Goal: Task Accomplishment & Management: Manage account settings

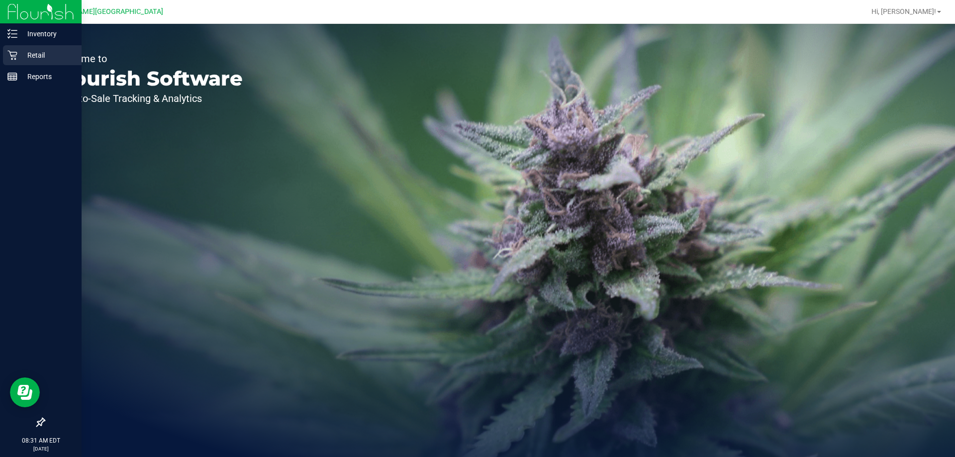
click at [47, 54] on p "Retail" at bounding box center [47, 55] width 60 height 12
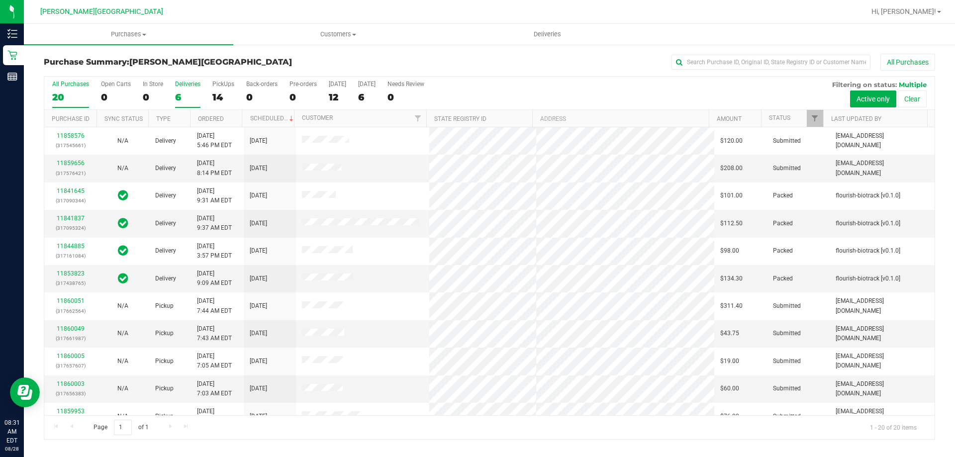
click at [179, 94] on div "6" at bounding box center [187, 97] width 25 height 11
click at [0, 0] on input "Deliveries 6" at bounding box center [0, 0] width 0 height 0
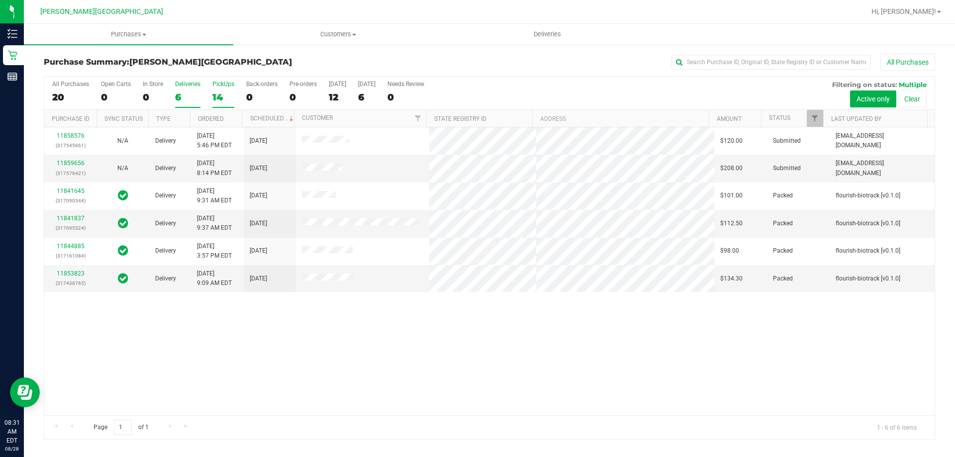
click at [219, 91] on label "PickUps 14" at bounding box center [223, 94] width 22 height 27
click at [0, 0] on input "PickUps 14" at bounding box center [0, 0] width 0 height 0
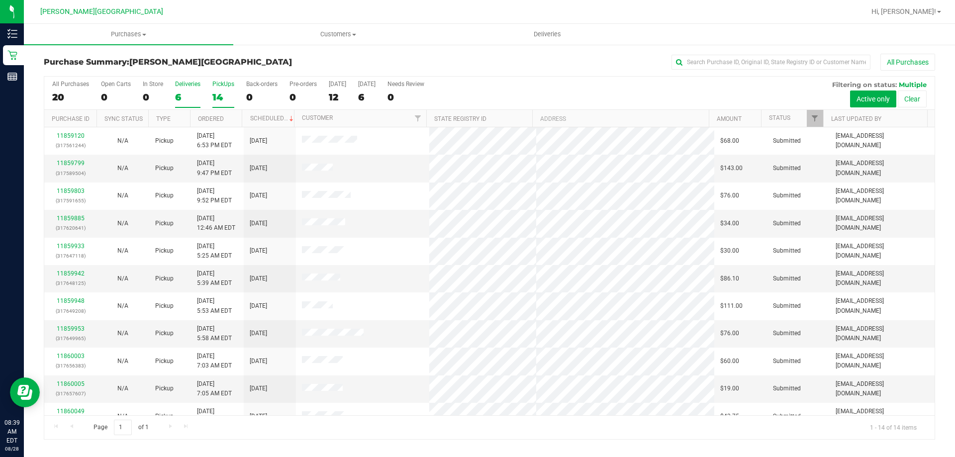
click at [189, 88] on label "Deliveries 6" at bounding box center [187, 94] width 25 height 27
click at [0, 0] on input "Deliveries 6" at bounding box center [0, 0] width 0 height 0
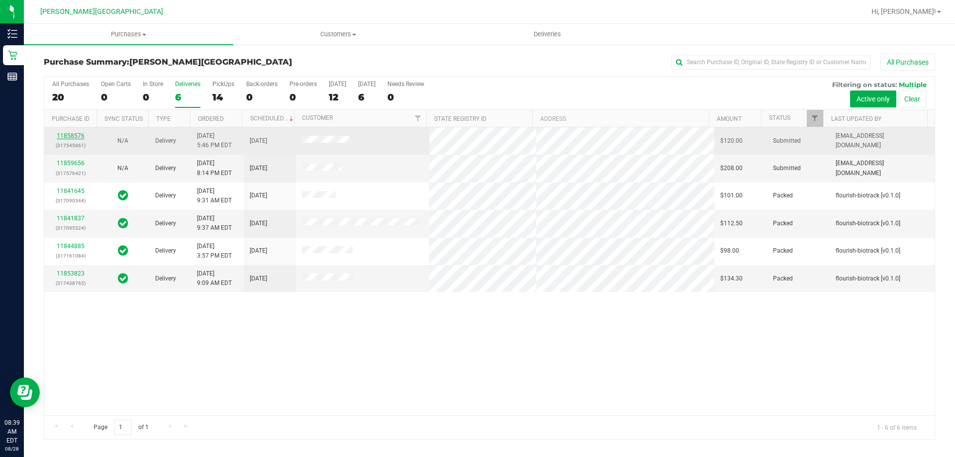
click at [75, 134] on link "11858576" at bounding box center [71, 135] width 28 height 7
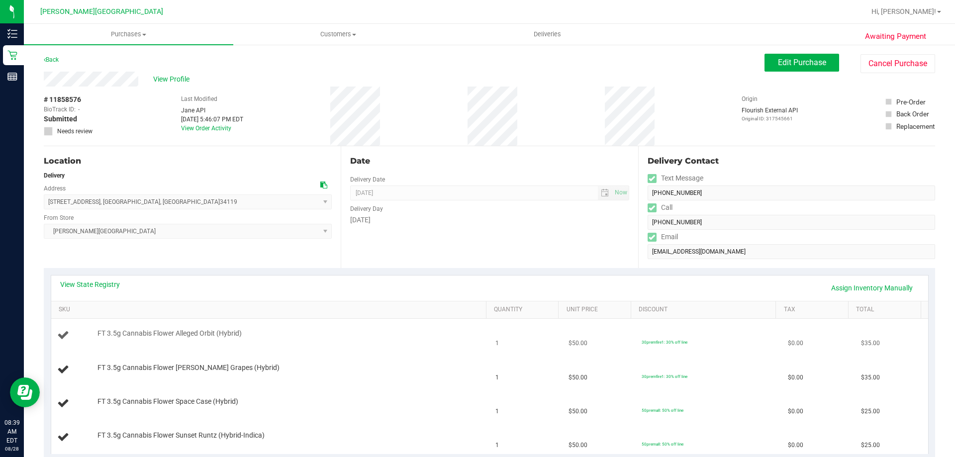
scroll to position [100, 0]
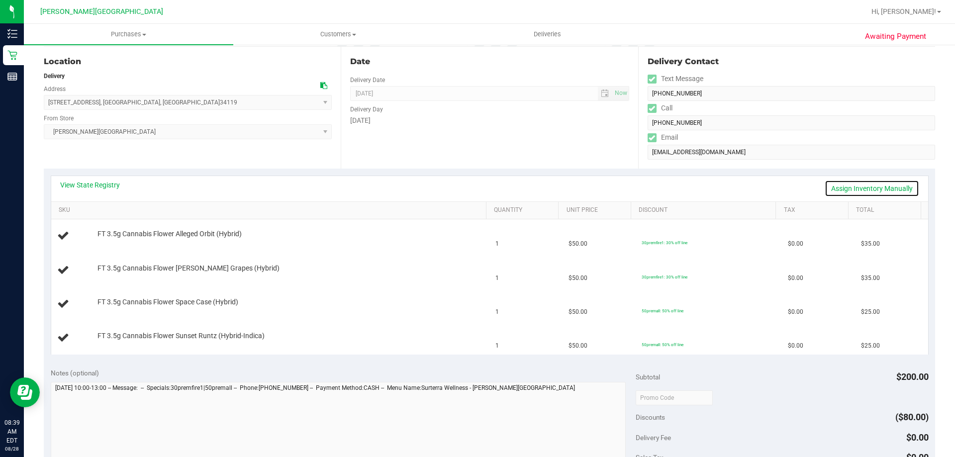
click at [476, 188] on link "Assign Inventory Manually" at bounding box center [872, 188] width 95 height 17
click at [476, 188] on link "Save & Exit" at bounding box center [896, 188] width 47 height 17
click at [107, 186] on link "View State Registry" at bounding box center [90, 185] width 60 height 10
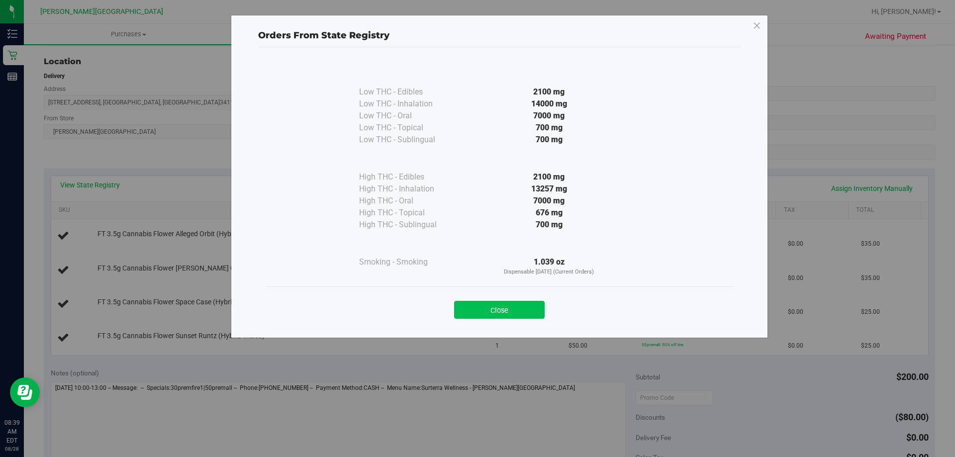
click at [476, 307] on button "Close" at bounding box center [499, 310] width 91 height 18
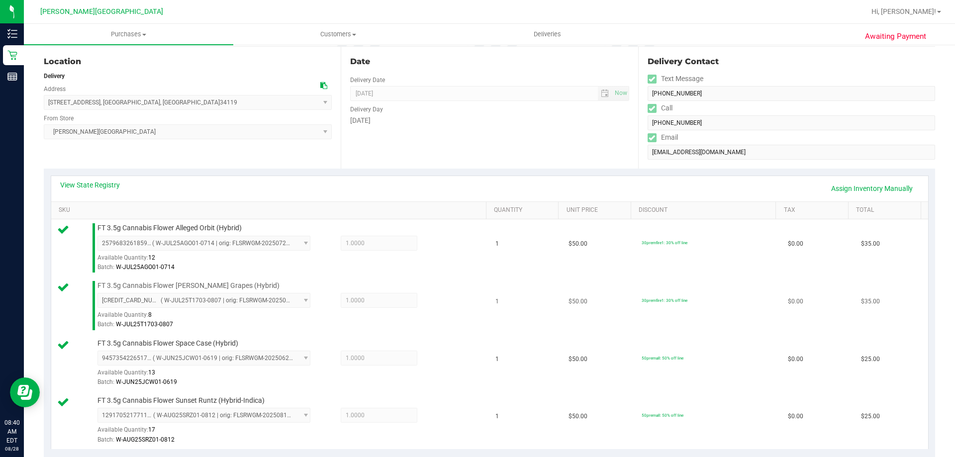
scroll to position [348, 0]
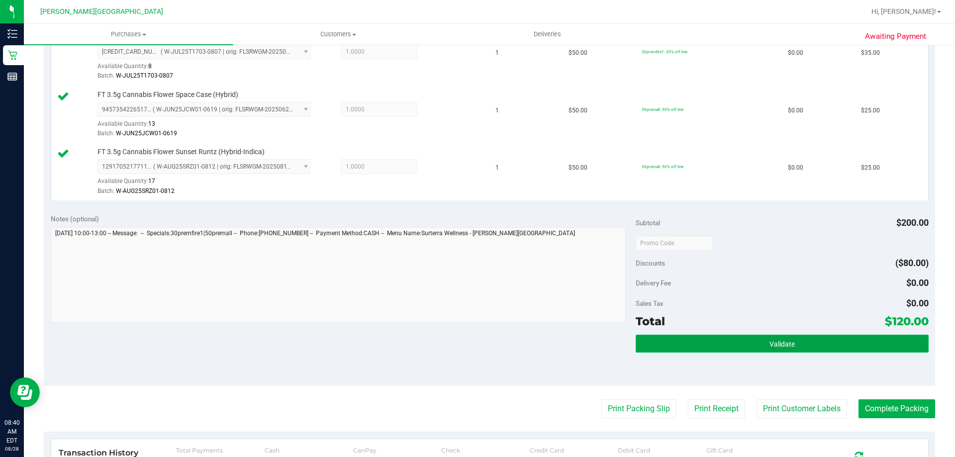
click at [476, 337] on button "Validate" at bounding box center [782, 344] width 293 height 18
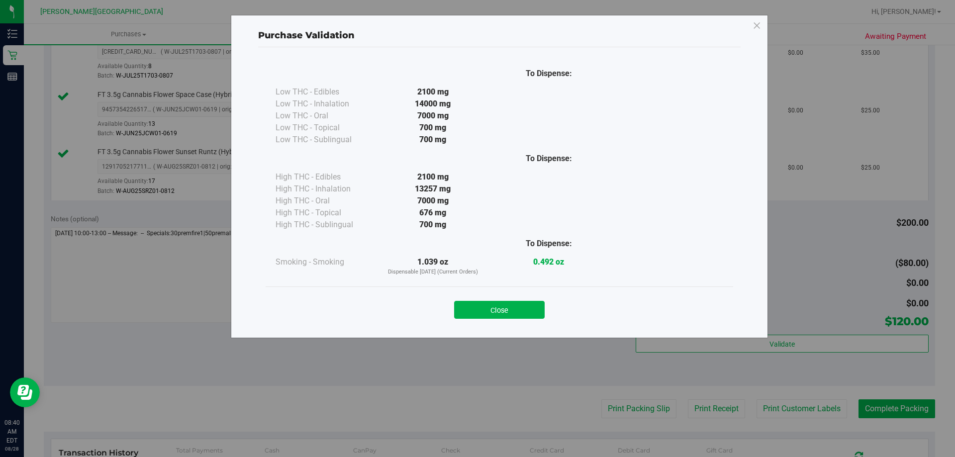
drag, startPoint x: 533, startPoint y: 315, endPoint x: 541, endPoint y: 323, distance: 11.3
click at [476, 314] on button "Close" at bounding box center [499, 310] width 91 height 18
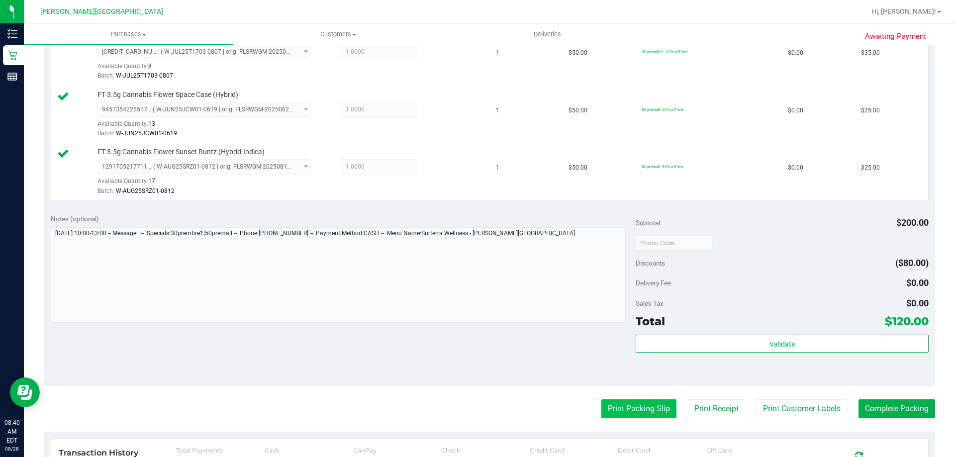
click at [476, 417] on button "Print Packing Slip" at bounding box center [638, 408] width 75 height 19
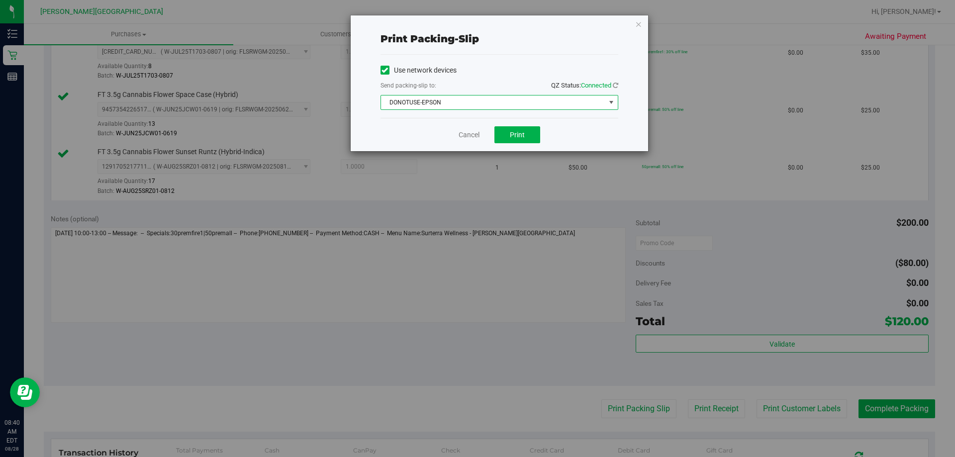
click at [473, 101] on span "DONOTUSE-EPSON" at bounding box center [493, 103] width 224 height 14
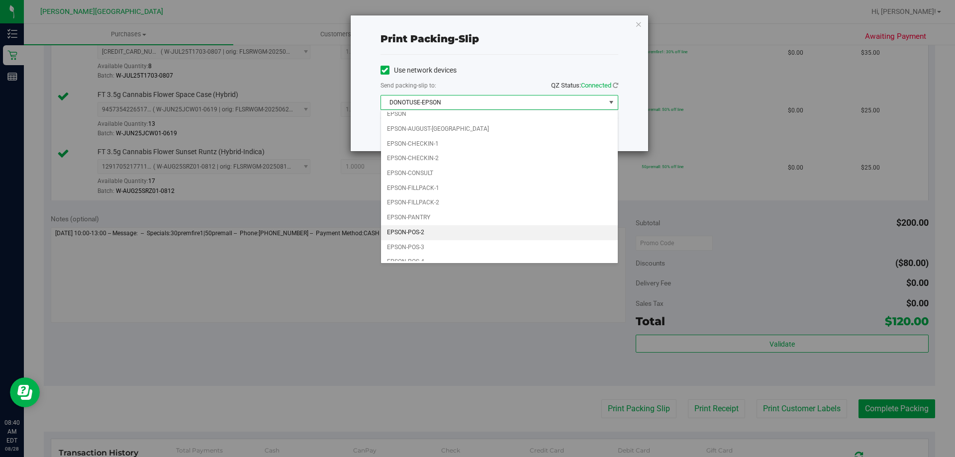
scroll to position [28, 0]
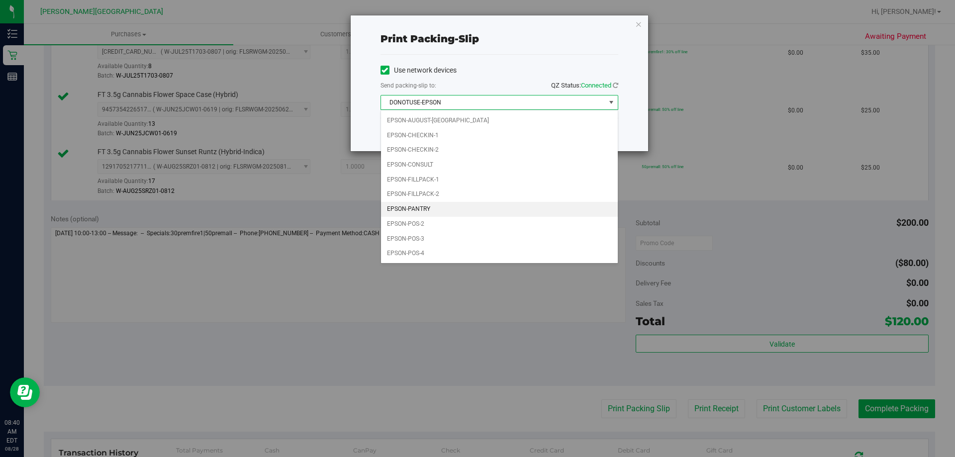
click at [435, 212] on li "EPSON-PANTRY" at bounding box center [499, 209] width 237 height 15
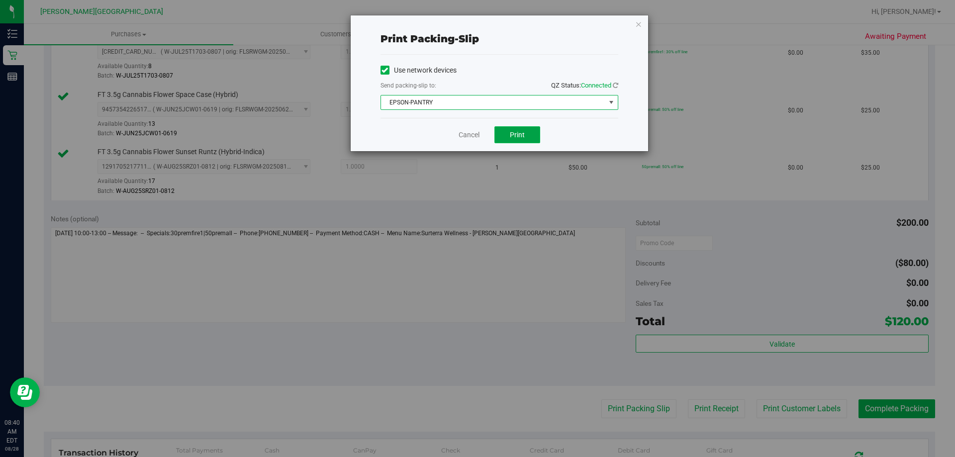
click at [476, 138] on button "Print" at bounding box center [518, 134] width 46 height 17
click at [476, 23] on icon "button" at bounding box center [638, 24] width 7 height 12
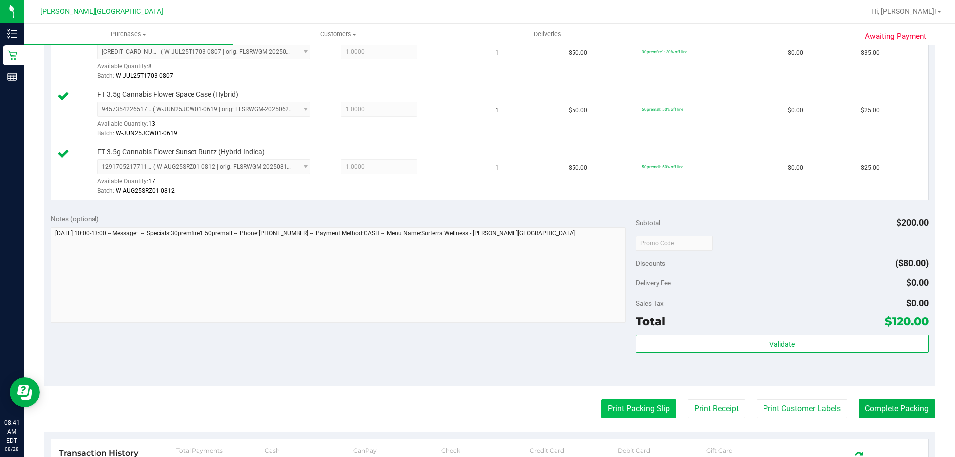
click at [476, 410] on button "Print Packing Slip" at bounding box center [638, 408] width 75 height 19
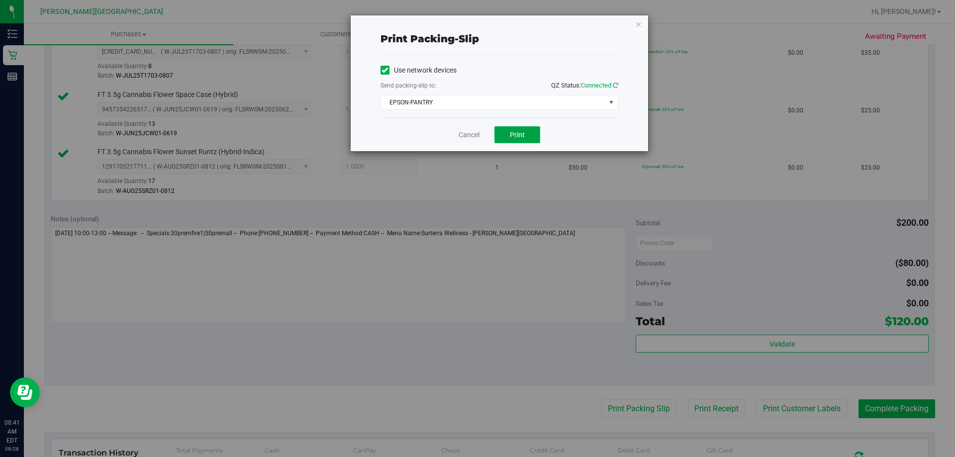
click at [476, 134] on button "Print" at bounding box center [518, 134] width 46 height 17
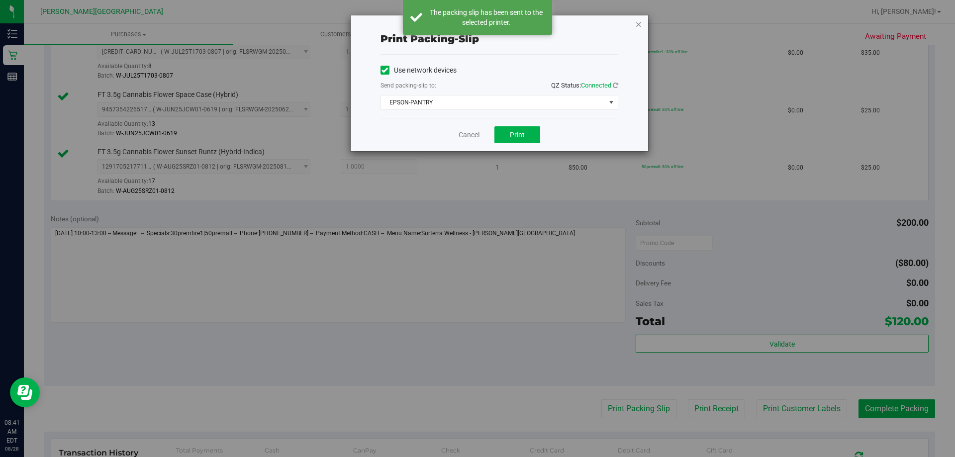
click at [476, 25] on icon "button" at bounding box center [638, 24] width 7 height 12
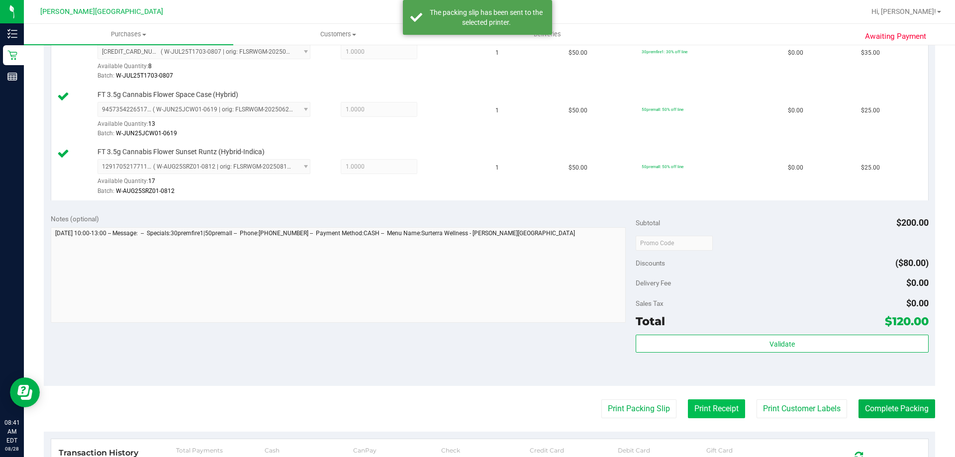
click at [476, 412] on button "Print Receipt" at bounding box center [716, 408] width 57 height 19
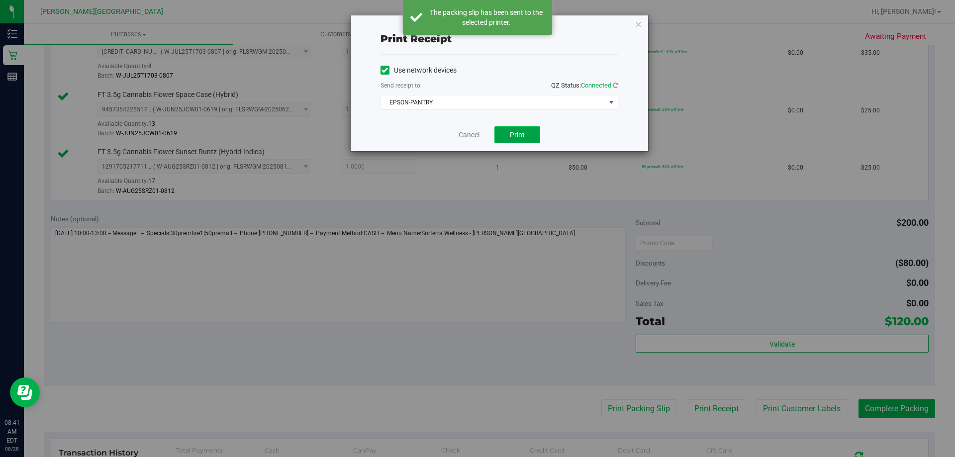
click at [476, 129] on button "Print" at bounding box center [518, 134] width 46 height 17
click at [476, 138] on button "Print" at bounding box center [518, 134] width 46 height 17
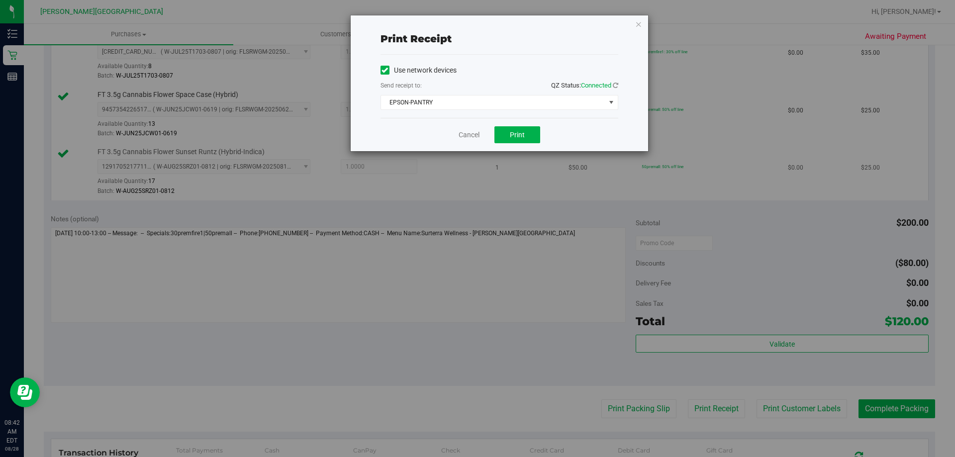
drag, startPoint x: 640, startPoint y: 22, endPoint x: 732, endPoint y: 178, distance: 180.5
click at [476, 23] on icon "button" at bounding box center [638, 24] width 7 height 12
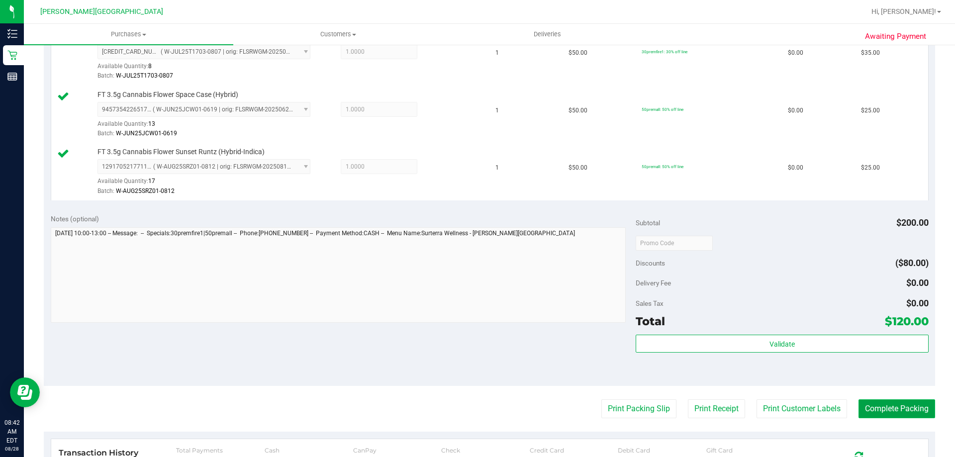
click at [476, 403] on button "Complete Packing" at bounding box center [897, 408] width 77 height 19
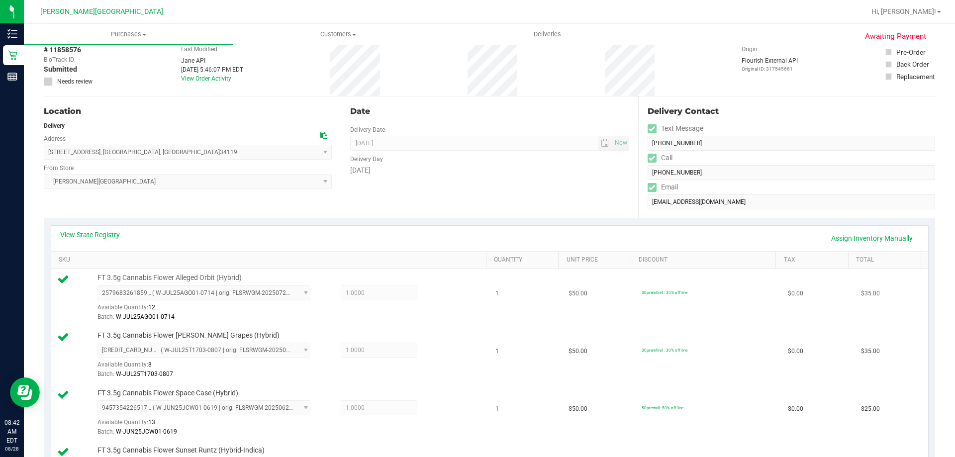
scroll to position [0, 0]
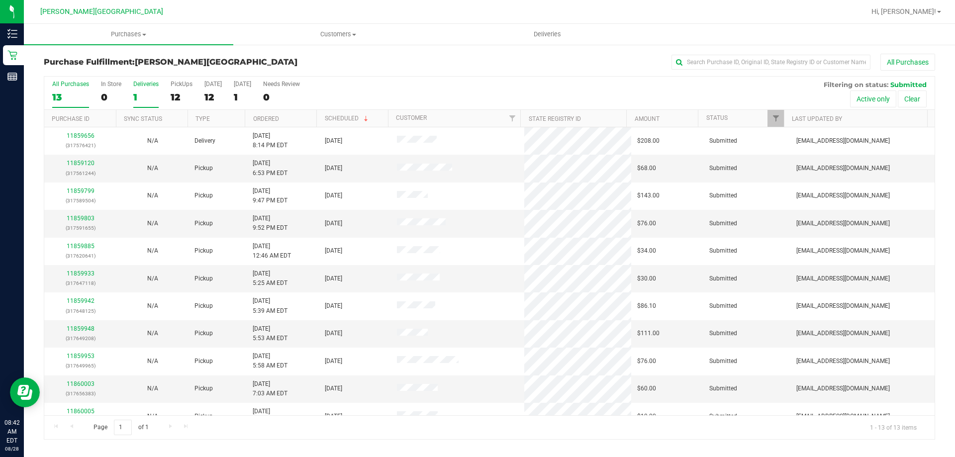
click at [150, 87] on div "Deliveries" at bounding box center [145, 84] width 25 height 7
click at [0, 0] on input "Deliveries 1" at bounding box center [0, 0] width 0 height 0
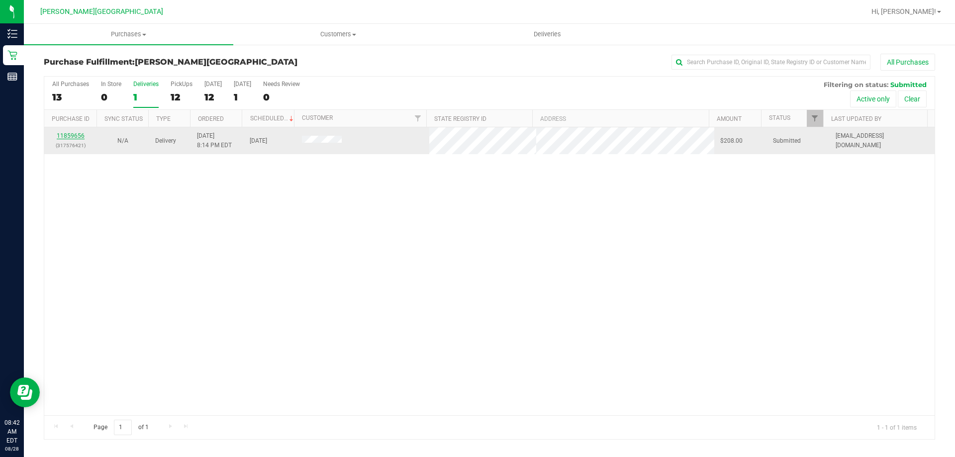
click at [75, 136] on link "11859656" at bounding box center [71, 135] width 28 height 7
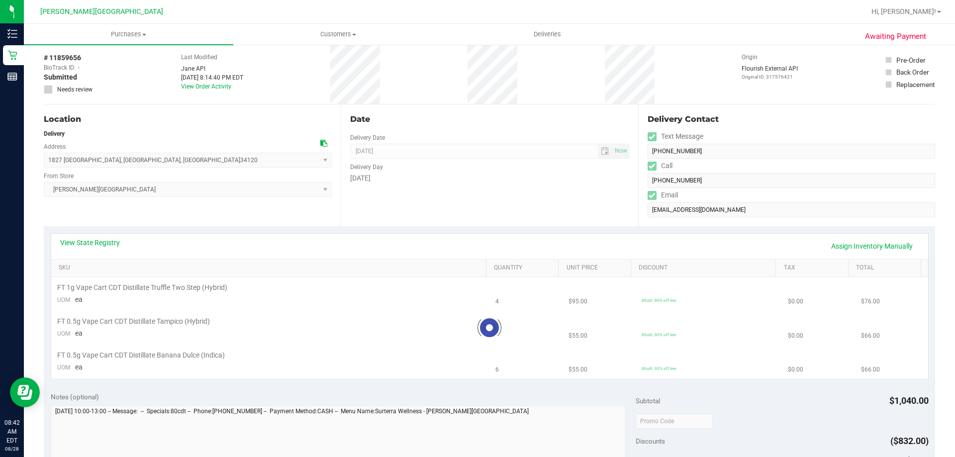
scroll to position [100, 0]
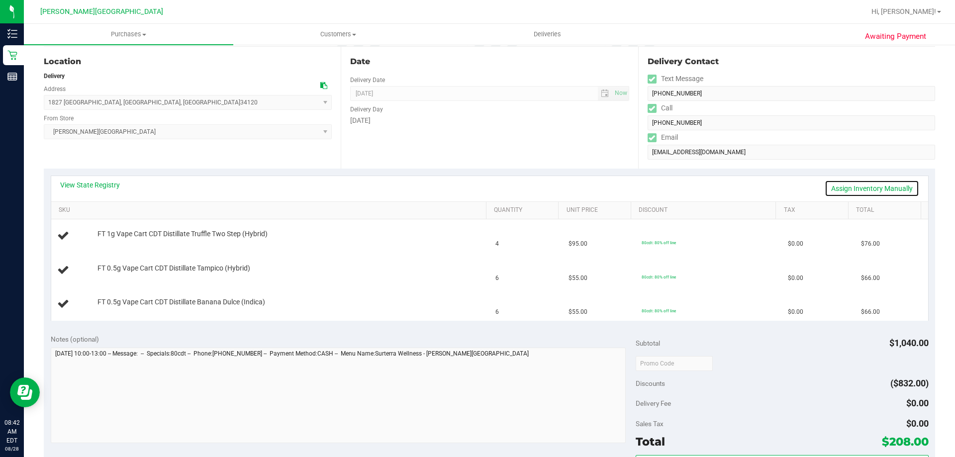
click at [476, 187] on link "Assign Inventory Manually" at bounding box center [872, 188] width 95 height 17
click at [476, 188] on link "Save & Exit" at bounding box center [896, 188] width 47 height 17
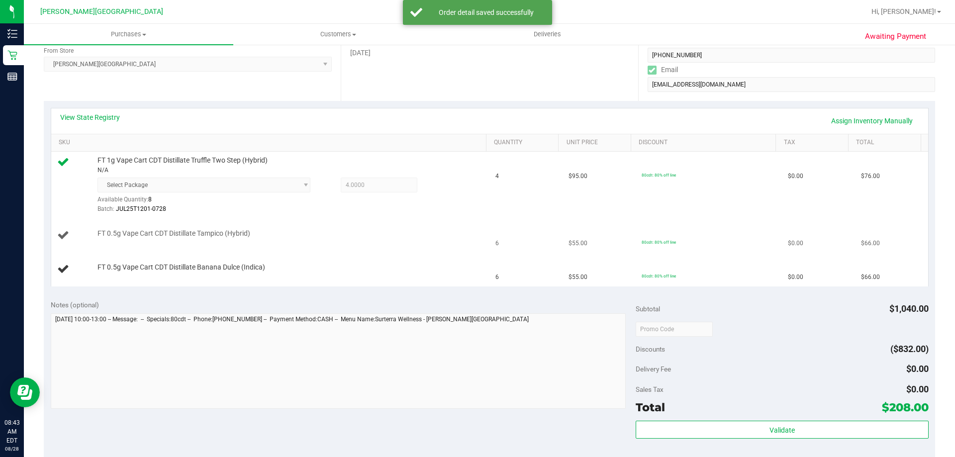
scroll to position [149, 0]
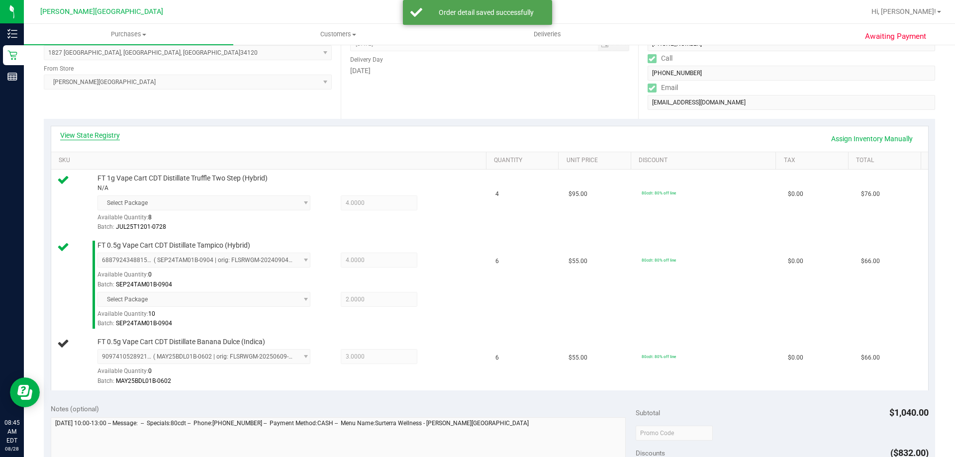
click at [117, 136] on link "View State Registry" at bounding box center [90, 135] width 60 height 10
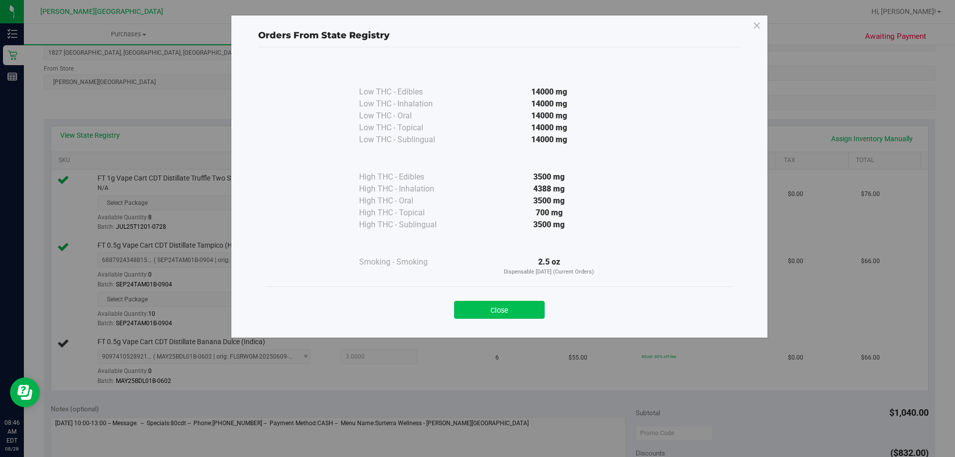
click at [476, 307] on button "Close" at bounding box center [499, 310] width 91 height 18
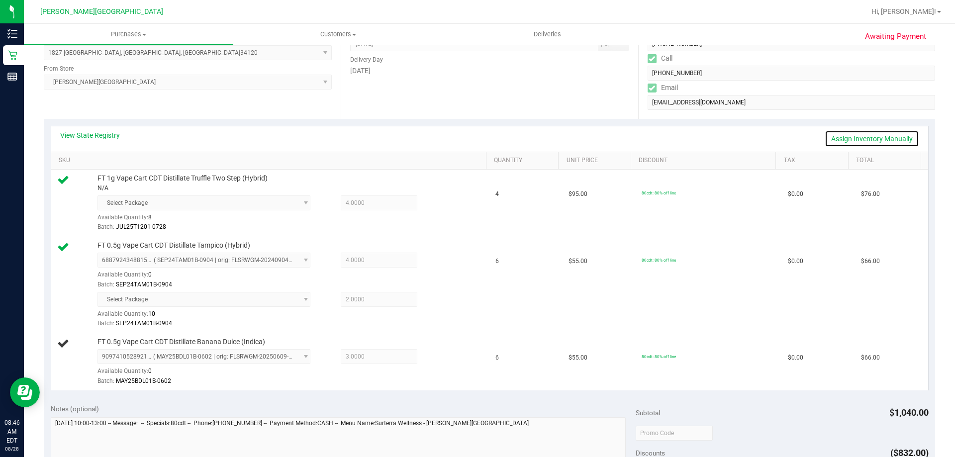
click at [476, 142] on link "Assign Inventory Manually" at bounding box center [872, 138] width 95 height 17
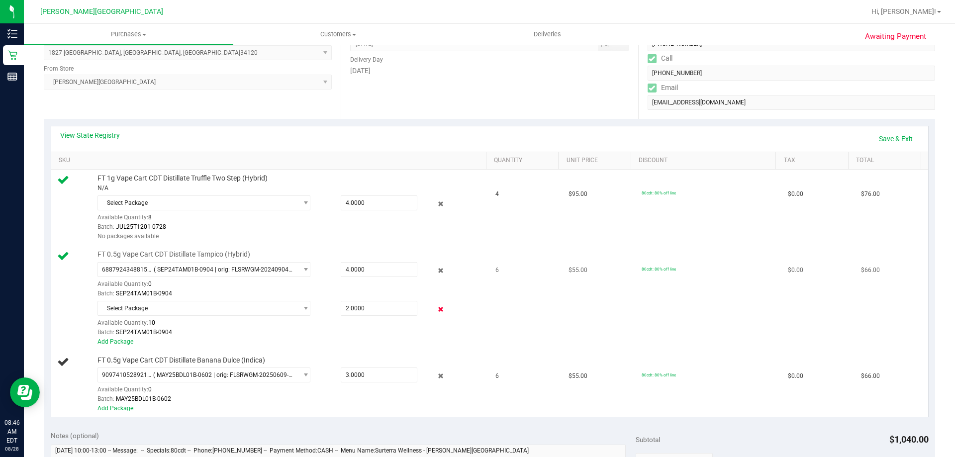
click at [436, 310] on icon at bounding box center [441, 309] width 10 height 11
click at [438, 272] on icon at bounding box center [441, 270] width 10 height 11
click at [436, 205] on icon at bounding box center [441, 204] width 10 height 11
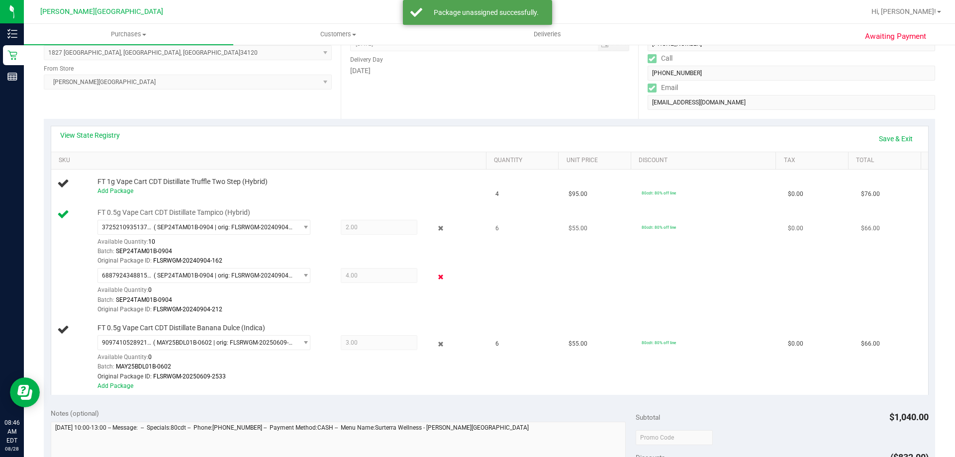
click at [436, 280] on icon at bounding box center [441, 276] width 10 height 11
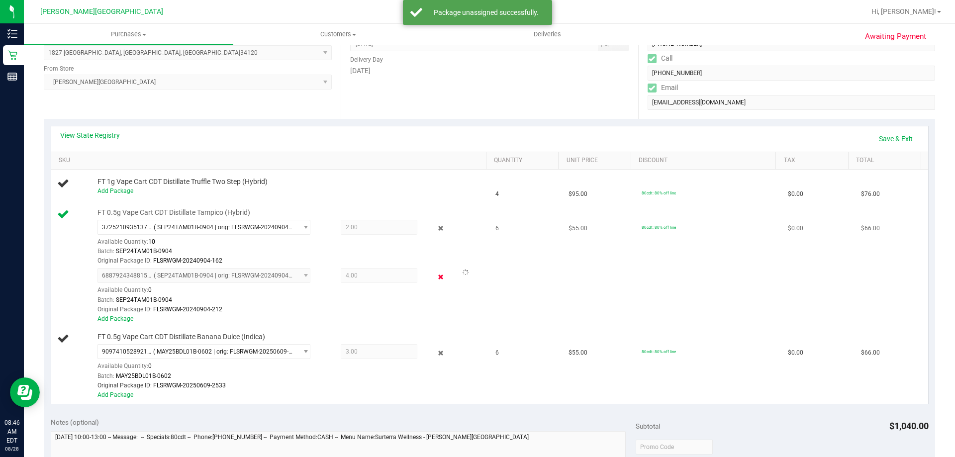
click at [436, 280] on icon at bounding box center [441, 276] width 10 height 11
click at [127, 318] on link "Add Package" at bounding box center [116, 318] width 36 height 7
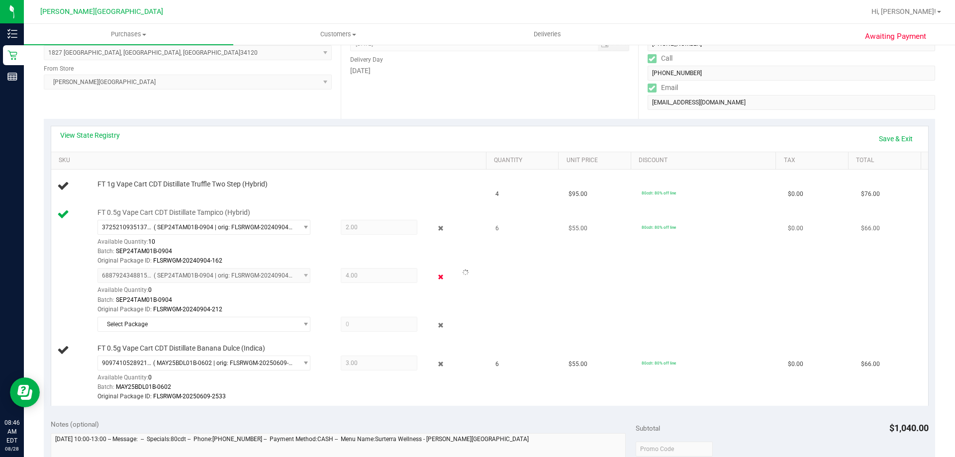
click at [432, 283] on div "6887924348815285 ( SEP24TAM01B-0904 | orig: FLSRWGM-20240904-212 ) 688792434881…" at bounding box center [290, 291] width 384 height 46
click at [437, 278] on icon at bounding box center [441, 276] width 10 height 11
click at [436, 324] on icon at bounding box center [441, 325] width 10 height 11
click at [436, 277] on icon at bounding box center [441, 276] width 10 height 11
click at [436, 229] on icon at bounding box center [441, 228] width 10 height 11
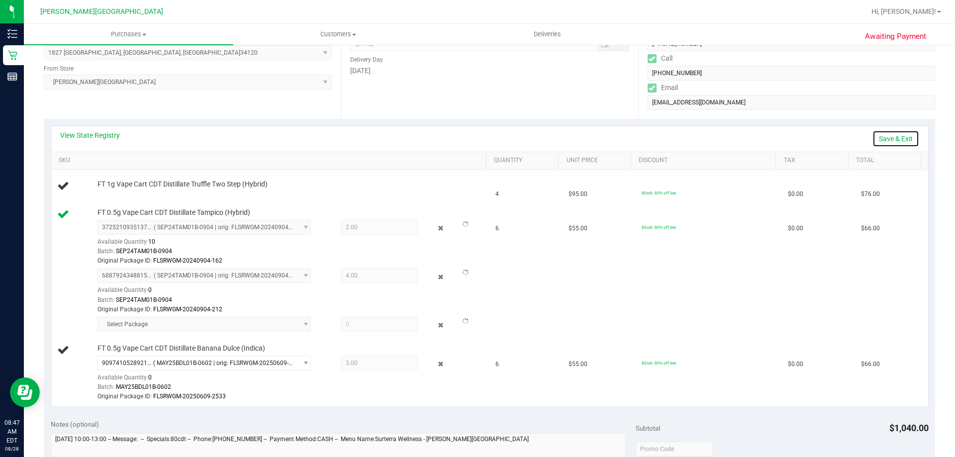
click at [476, 141] on link "Save & Exit" at bounding box center [896, 138] width 47 height 17
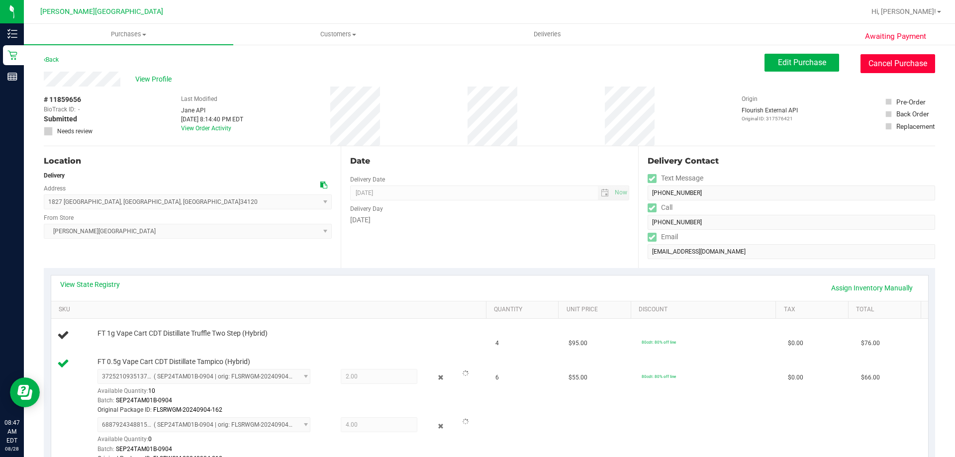
click at [476, 60] on button "Cancel Purchase" at bounding box center [898, 63] width 75 height 19
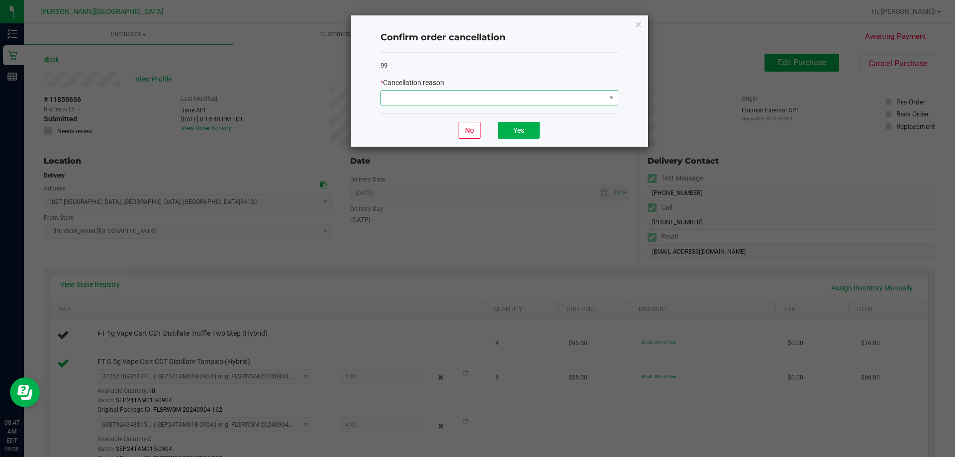
click at [449, 99] on span at bounding box center [493, 98] width 224 height 14
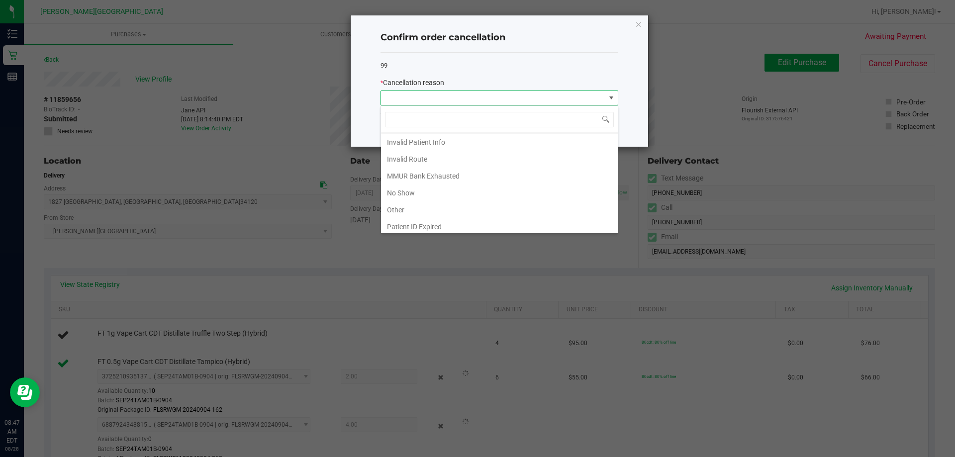
scroll to position [50, 0]
click at [419, 154] on li "MMUR Bank Exhausted" at bounding box center [499, 158] width 237 height 17
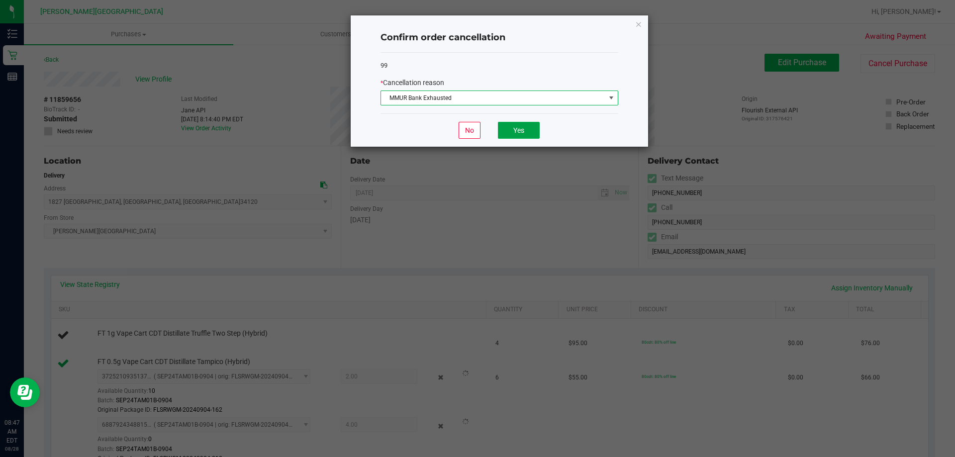
click at [476, 132] on button "Yes" at bounding box center [519, 130] width 42 height 17
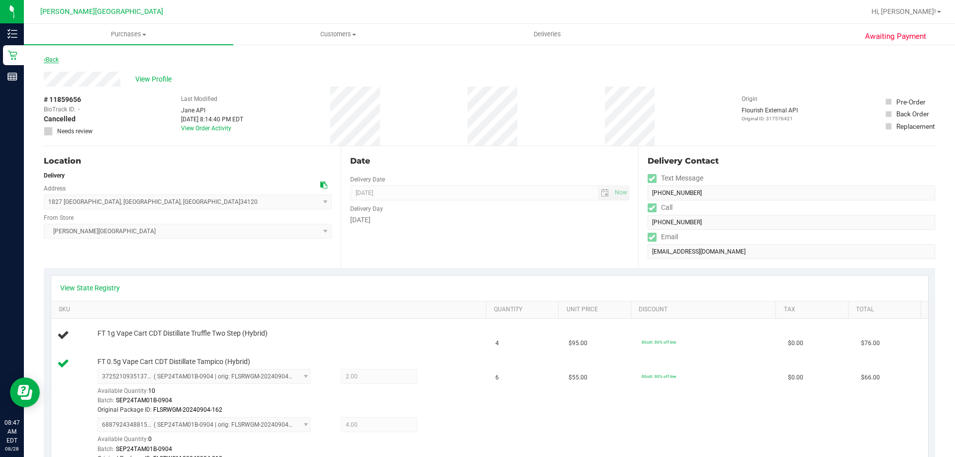
click at [54, 60] on link "Back" at bounding box center [51, 59] width 15 height 7
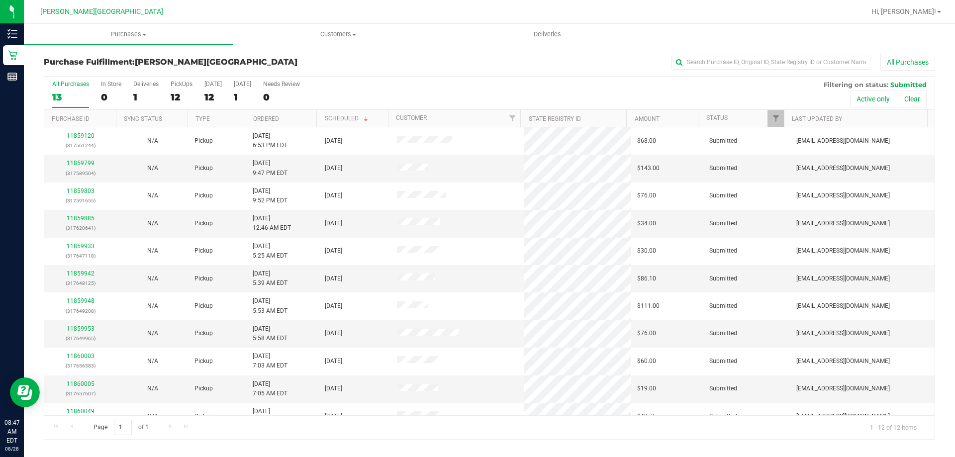
click at [391, 84] on div "All Purchases 13 In Store 0 Deliveries 1 PickUps 12 Today 12 Tomorrow 1 Needs R…" at bounding box center [489, 81] width 891 height 8
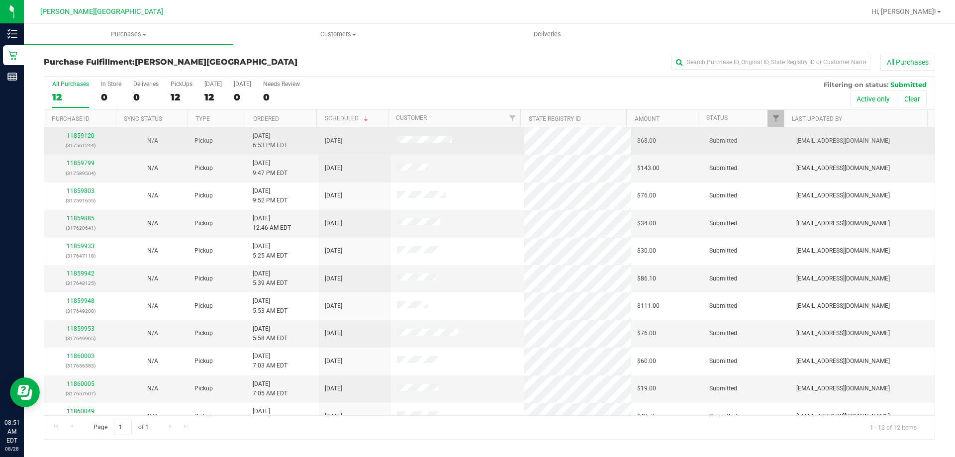
click at [84, 137] on link "11859120" at bounding box center [81, 135] width 28 height 7
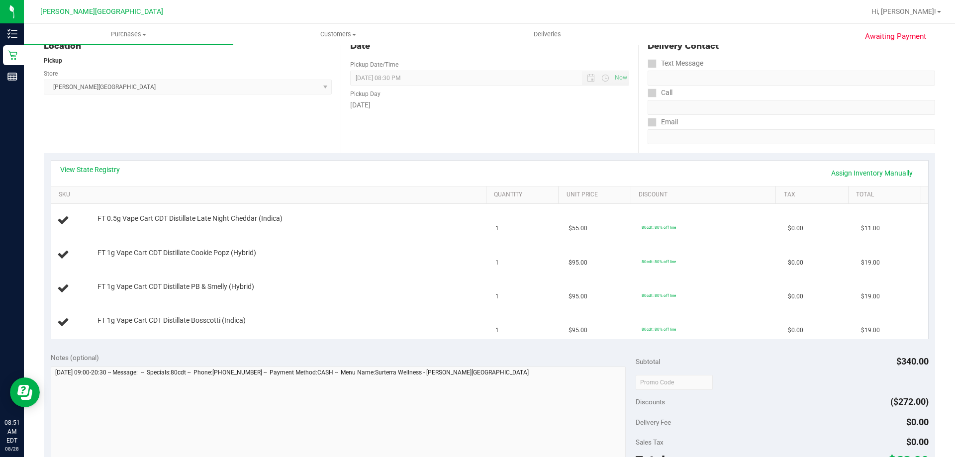
scroll to position [100, 0]
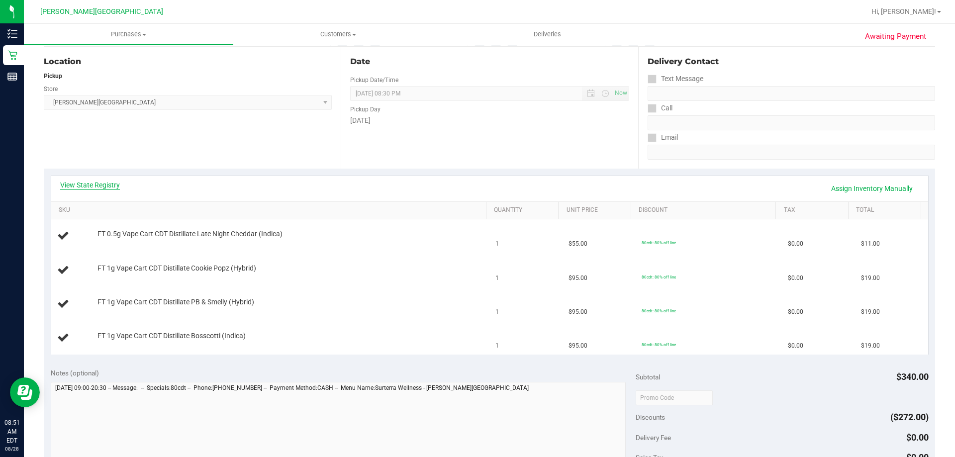
click at [105, 190] on link "View State Registry" at bounding box center [90, 185] width 60 height 10
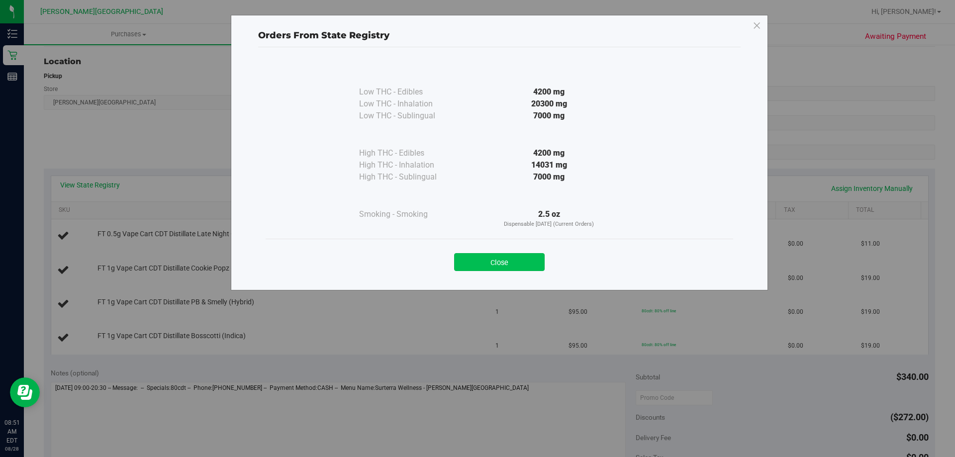
click at [462, 254] on button "Close" at bounding box center [499, 262] width 91 height 18
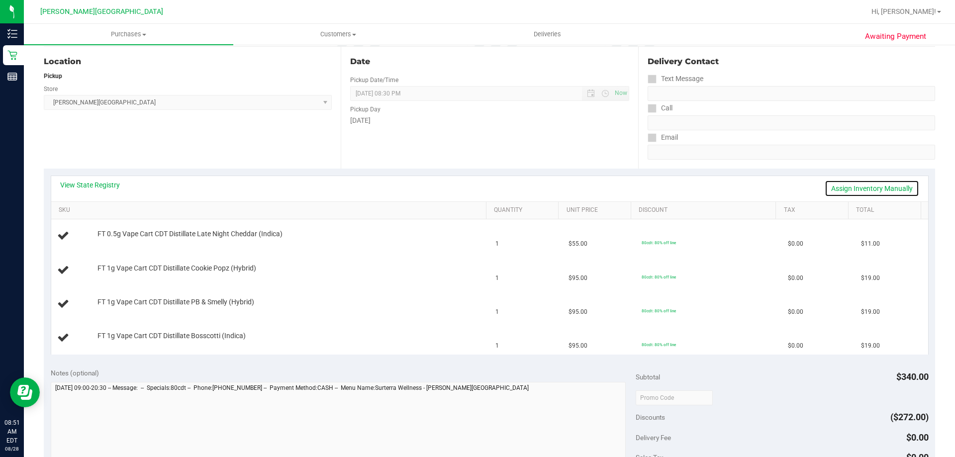
click at [476, 193] on link "Assign Inventory Manually" at bounding box center [872, 188] width 95 height 17
click at [476, 188] on link "Save & Exit" at bounding box center [896, 188] width 47 height 17
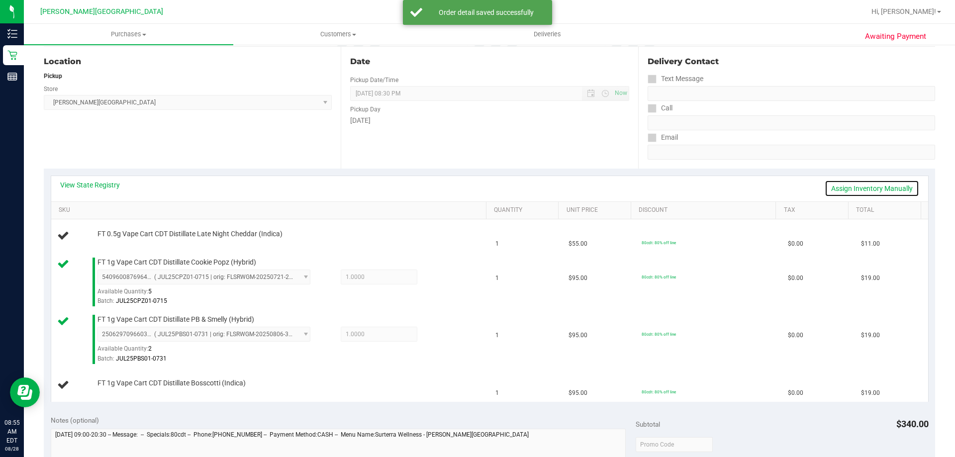
click at [476, 181] on link "Assign Inventory Manually" at bounding box center [872, 188] width 95 height 17
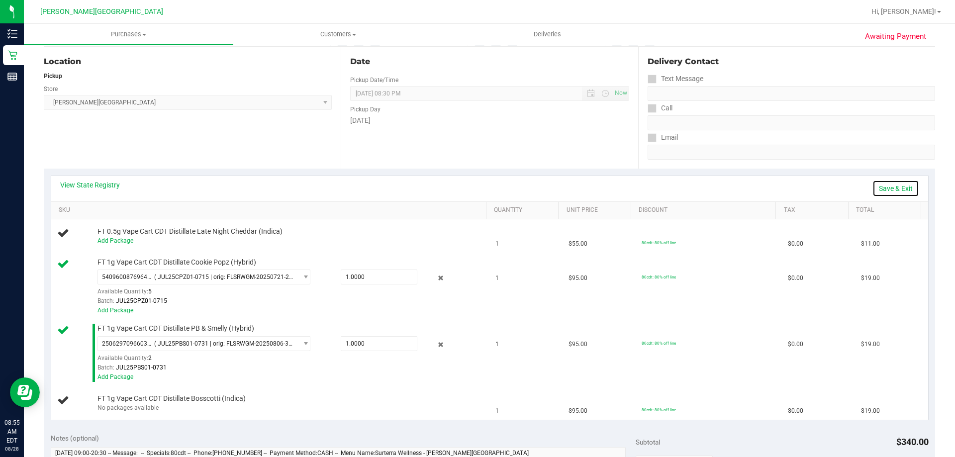
click at [476, 187] on link "Save & Exit" at bounding box center [896, 188] width 47 height 17
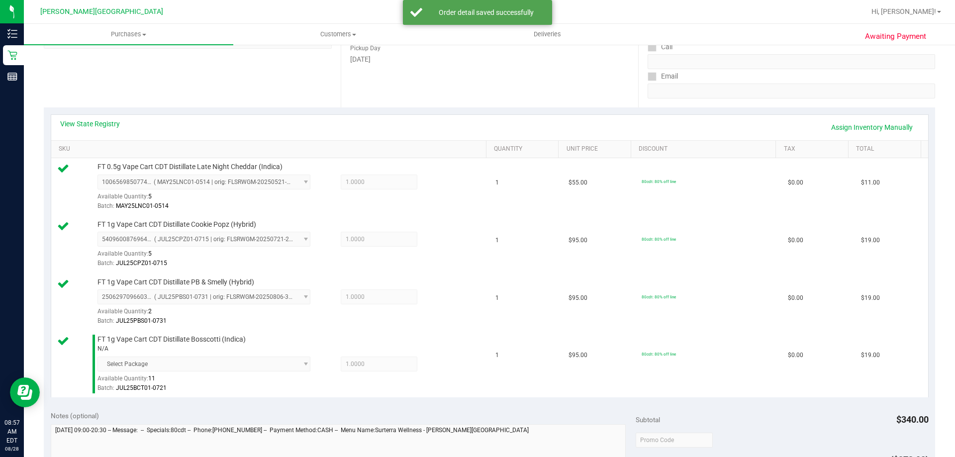
scroll to position [299, 0]
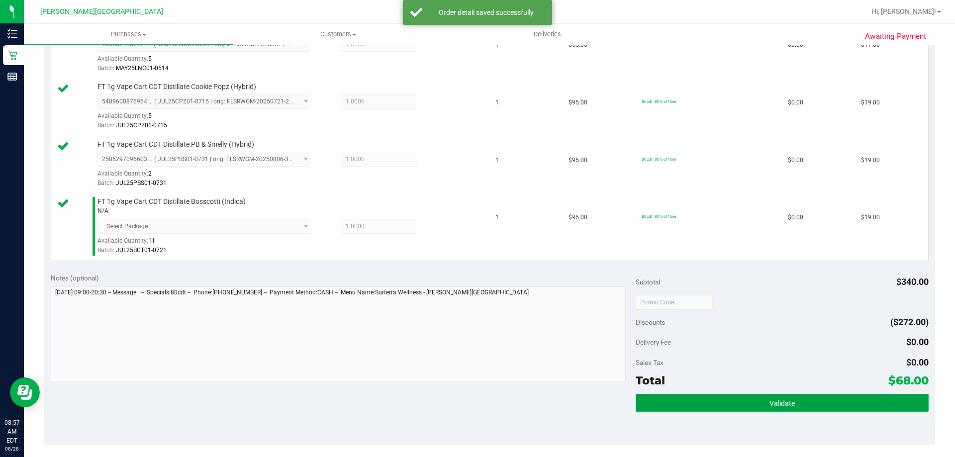
click at [476, 406] on button "Validate" at bounding box center [782, 403] width 293 height 18
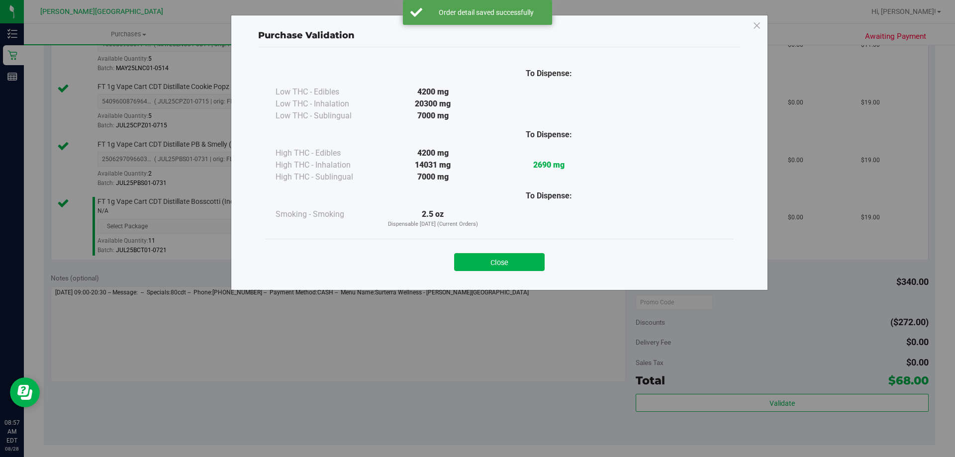
drag, startPoint x: 499, startPoint y: 261, endPoint x: 499, endPoint y: 312, distance: 51.2
click at [476, 261] on button "Close" at bounding box center [499, 262] width 91 height 18
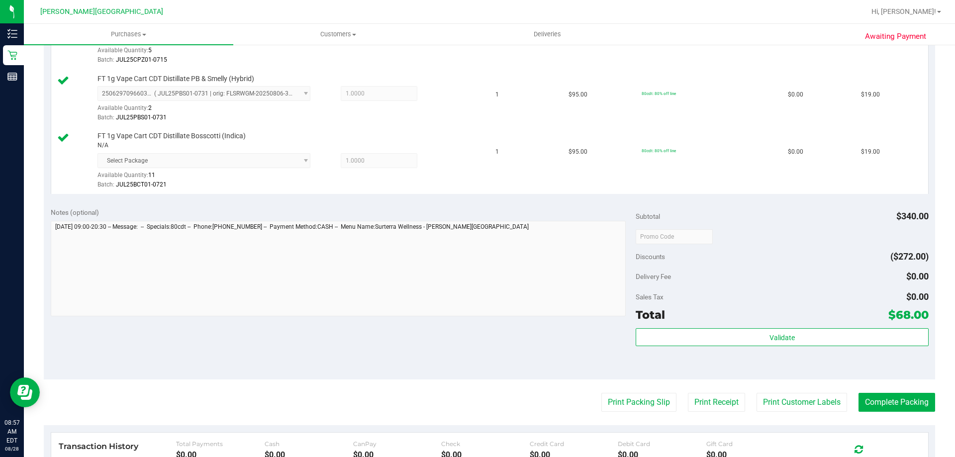
scroll to position [448, 0]
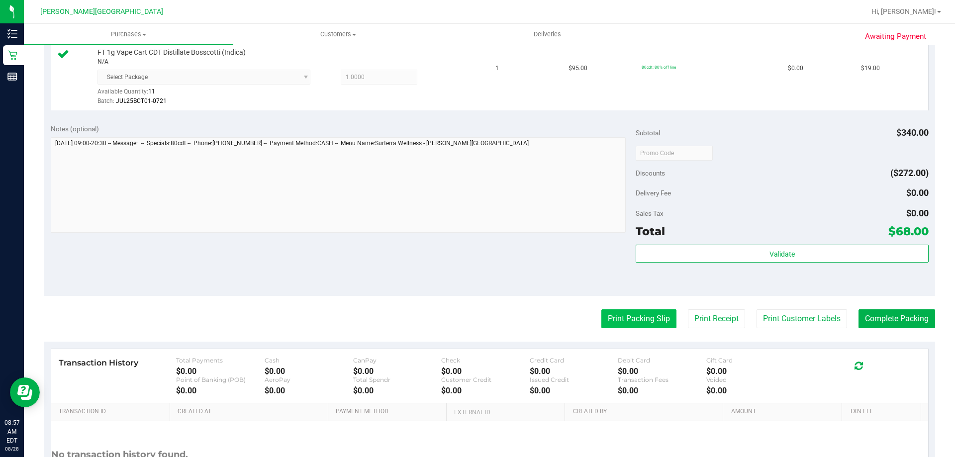
click at [476, 322] on button "Print Packing Slip" at bounding box center [638, 318] width 75 height 19
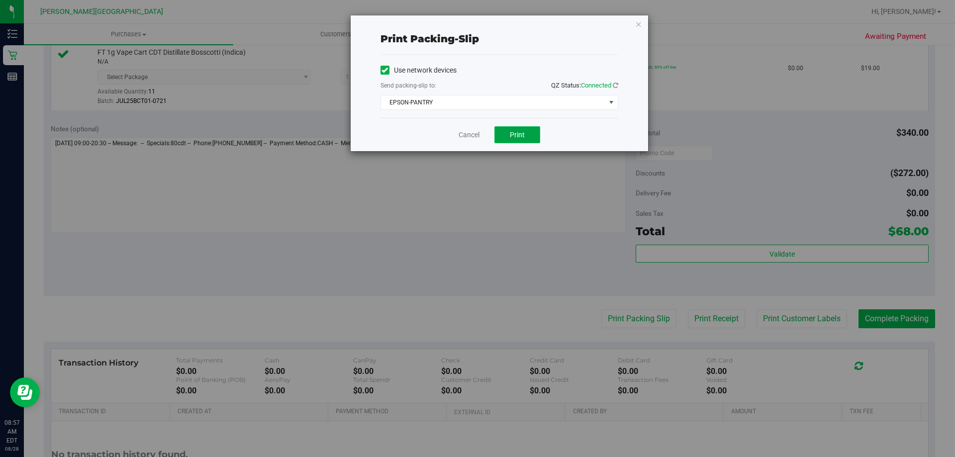
click at [476, 137] on span "Print" at bounding box center [517, 135] width 15 height 8
click at [476, 26] on icon "button" at bounding box center [638, 24] width 7 height 12
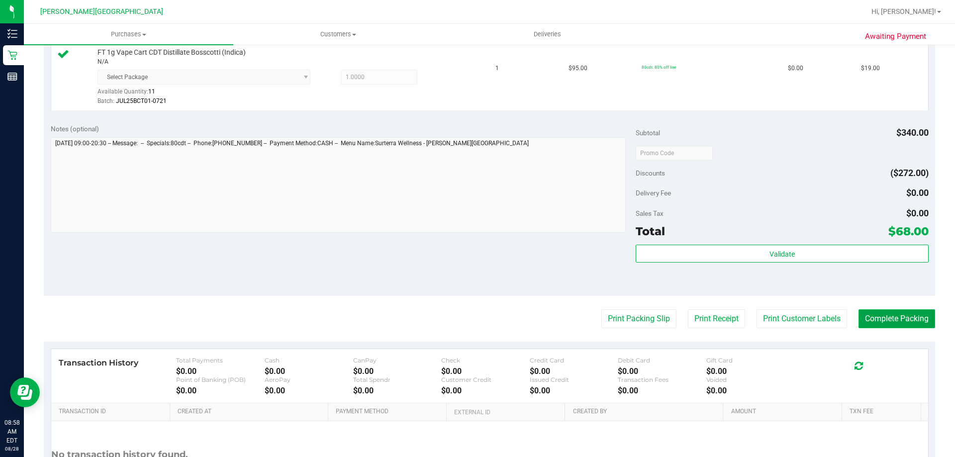
click at [476, 322] on button "Complete Packing" at bounding box center [897, 318] width 77 height 19
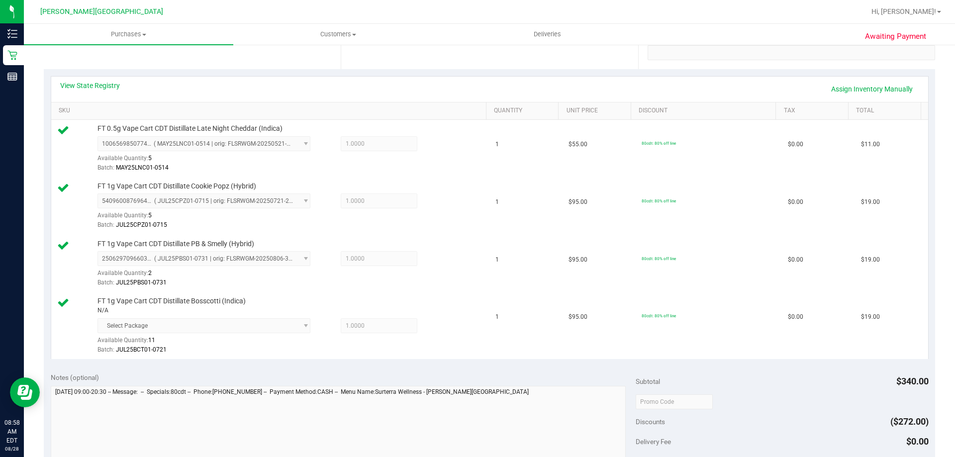
scroll to position [0, 0]
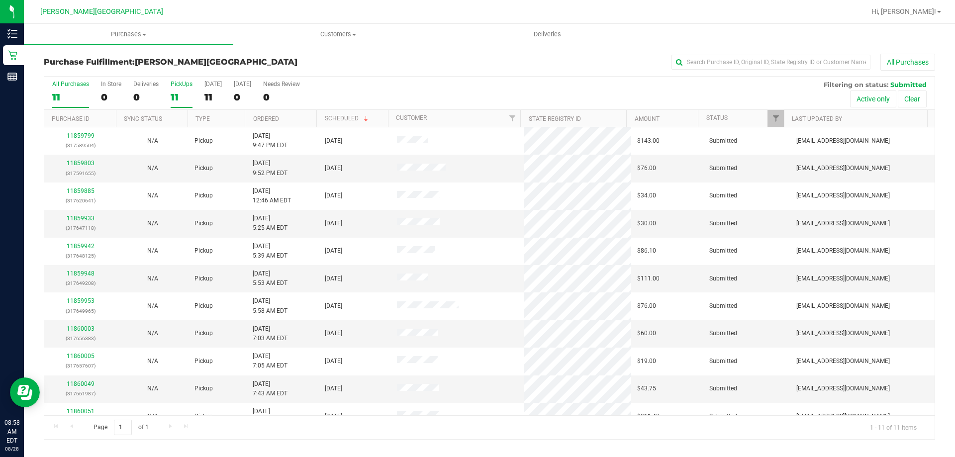
click at [182, 84] on div "PickUps" at bounding box center [182, 84] width 22 height 7
click at [0, 0] on input "PickUps 11" at bounding box center [0, 0] width 0 height 0
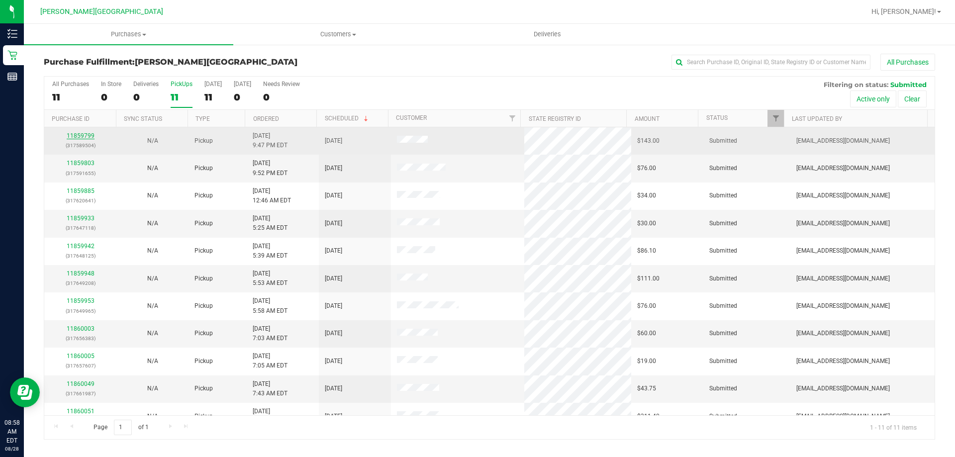
click at [90, 133] on link "11859799" at bounding box center [81, 135] width 28 height 7
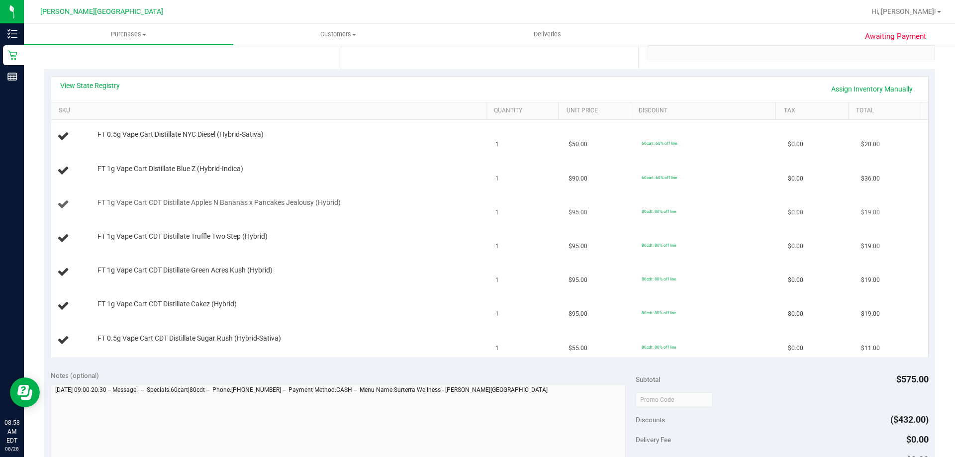
scroll to position [149, 0]
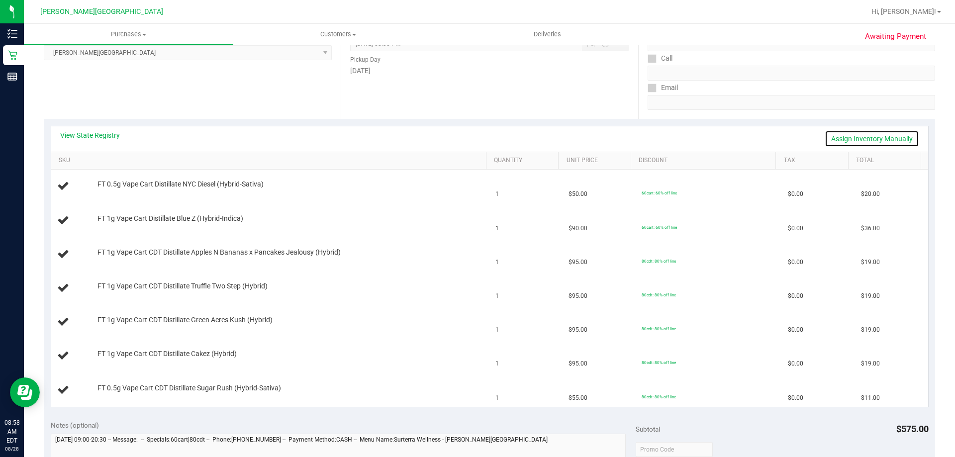
click at [476, 141] on link "Assign Inventory Manually" at bounding box center [872, 138] width 95 height 17
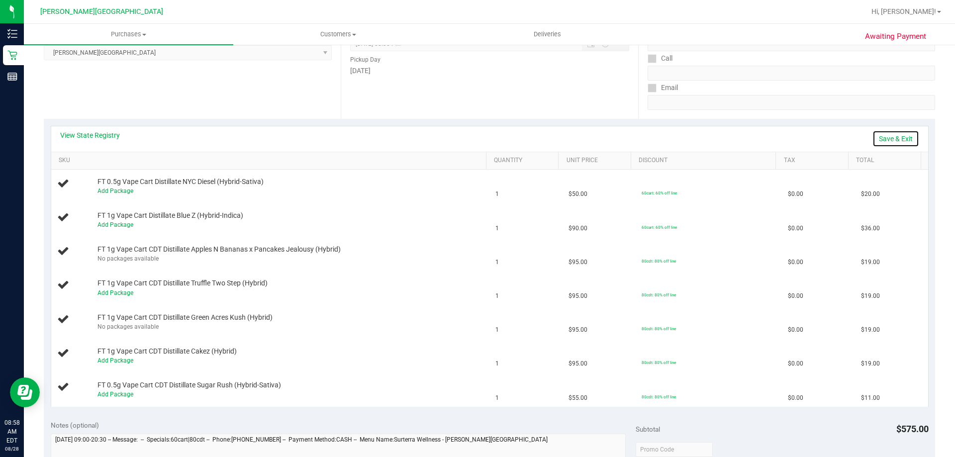
click at [476, 139] on link "Save & Exit" at bounding box center [896, 138] width 47 height 17
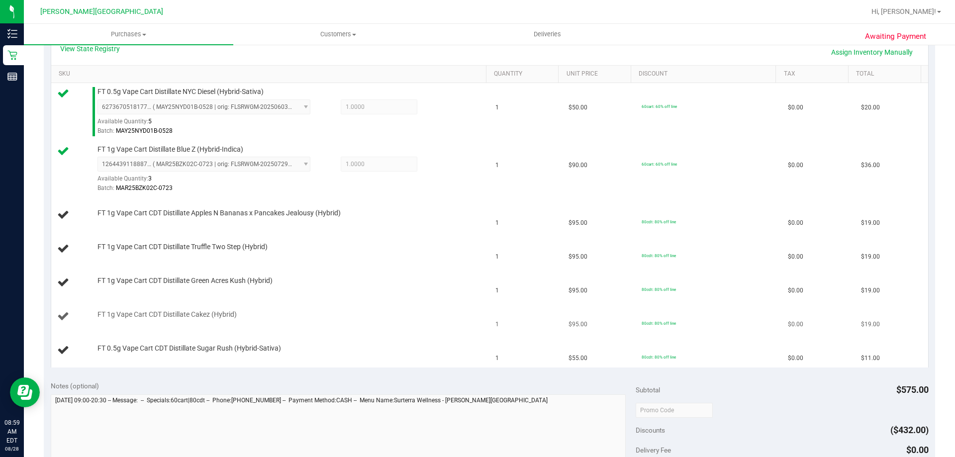
scroll to position [249, 0]
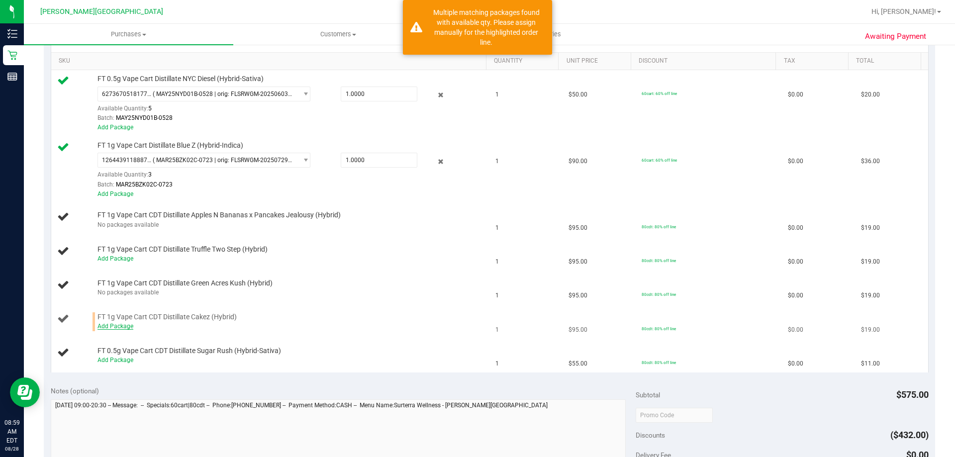
click at [114, 325] on link "Add Package" at bounding box center [116, 326] width 36 height 7
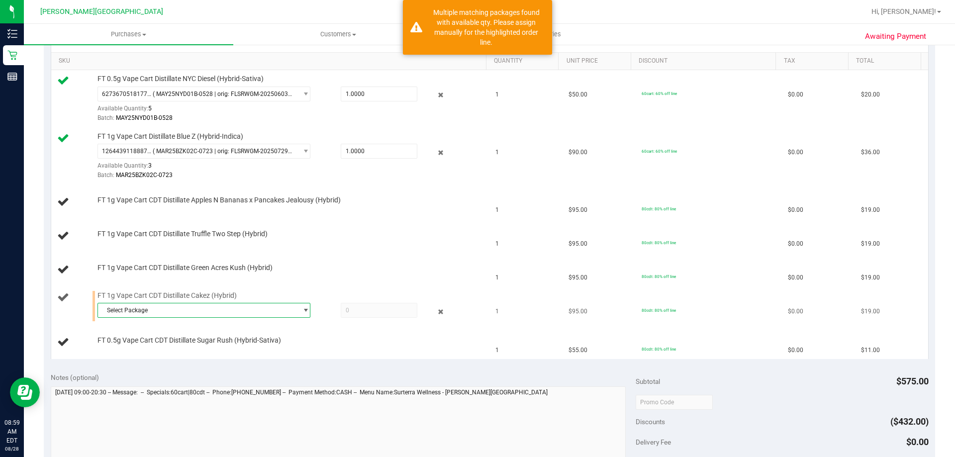
click at [171, 316] on span "Select Package" at bounding box center [197, 310] width 199 height 14
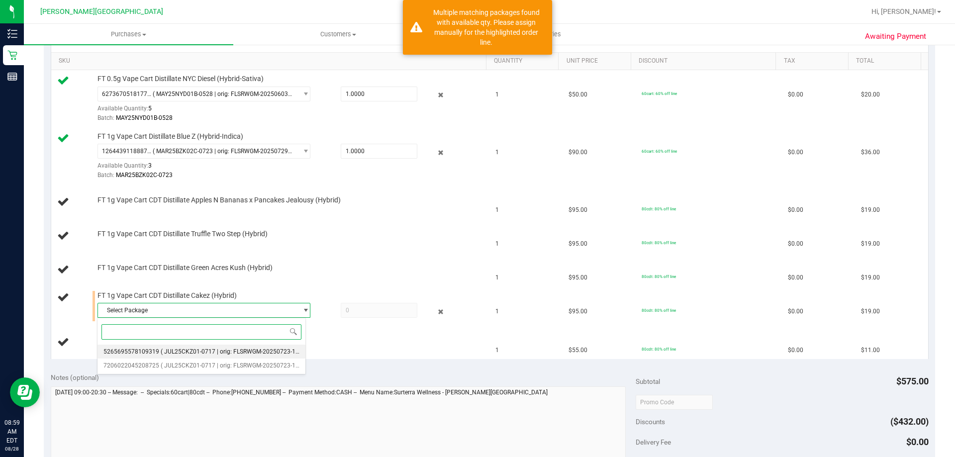
click at [190, 353] on span "( JUL25CKZ01-0717 | orig: FLSRWGM-20250723-1340 )" at bounding box center [235, 351] width 149 height 7
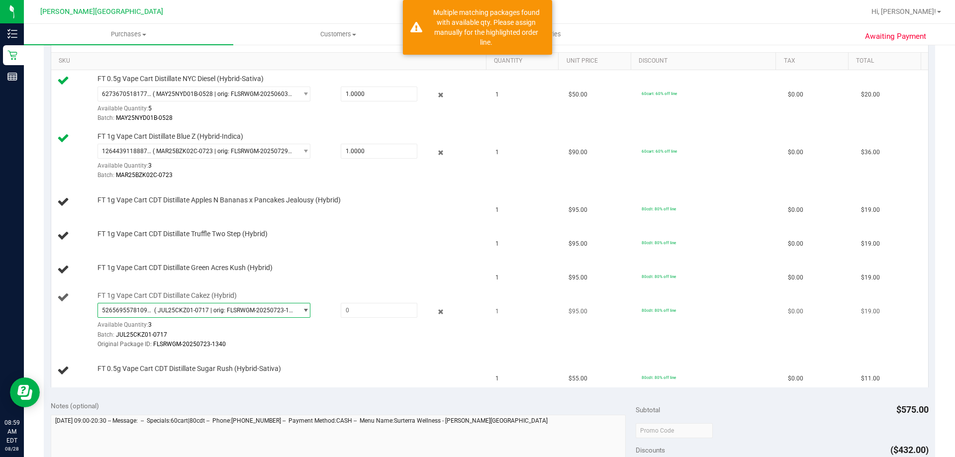
click at [202, 306] on span "5265695578109319 ( JUL25CKZ01-0717 | orig: FLSRWGM-20250723-1340 )" at bounding box center [197, 310] width 199 height 14
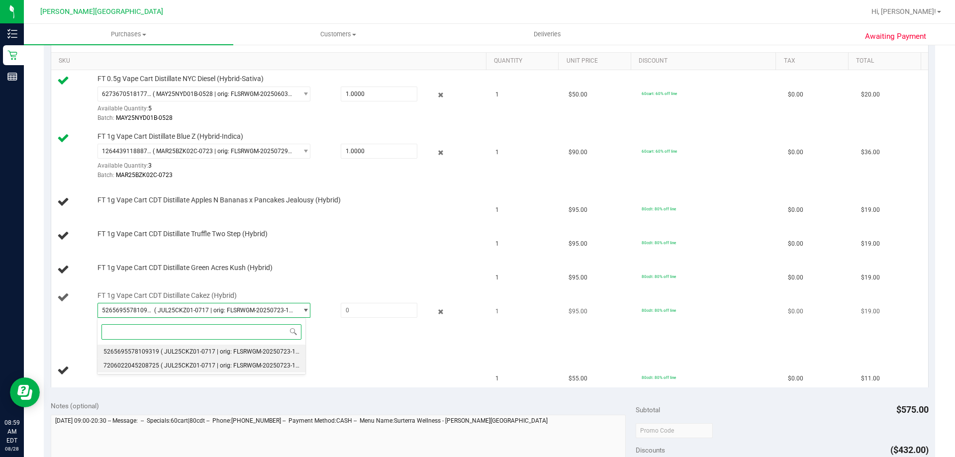
drag, startPoint x: 207, startPoint y: 365, endPoint x: 218, endPoint y: 321, distance: 45.1
click at [208, 365] on span "( JUL25CKZ01-0717 | orig: FLSRWGM-20250723-1253 )" at bounding box center [235, 365] width 149 height 7
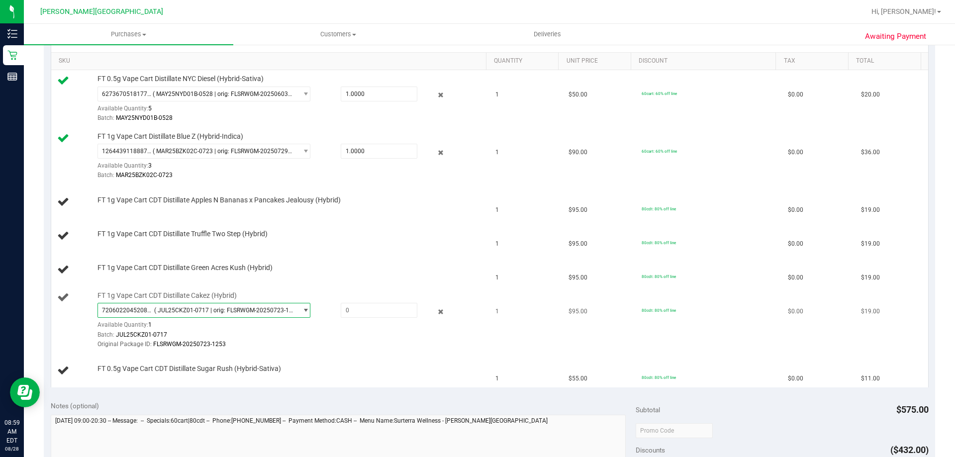
click at [218, 303] on span "7206022045208725 ( JUL25CKZ01-0717 | orig: FLSRWGM-20250723-1253 )" at bounding box center [204, 310] width 213 height 15
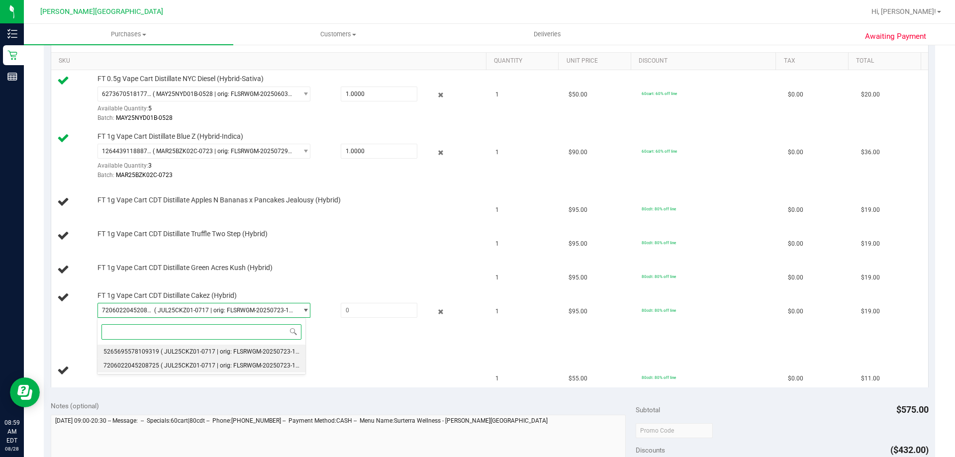
click at [213, 355] on span "( JUL25CKZ01-0717 | orig: FLSRWGM-20250723-1340 )" at bounding box center [235, 351] width 149 height 7
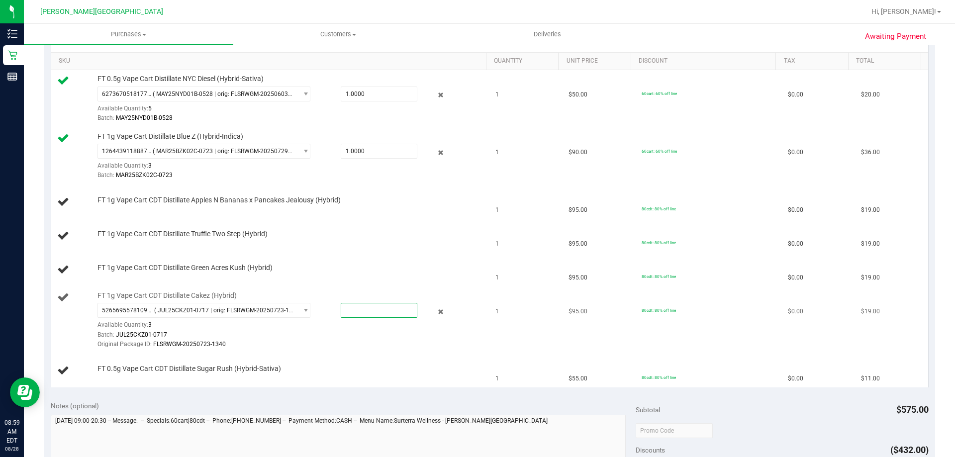
click at [354, 310] on span at bounding box center [379, 310] width 77 height 15
type input "1"
type input "1.0000"
click at [476, 279] on td "80cdt: 80% off line" at bounding box center [709, 270] width 146 height 34
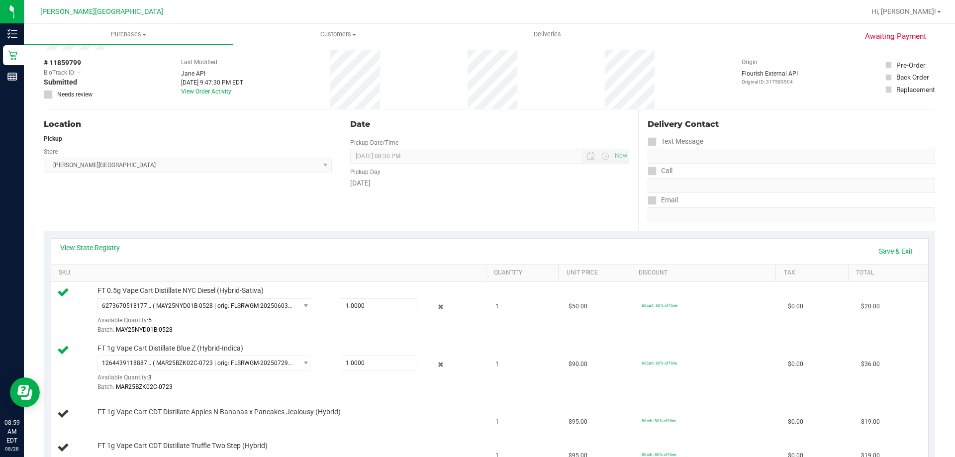
scroll to position [0, 0]
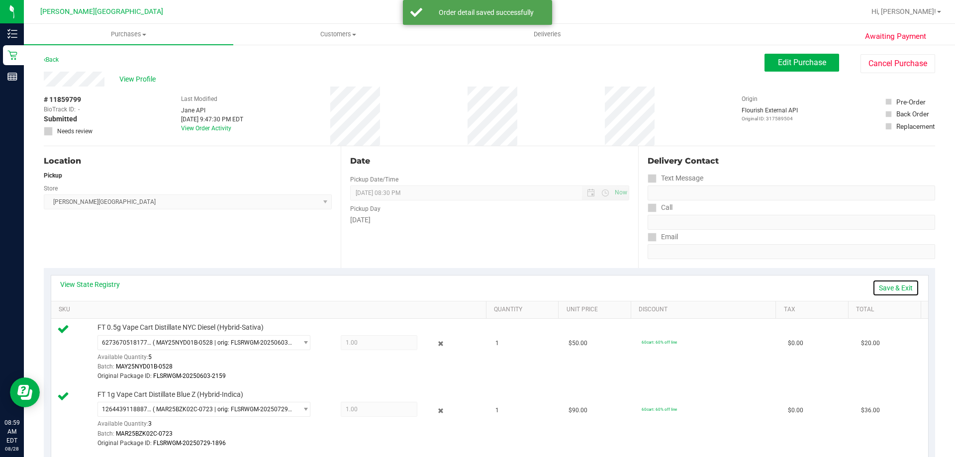
click at [476, 288] on link "Save & Exit" at bounding box center [896, 288] width 47 height 17
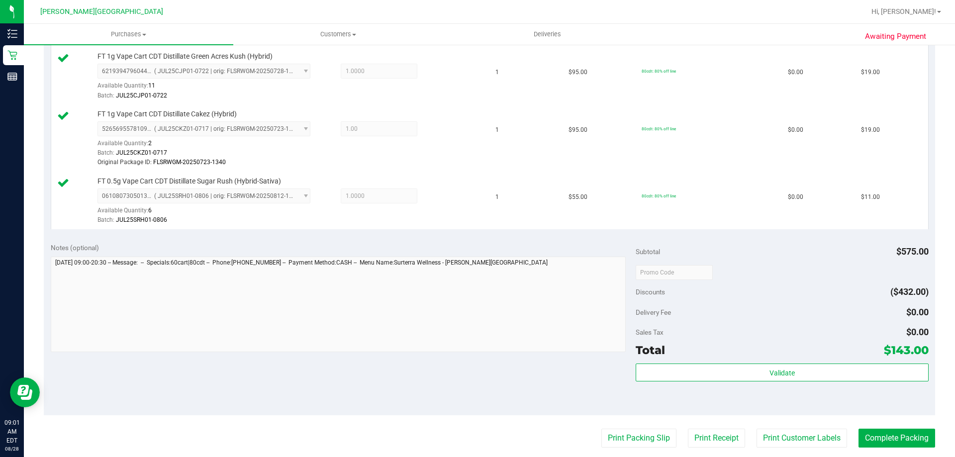
scroll to position [597, 0]
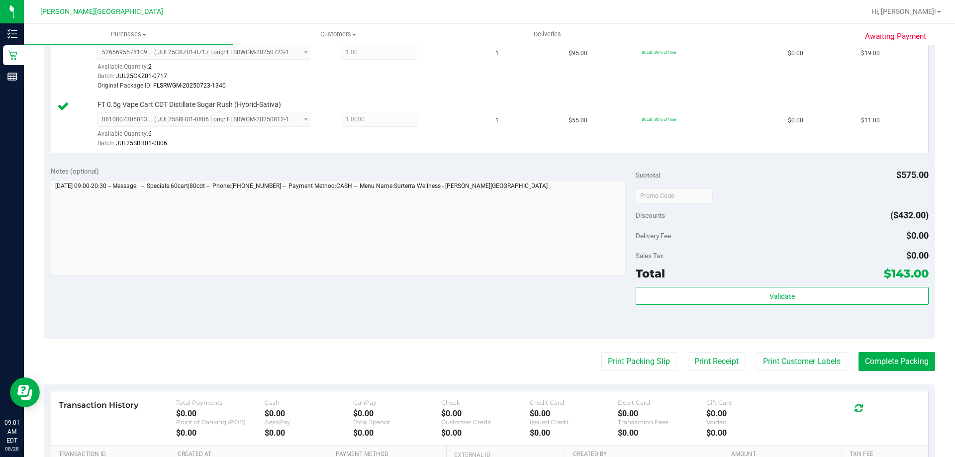
click at [476, 286] on div "Subtotal $575.00 Discounts ($432.00) Delivery Fee $0.00 Sales Tax $0.00 Total $…" at bounding box center [782, 249] width 293 height 166
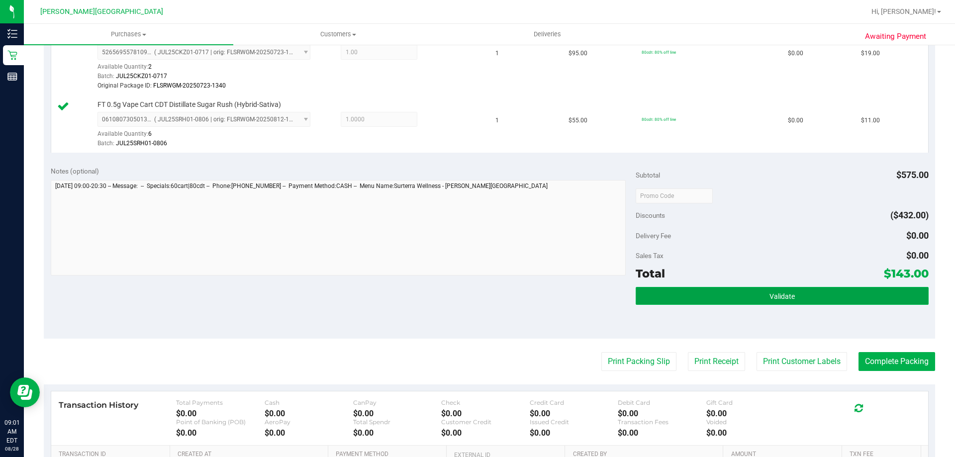
drag, startPoint x: 774, startPoint y: 290, endPoint x: 781, endPoint y: 290, distance: 7.0
click at [476, 290] on button "Validate" at bounding box center [782, 296] width 293 height 18
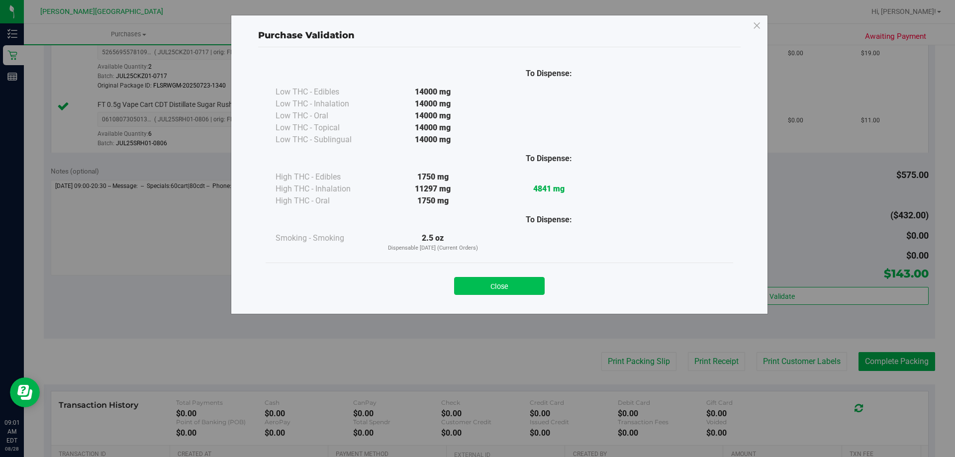
click at [476, 282] on button "Close" at bounding box center [499, 286] width 91 height 18
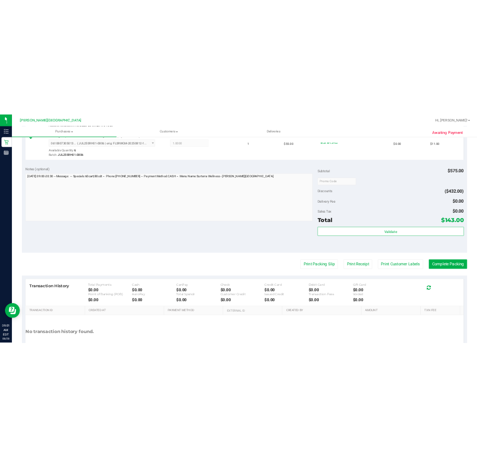
scroll to position [697, 0]
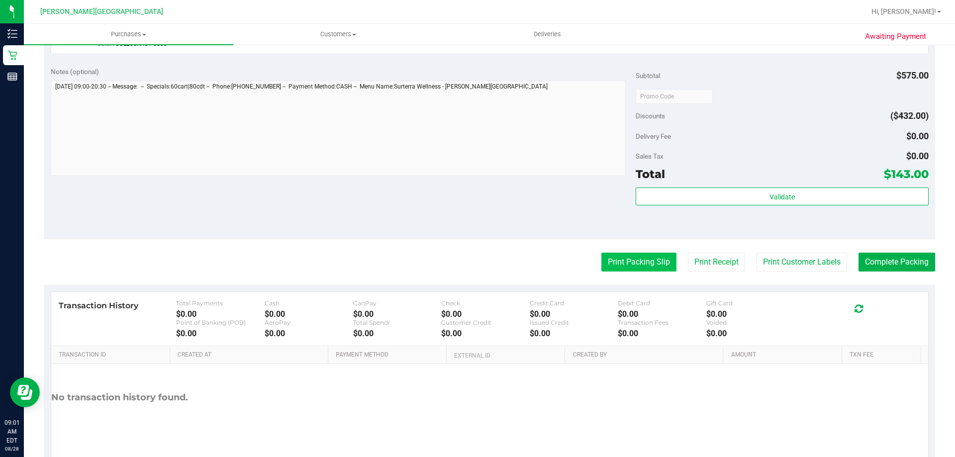
click at [476, 259] on button "Print Packing Slip" at bounding box center [638, 262] width 75 height 19
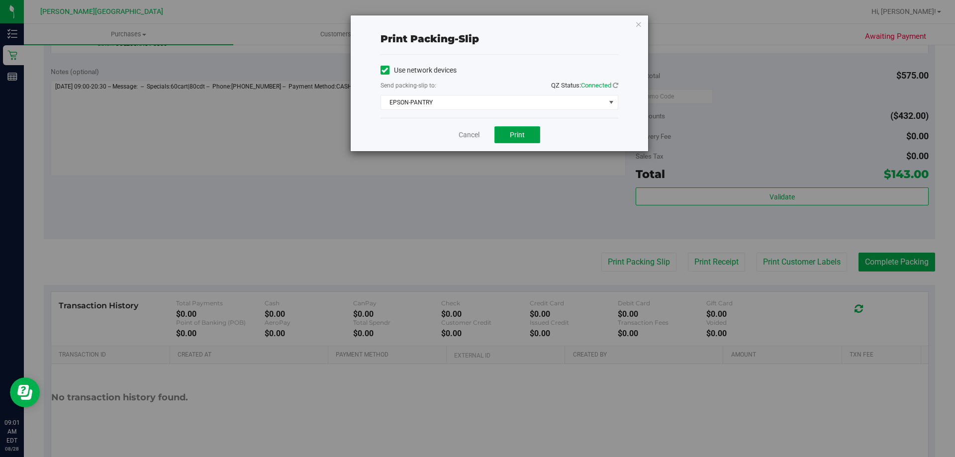
click at [476, 135] on button "Print" at bounding box center [518, 134] width 46 height 17
click at [476, 25] on icon "button" at bounding box center [638, 24] width 7 height 12
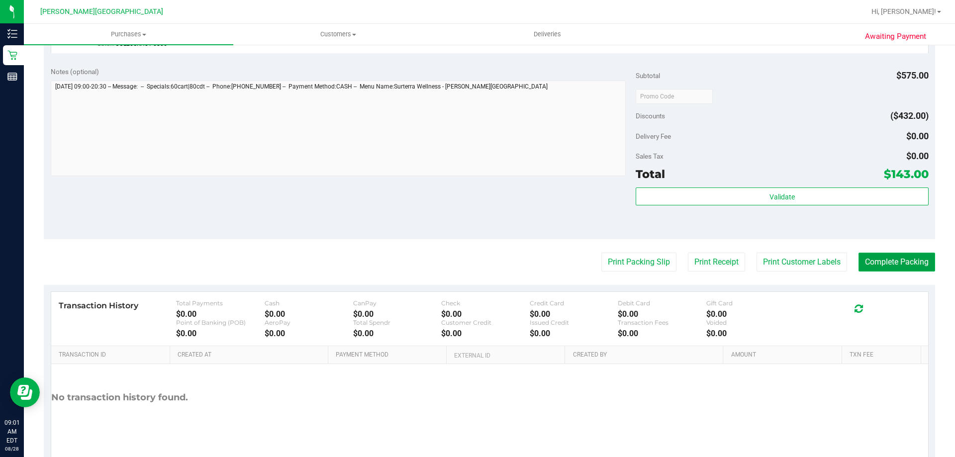
click at [476, 260] on button "Complete Packing" at bounding box center [897, 262] width 77 height 19
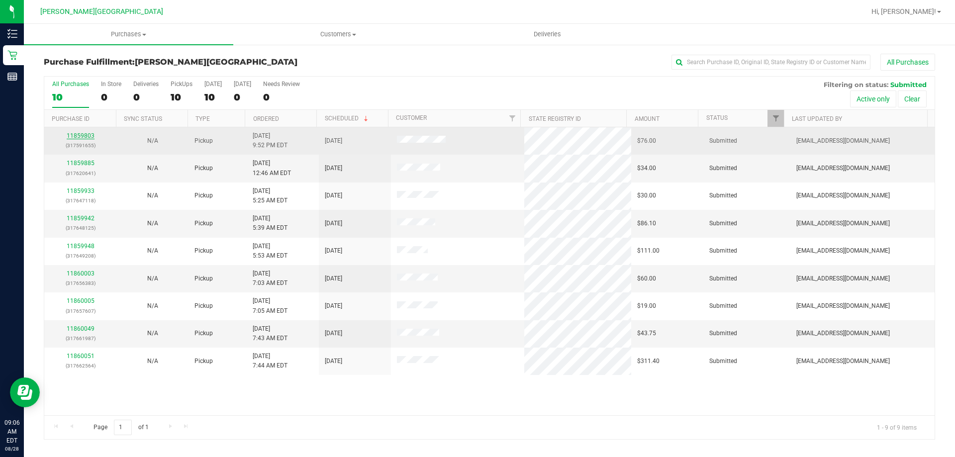
click at [82, 135] on link "11859803" at bounding box center [81, 135] width 28 height 7
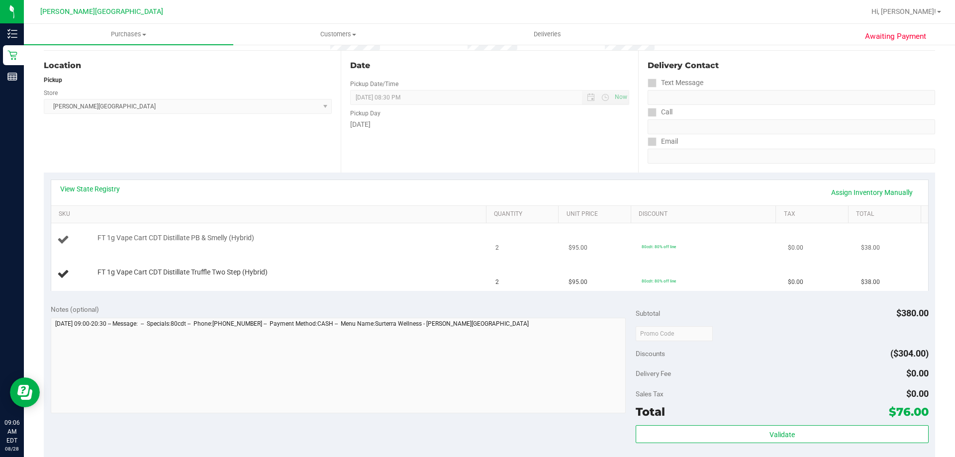
scroll to position [100, 0]
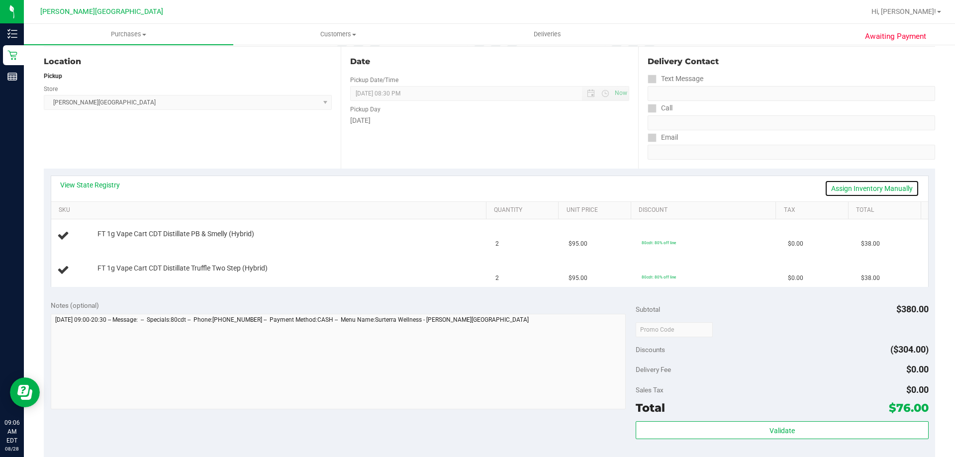
click at [476, 185] on link "Assign Inventory Manually" at bounding box center [872, 188] width 95 height 17
click at [476, 185] on link "Save & Exit" at bounding box center [896, 188] width 47 height 17
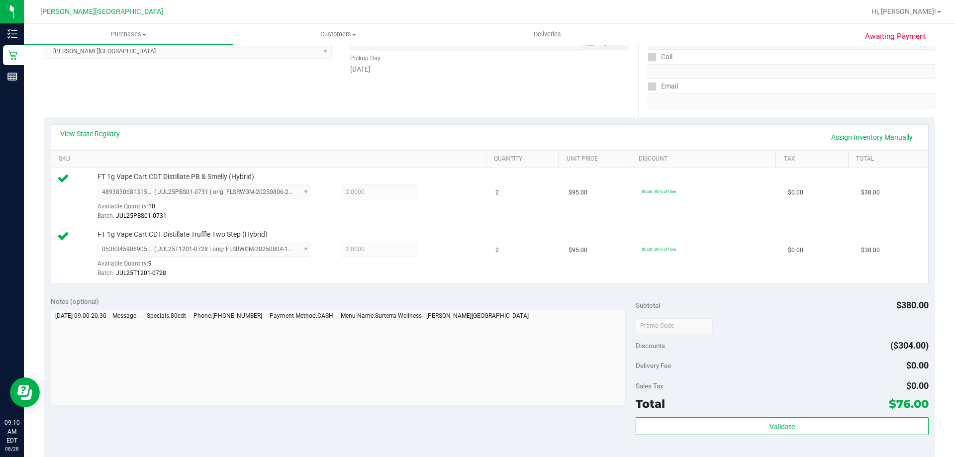
scroll to position [249, 0]
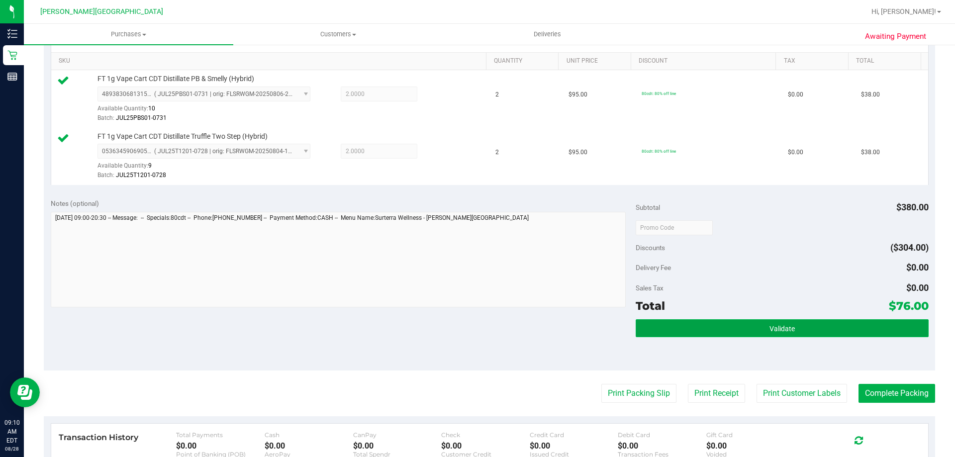
click at [476, 327] on button "Validate" at bounding box center [782, 328] width 293 height 18
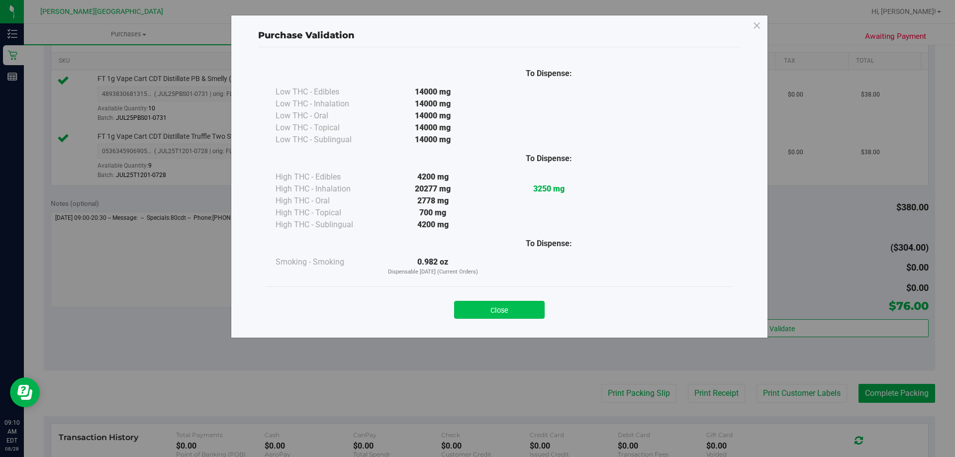
click at [476, 307] on button "Close" at bounding box center [499, 310] width 91 height 18
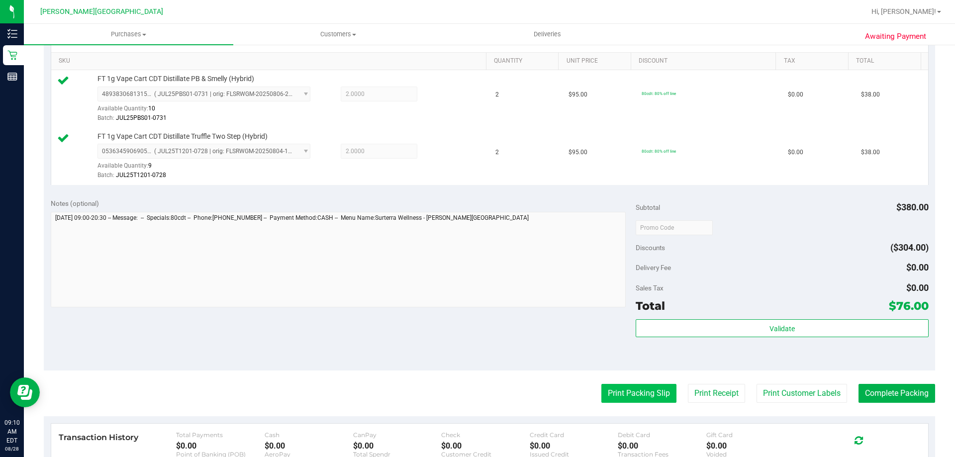
click at [476, 401] on button "Print Packing Slip" at bounding box center [638, 393] width 75 height 19
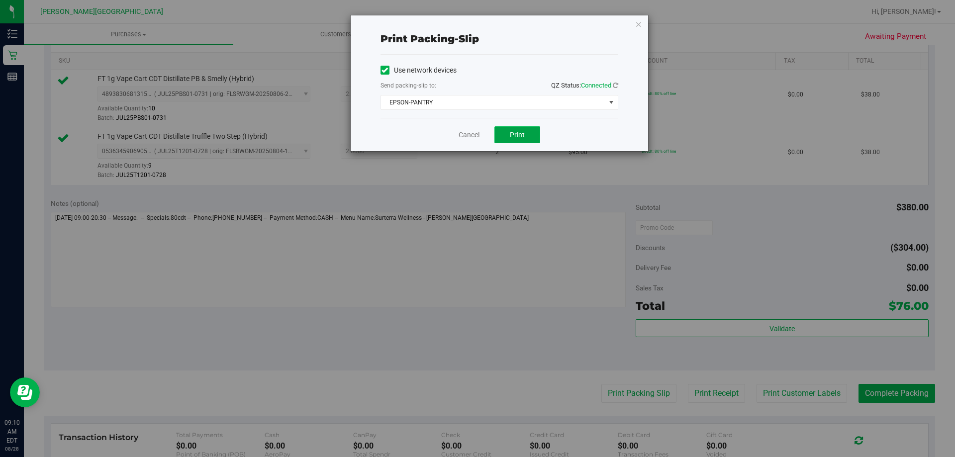
click at [476, 130] on button "Print" at bounding box center [518, 134] width 46 height 17
click at [476, 22] on icon "button" at bounding box center [638, 24] width 7 height 12
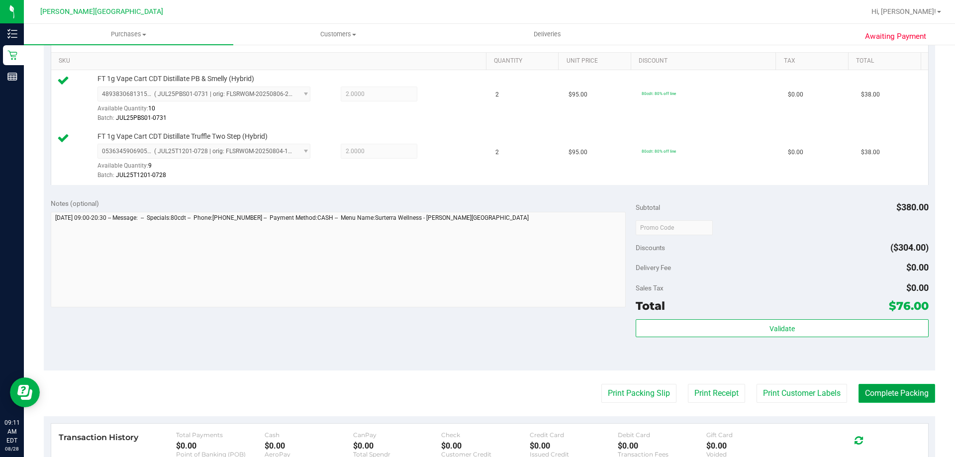
click at [476, 396] on button "Complete Packing" at bounding box center [897, 393] width 77 height 19
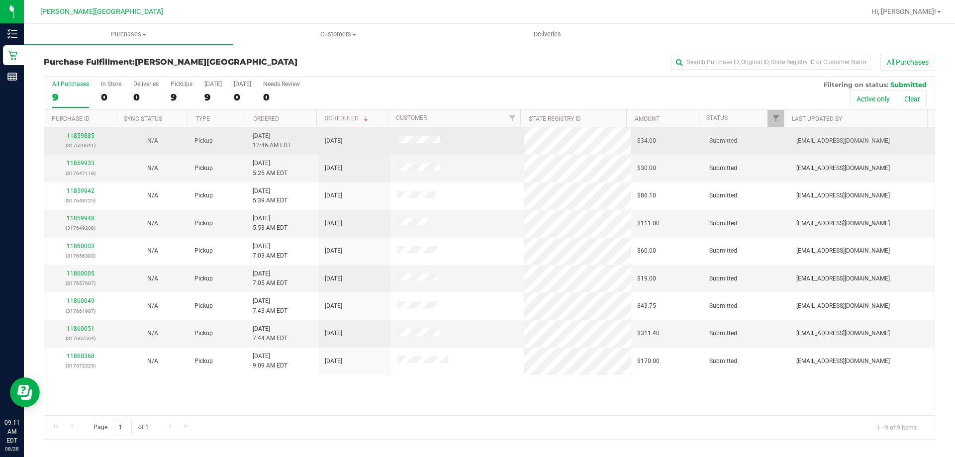
click at [75, 136] on link "11859885" at bounding box center [81, 135] width 28 height 7
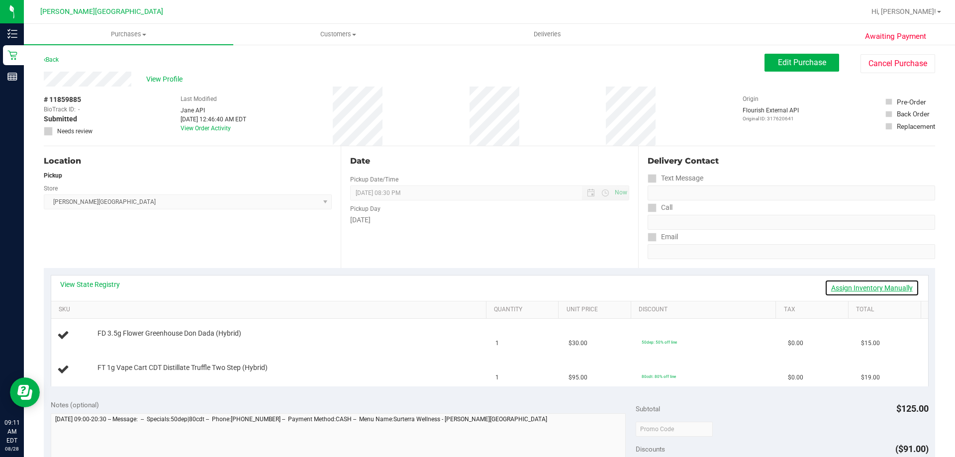
click at [476, 286] on link "Assign Inventory Manually" at bounding box center [872, 288] width 95 height 17
click at [476, 286] on link "Save & Exit" at bounding box center [896, 288] width 47 height 17
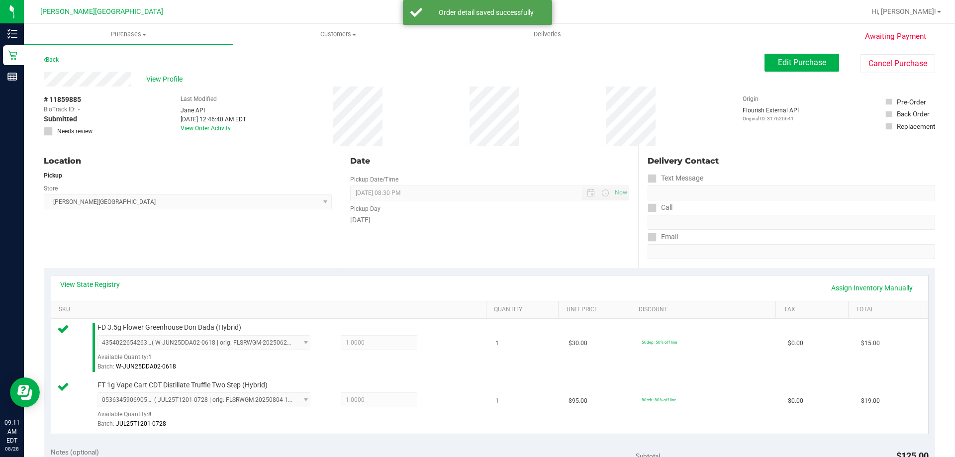
scroll to position [299, 0]
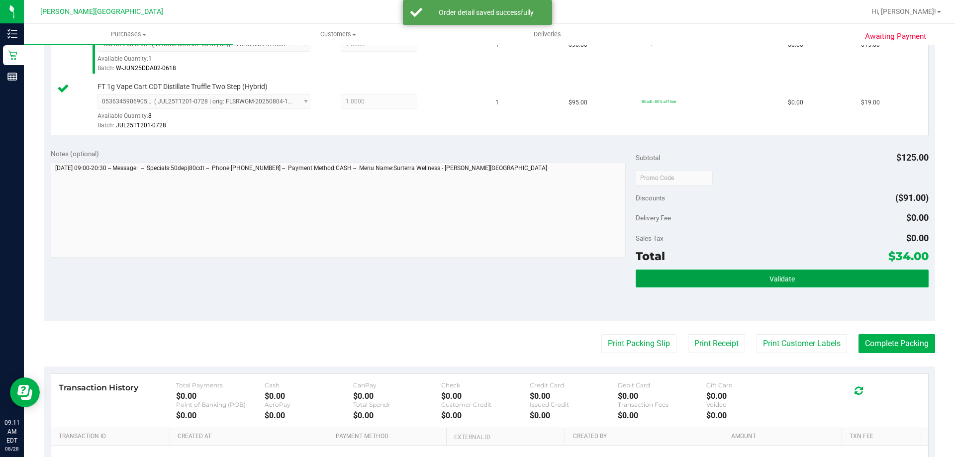
click at [476, 278] on span "Validate" at bounding box center [782, 279] width 25 height 8
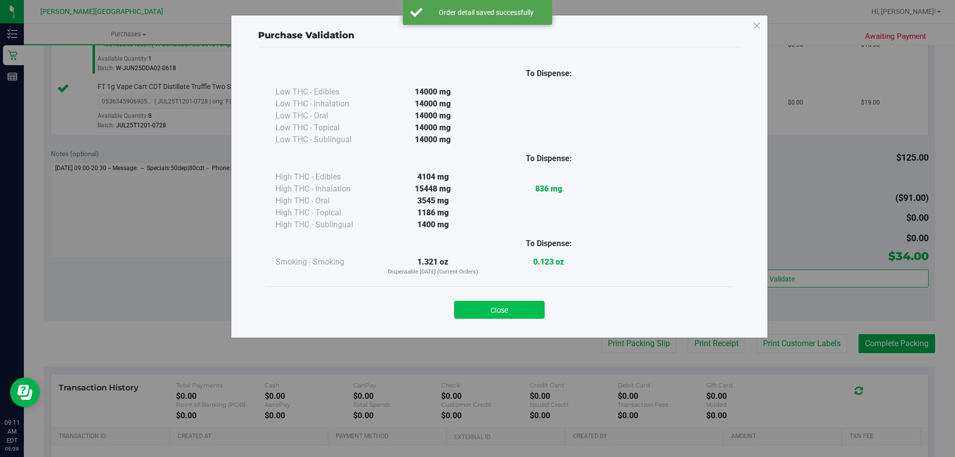
click at [476, 308] on button "Close" at bounding box center [499, 310] width 91 height 18
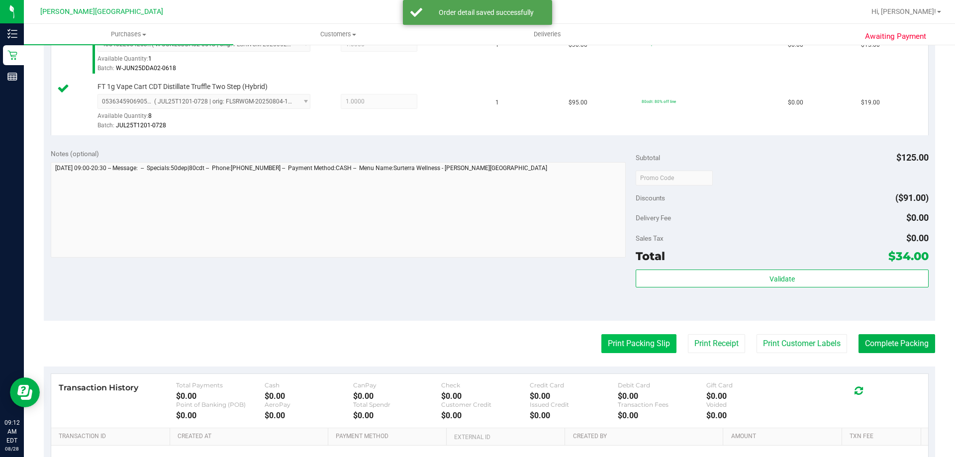
click at [476, 339] on button "Print Packing Slip" at bounding box center [638, 343] width 75 height 19
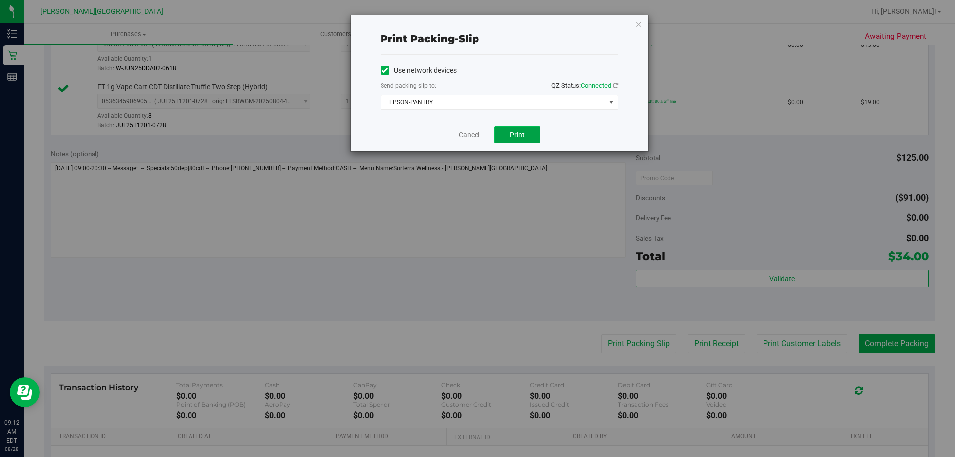
drag, startPoint x: 526, startPoint y: 130, endPoint x: 538, endPoint y: 177, distance: 48.7
click at [476, 130] on button "Print" at bounding box center [518, 134] width 46 height 17
click at [476, 26] on icon "button" at bounding box center [638, 24] width 7 height 12
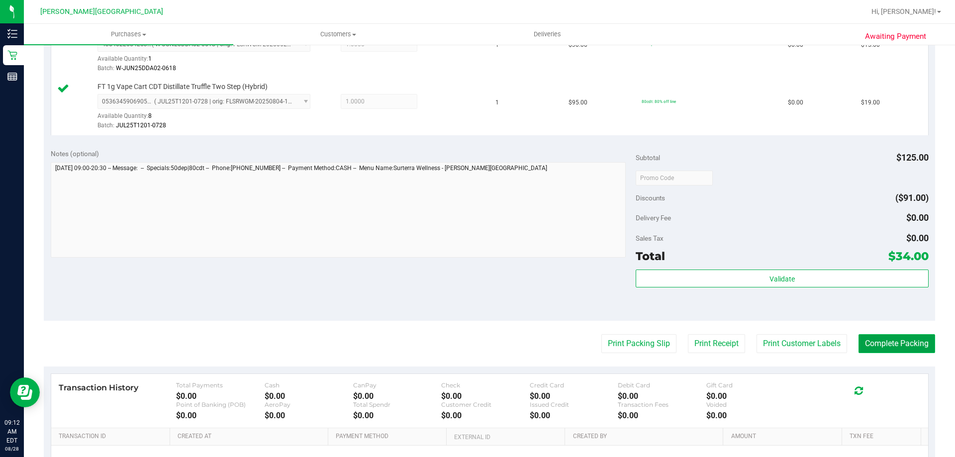
click at [476, 352] on button "Complete Packing" at bounding box center [897, 343] width 77 height 19
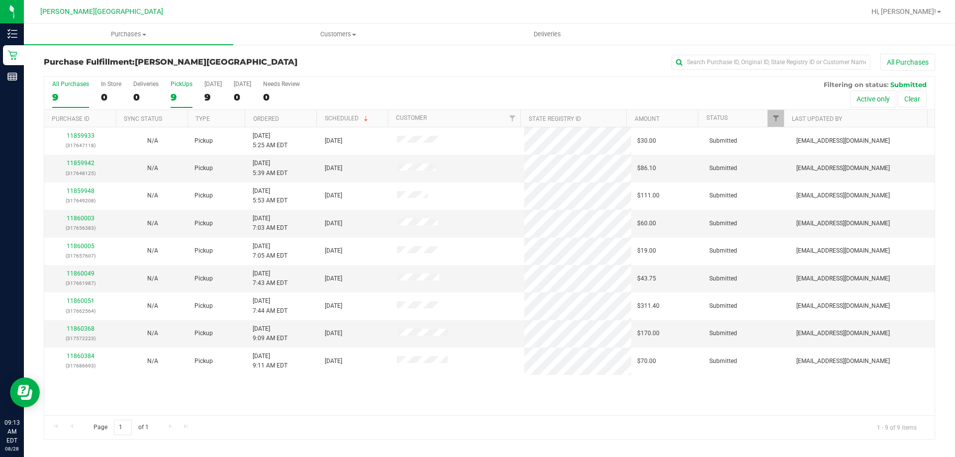
click at [177, 90] on label "PickUps 9" at bounding box center [182, 94] width 22 height 27
click at [0, 0] on input "PickUps 9" at bounding box center [0, 0] width 0 height 0
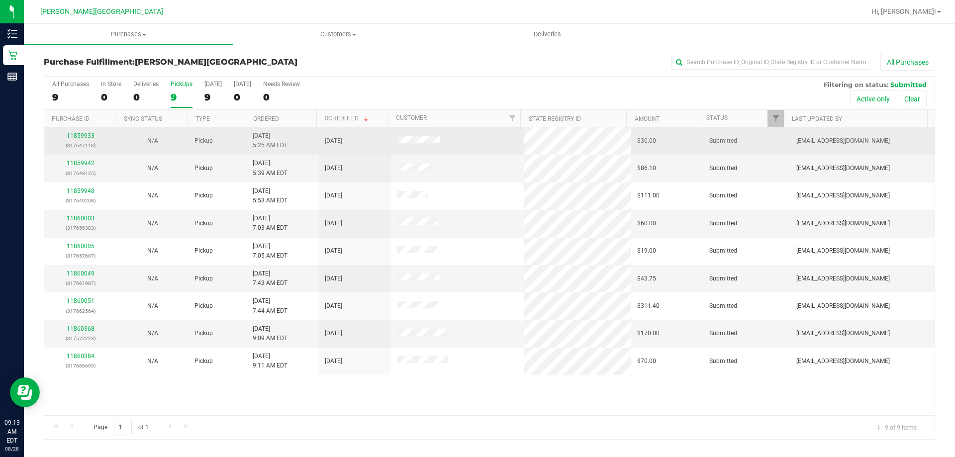
click at [78, 134] on link "11859933" at bounding box center [81, 135] width 28 height 7
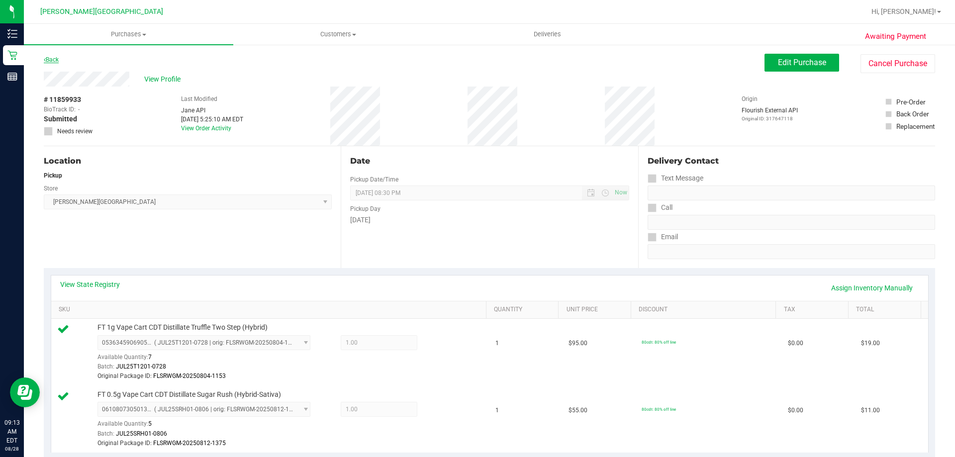
click at [54, 60] on link "Back" at bounding box center [51, 59] width 15 height 7
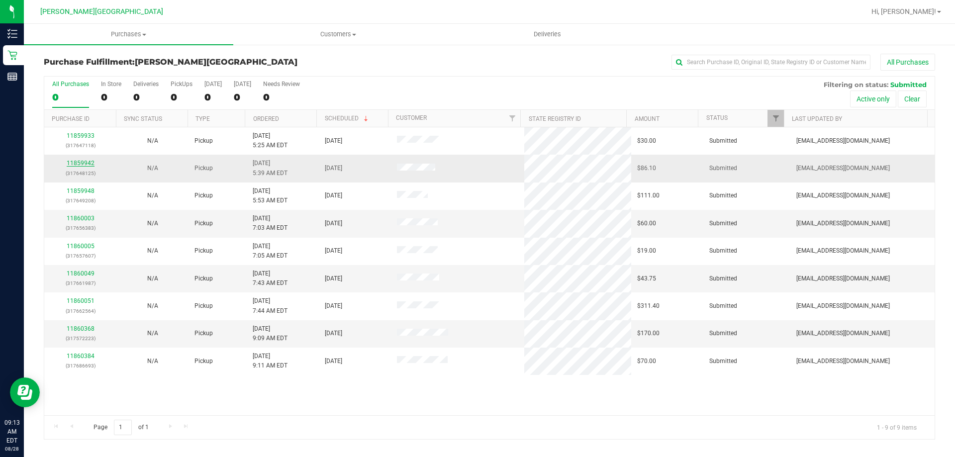
click at [77, 163] on link "11859942" at bounding box center [81, 163] width 28 height 7
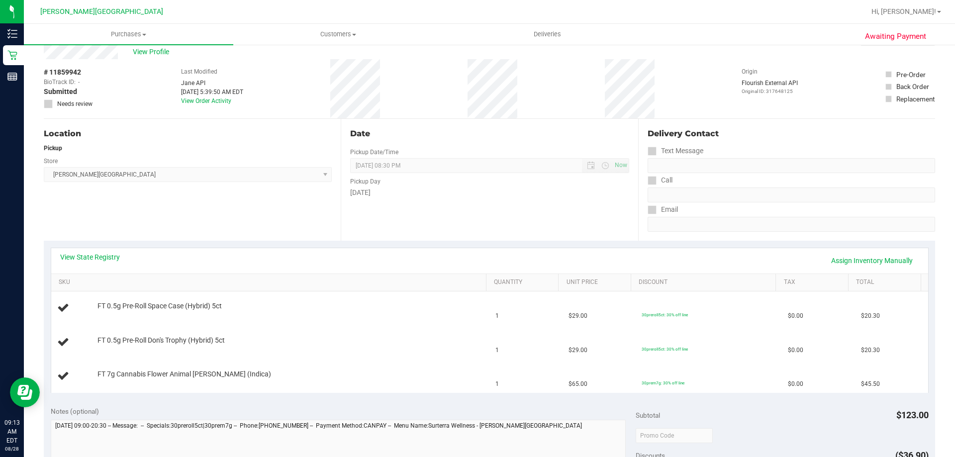
scroll to position [50, 0]
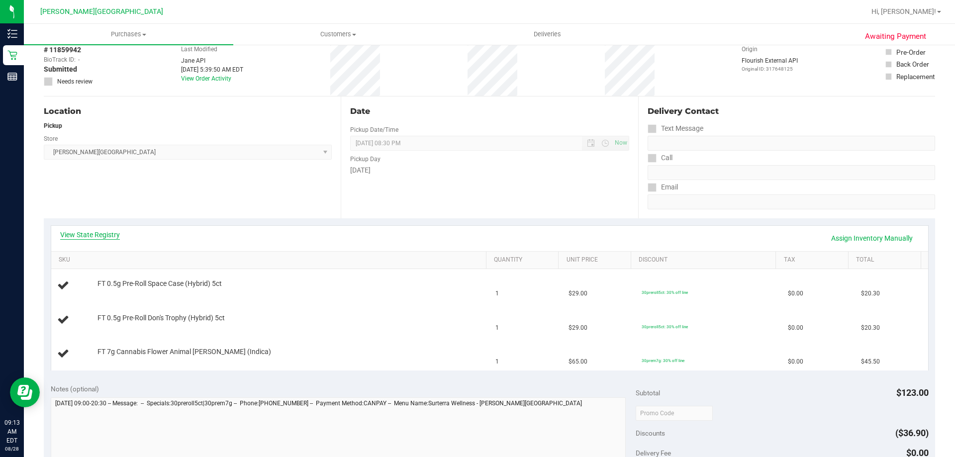
click at [98, 238] on link "View State Registry" at bounding box center [90, 235] width 60 height 10
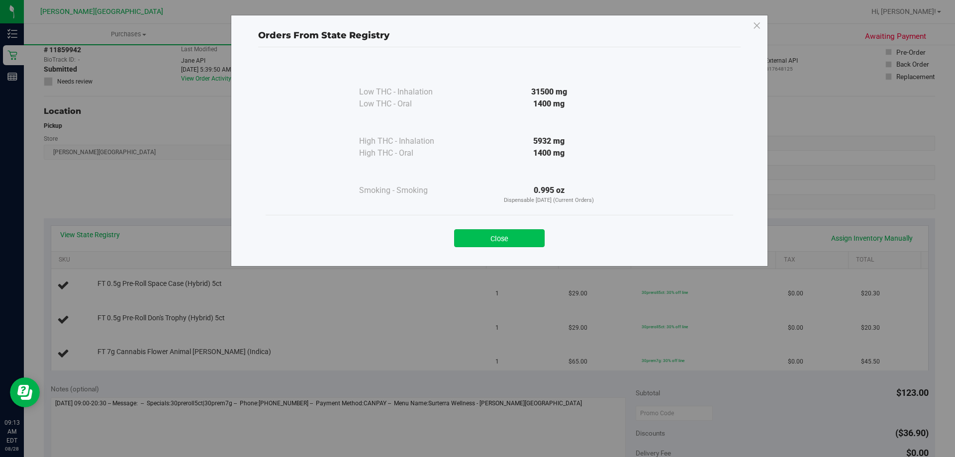
click at [476, 231] on button "Close" at bounding box center [499, 238] width 91 height 18
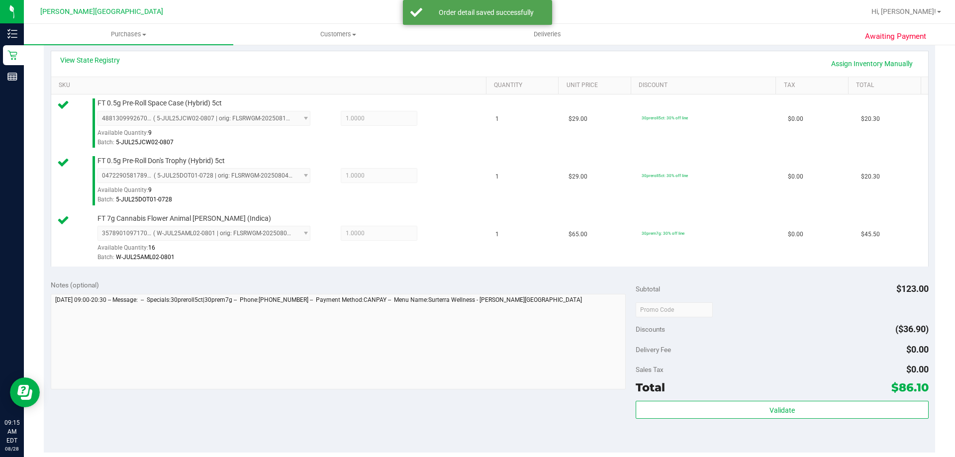
scroll to position [299, 0]
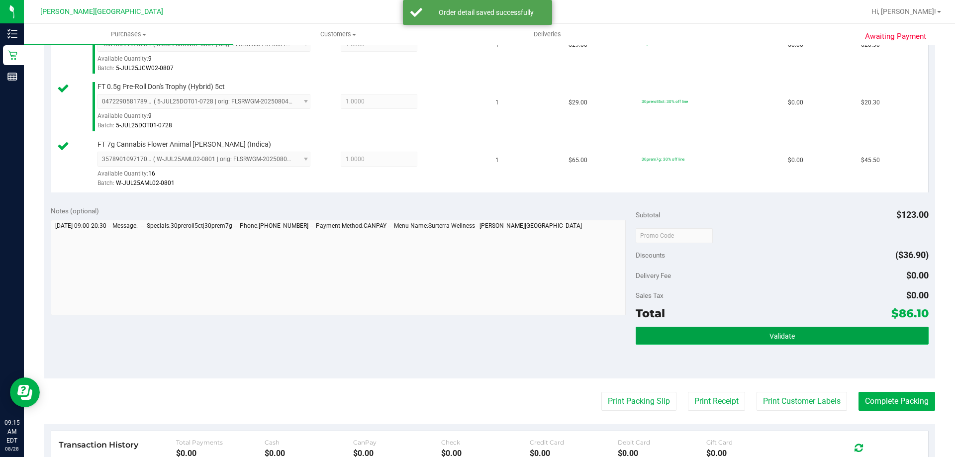
click at [476, 336] on button "Validate" at bounding box center [782, 336] width 293 height 18
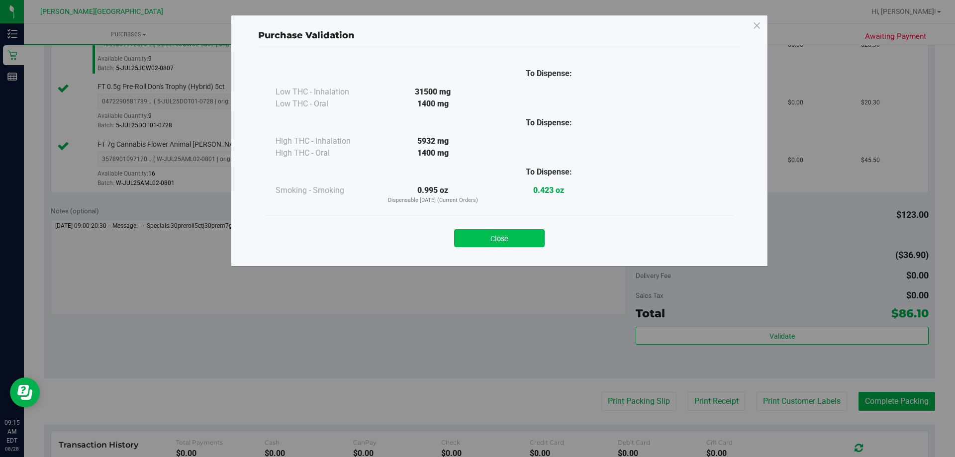
click at [476, 239] on button "Close" at bounding box center [499, 238] width 91 height 18
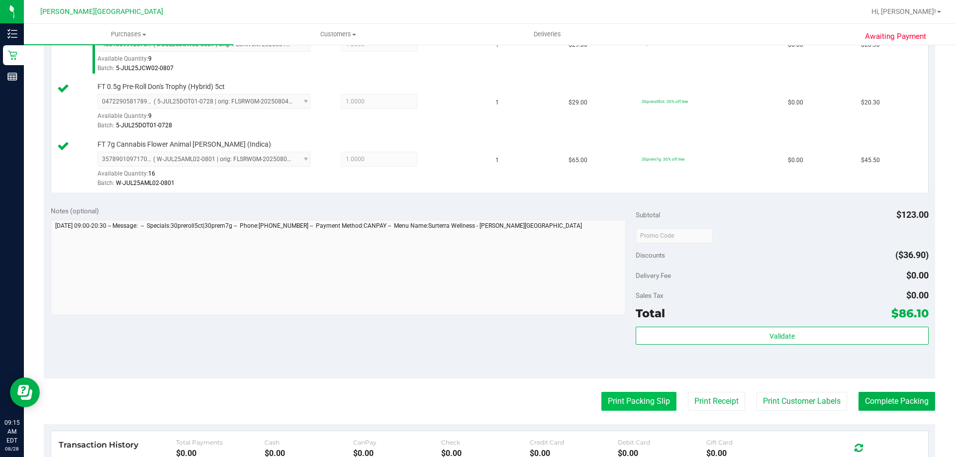
click at [476, 401] on button "Print Packing Slip" at bounding box center [638, 401] width 75 height 19
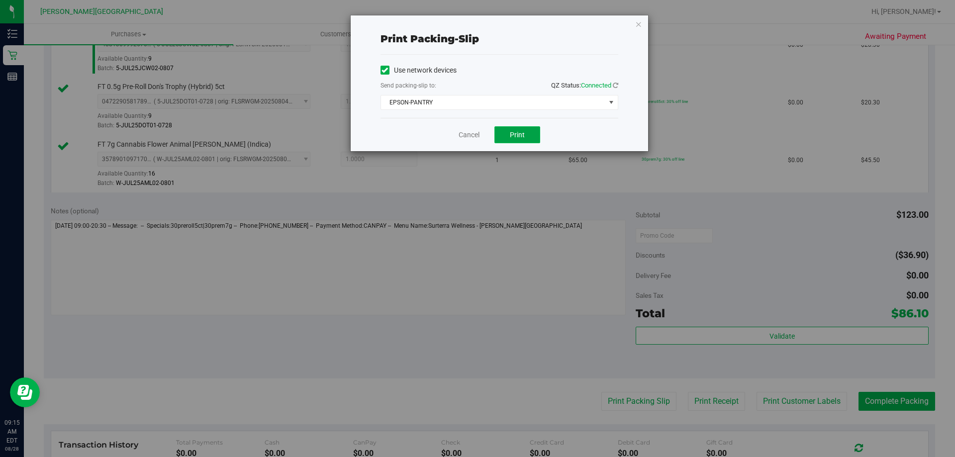
click at [476, 141] on button "Print" at bounding box center [518, 134] width 46 height 17
click at [476, 21] on icon "button" at bounding box center [638, 24] width 7 height 12
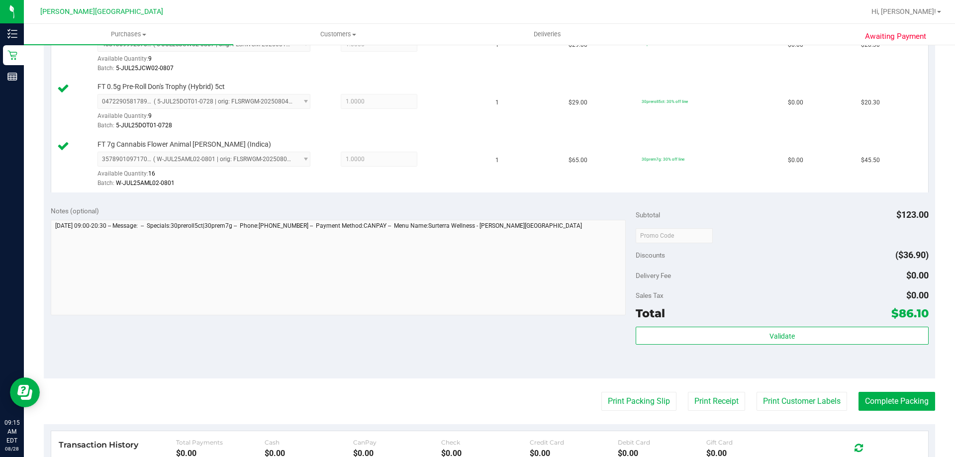
click at [476, 412] on purchase-details "Back Edit Purchase Cancel Purchase View Profile # 11859942 BioTrack ID: - Submi…" at bounding box center [490, 182] width 892 height 855
click at [476, 399] on button "Complete Packing" at bounding box center [897, 401] width 77 height 19
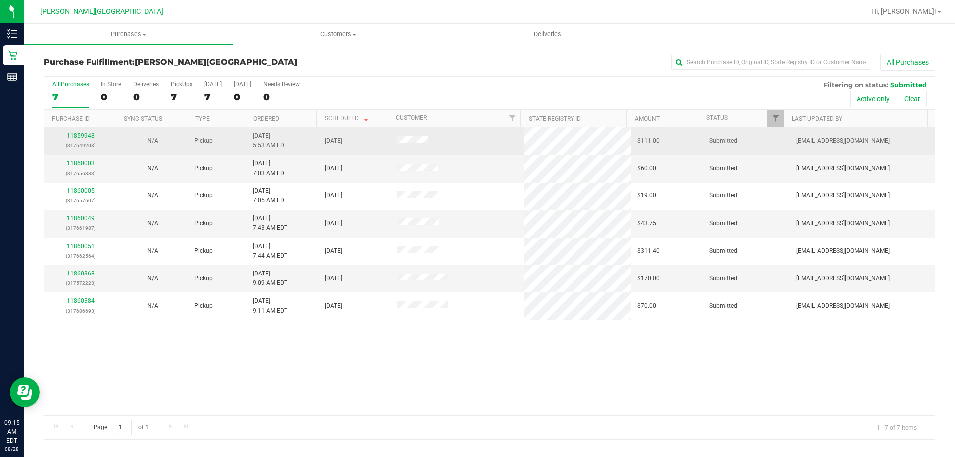
click at [85, 138] on link "11859948" at bounding box center [81, 135] width 28 height 7
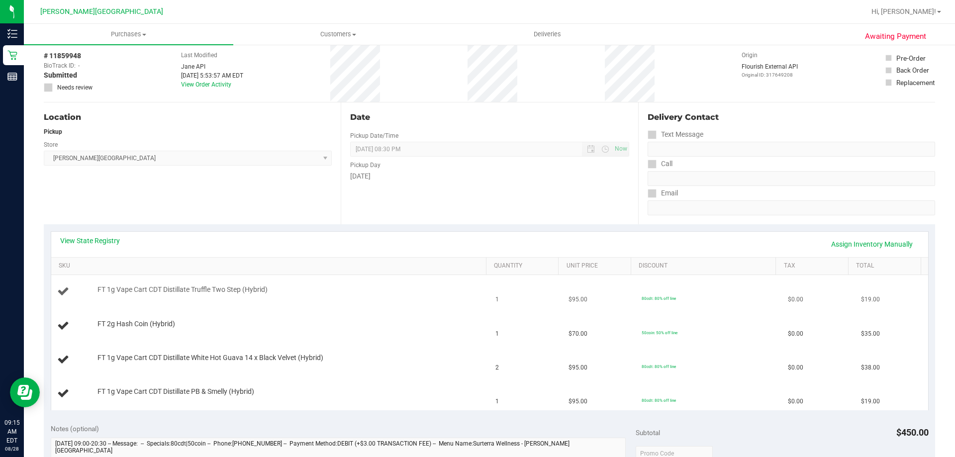
scroll to position [100, 0]
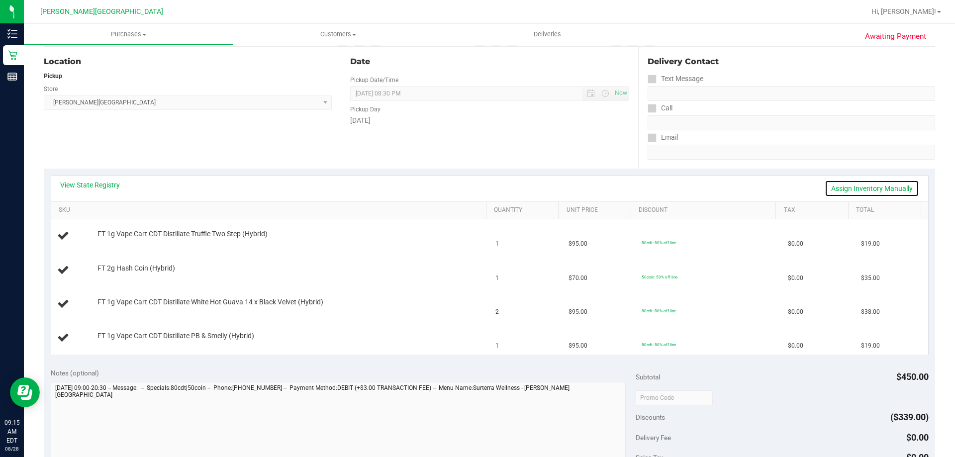
click at [476, 185] on link "Assign Inventory Manually" at bounding box center [872, 188] width 95 height 17
click at [476, 186] on link "Save & Exit" at bounding box center [896, 188] width 47 height 17
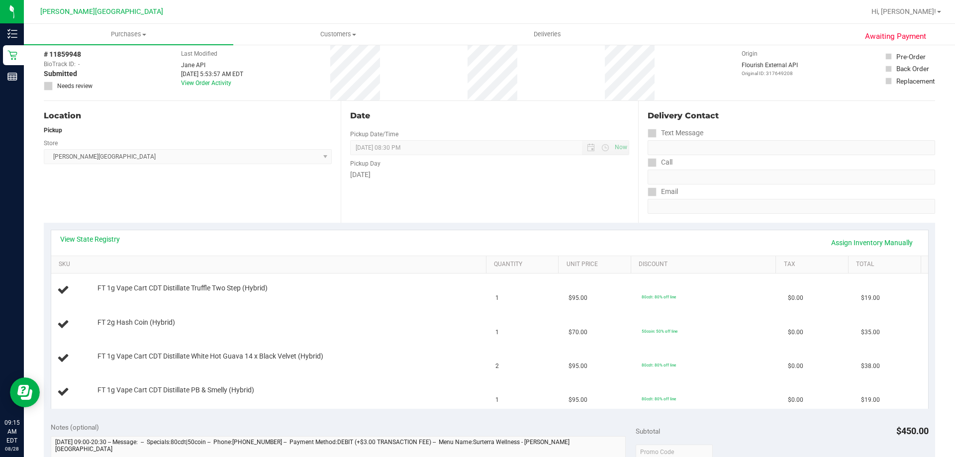
scroll to position [0, 0]
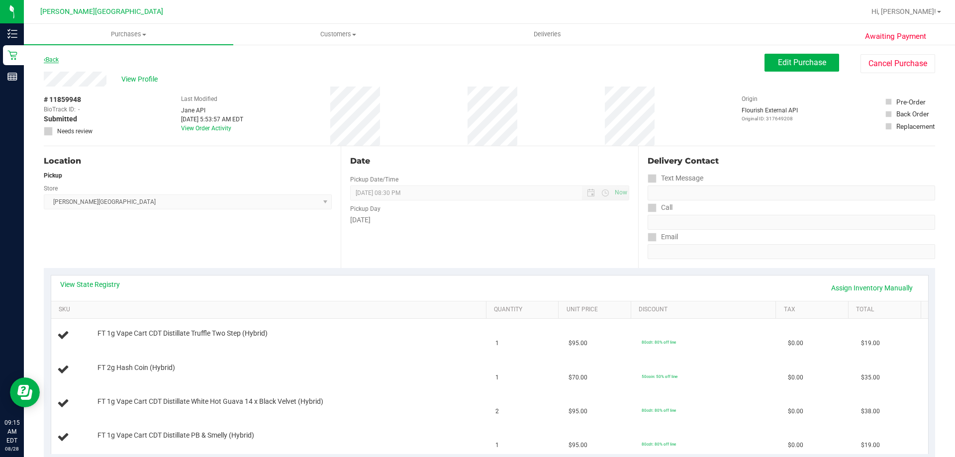
click at [55, 61] on link "Back" at bounding box center [51, 59] width 15 height 7
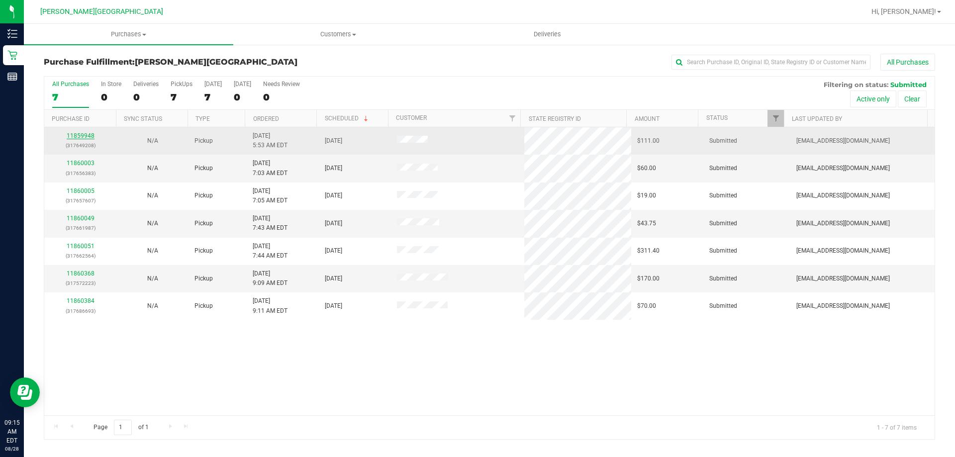
click at [90, 136] on link "11859948" at bounding box center [81, 135] width 28 height 7
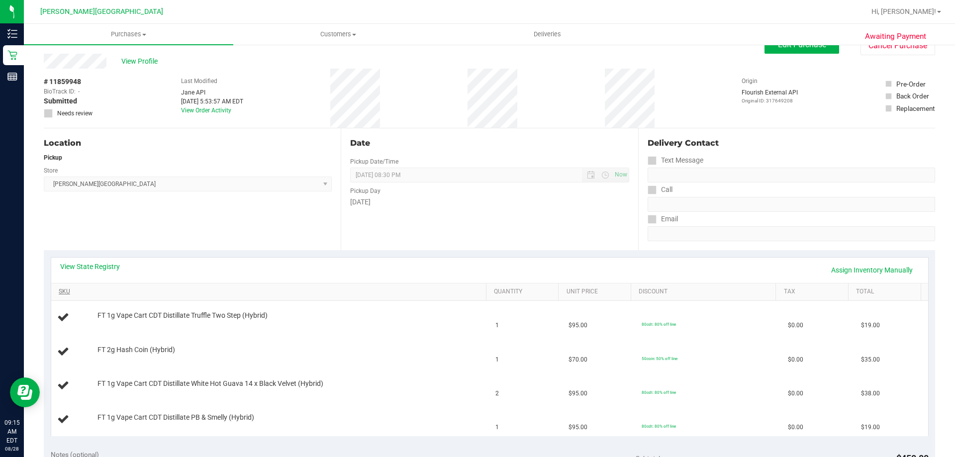
scroll to position [50, 0]
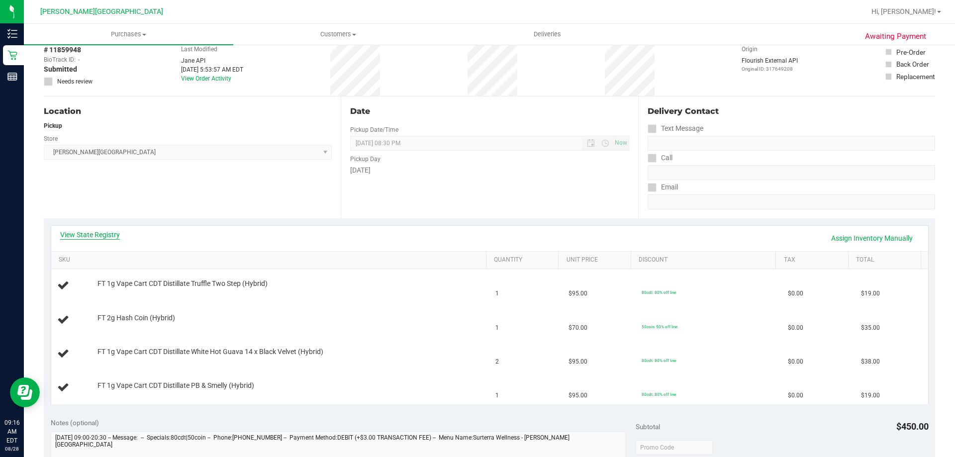
click at [103, 234] on link "View State Registry" at bounding box center [90, 235] width 60 height 10
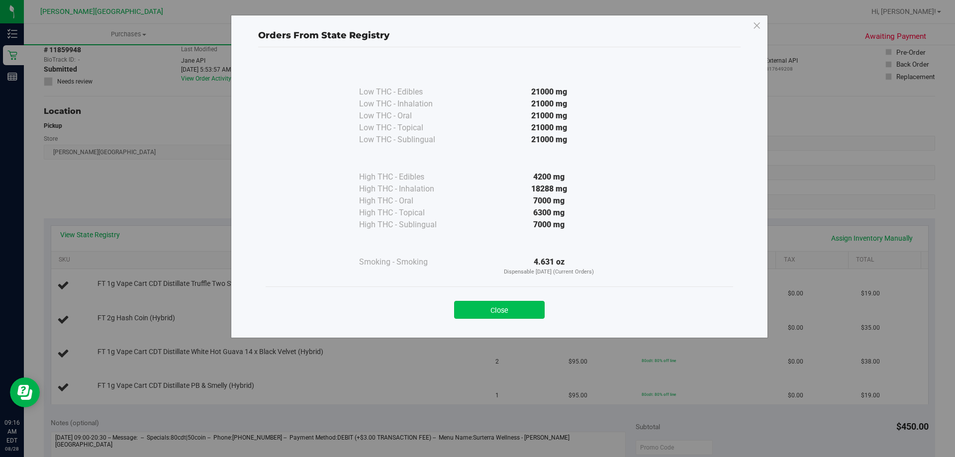
click at [476, 312] on button "Close" at bounding box center [499, 310] width 91 height 18
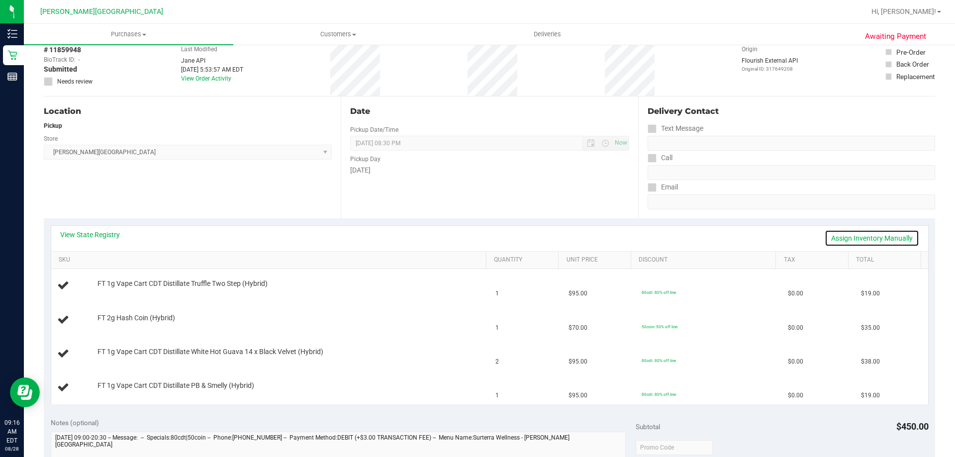
click at [476, 239] on link "Assign Inventory Manually" at bounding box center [872, 238] width 95 height 17
click at [476, 235] on link "Save & Exit" at bounding box center [896, 238] width 47 height 17
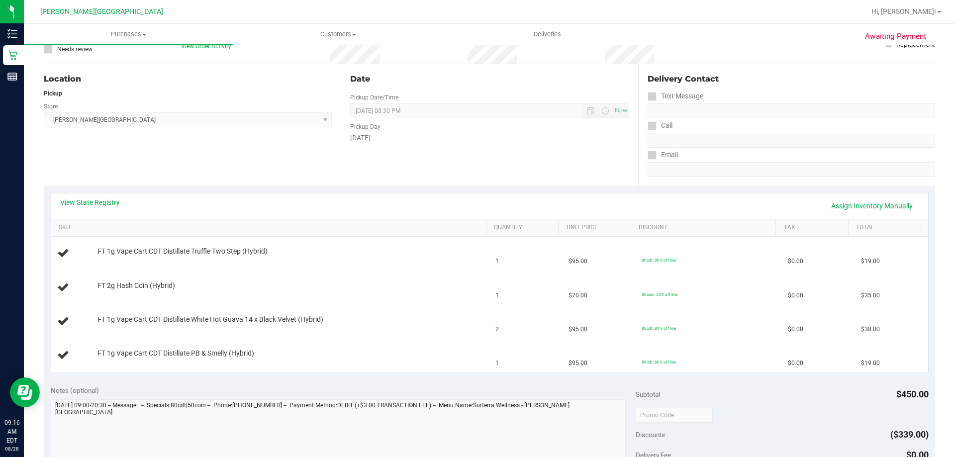
scroll to position [100, 0]
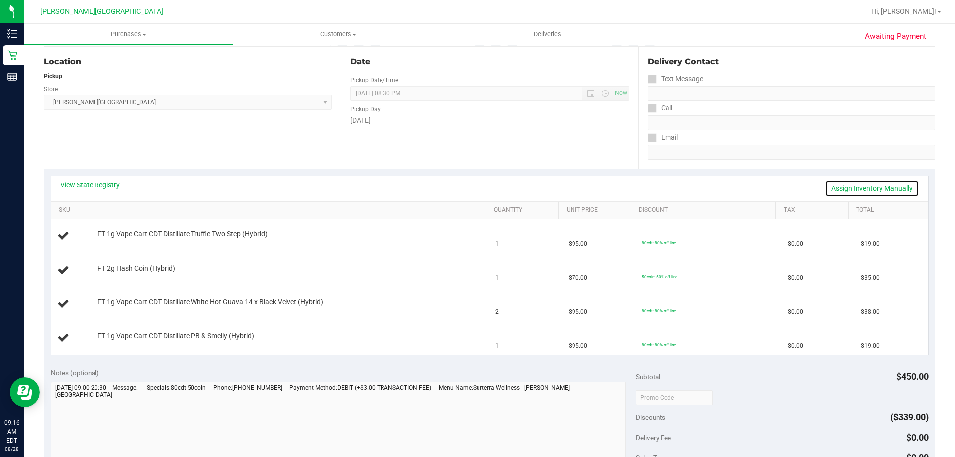
click at [476, 186] on link "Assign Inventory Manually" at bounding box center [872, 188] width 95 height 17
click at [476, 186] on link "Save & Exit" at bounding box center [896, 188] width 47 height 17
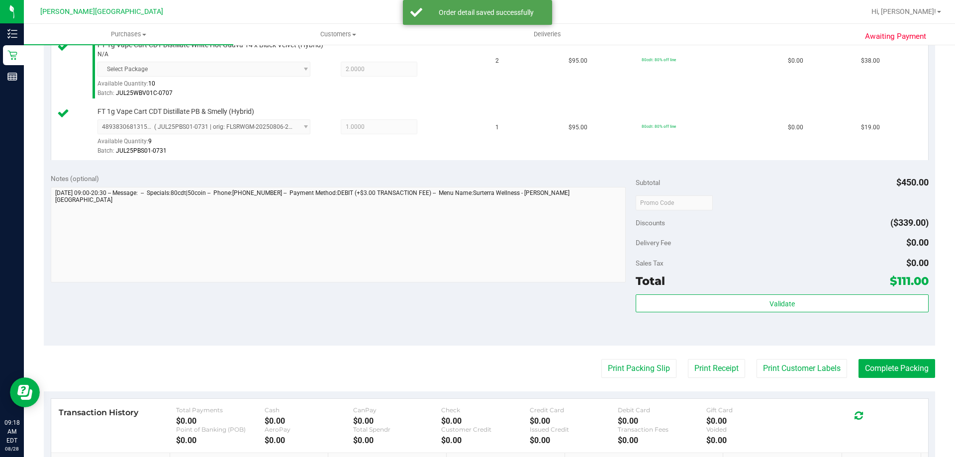
scroll to position [448, 0]
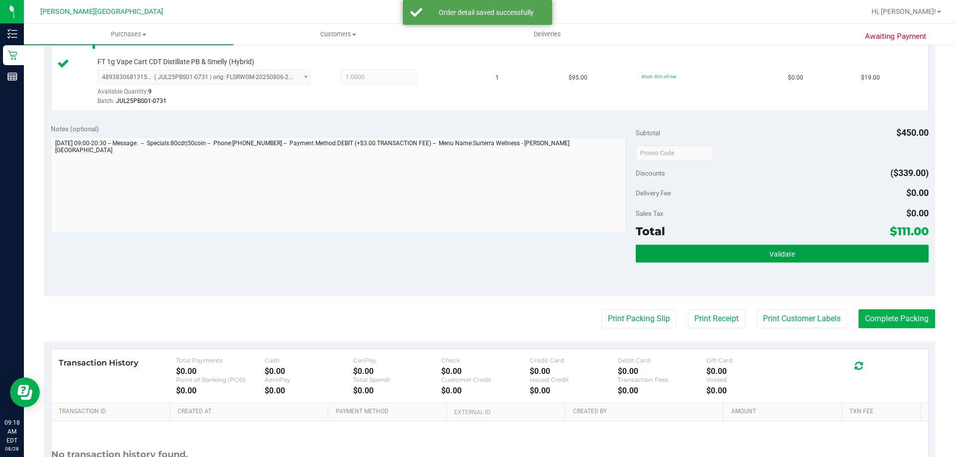
click at [476, 252] on button "Validate" at bounding box center [782, 254] width 293 height 18
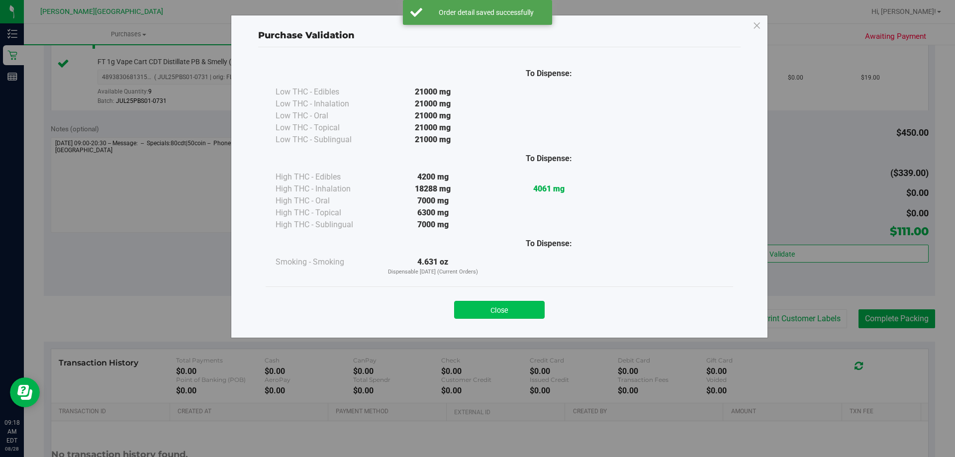
click at [476, 305] on button "Close" at bounding box center [499, 310] width 91 height 18
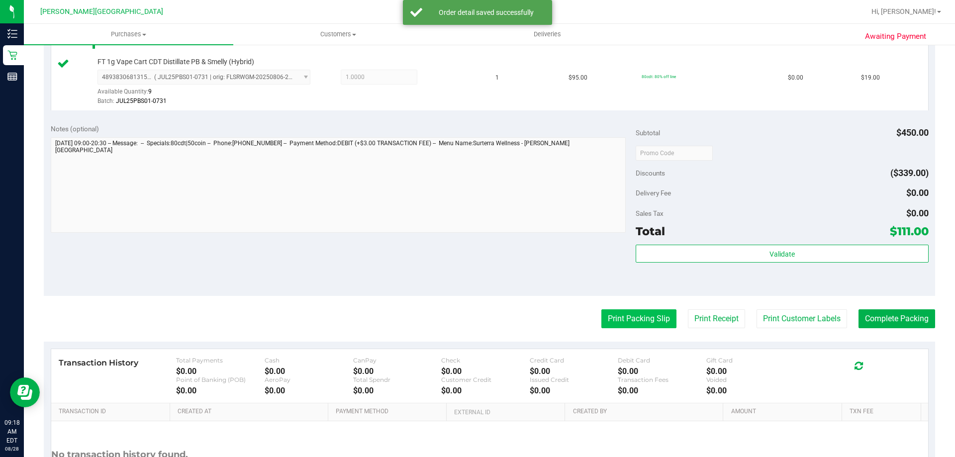
click at [476, 321] on button "Print Packing Slip" at bounding box center [638, 318] width 75 height 19
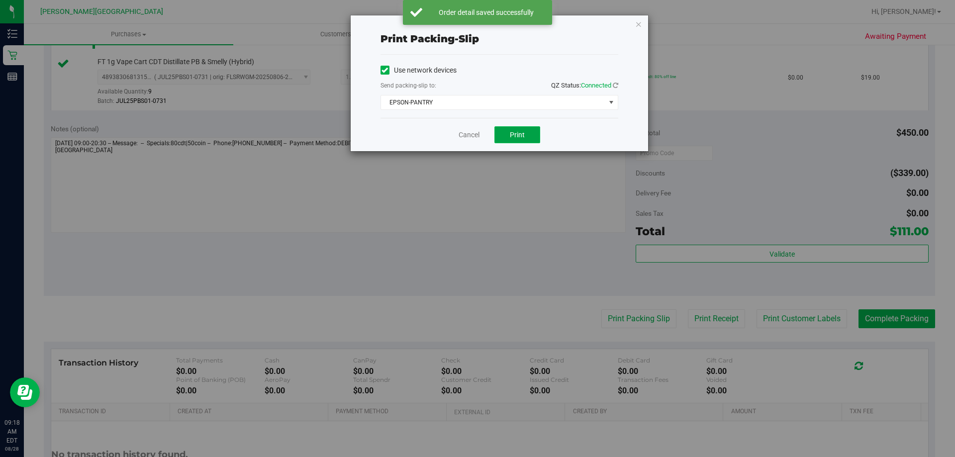
click at [476, 137] on button "Print" at bounding box center [518, 134] width 46 height 17
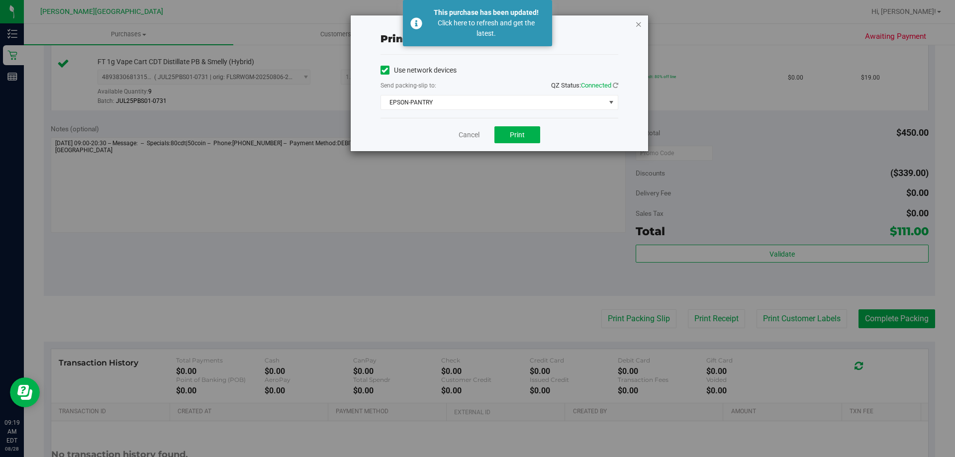
click at [476, 24] on icon "button" at bounding box center [638, 24] width 7 height 12
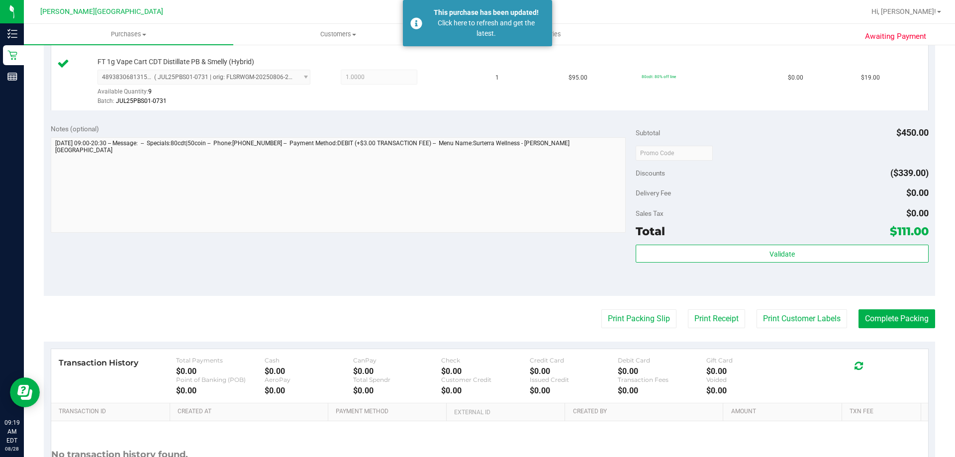
click at [400, 248] on div "Notes (optional) Subtotal $450.00 Discounts ($339.00) Delivery Fee $0.00 Sales …" at bounding box center [490, 206] width 892 height 179
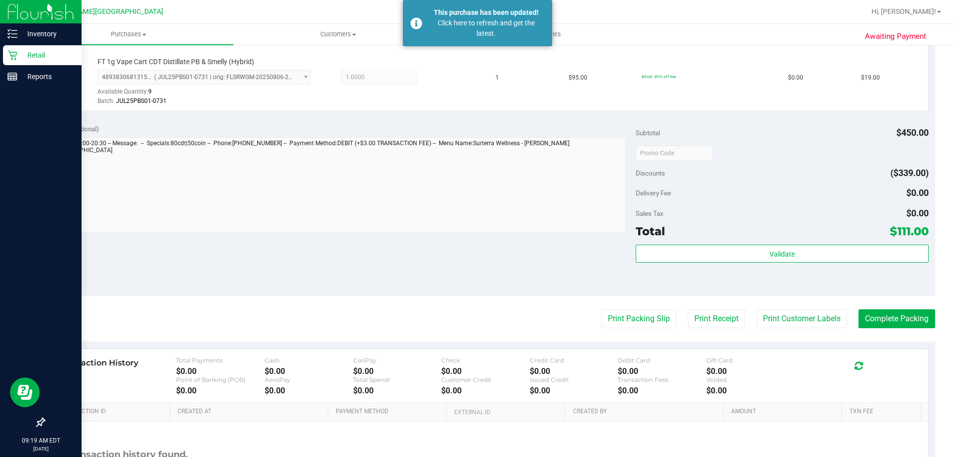
click at [21, 56] on p "Retail" at bounding box center [47, 55] width 60 height 12
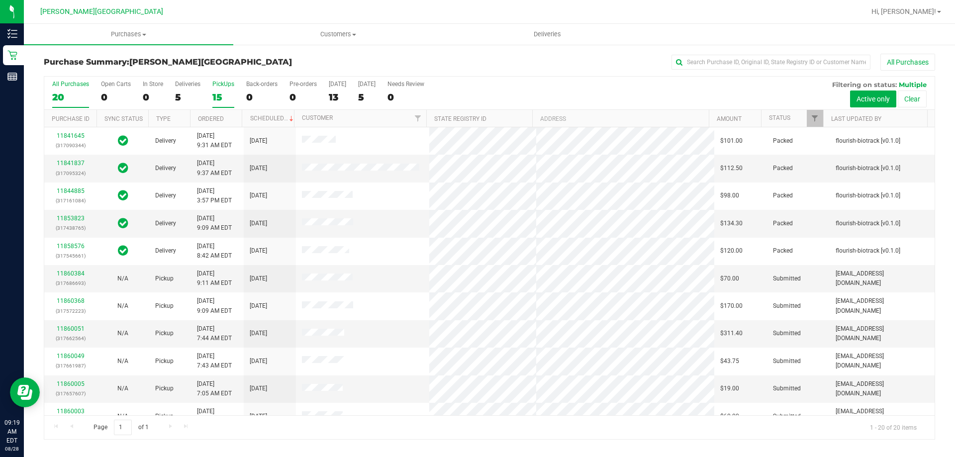
click at [222, 85] on div "PickUps" at bounding box center [223, 84] width 22 height 7
click at [0, 0] on input "PickUps 15" at bounding box center [0, 0] width 0 height 0
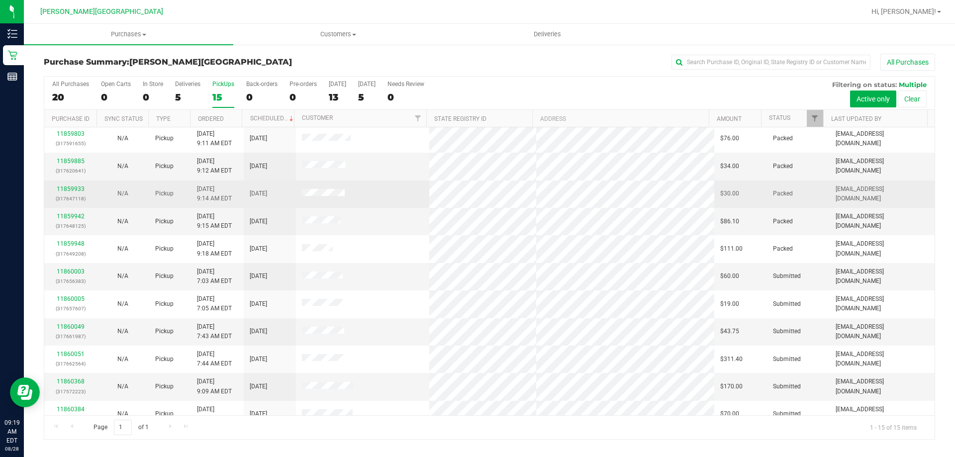
scroll to position [125, 0]
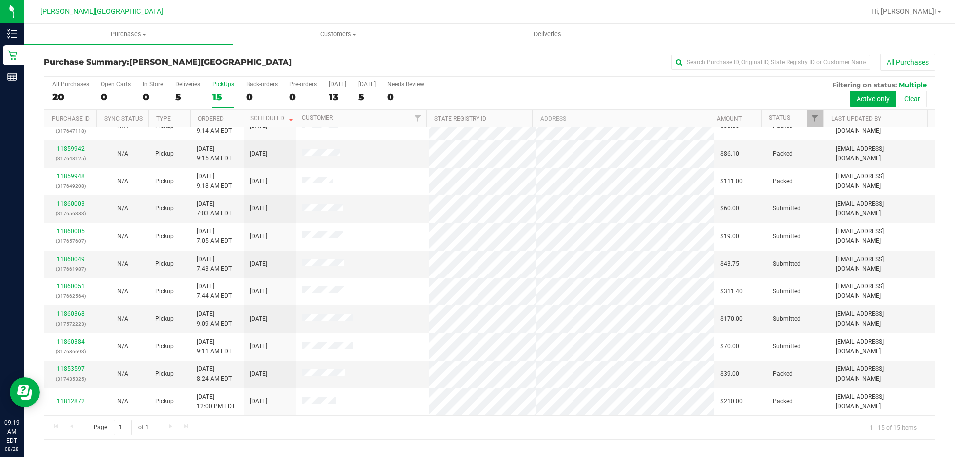
click at [218, 92] on div "15" at bounding box center [223, 97] width 22 height 11
click at [0, 0] on input "PickUps 15" at bounding box center [0, 0] width 0 height 0
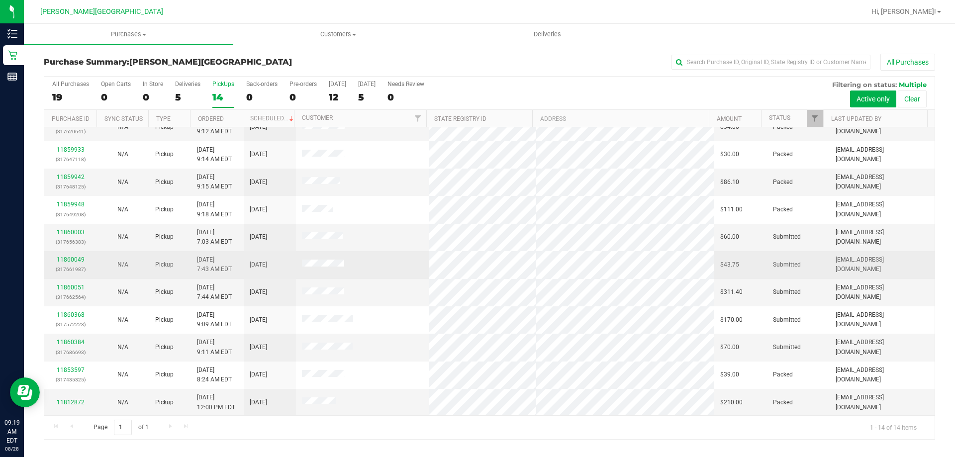
scroll to position [98, 0]
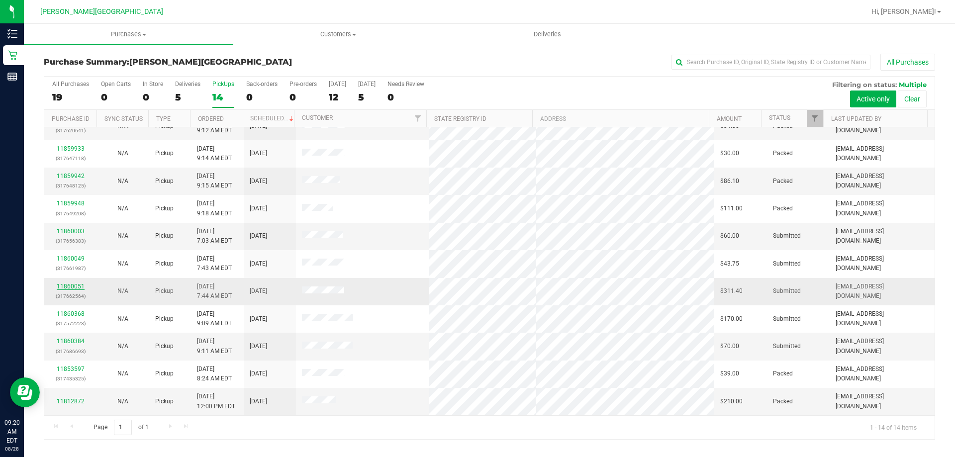
click at [76, 288] on link "11860051" at bounding box center [71, 286] width 28 height 7
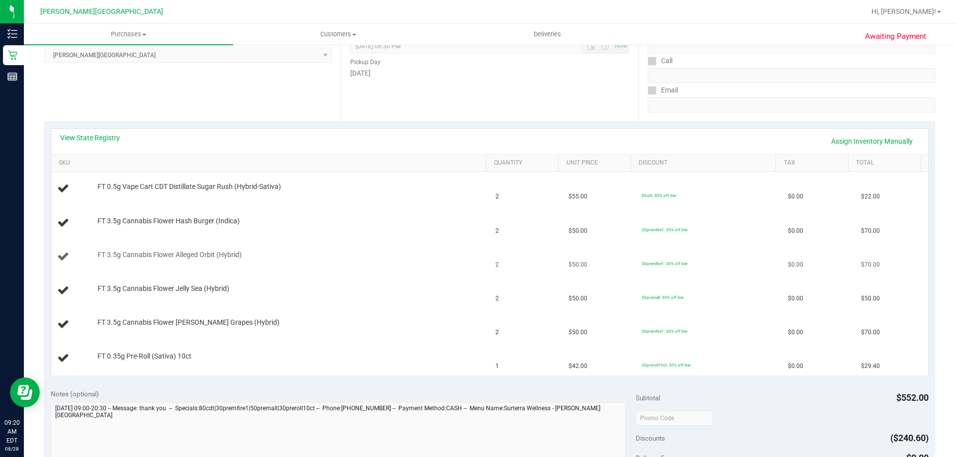
scroll to position [149, 0]
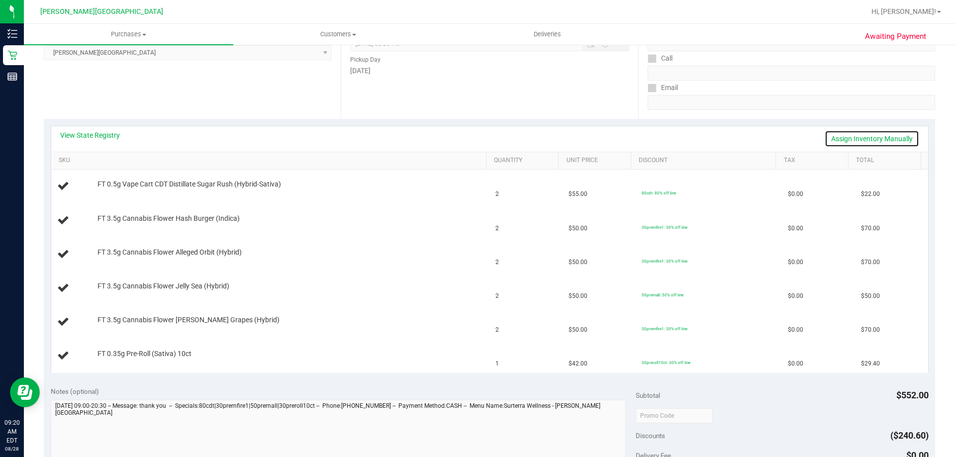
click at [476, 136] on link "Assign Inventory Manually" at bounding box center [872, 138] width 95 height 17
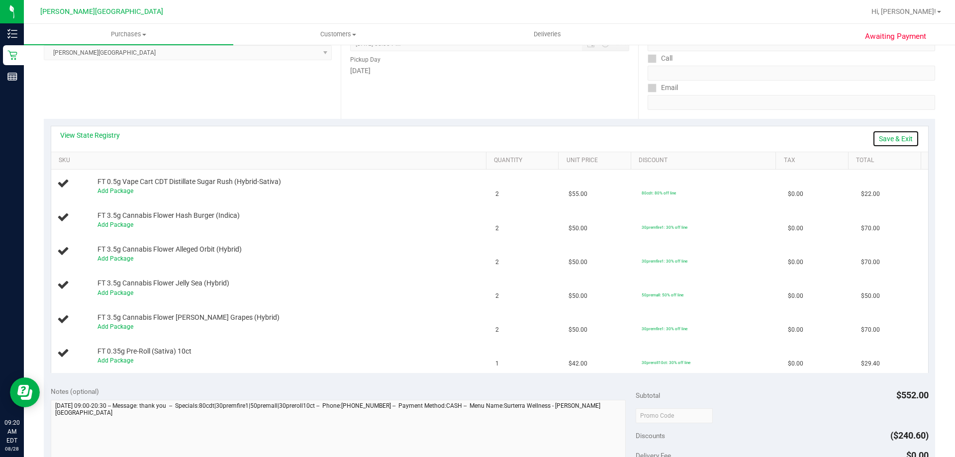
click at [476, 135] on link "Save & Exit" at bounding box center [896, 138] width 47 height 17
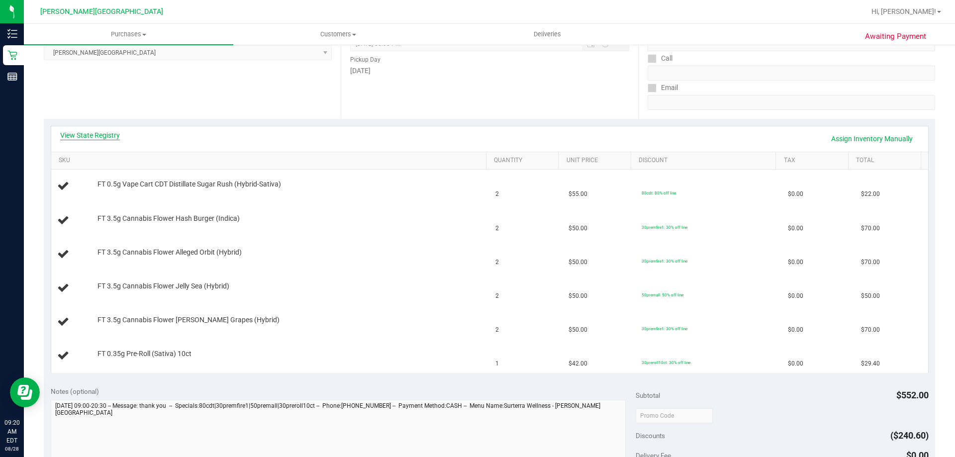
click at [82, 138] on link "View State Registry" at bounding box center [90, 135] width 60 height 10
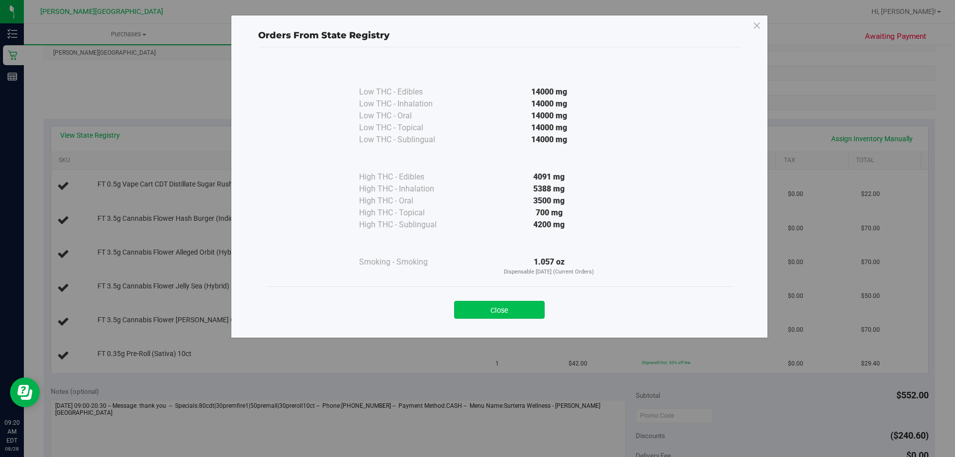
click at [476, 306] on button "Close" at bounding box center [499, 310] width 91 height 18
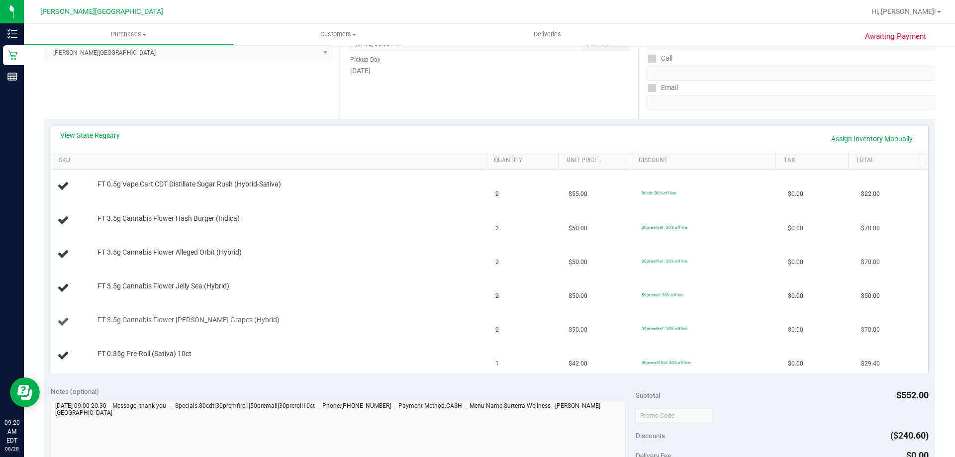
click at [476, 336] on td "2" at bounding box center [526, 322] width 73 height 34
click at [101, 134] on link "View State Registry" at bounding box center [90, 135] width 60 height 10
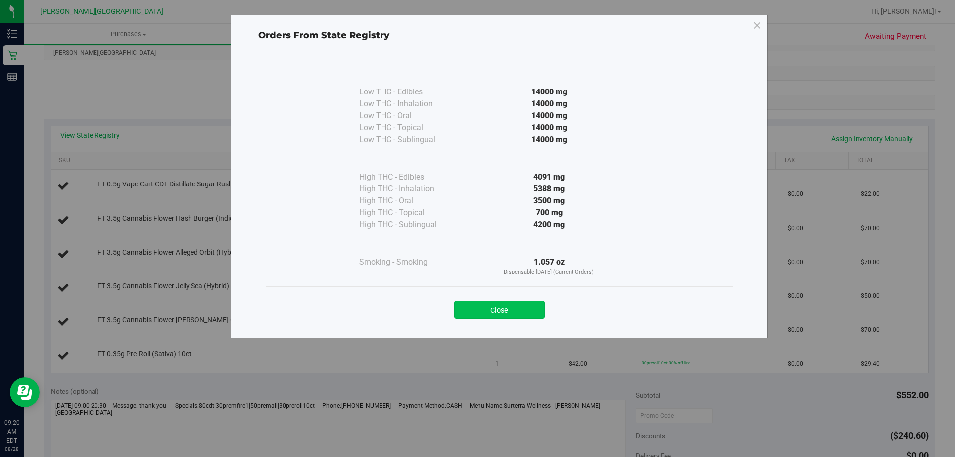
click at [476, 314] on button "Close" at bounding box center [499, 310] width 91 height 18
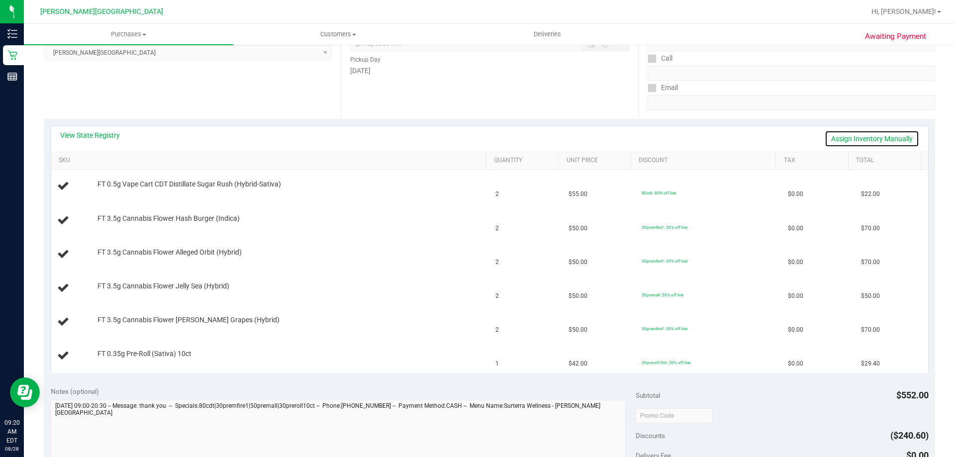
click at [476, 138] on link "Assign Inventory Manually" at bounding box center [872, 138] width 95 height 17
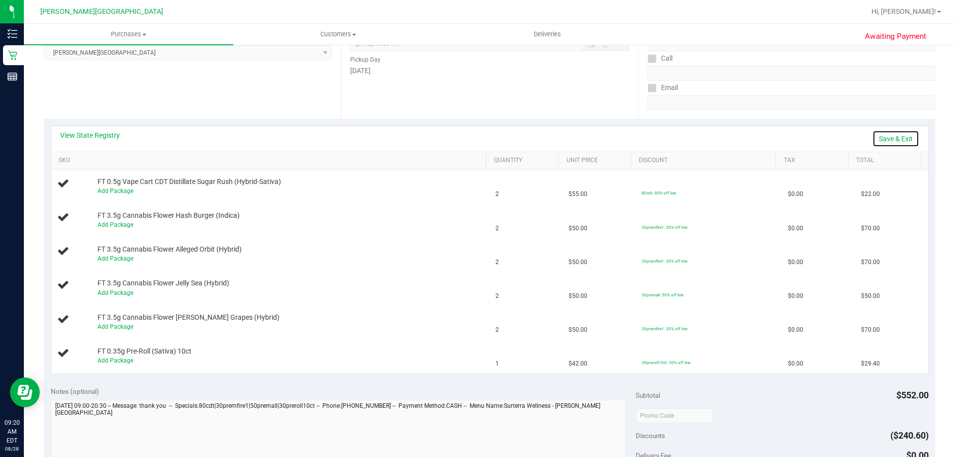
click at [476, 138] on link "Save & Exit" at bounding box center [896, 138] width 47 height 17
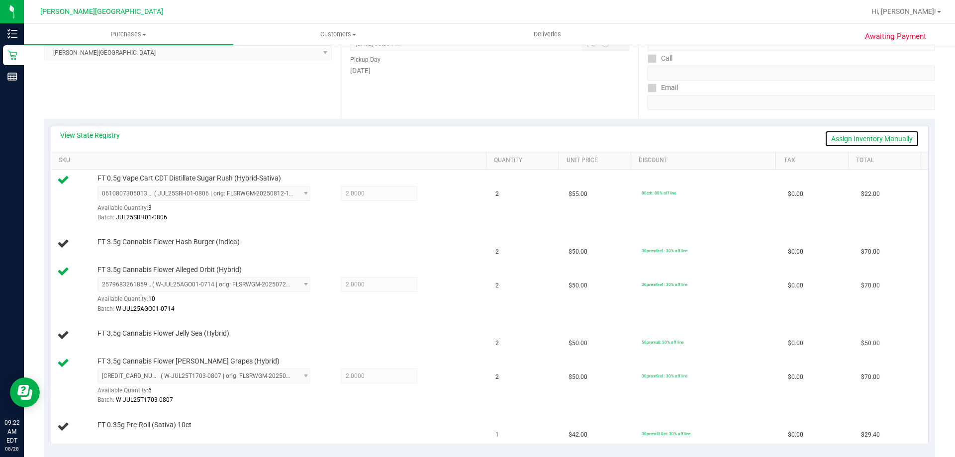
click at [476, 141] on link "Assign Inventory Manually" at bounding box center [872, 138] width 95 height 17
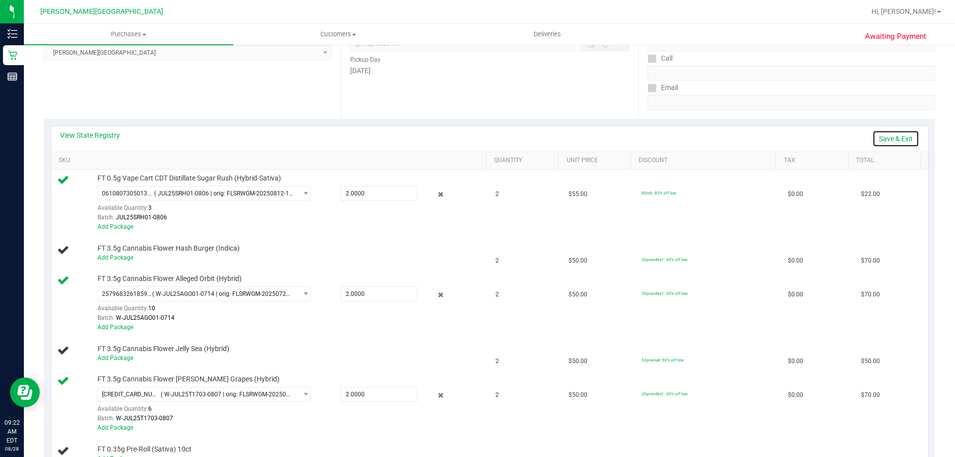
click at [476, 137] on link "Save & Exit" at bounding box center [896, 138] width 47 height 17
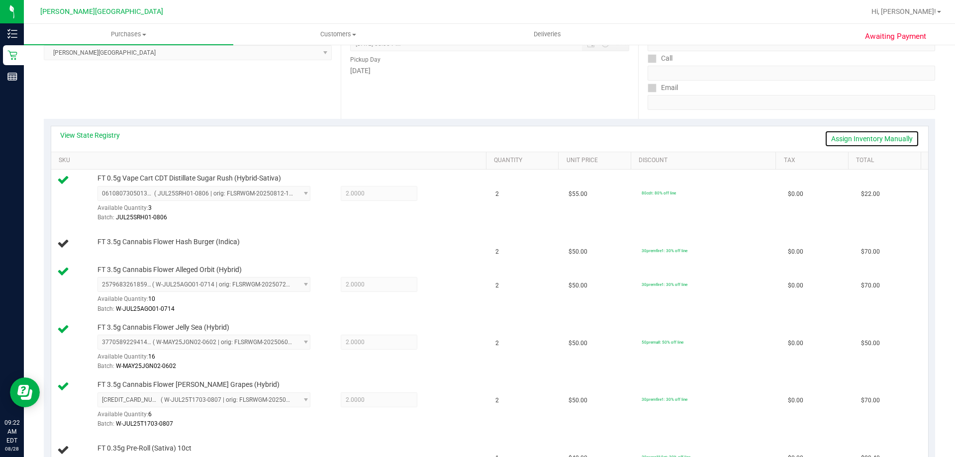
click at [476, 138] on link "Assign Inventory Manually" at bounding box center [872, 138] width 95 height 17
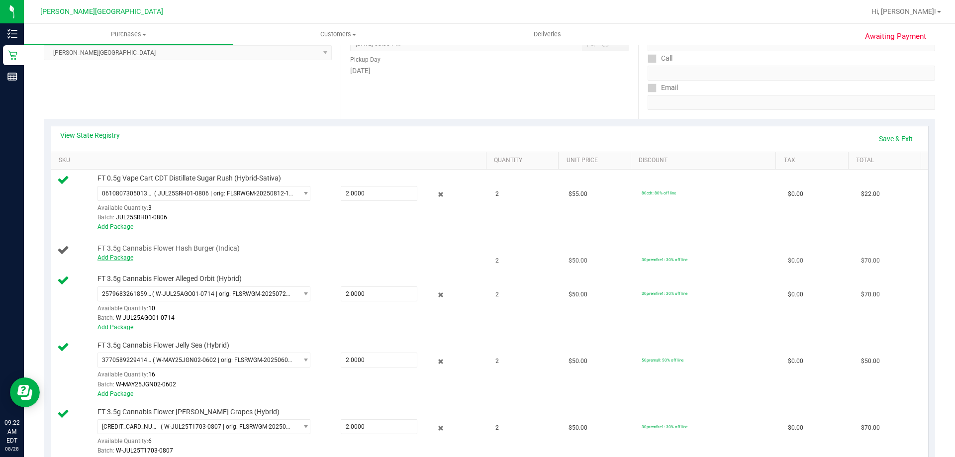
click at [122, 258] on link "Add Package" at bounding box center [116, 257] width 36 height 7
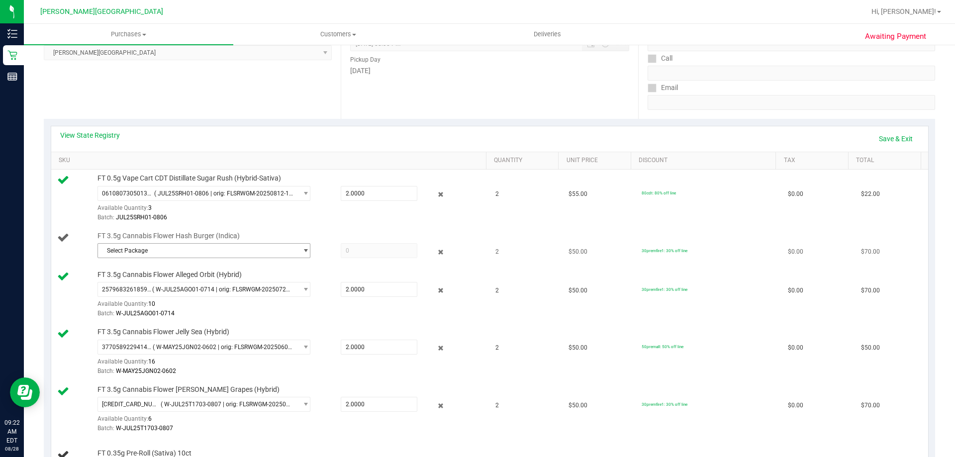
click at [266, 253] on span "Select Package" at bounding box center [197, 251] width 199 height 14
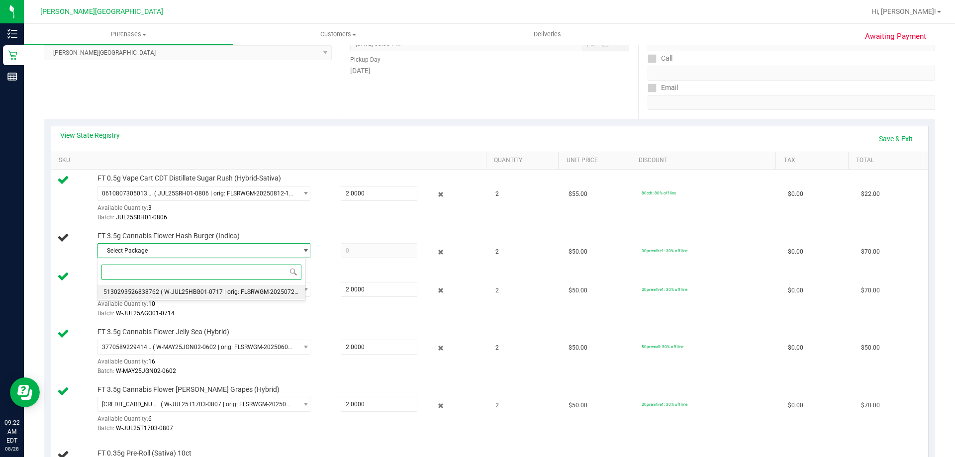
click at [264, 296] on li "5130293526838762 ( W-JUL25HBG01-0717 | orig: FLSRWGM-20250723-502 )" at bounding box center [202, 292] width 208 height 14
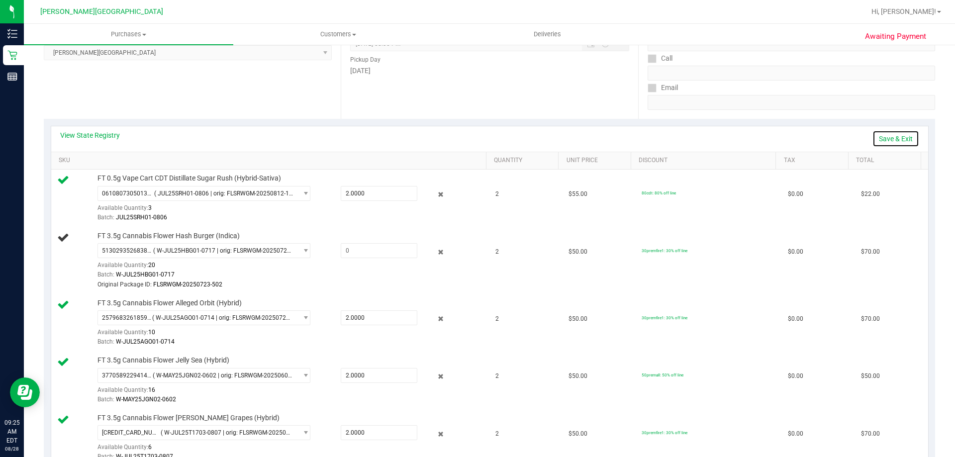
click at [476, 137] on link "Save & Exit" at bounding box center [896, 138] width 47 height 17
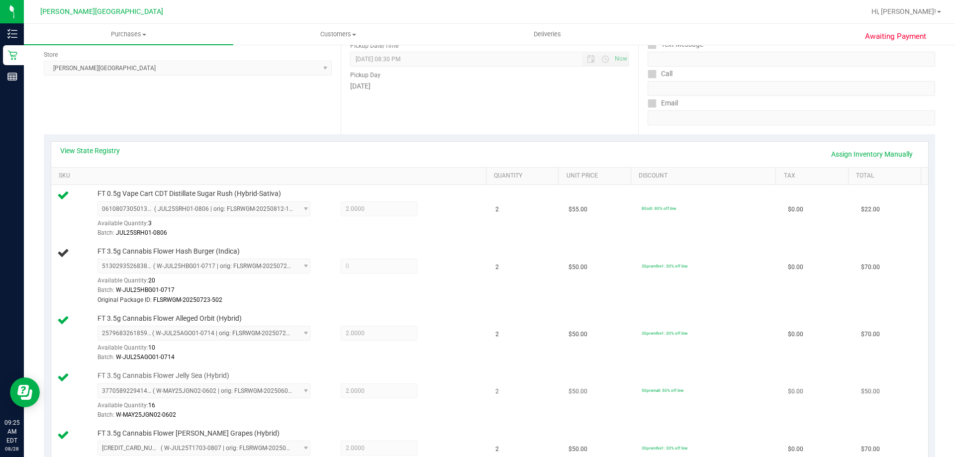
scroll to position [100, 0]
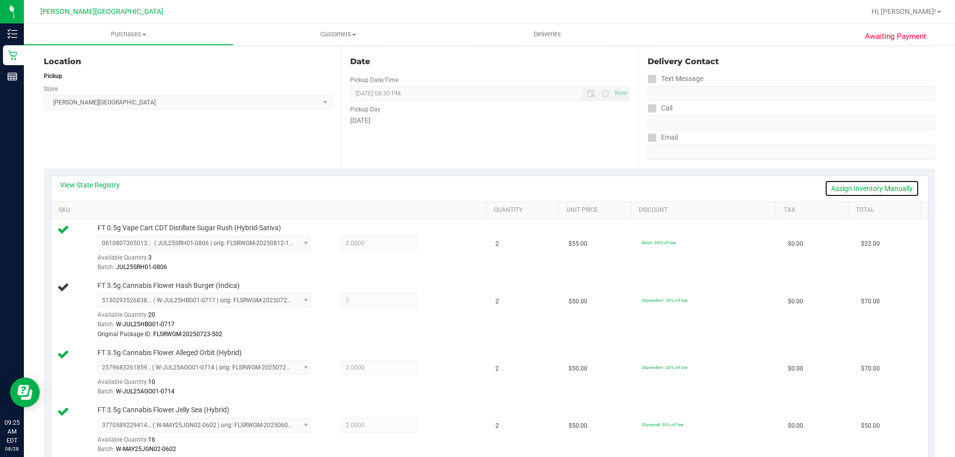
click at [476, 191] on link "Assign Inventory Manually" at bounding box center [872, 188] width 95 height 17
click at [436, 304] on icon at bounding box center [441, 301] width 10 height 11
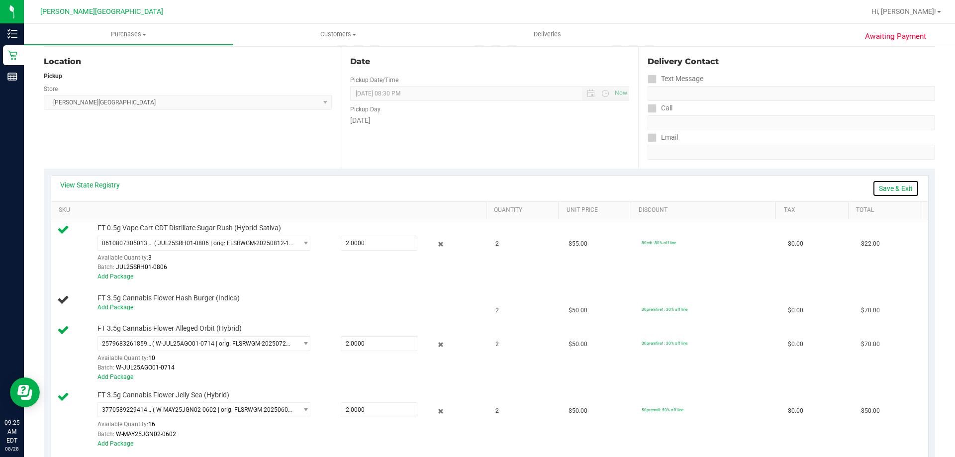
click at [476, 193] on link "Save & Exit" at bounding box center [896, 188] width 47 height 17
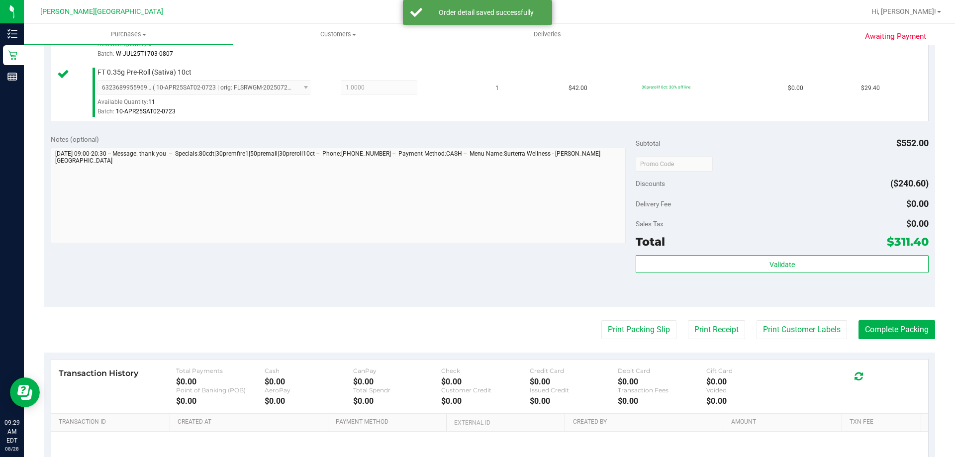
scroll to position [597, 0]
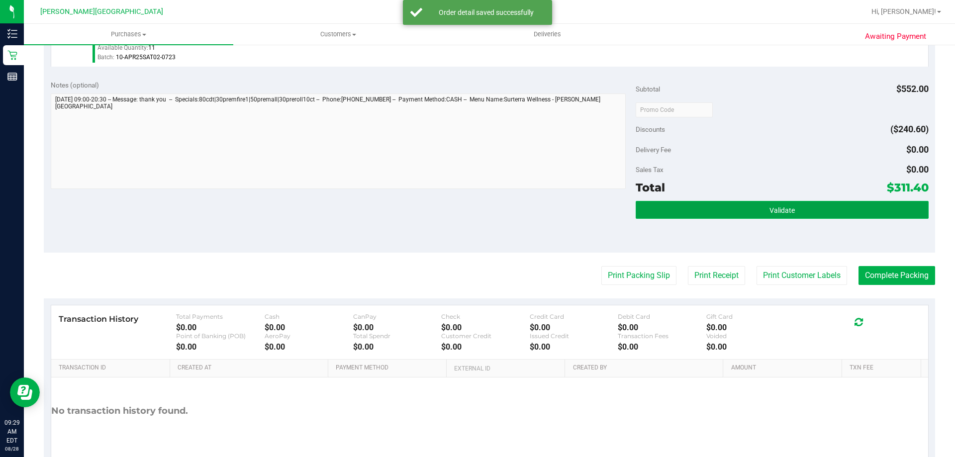
click at [476, 218] on button "Validate" at bounding box center [782, 210] width 293 height 18
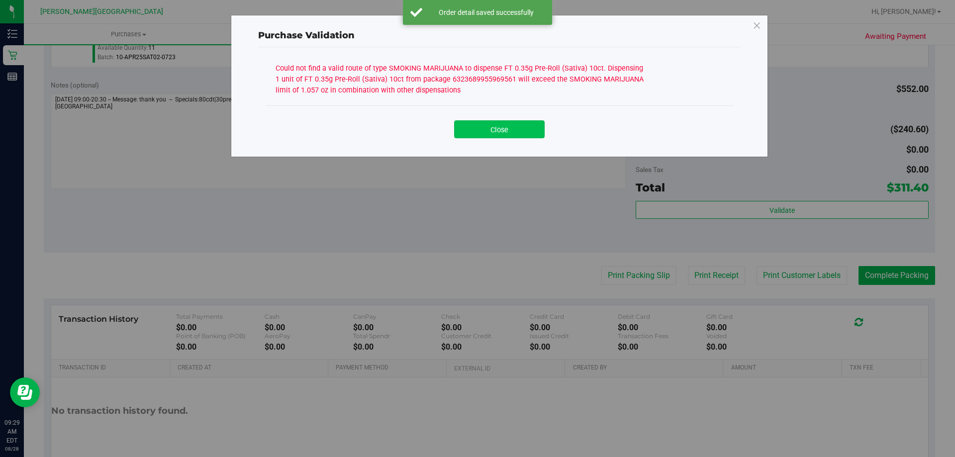
click at [476, 135] on button "Close" at bounding box center [499, 129] width 91 height 18
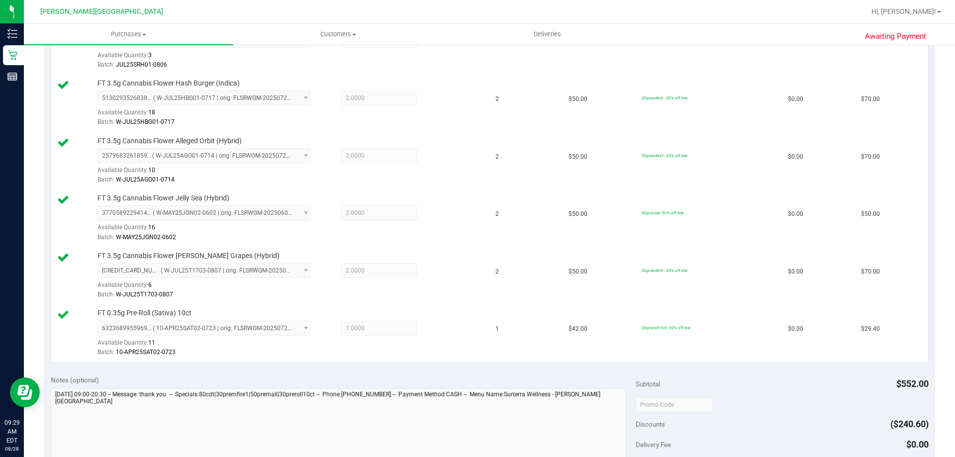
scroll to position [100, 0]
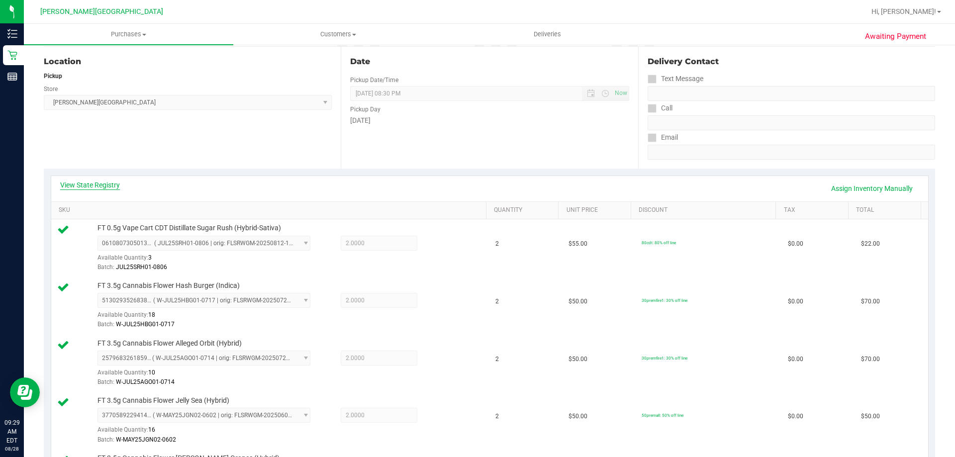
click at [109, 183] on link "View State Registry" at bounding box center [90, 185] width 60 height 10
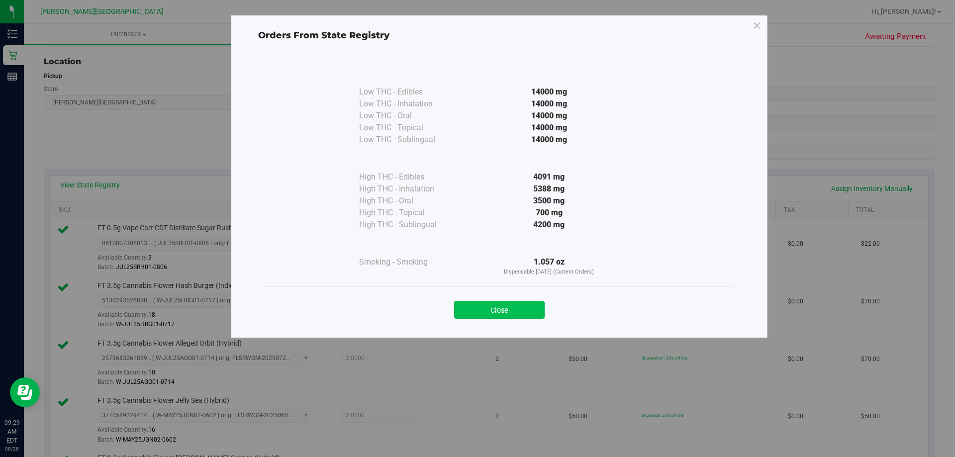
click at [476, 313] on button "Close" at bounding box center [499, 310] width 91 height 18
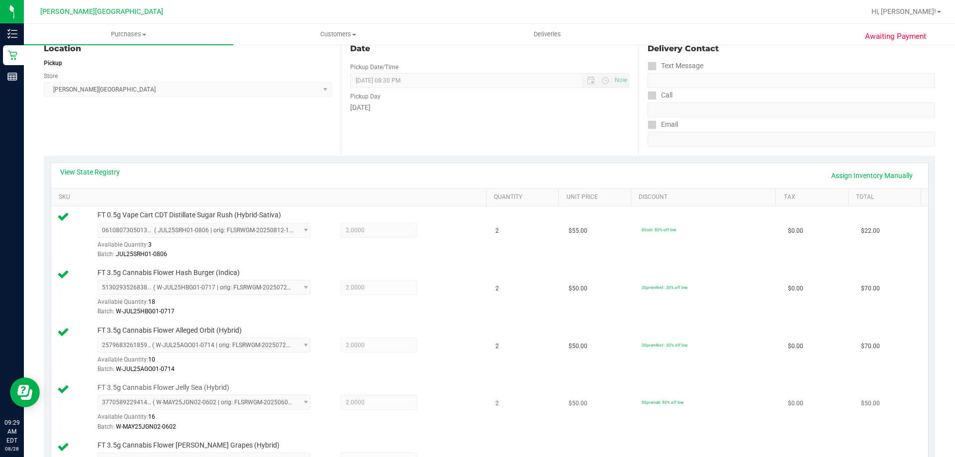
scroll to position [199, 0]
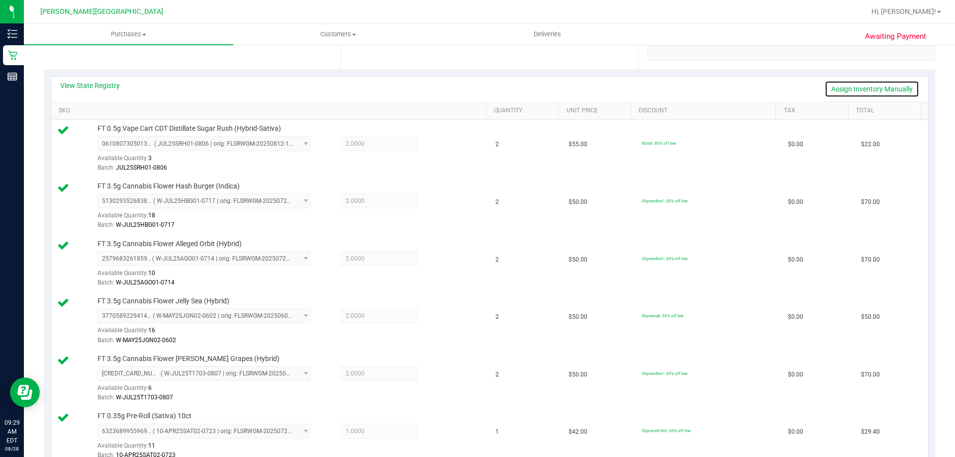
click at [476, 86] on link "Assign Inventory Manually" at bounding box center [872, 89] width 95 height 17
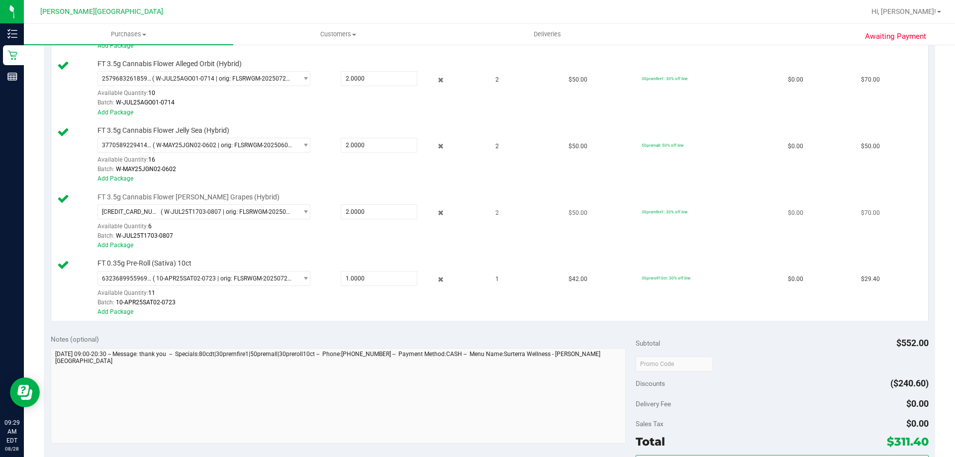
scroll to position [398, 0]
click at [436, 278] on icon at bounding box center [441, 278] width 10 height 11
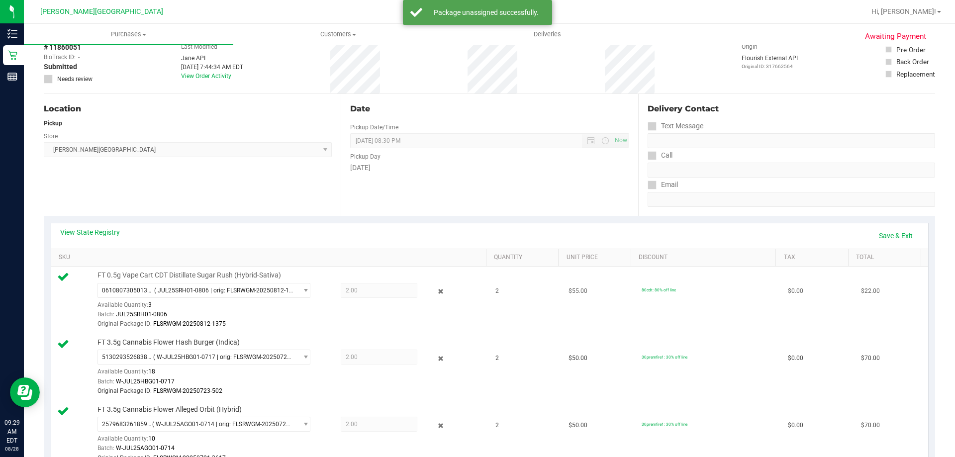
scroll to position [0, 0]
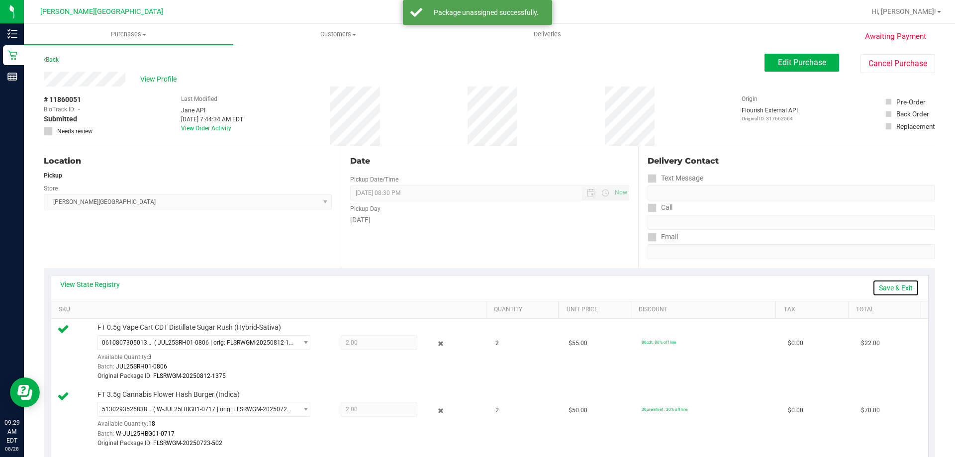
click at [476, 288] on link "Save & Exit" at bounding box center [896, 288] width 47 height 17
click at [476, 66] on button "Edit Purchase" at bounding box center [802, 63] width 75 height 18
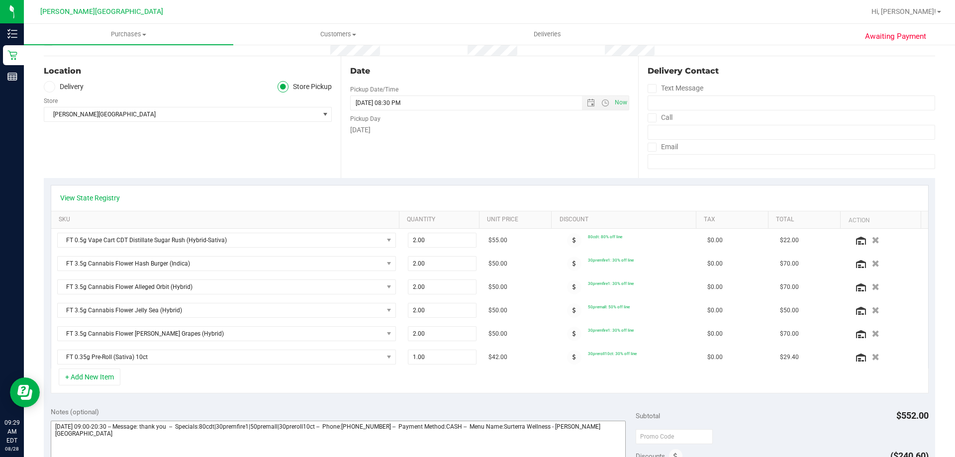
scroll to position [199, 0]
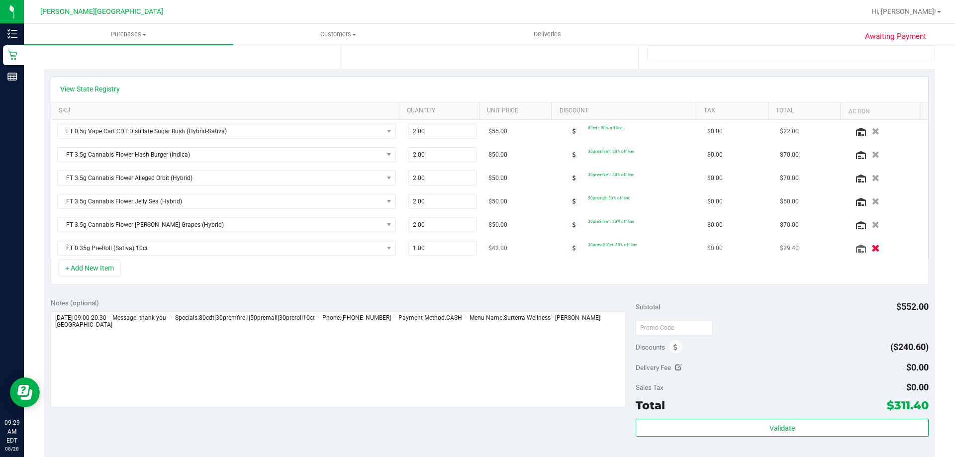
click at [476, 249] on icon "button" at bounding box center [876, 248] width 8 height 7
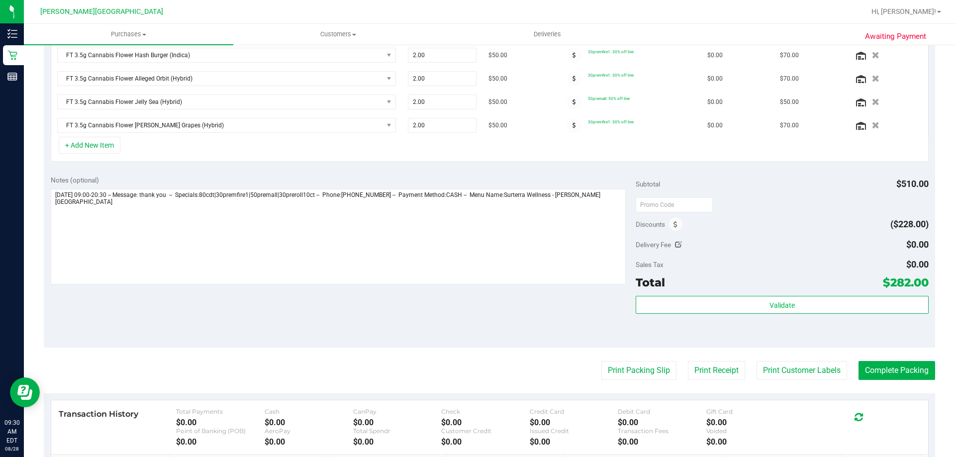
scroll to position [0, 0]
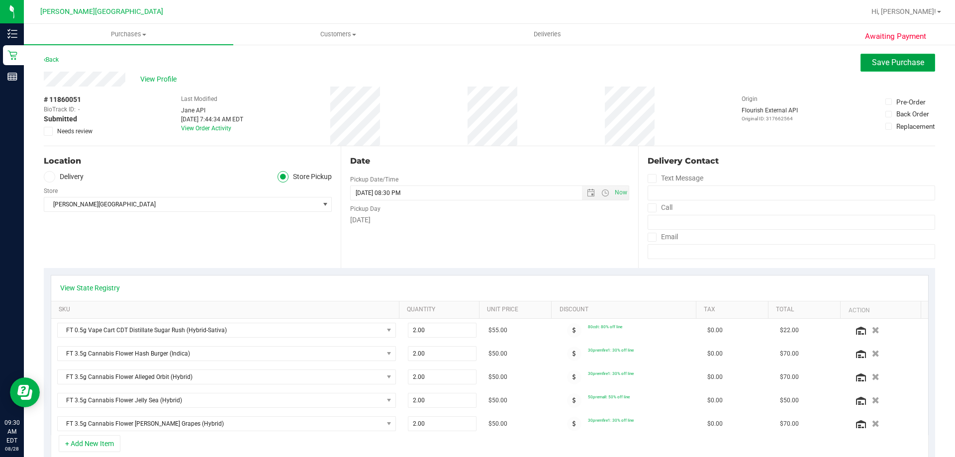
click at [476, 68] on button "Save Purchase" at bounding box center [898, 63] width 75 height 18
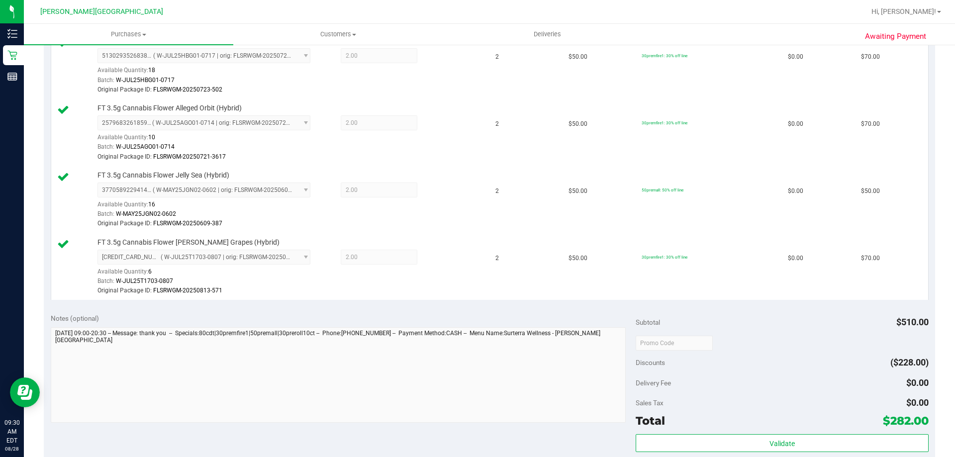
scroll to position [398, 0]
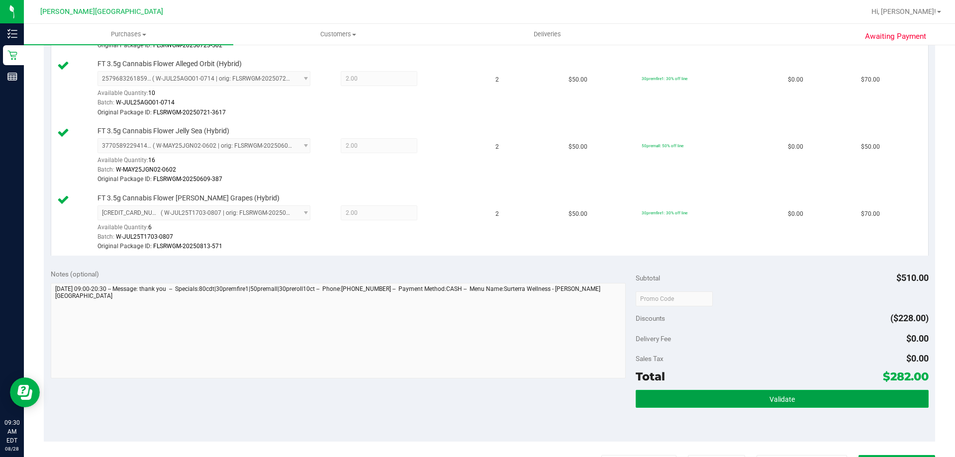
click at [476, 397] on span "Validate" at bounding box center [782, 400] width 25 height 8
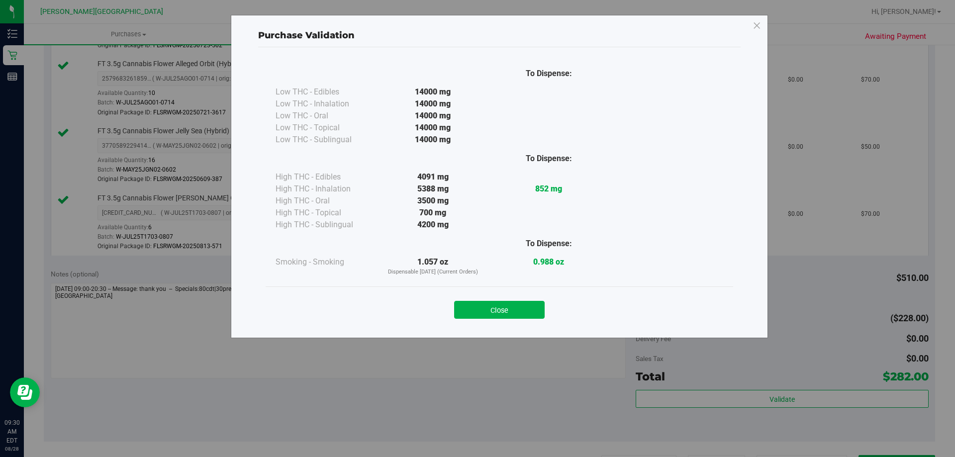
click at [476, 311] on button "Close" at bounding box center [499, 310] width 91 height 18
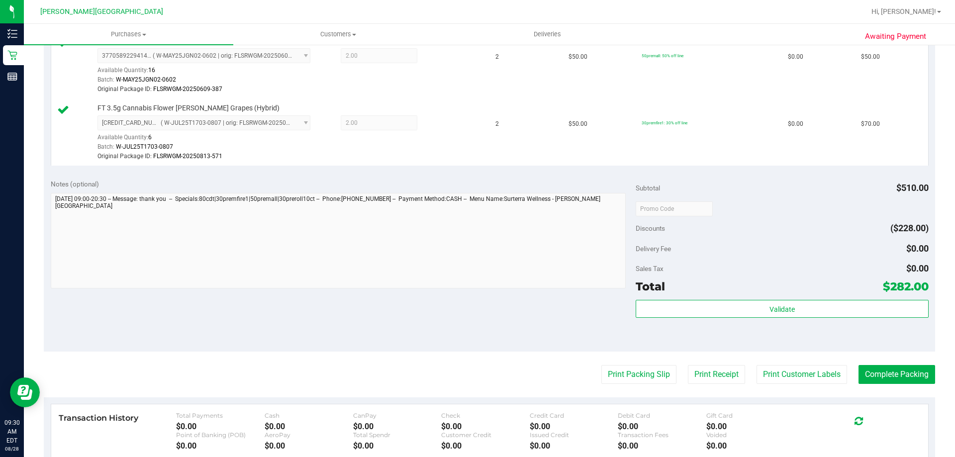
scroll to position [634, 0]
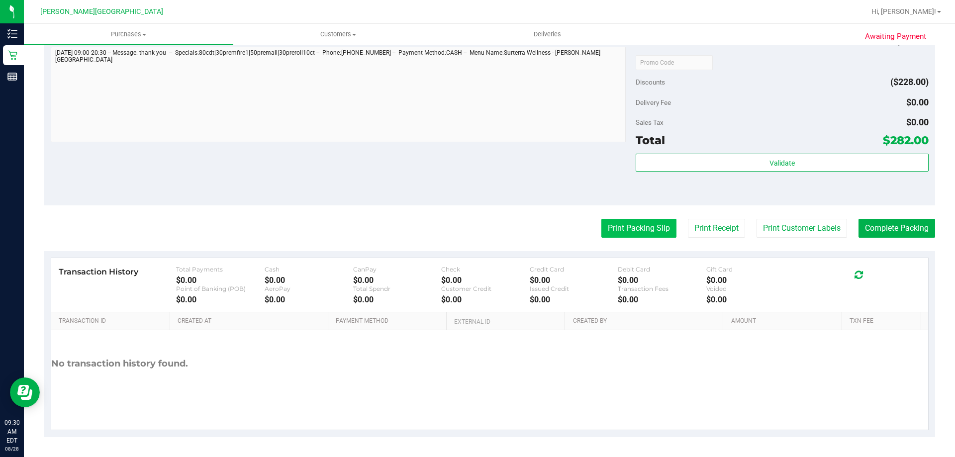
click at [476, 230] on button "Print Packing Slip" at bounding box center [638, 228] width 75 height 19
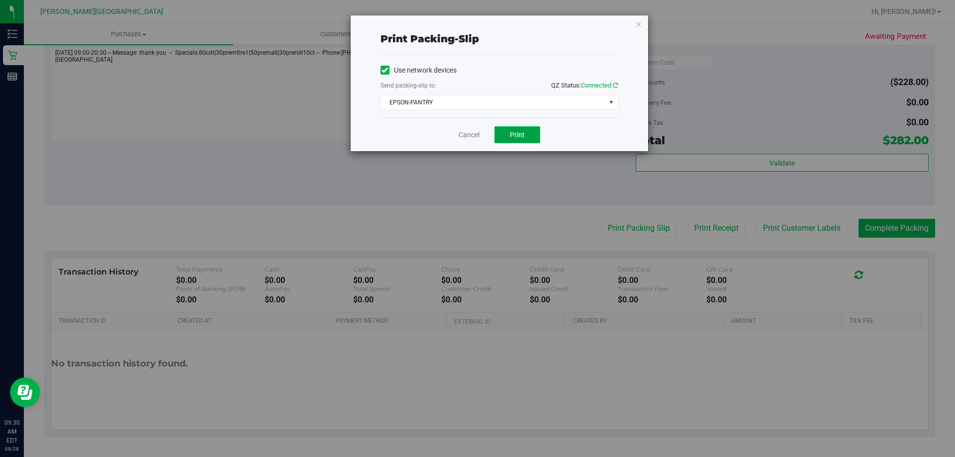
click at [476, 131] on button "Print" at bounding box center [518, 134] width 46 height 17
drag, startPoint x: 638, startPoint y: 23, endPoint x: 862, endPoint y: 249, distance: 318.0
click at [476, 25] on icon "button" at bounding box center [638, 24] width 7 height 12
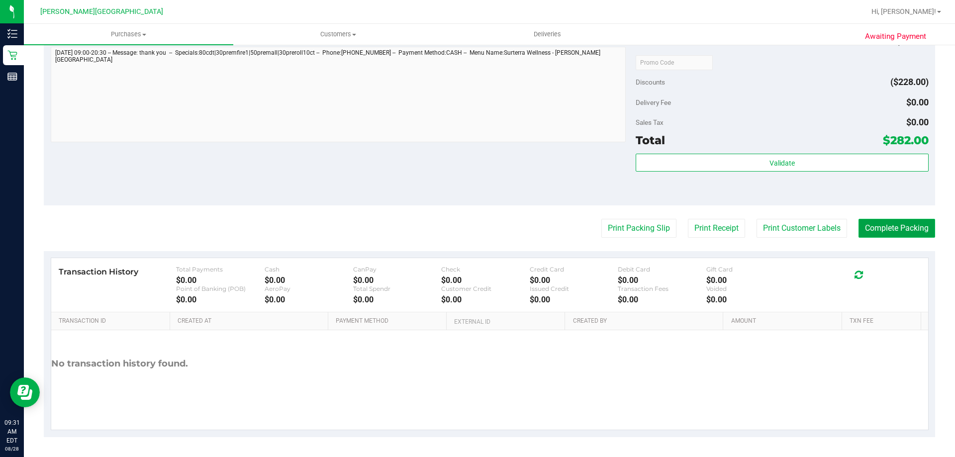
click at [476, 230] on button "Complete Packing" at bounding box center [897, 228] width 77 height 19
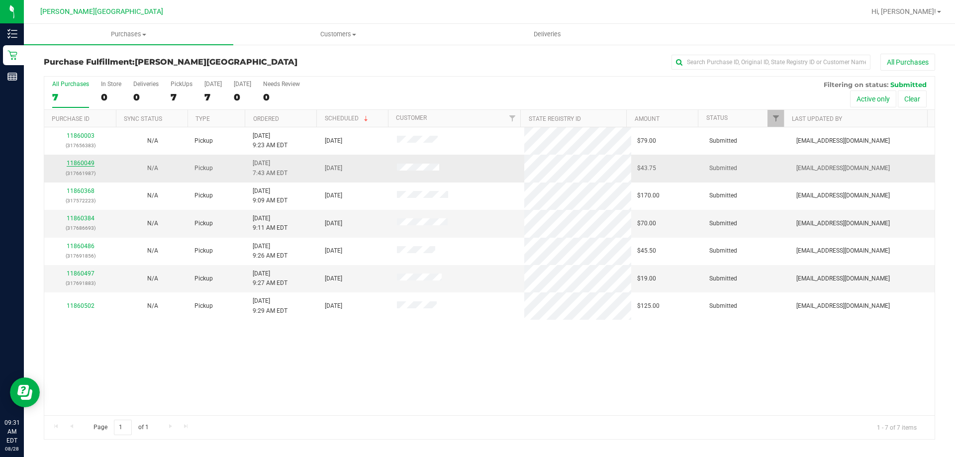
click at [78, 161] on link "11860049" at bounding box center [81, 163] width 28 height 7
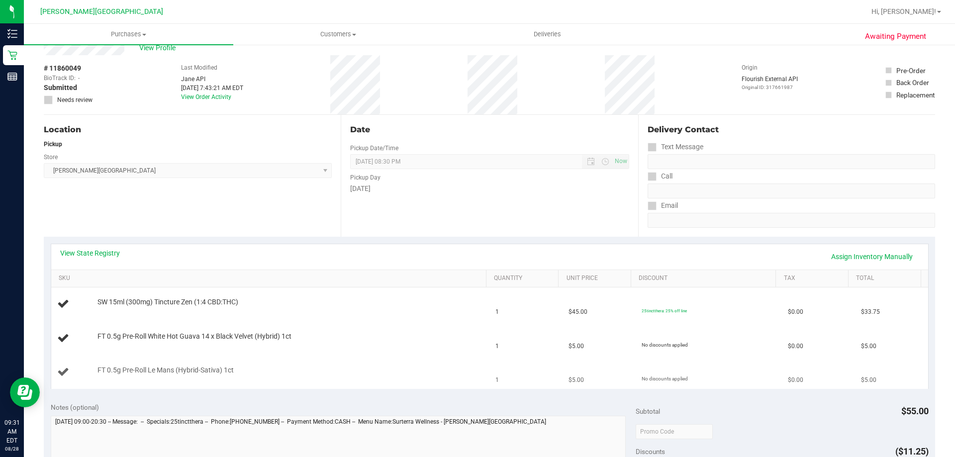
scroll to position [100, 0]
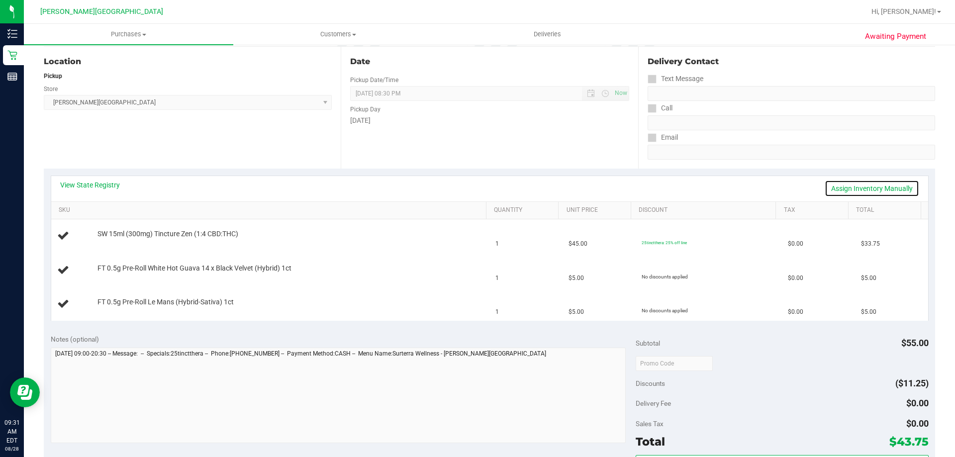
click at [476, 191] on link "Assign Inventory Manually" at bounding box center [872, 188] width 95 height 17
click at [476, 187] on link "Save & Exit" at bounding box center [896, 188] width 47 height 17
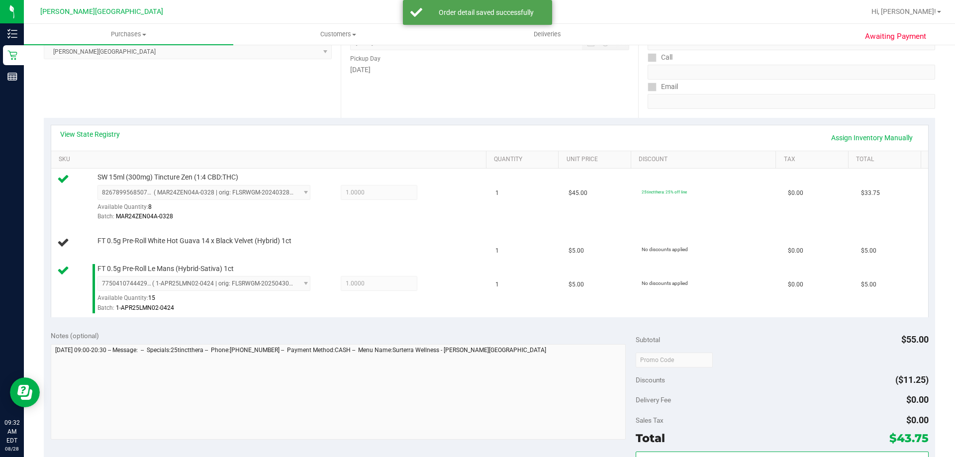
scroll to position [249, 0]
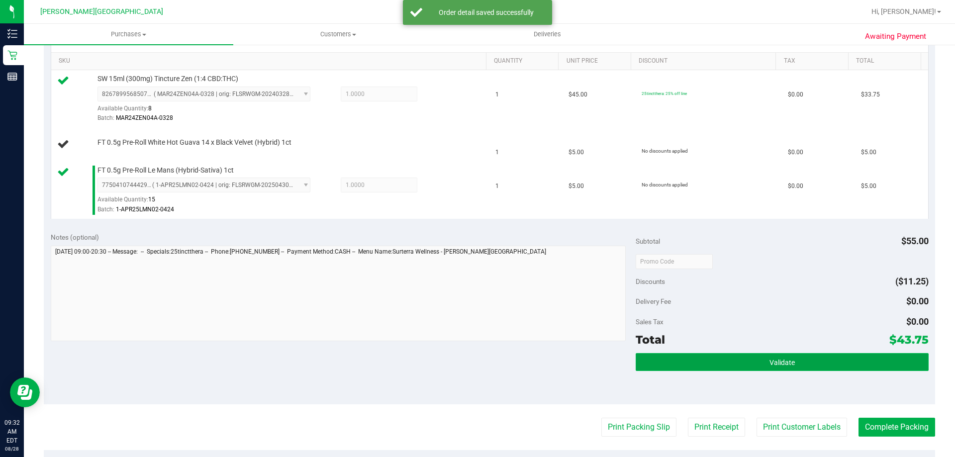
click at [476, 359] on button "Validate" at bounding box center [782, 362] width 293 height 18
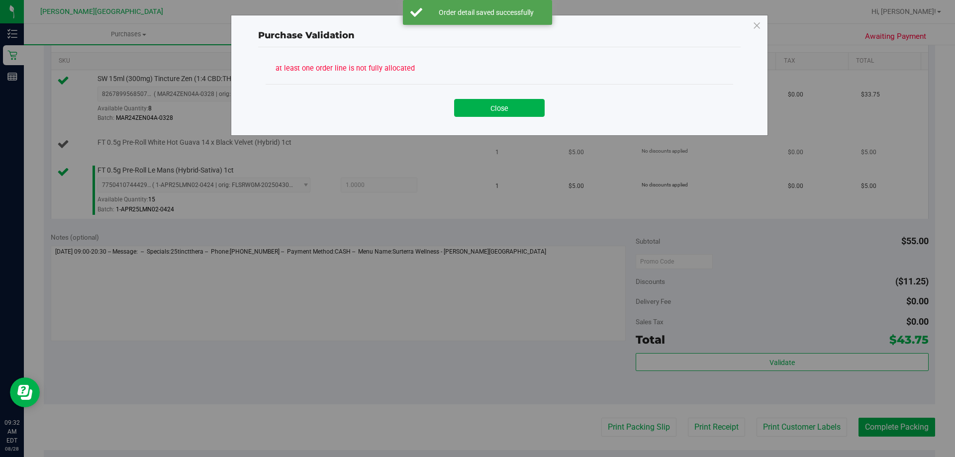
click at [476, 108] on button "Close" at bounding box center [499, 108] width 91 height 18
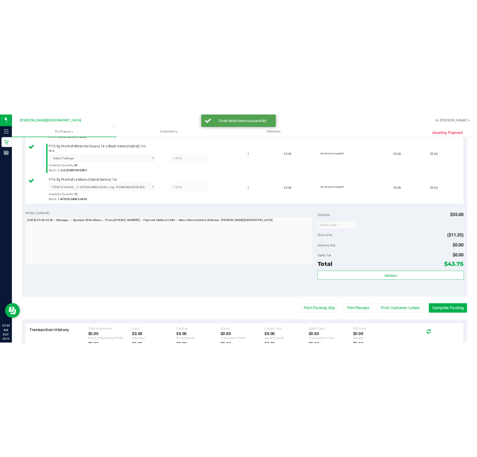
scroll to position [398, 0]
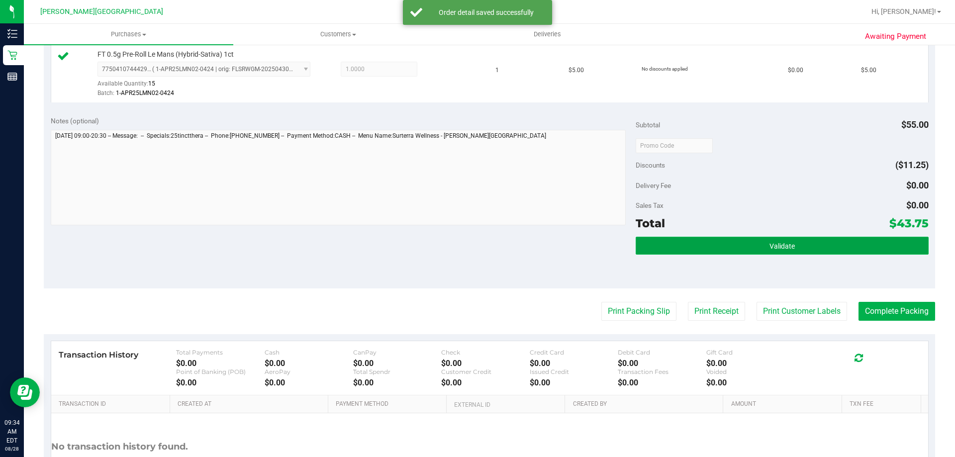
click at [476, 247] on button "Validate" at bounding box center [782, 246] width 293 height 18
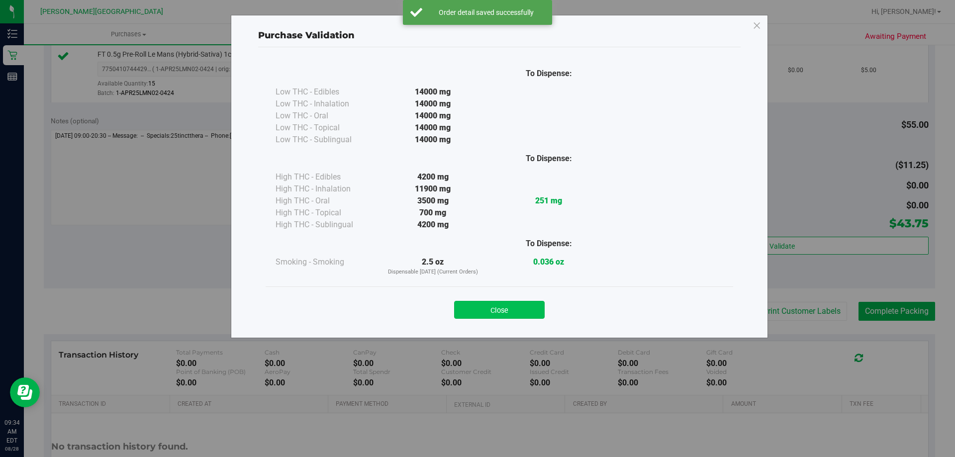
click at [476, 313] on button "Close" at bounding box center [499, 310] width 91 height 18
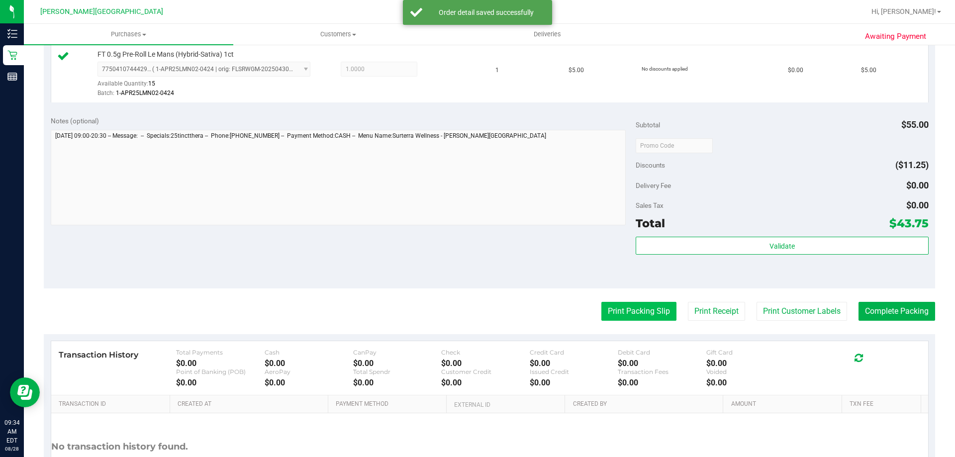
click at [476, 315] on button "Print Packing Slip" at bounding box center [638, 311] width 75 height 19
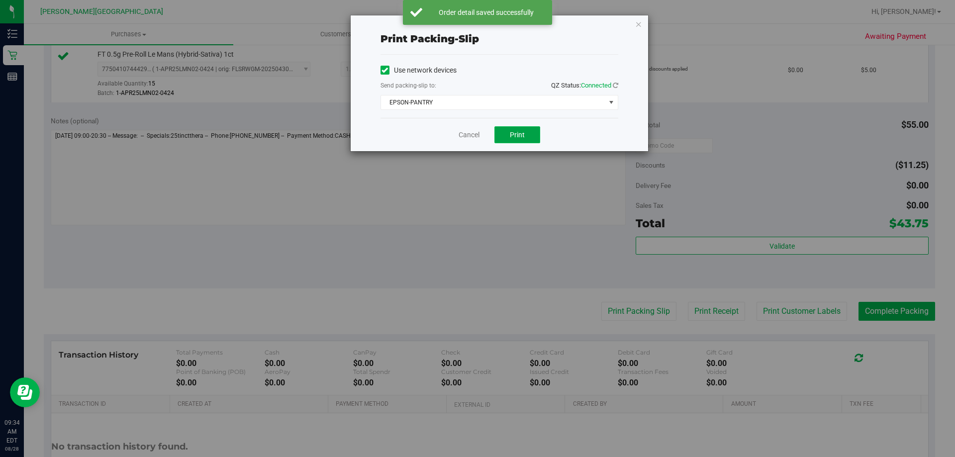
click at [476, 140] on button "Print" at bounding box center [518, 134] width 46 height 17
click at [476, 26] on icon "button" at bounding box center [638, 24] width 7 height 12
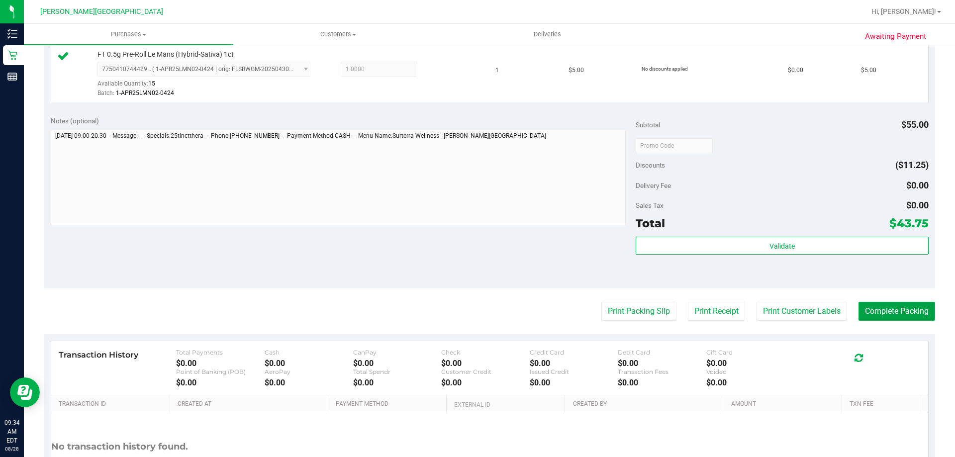
click at [476, 315] on button "Complete Packing" at bounding box center [897, 311] width 77 height 19
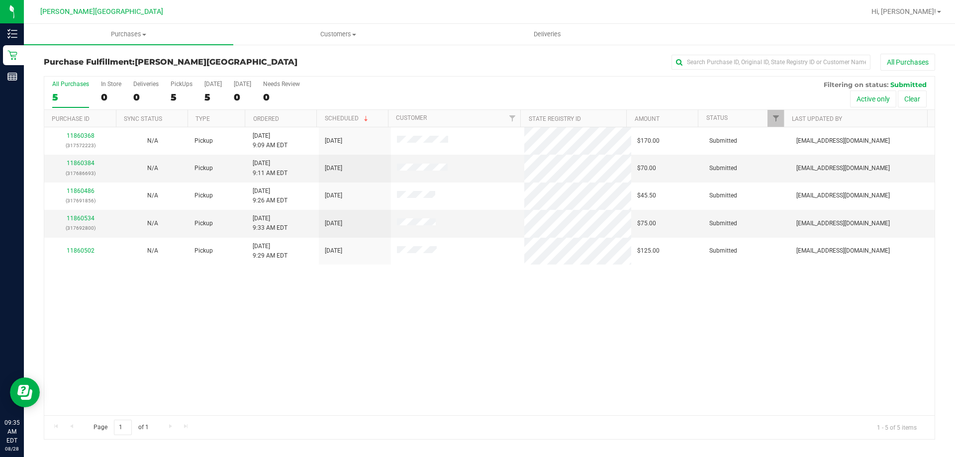
click at [398, 288] on div "11860368 (317572223) N/A Pickup 8/28/2025 9:09 AM EDT 8/28/2025 $170.00 Submitt…" at bounding box center [489, 271] width 891 height 288
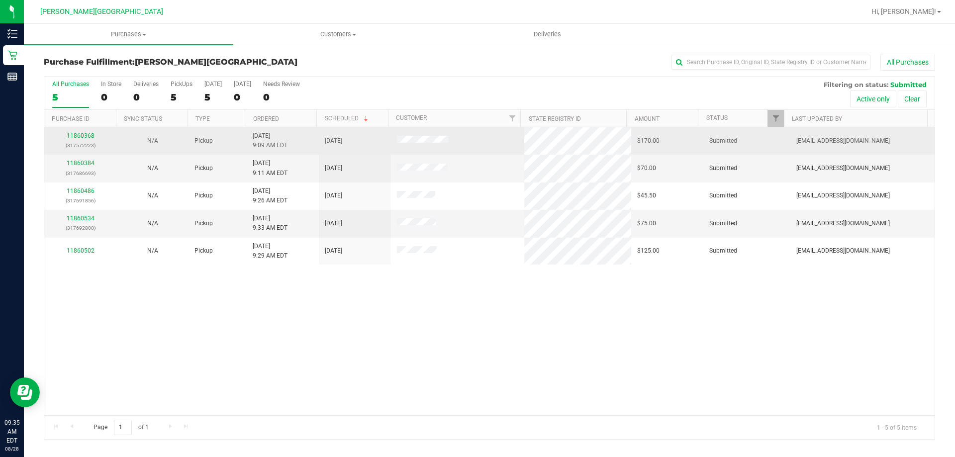
click at [92, 136] on link "11860368" at bounding box center [81, 135] width 28 height 7
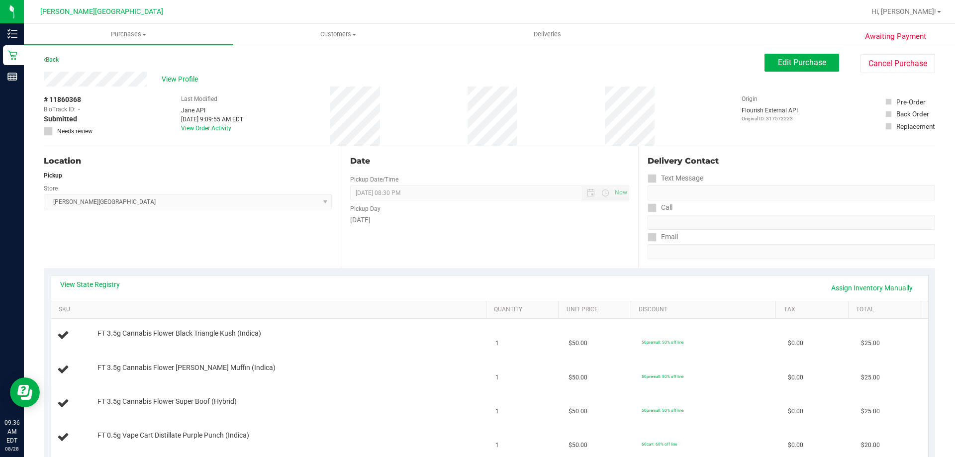
click at [54, 55] on div "Back" at bounding box center [51, 60] width 15 height 12
click at [55, 58] on link "Back" at bounding box center [51, 59] width 15 height 7
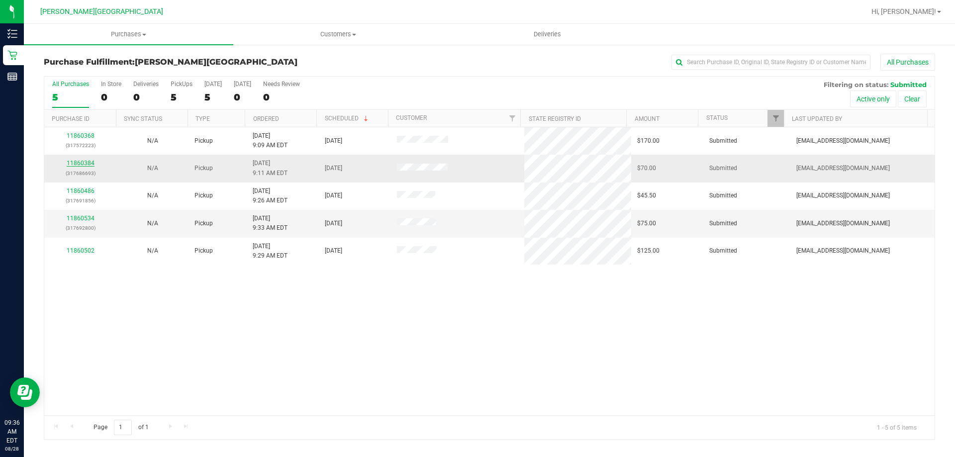
click at [82, 160] on link "11860384" at bounding box center [81, 163] width 28 height 7
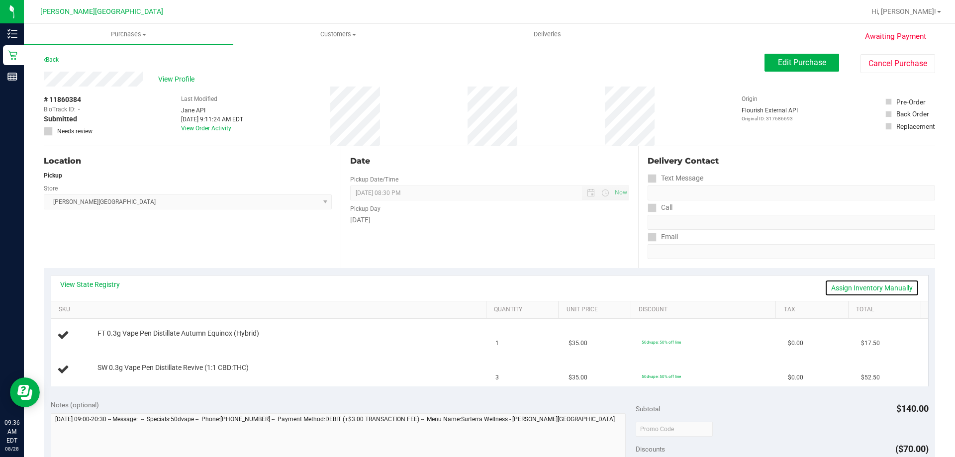
click at [476, 291] on link "Assign Inventory Manually" at bounding box center [872, 288] width 95 height 17
click at [476, 286] on link "Save & Exit" at bounding box center [896, 288] width 47 height 17
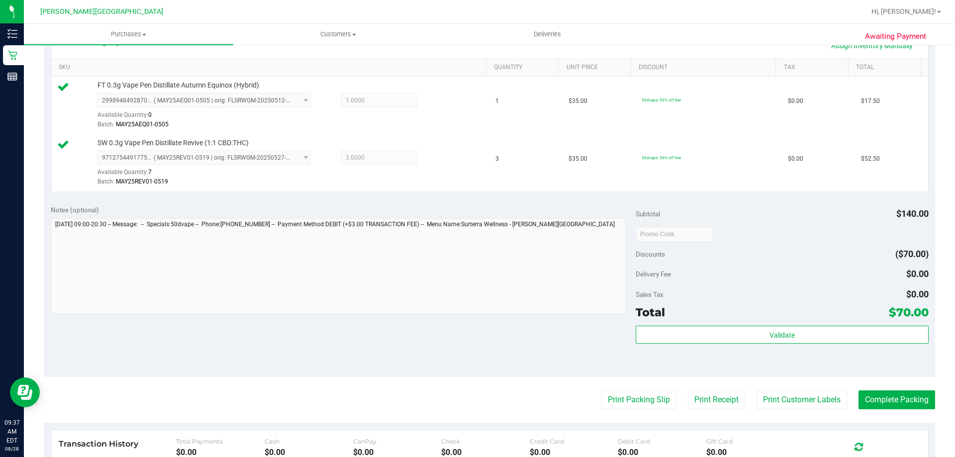
scroll to position [348, 0]
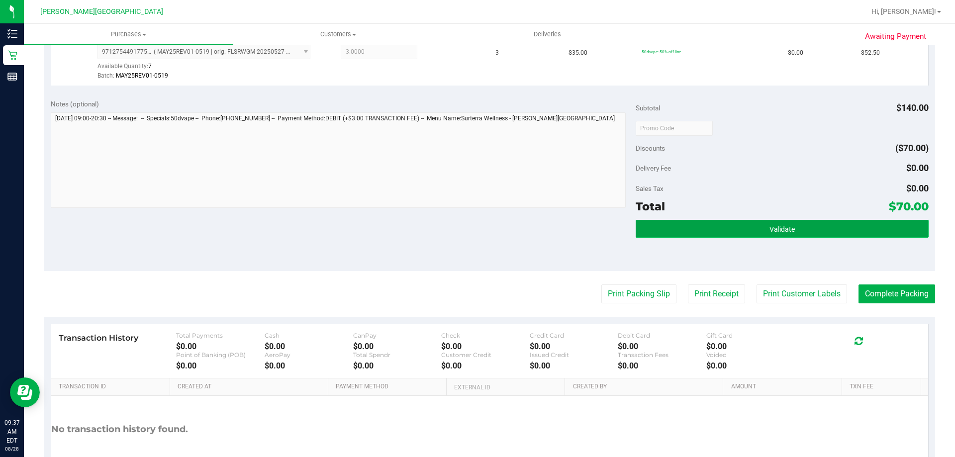
click at [476, 231] on span "Validate" at bounding box center [782, 229] width 25 height 8
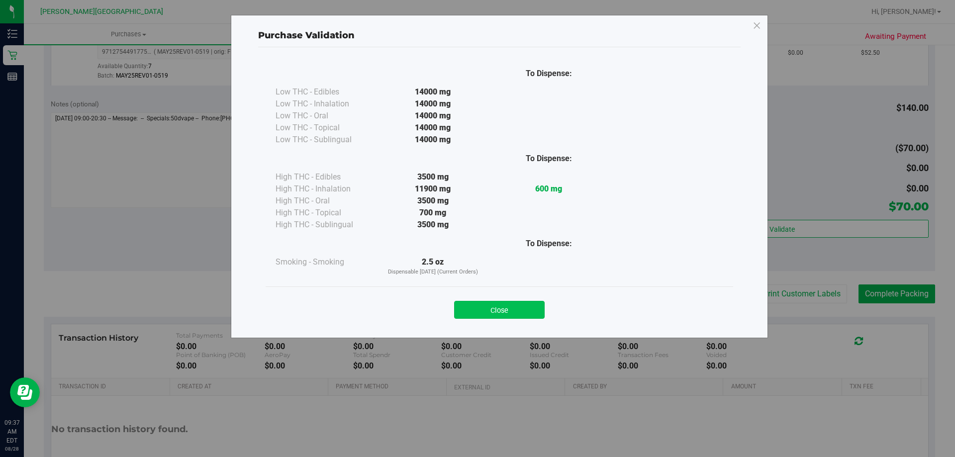
click at [476, 317] on button "Close" at bounding box center [499, 310] width 91 height 18
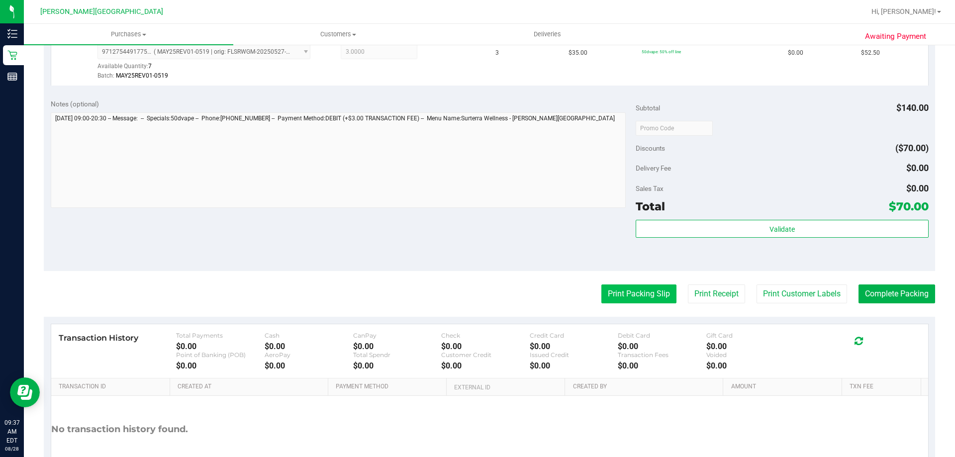
click at [476, 299] on button "Print Packing Slip" at bounding box center [638, 294] width 75 height 19
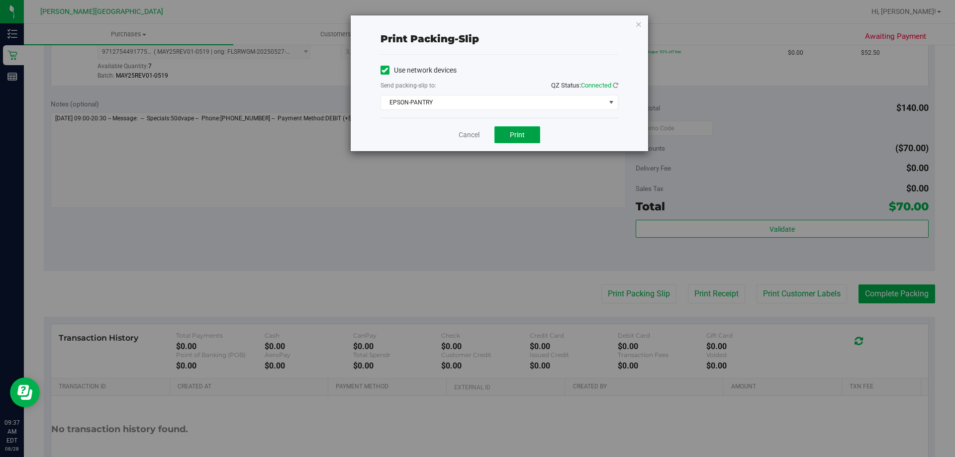
click at [476, 133] on span "Print" at bounding box center [517, 135] width 15 height 8
click at [476, 22] on icon "button" at bounding box center [638, 24] width 7 height 12
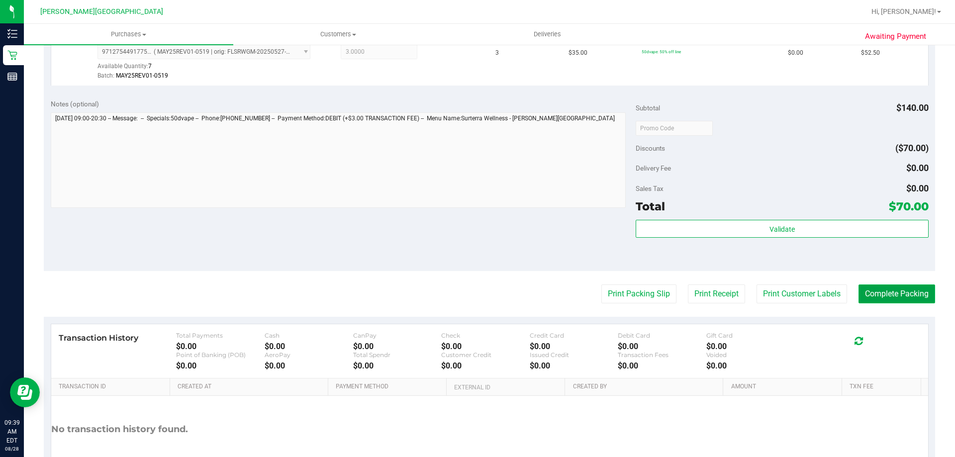
click at [476, 300] on button "Complete Packing" at bounding box center [897, 294] width 77 height 19
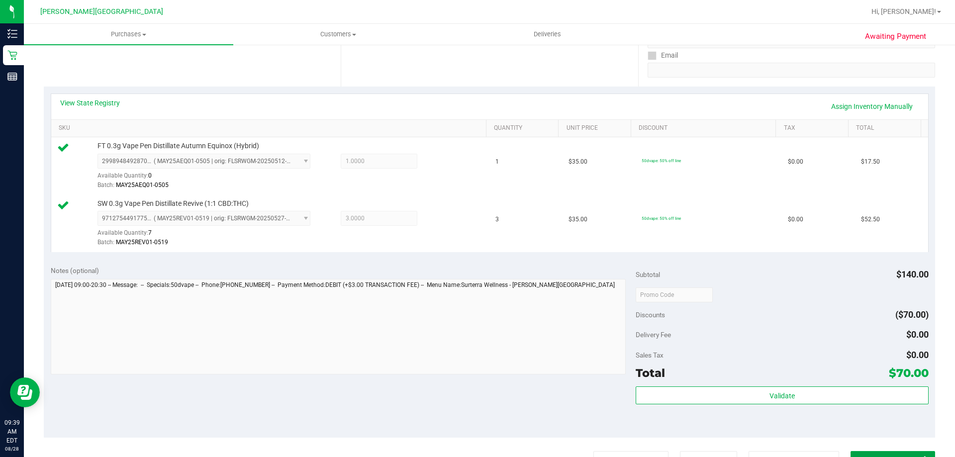
scroll to position [0, 0]
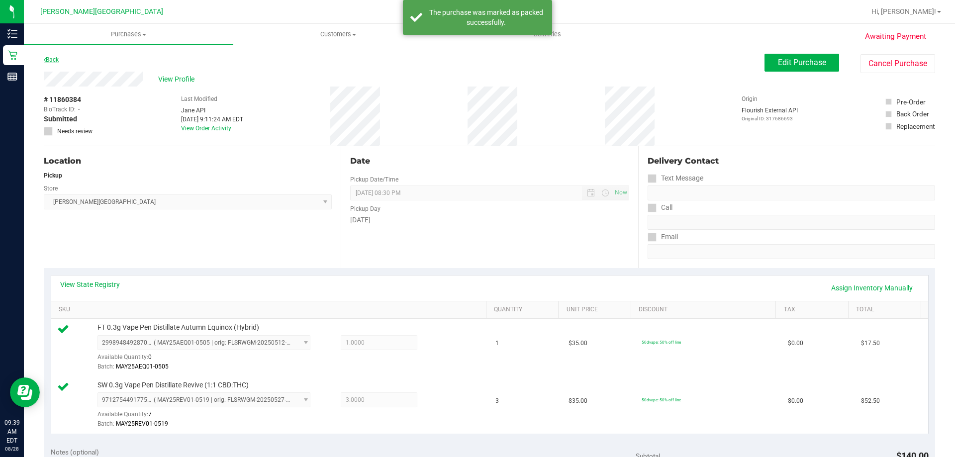
click at [59, 59] on link "Back" at bounding box center [51, 59] width 15 height 7
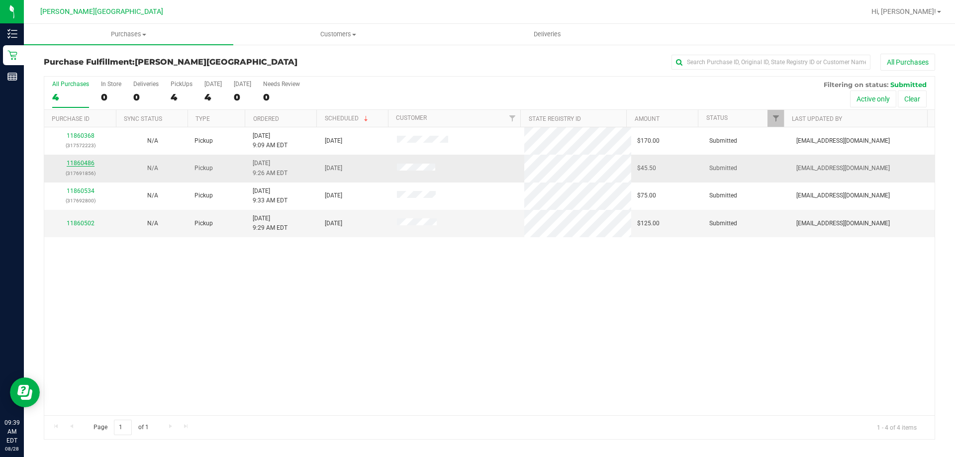
click at [87, 162] on link "11860486" at bounding box center [81, 163] width 28 height 7
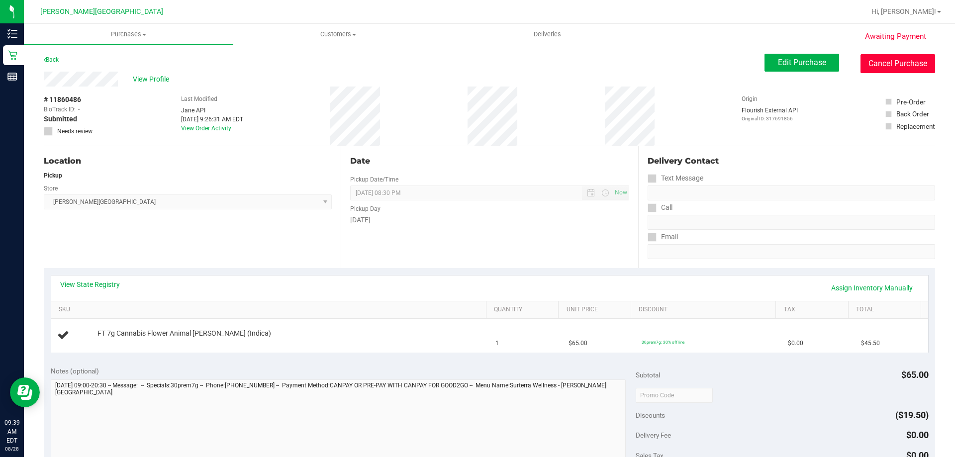
click at [476, 57] on button "Cancel Purchase" at bounding box center [898, 63] width 75 height 19
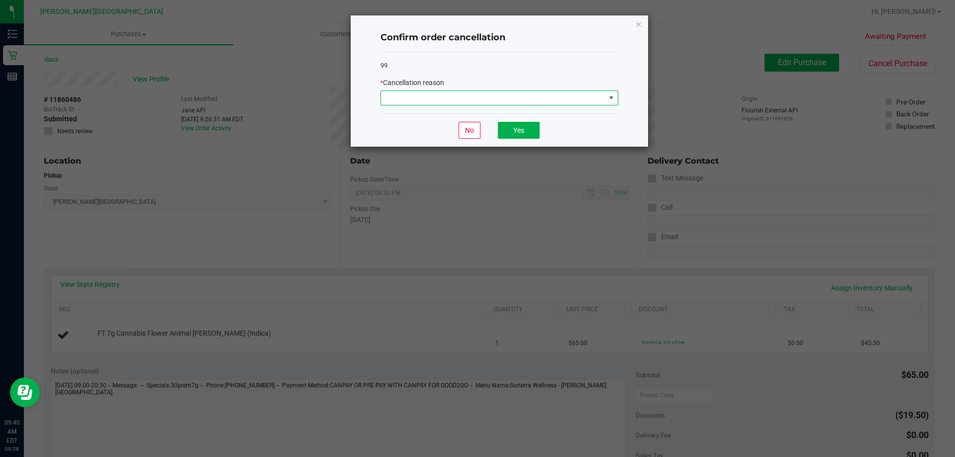
click at [454, 93] on span at bounding box center [493, 98] width 224 height 14
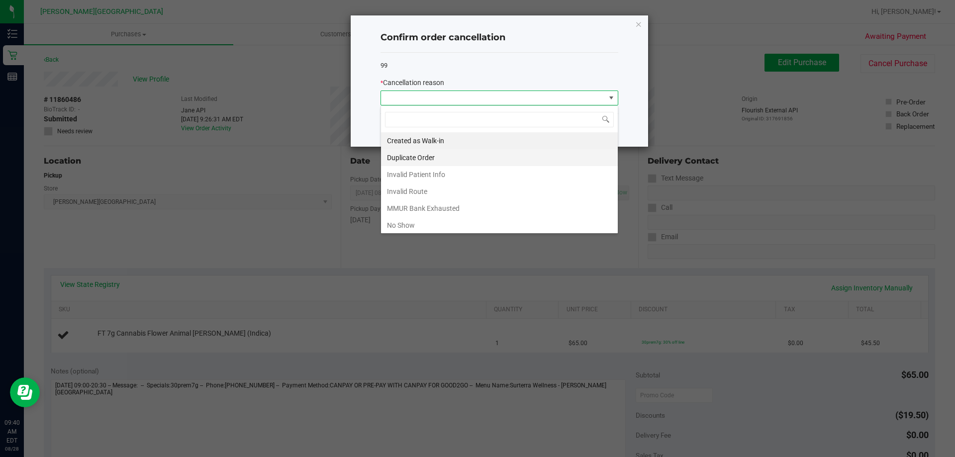
click at [429, 158] on li "Duplicate Order" at bounding box center [499, 157] width 237 height 17
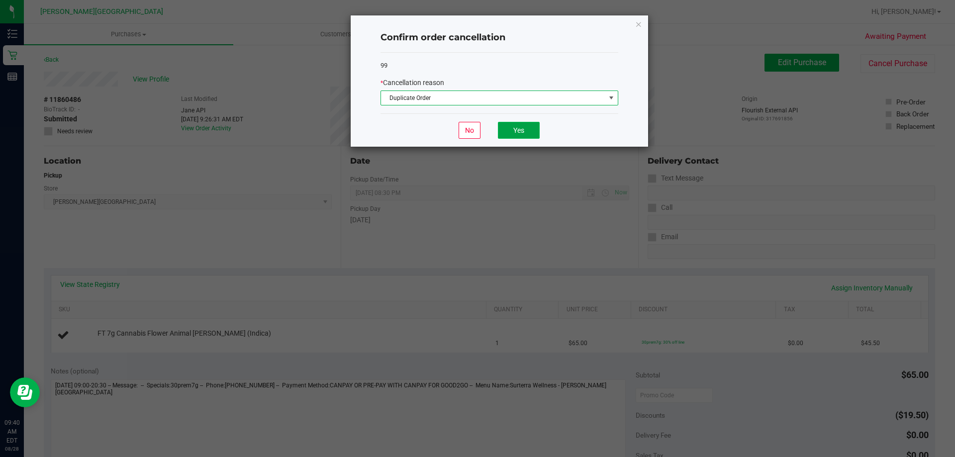
click at [476, 136] on button "Yes" at bounding box center [519, 130] width 42 height 17
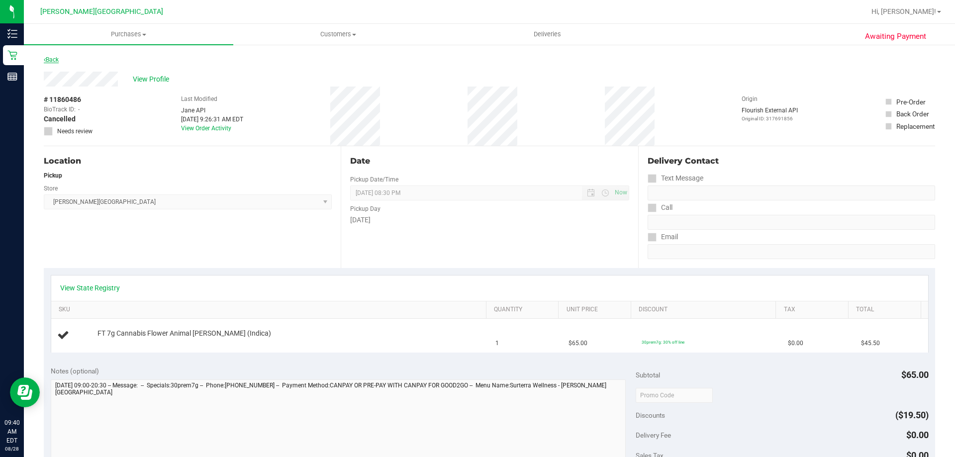
click at [53, 61] on link "Back" at bounding box center [51, 59] width 15 height 7
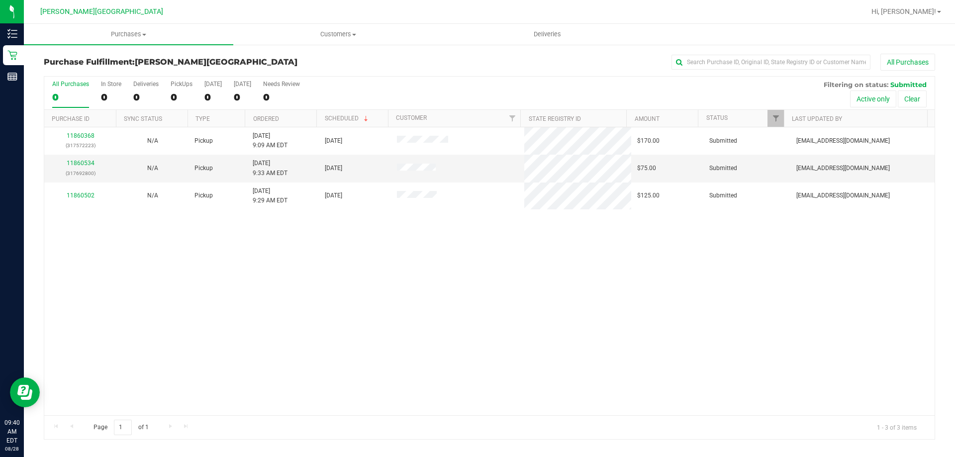
click at [170, 276] on div "11860368 (317572223) N/A Pickup 8/28/2025 9:09 AM EDT 8/28/2025 $170.00 Submitt…" at bounding box center [489, 271] width 891 height 288
click at [87, 164] on link "11860534" at bounding box center [81, 163] width 28 height 7
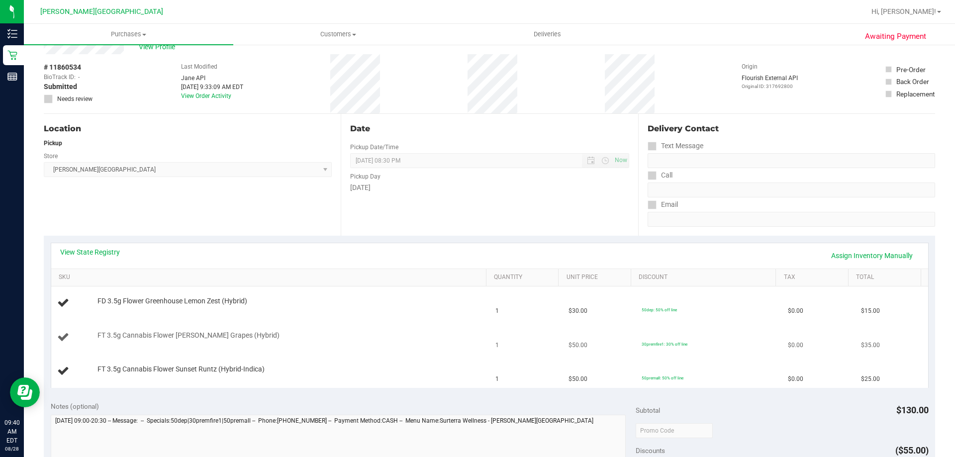
scroll to position [50, 0]
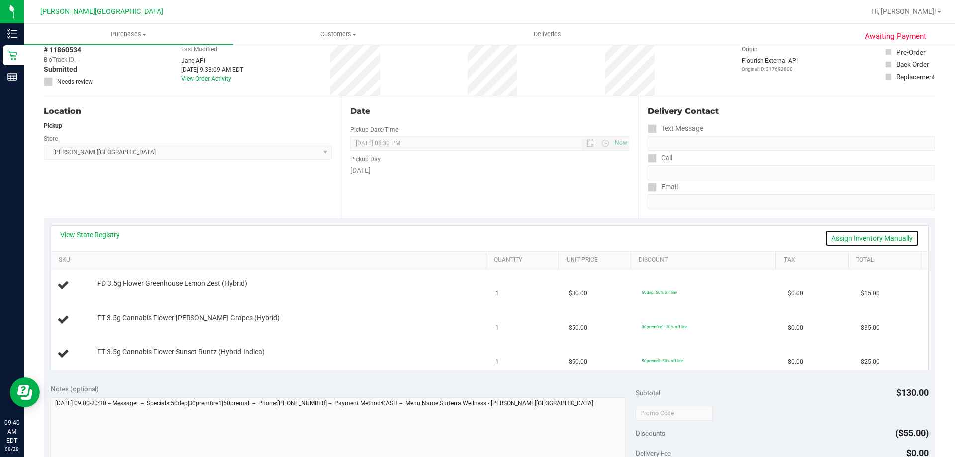
click at [476, 235] on link "Assign Inventory Manually" at bounding box center [872, 238] width 95 height 17
click at [476, 236] on link "Save & Exit" at bounding box center [896, 238] width 47 height 17
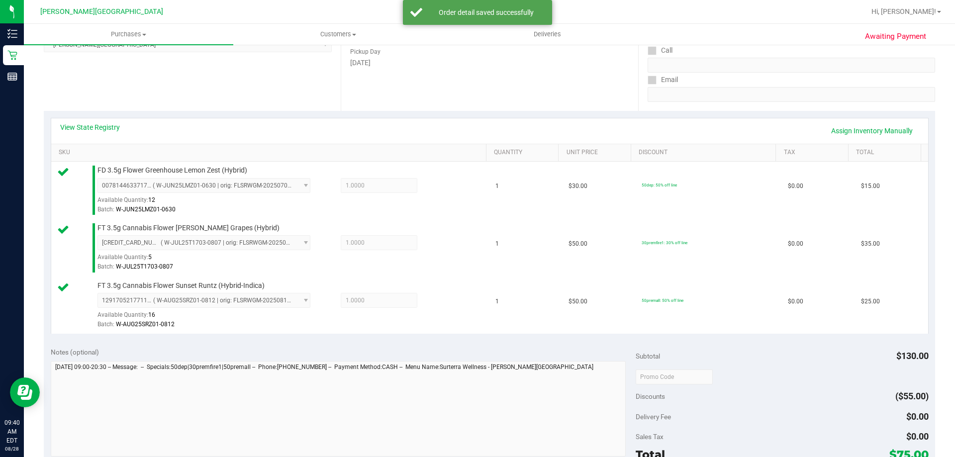
scroll to position [299, 0]
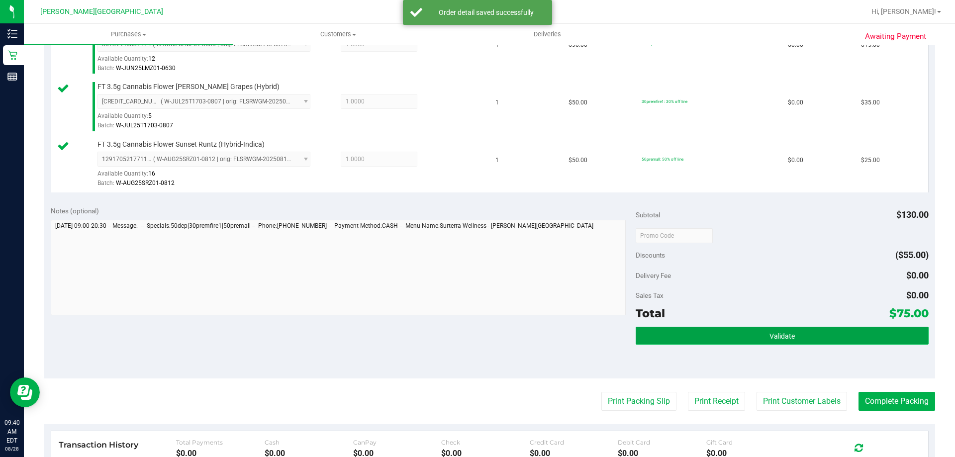
click at [476, 338] on button "Validate" at bounding box center [782, 336] width 293 height 18
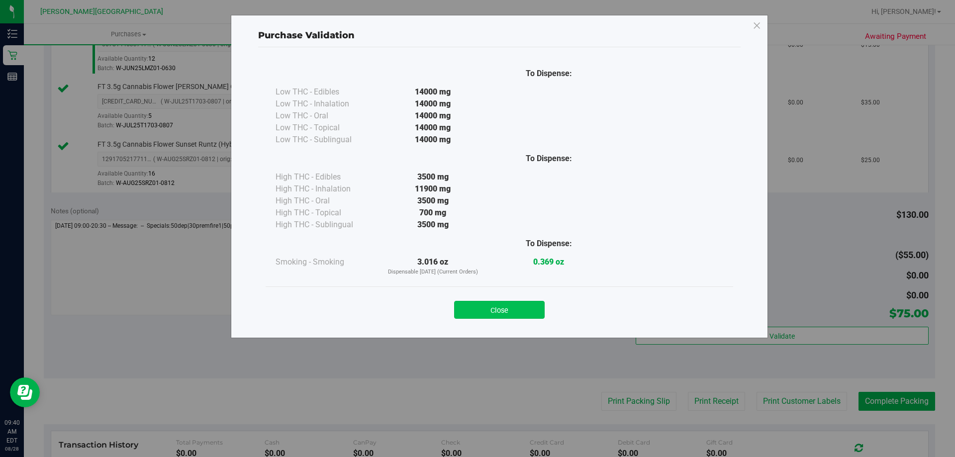
click at [476, 313] on button "Close" at bounding box center [499, 310] width 91 height 18
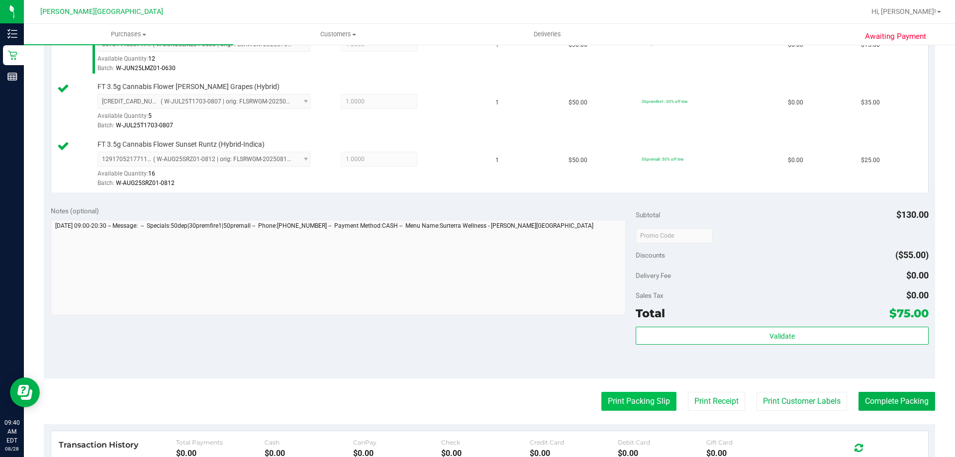
click at [476, 398] on button "Print Packing Slip" at bounding box center [638, 401] width 75 height 19
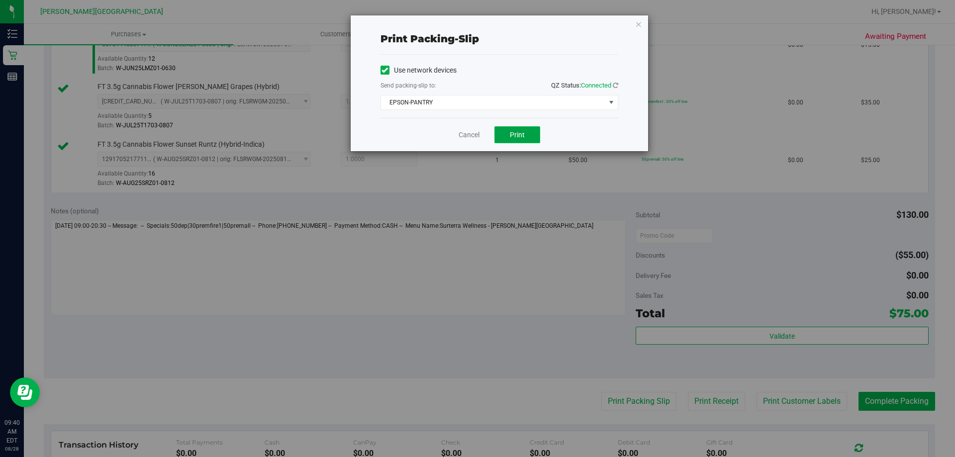
click at [476, 135] on button "Print" at bounding box center [518, 134] width 46 height 17
click at [476, 23] on icon "button" at bounding box center [638, 24] width 7 height 12
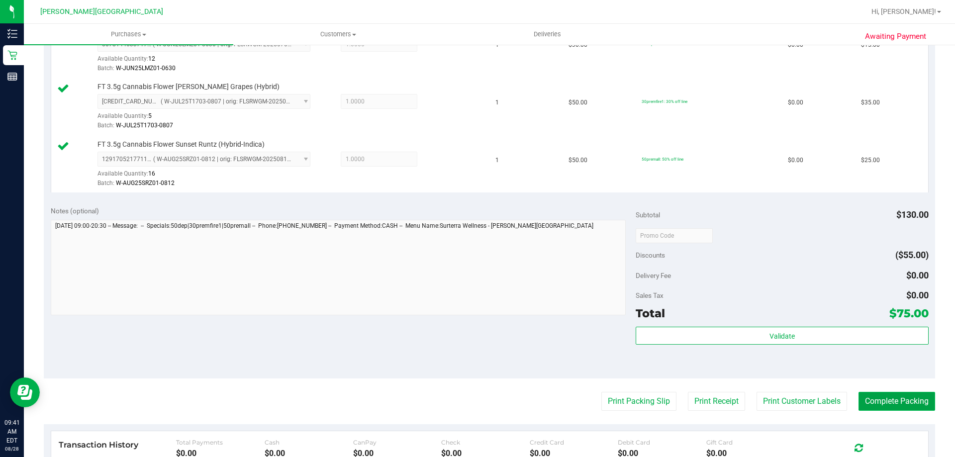
click at [476, 408] on button "Complete Packing" at bounding box center [897, 401] width 77 height 19
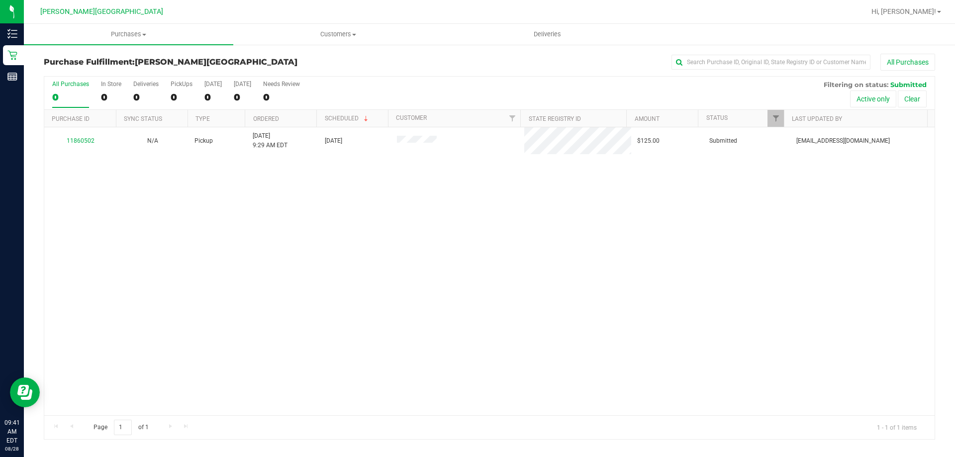
drag, startPoint x: 364, startPoint y: 257, endPoint x: 344, endPoint y: 232, distance: 31.8
click at [364, 255] on div "11860502 N/A Pickup 8/28/2025 9:29 AM EDT 8/28/2025 $125.00 Submitted mcameron@…" at bounding box center [489, 271] width 891 height 288
click at [182, 92] on div "0" at bounding box center [182, 97] width 22 height 11
click at [0, 0] on input "PickUps 0" at bounding box center [0, 0] width 0 height 0
click at [183, 92] on div "1" at bounding box center [182, 97] width 22 height 11
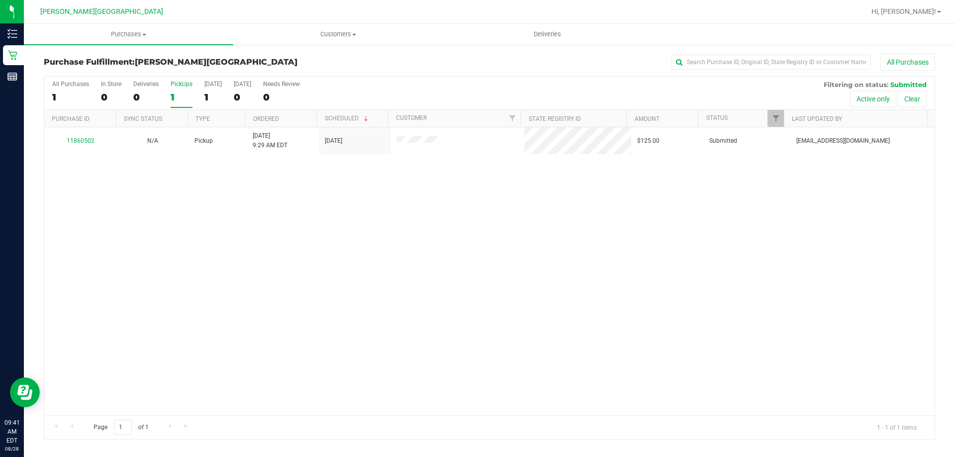
click at [0, 0] on input "PickUps 1" at bounding box center [0, 0] width 0 height 0
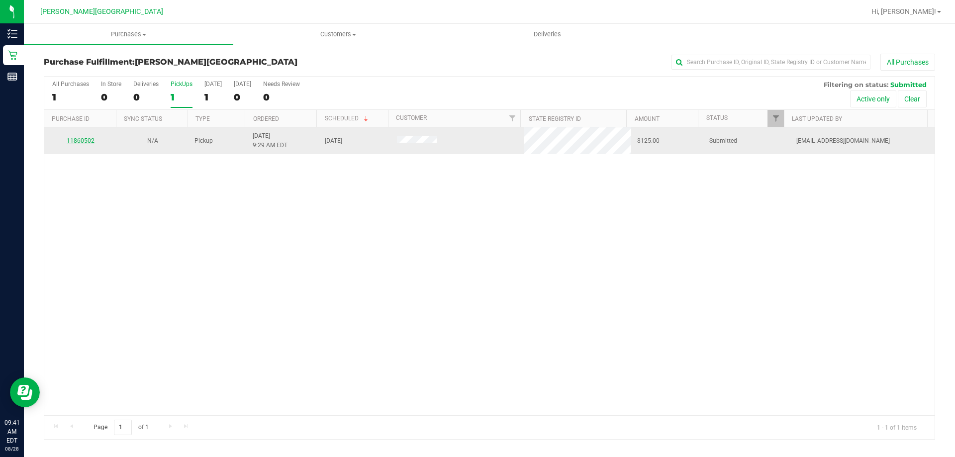
click at [88, 138] on link "11860502" at bounding box center [81, 140] width 28 height 7
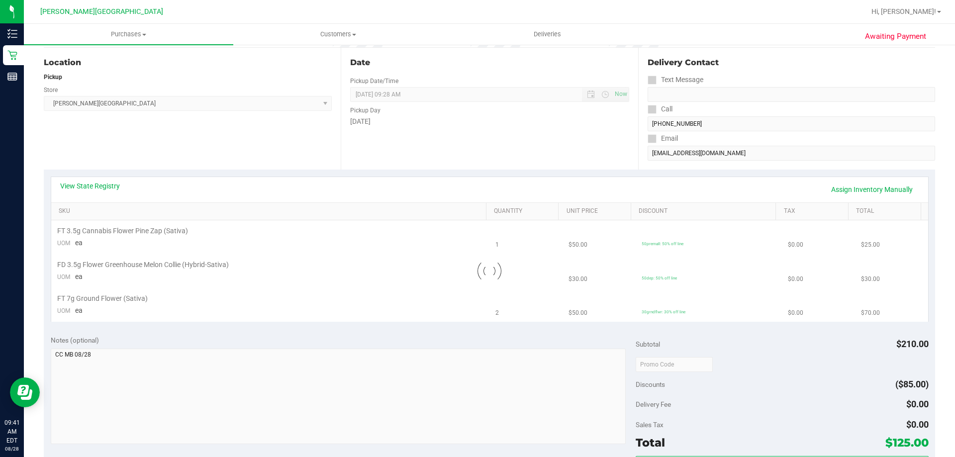
scroll to position [100, 0]
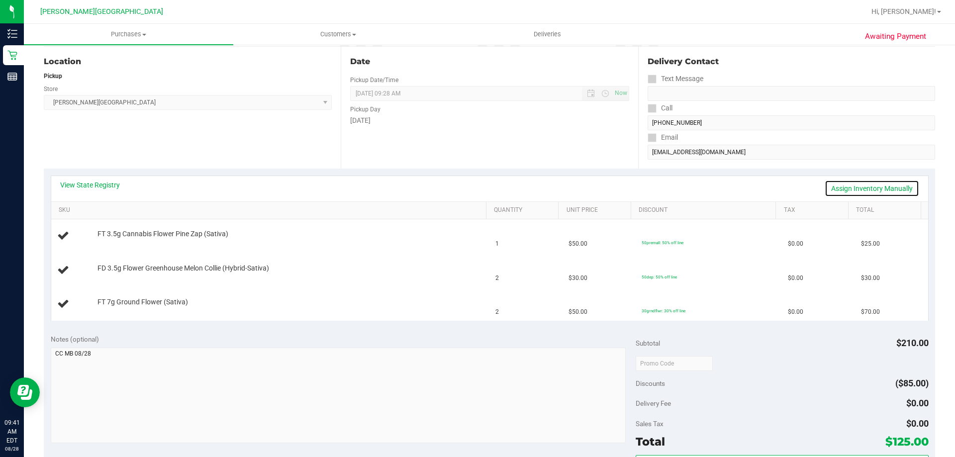
click at [476, 187] on link "Assign Inventory Manually" at bounding box center [872, 188] width 95 height 17
click at [476, 189] on link "Save & Exit" at bounding box center [896, 188] width 47 height 17
click at [98, 183] on link "View State Registry" at bounding box center [90, 185] width 60 height 10
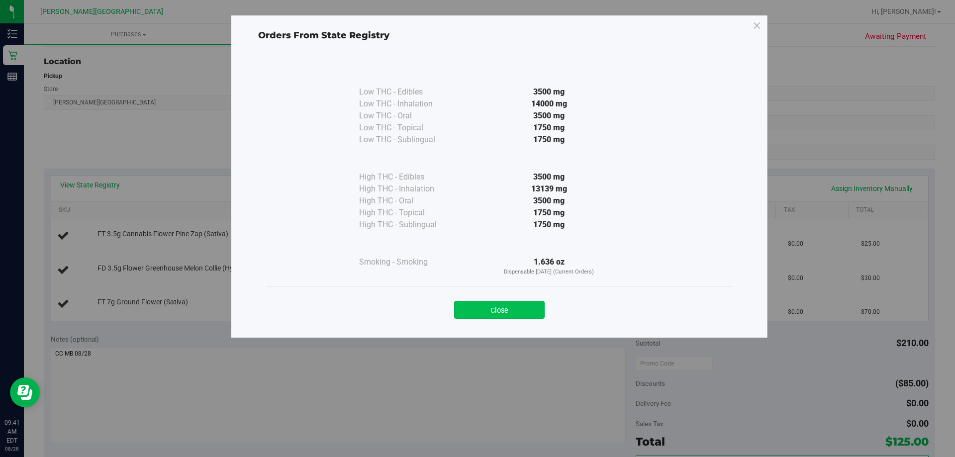
click at [476, 307] on button "Close" at bounding box center [499, 310] width 91 height 18
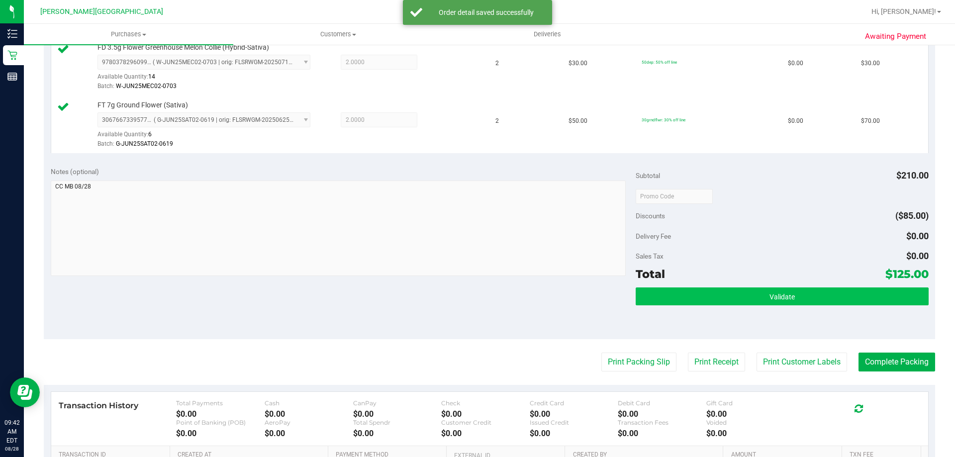
scroll to position [348, 0]
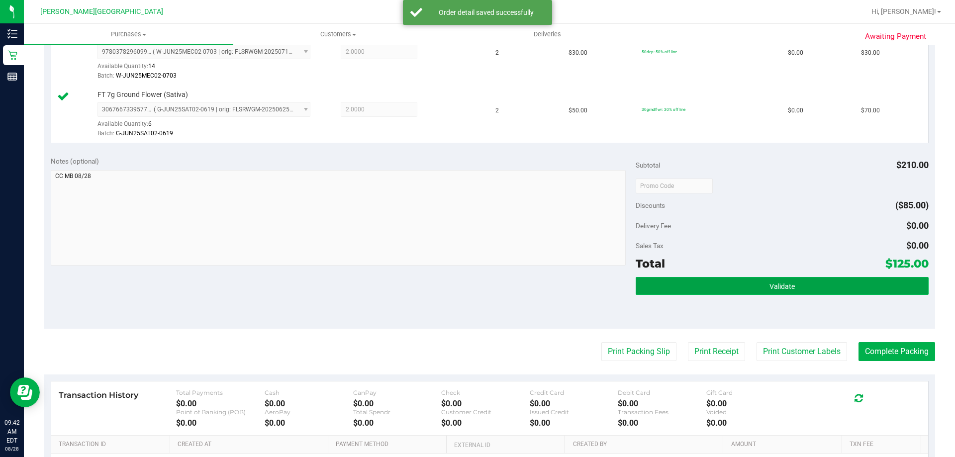
click at [476, 288] on button "Validate" at bounding box center [782, 286] width 293 height 18
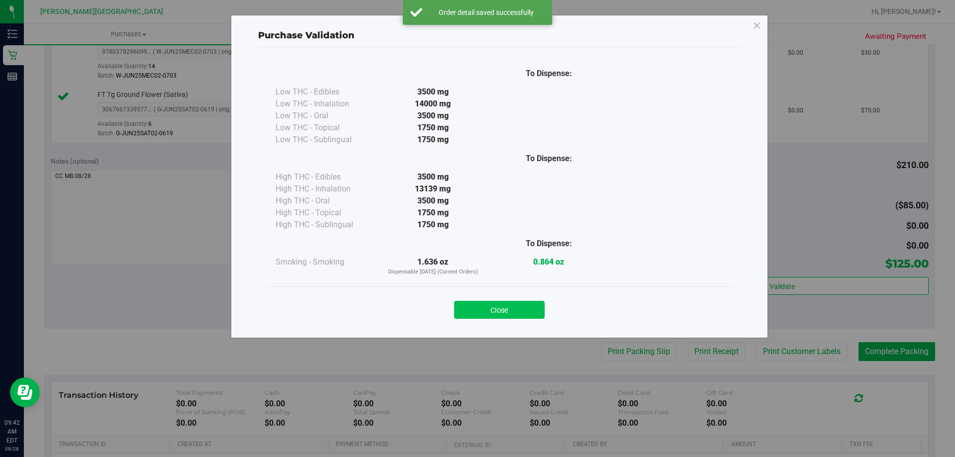
click at [476, 308] on button "Close" at bounding box center [499, 310] width 91 height 18
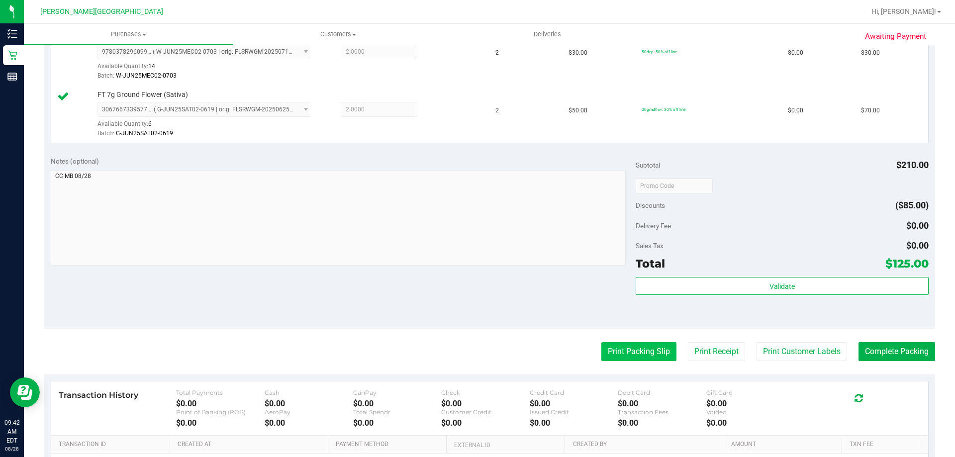
click at [476, 357] on button "Print Packing Slip" at bounding box center [638, 351] width 75 height 19
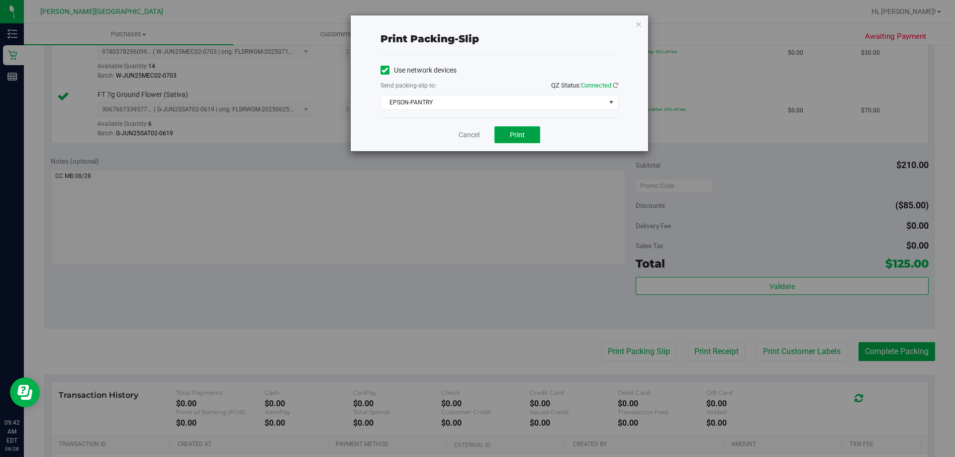
click at [476, 138] on button "Print" at bounding box center [518, 134] width 46 height 17
drag, startPoint x: 639, startPoint y: 24, endPoint x: 721, endPoint y: 140, distance: 142.3
click at [476, 26] on icon "button" at bounding box center [638, 24] width 7 height 12
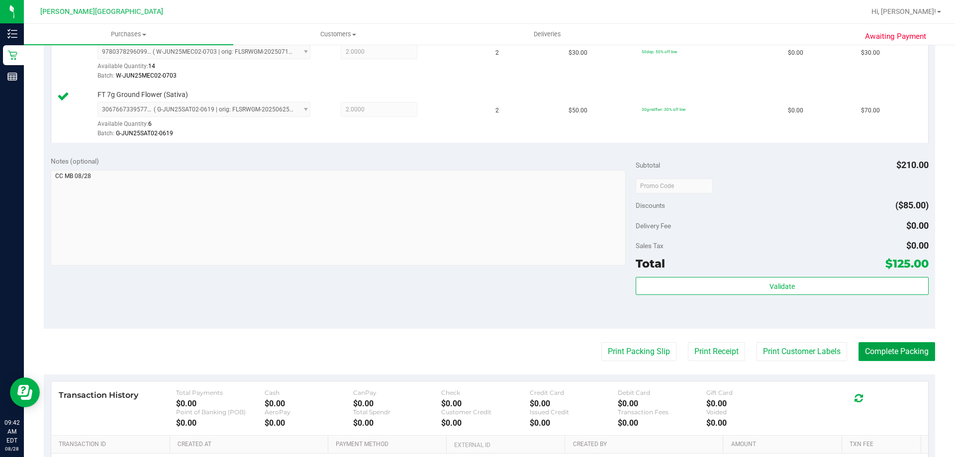
drag, startPoint x: 877, startPoint y: 354, endPoint x: 817, endPoint y: 219, distance: 147.7
click at [476, 351] on button "Complete Packing" at bounding box center [897, 351] width 77 height 19
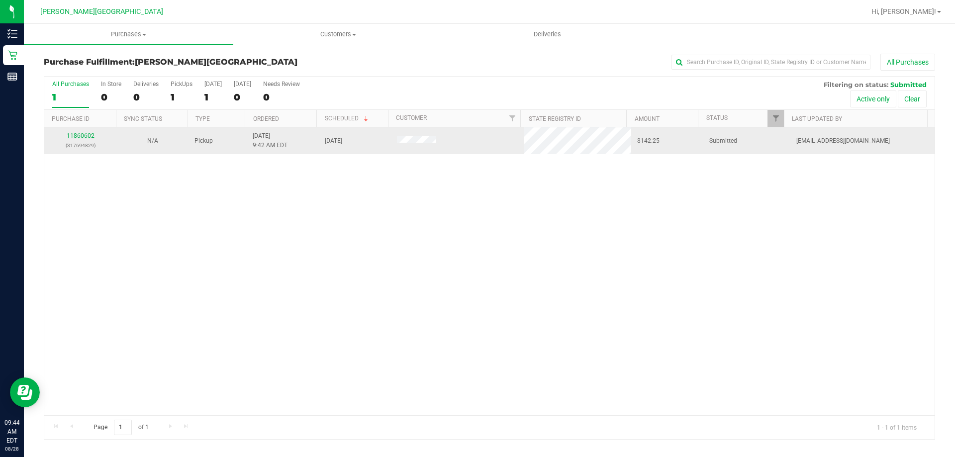
click at [83, 136] on link "11860602" at bounding box center [81, 135] width 28 height 7
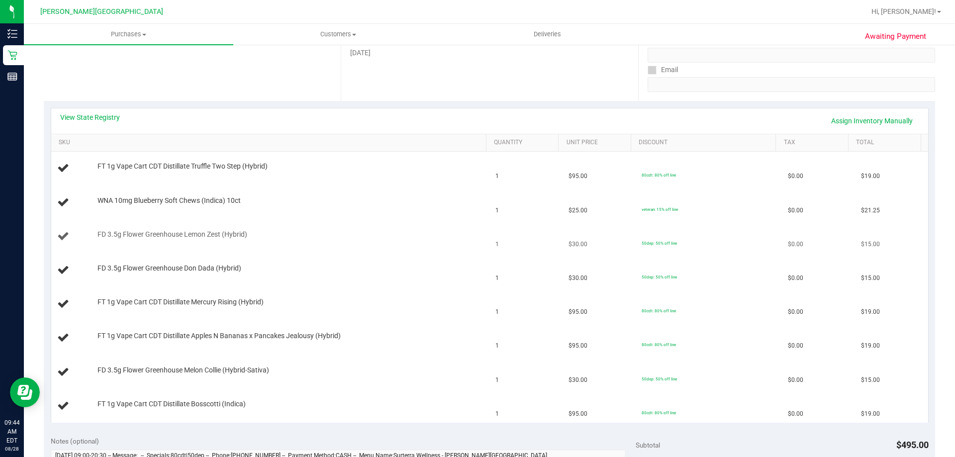
scroll to position [149, 0]
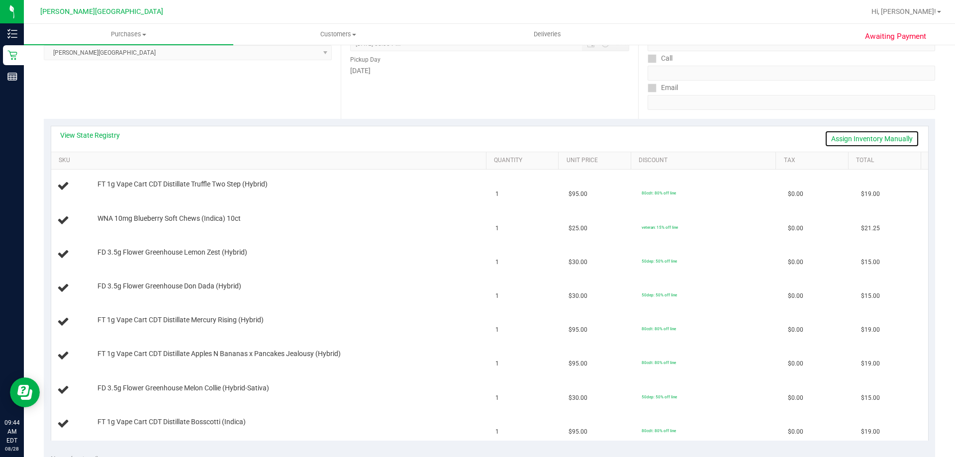
click at [476, 139] on link "Assign Inventory Manually" at bounding box center [872, 138] width 95 height 17
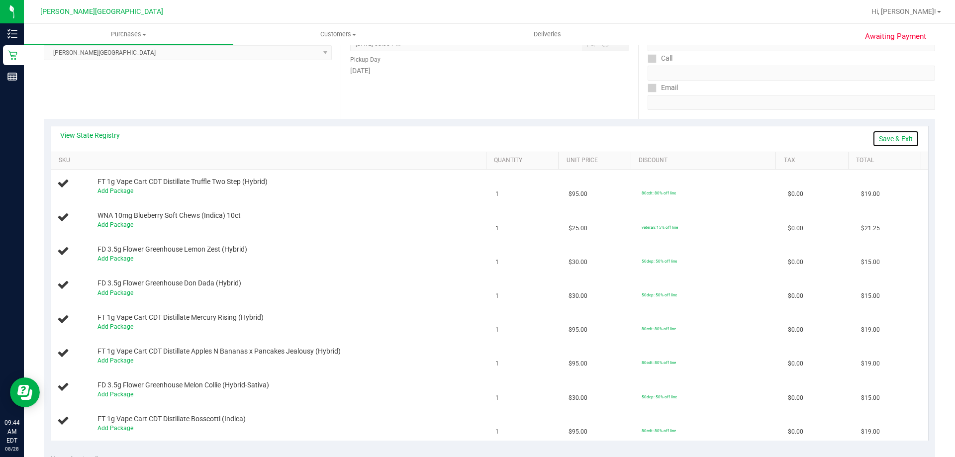
click at [476, 137] on link "Save & Exit" at bounding box center [896, 138] width 47 height 17
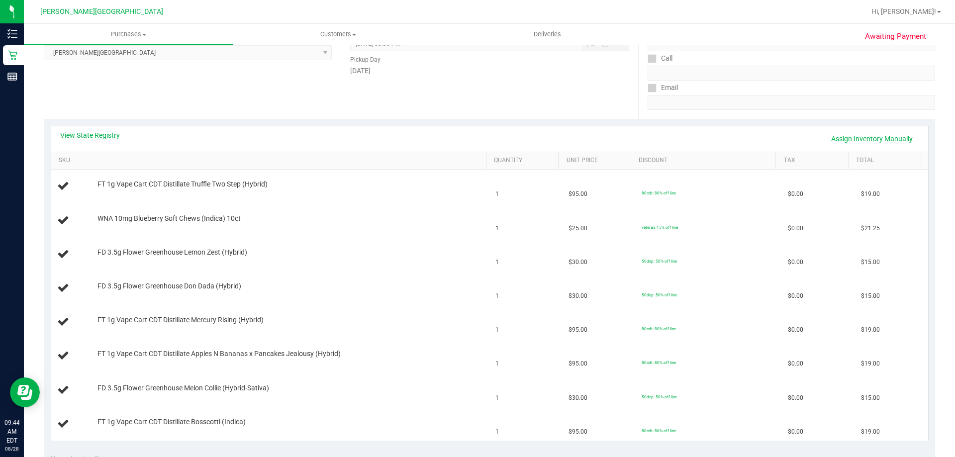
click at [115, 133] on link "View State Registry" at bounding box center [90, 135] width 60 height 10
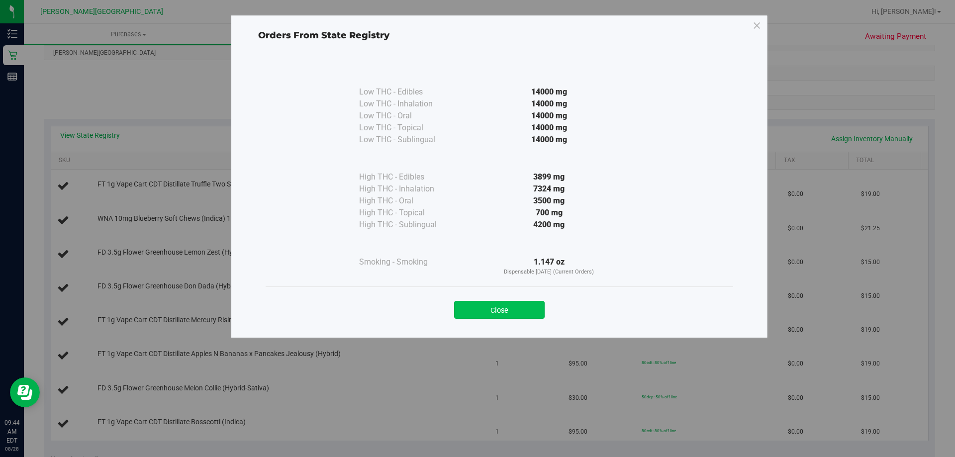
click at [476, 314] on button "Close" at bounding box center [499, 310] width 91 height 18
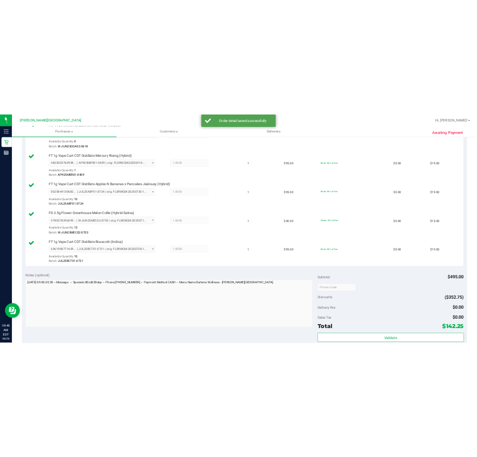
scroll to position [547, 0]
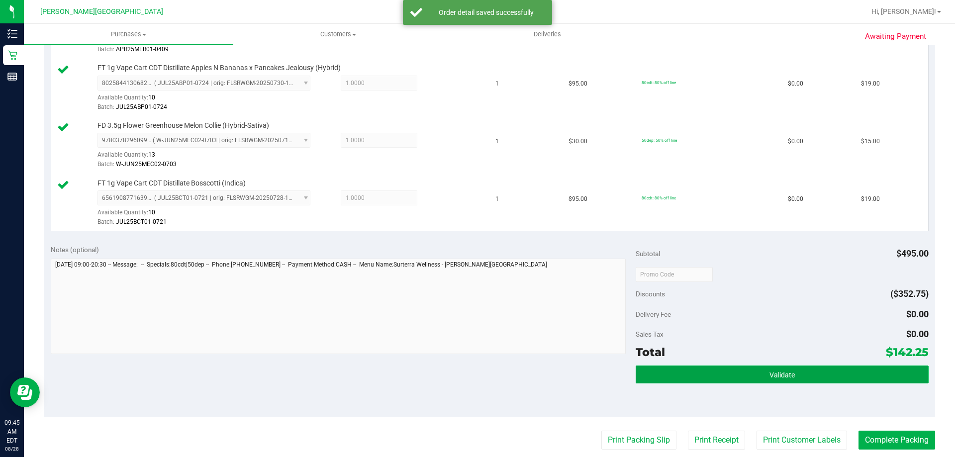
click at [476, 375] on button "Validate" at bounding box center [782, 375] width 293 height 18
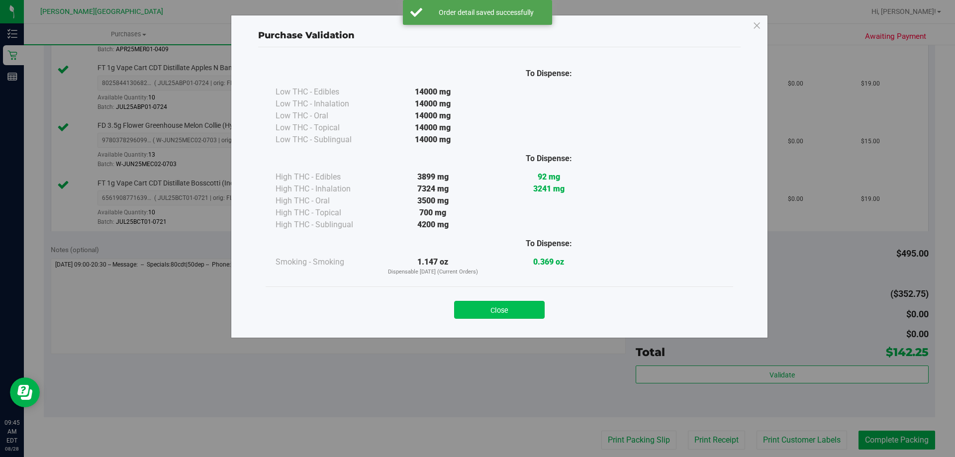
click at [476, 310] on button "Close" at bounding box center [499, 310] width 91 height 18
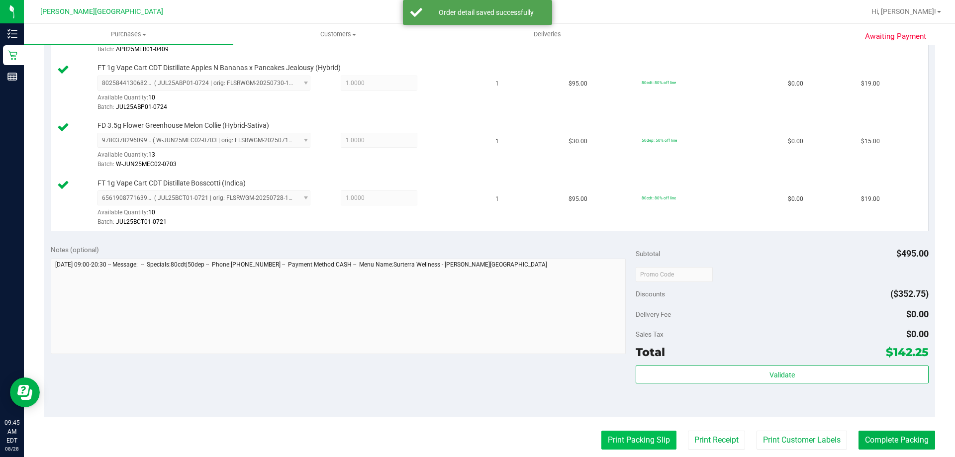
click at [476, 434] on button "Print Packing Slip" at bounding box center [638, 440] width 75 height 19
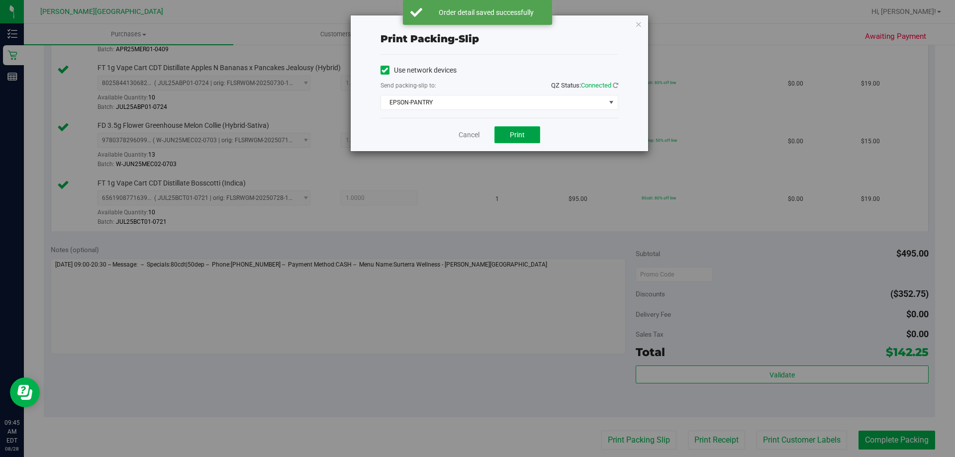
click at [476, 139] on button "Print" at bounding box center [518, 134] width 46 height 17
click at [476, 25] on icon "button" at bounding box center [638, 24] width 7 height 12
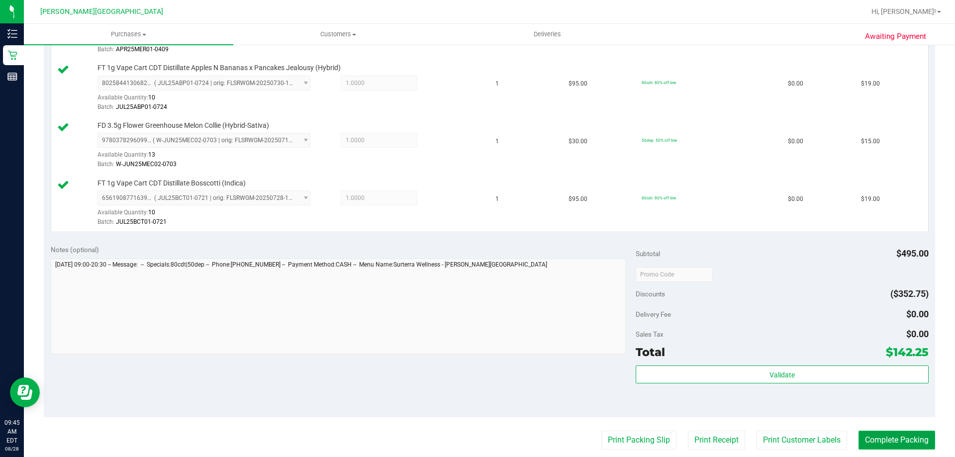
click at [476, 438] on button "Complete Packing" at bounding box center [897, 440] width 77 height 19
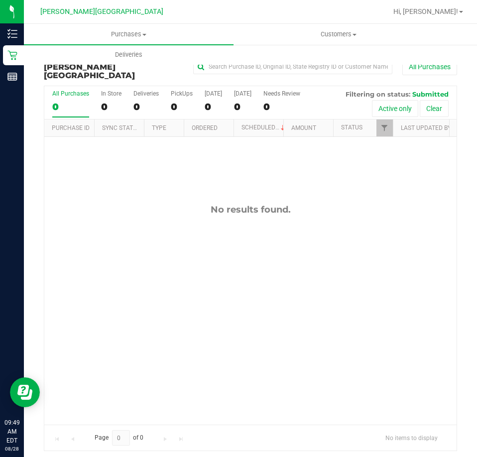
drag, startPoint x: 294, startPoint y: 247, endPoint x: 300, endPoint y: 241, distance: 9.1
click at [296, 245] on div "No results found." at bounding box center [250, 314] width 412 height 355
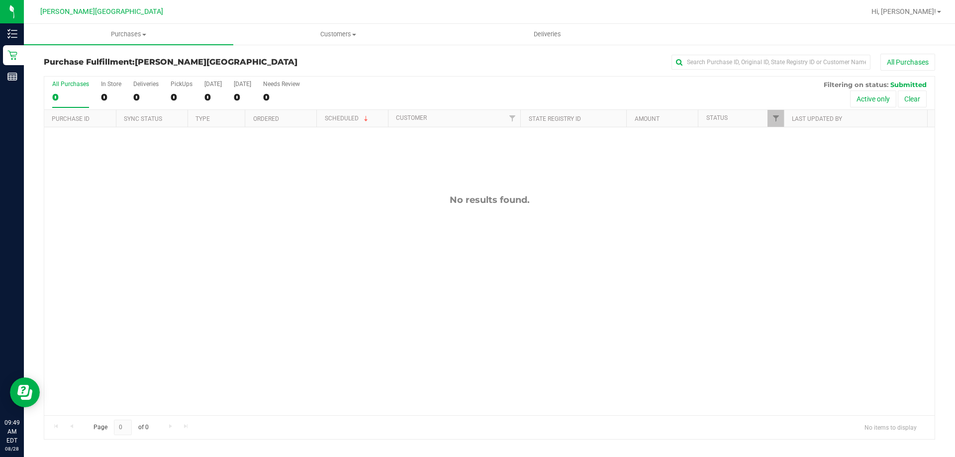
click at [316, 265] on div "No results found." at bounding box center [489, 304] width 891 height 355
click at [339, 38] on span "Customers" at bounding box center [338, 34] width 208 height 9
click at [302, 61] on span "All customers" at bounding box center [269, 60] width 72 height 8
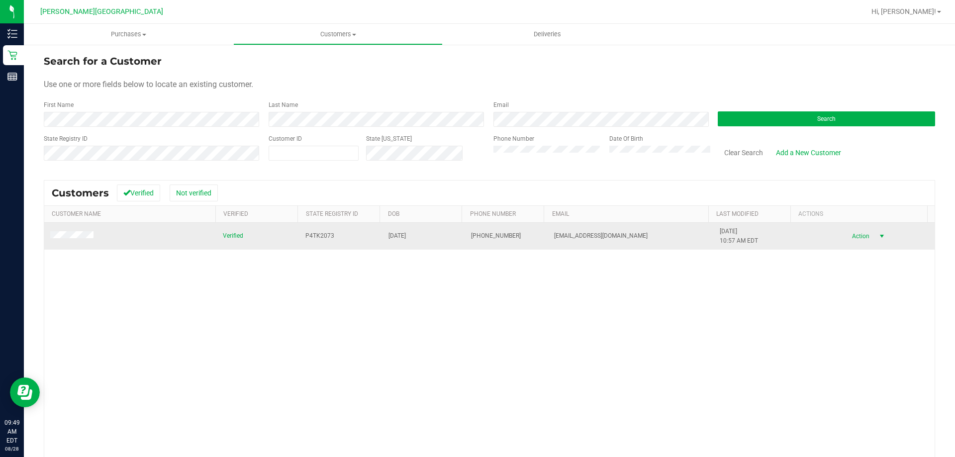
click at [476, 237] on span "Action" at bounding box center [859, 236] width 32 height 14
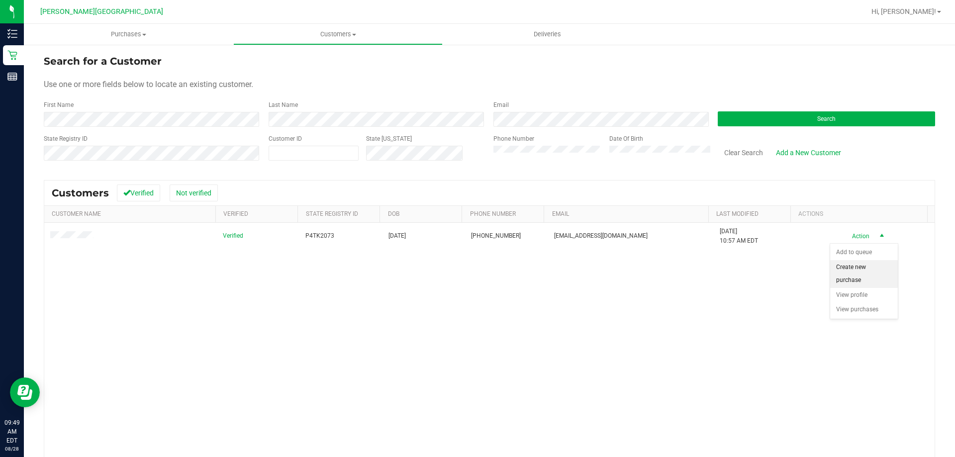
click at [476, 265] on li "Create new purchase" at bounding box center [864, 273] width 68 height 27
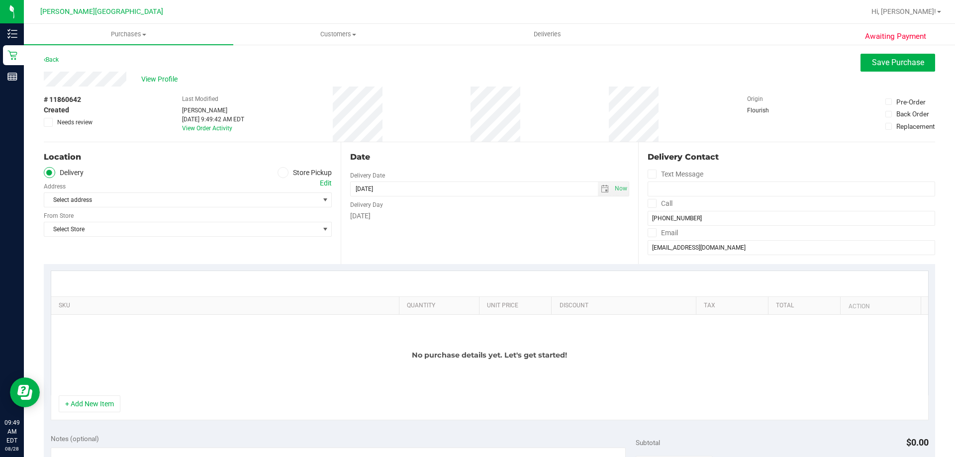
click at [282, 173] on icon at bounding box center [283, 173] width 6 height 0
click at [0, 0] on input "Store Pickup" at bounding box center [0, 0] width 0 height 0
click at [299, 201] on span "Select Store" at bounding box center [181, 200] width 275 height 14
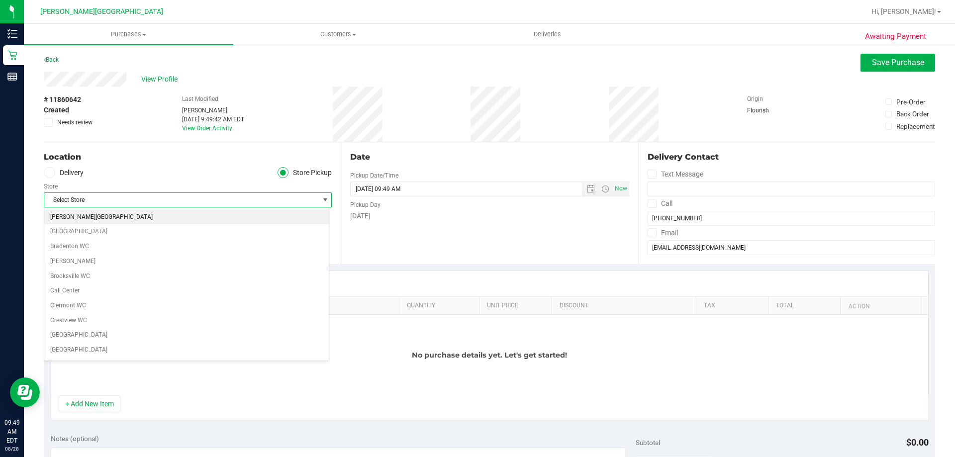
click at [109, 219] on li "[PERSON_NAME][GEOGRAPHIC_DATA]" at bounding box center [186, 217] width 285 height 15
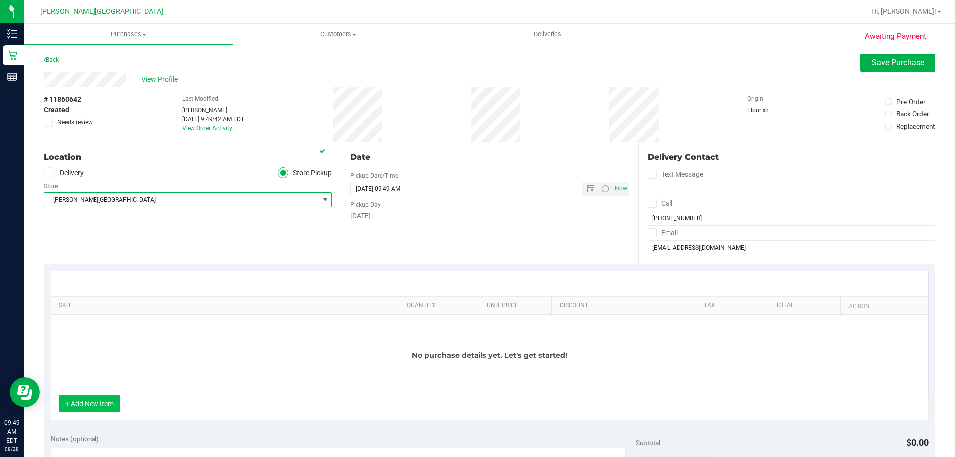
click at [104, 407] on button "+ Add New Item" at bounding box center [90, 404] width 62 height 17
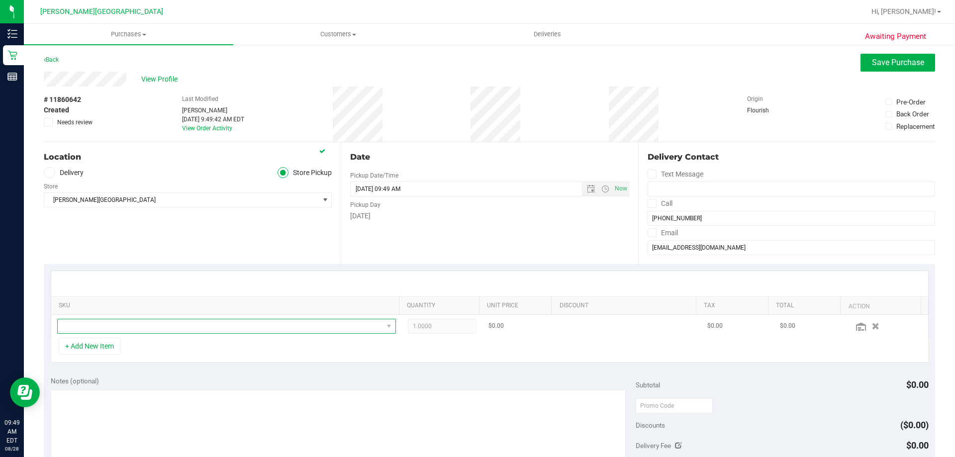
click at [167, 321] on span "NO DATA FOUND" at bounding box center [220, 326] width 325 height 14
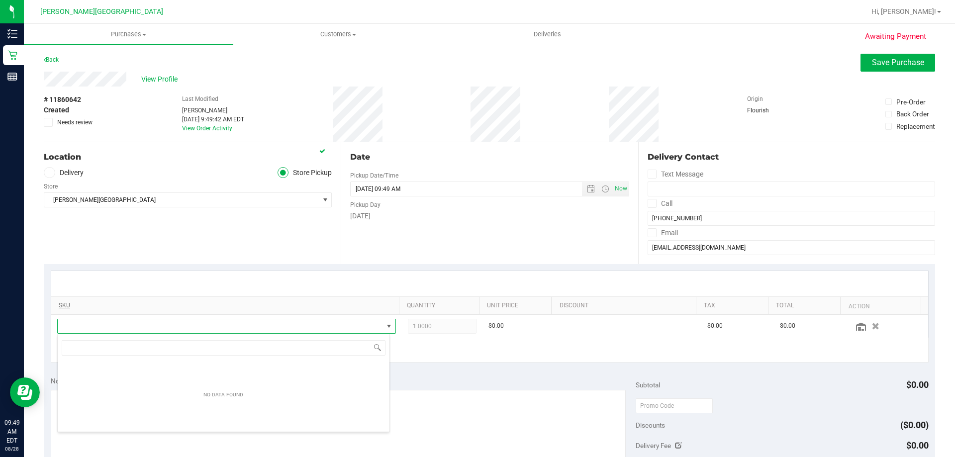
scroll to position [15, 330]
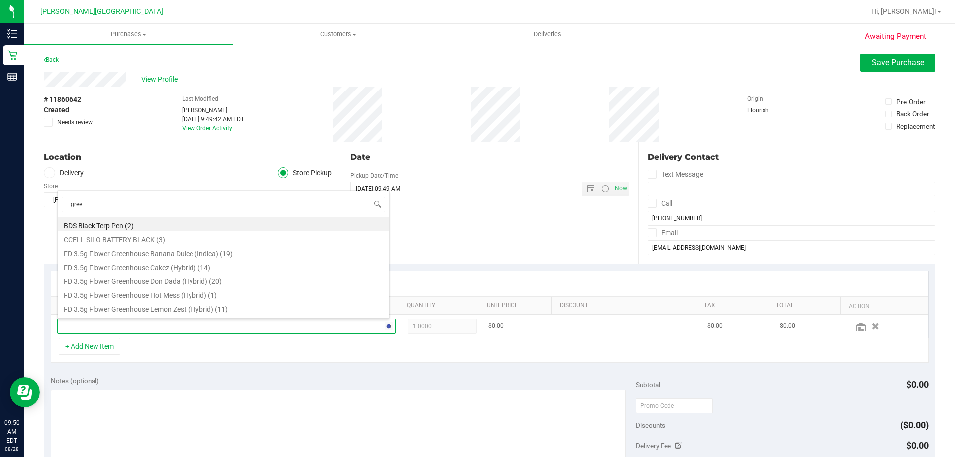
type input "green"
click at [139, 267] on li "FT 1g Vape Cart CDT Distillate Green Acres Kush (Hybrid) (10)" at bounding box center [224, 268] width 332 height 14
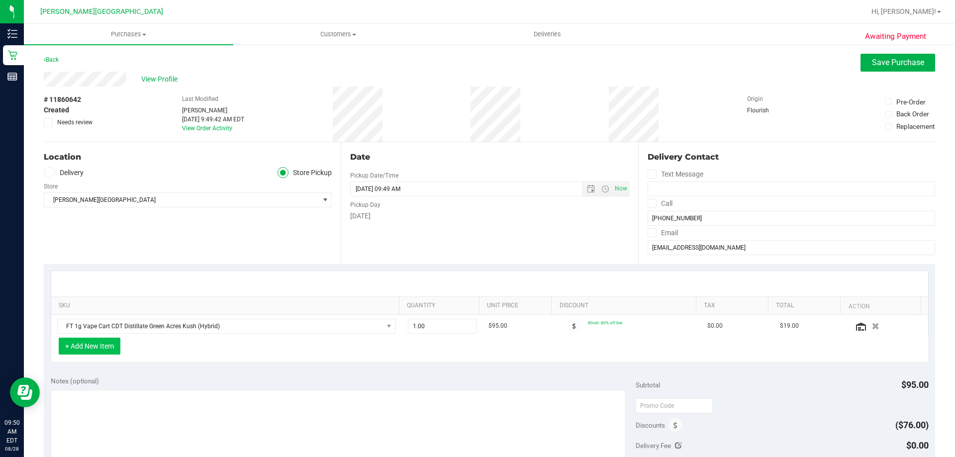
click at [110, 347] on button "+ Add New Item" at bounding box center [90, 346] width 62 height 17
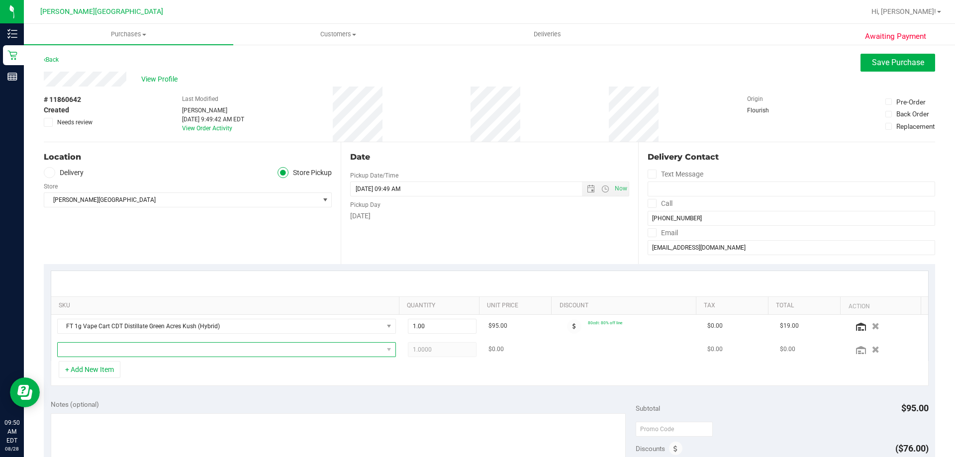
click at [134, 348] on span "NO DATA FOUND" at bounding box center [220, 350] width 325 height 14
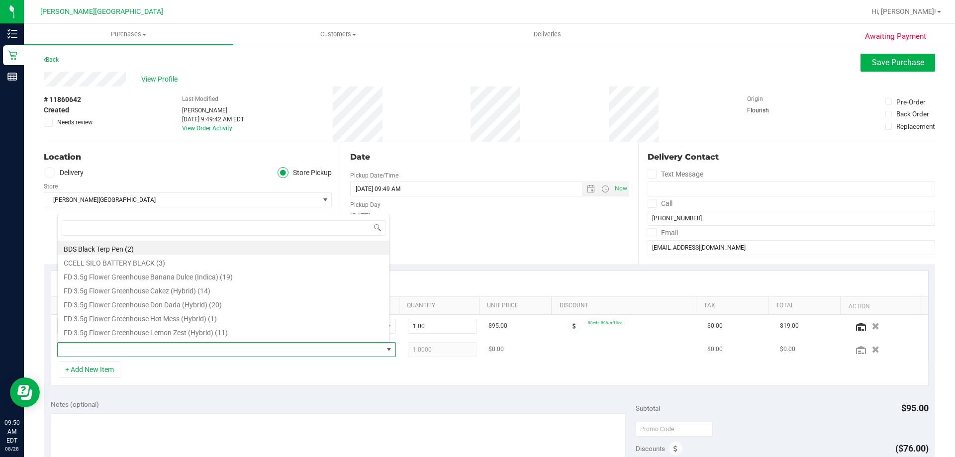
scroll to position [15, 330]
type input "bossco"
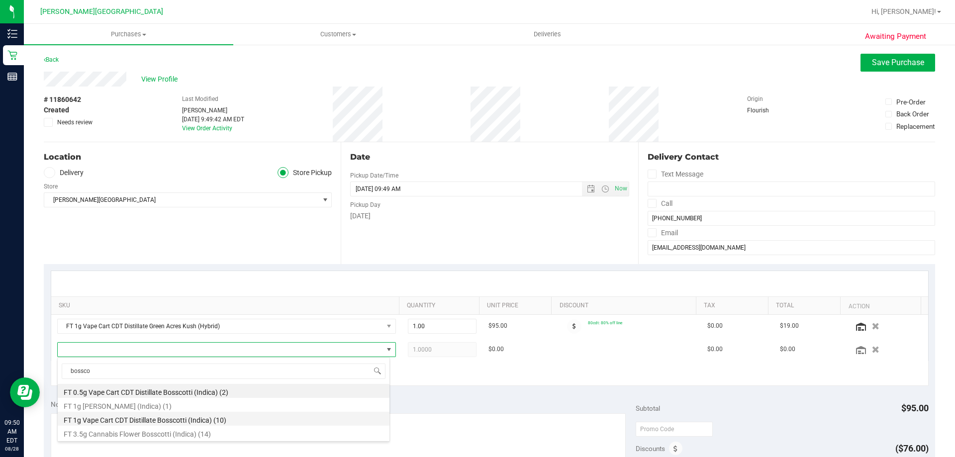
click at [137, 422] on li "FT 1g Vape Cart CDT Distillate Bosscotti (Indica) (10)" at bounding box center [224, 419] width 332 height 14
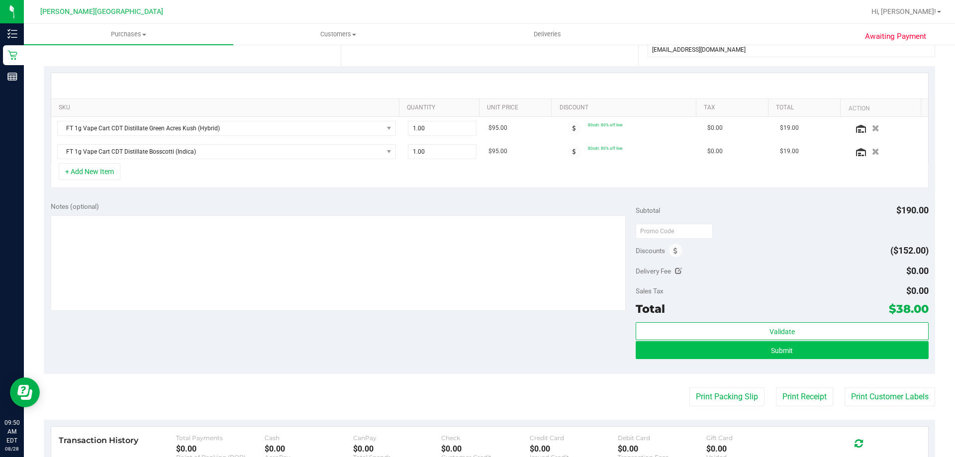
scroll to position [199, 0]
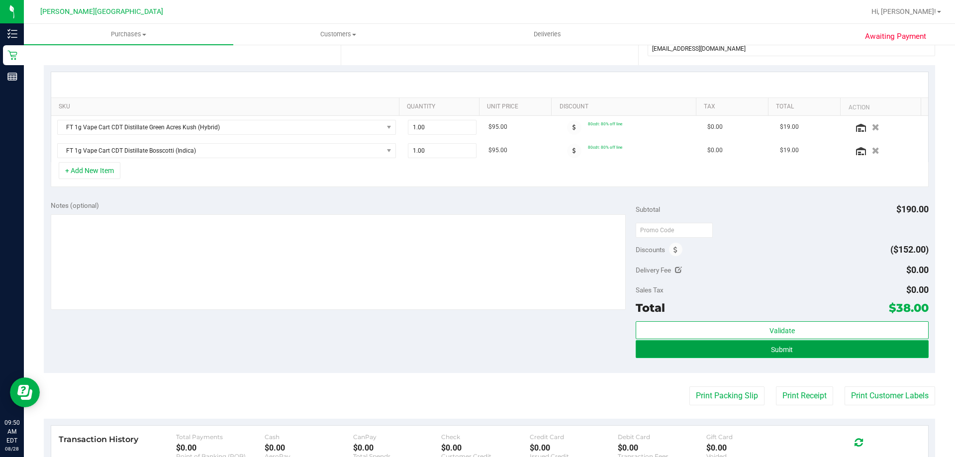
click at [476, 349] on button "Submit" at bounding box center [782, 349] width 293 height 18
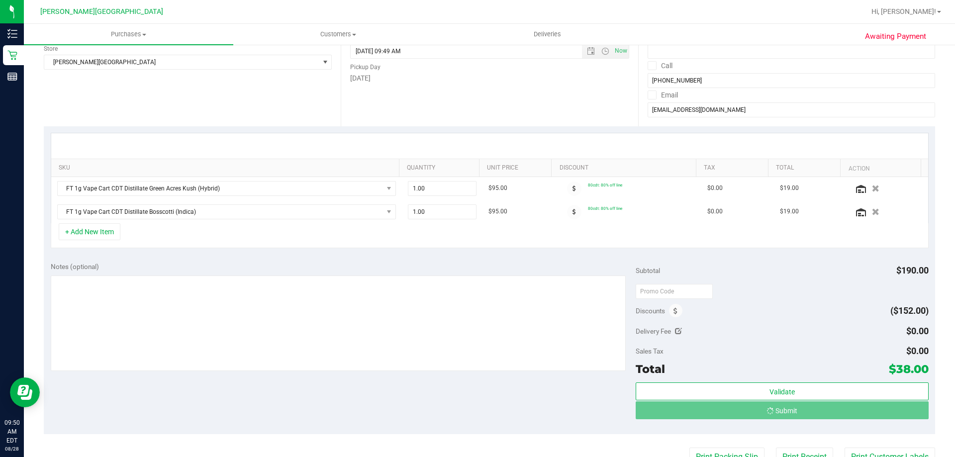
scroll to position [50, 0]
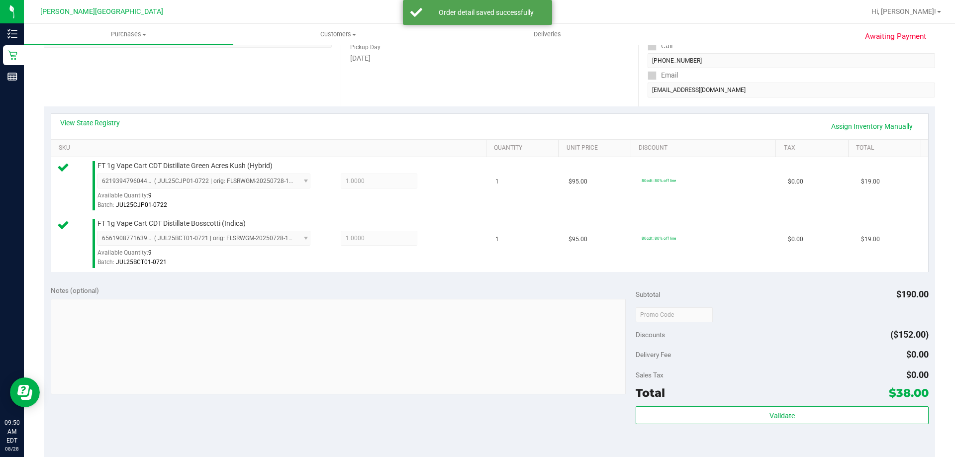
scroll to position [398, 0]
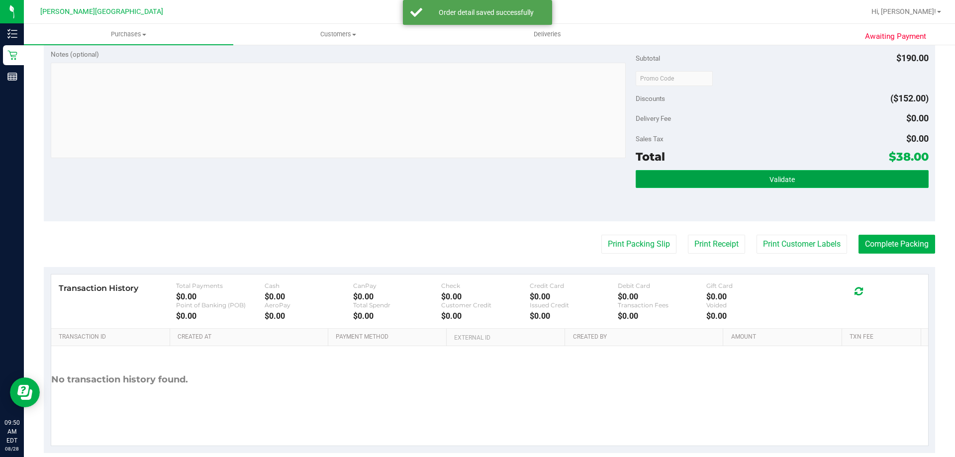
click at [476, 182] on span "Validate" at bounding box center [782, 180] width 25 height 8
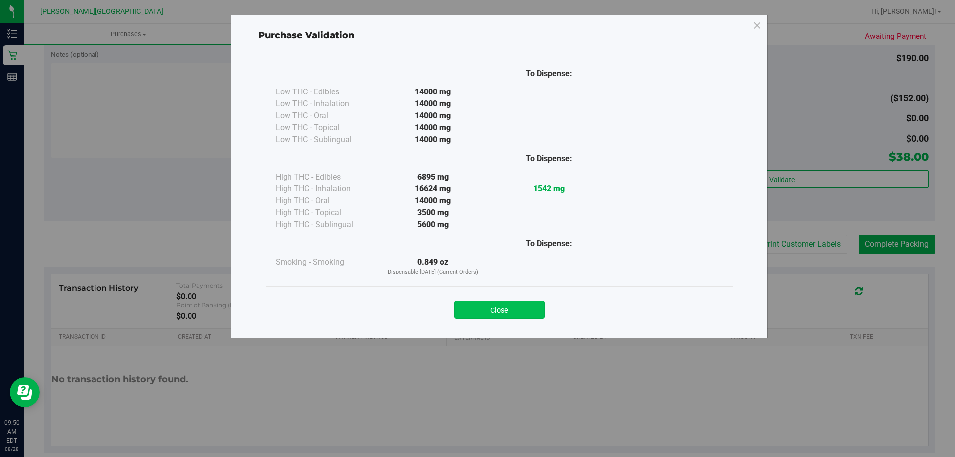
click at [476, 310] on button "Close" at bounding box center [499, 310] width 91 height 18
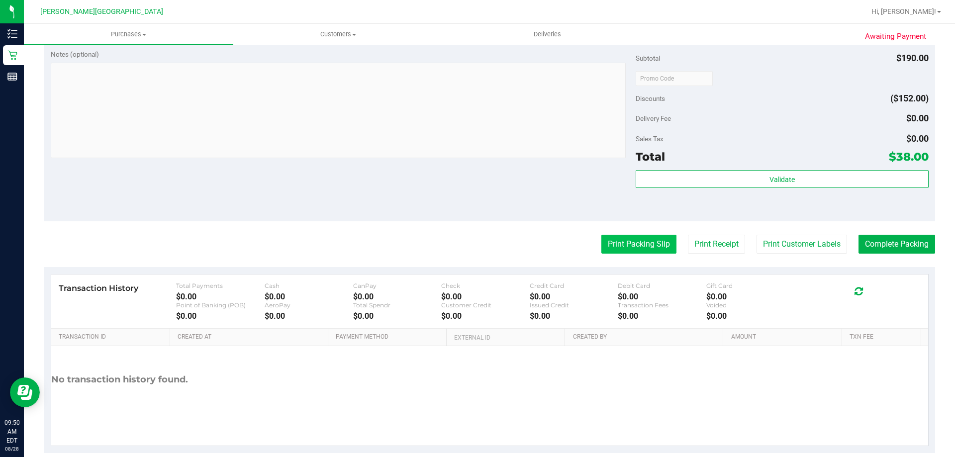
click at [476, 251] on button "Print Packing Slip" at bounding box center [638, 244] width 75 height 19
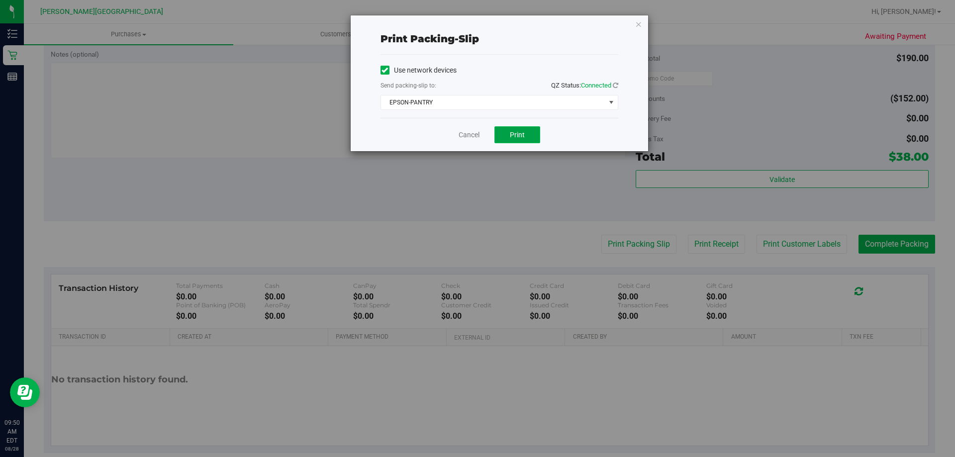
click at [476, 138] on span "Print" at bounding box center [517, 135] width 15 height 8
click at [476, 24] on icon "button" at bounding box center [638, 24] width 7 height 12
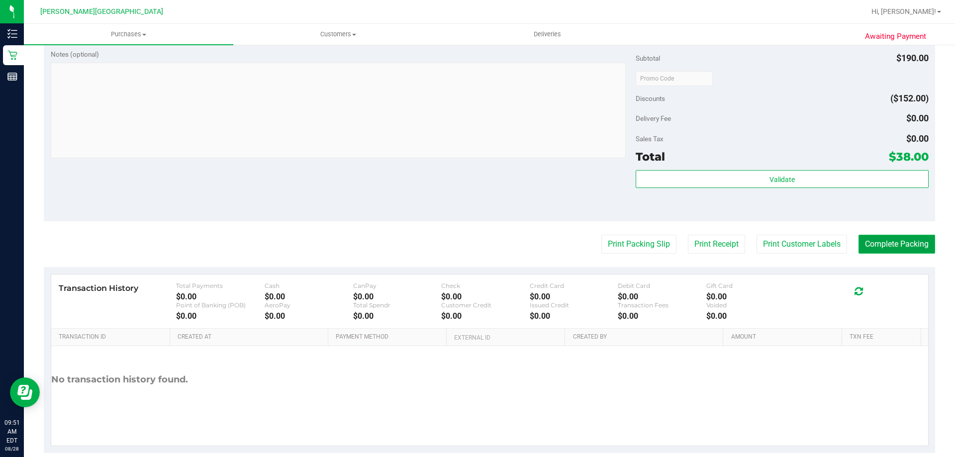
click at [476, 244] on button "Complete Packing" at bounding box center [897, 244] width 77 height 19
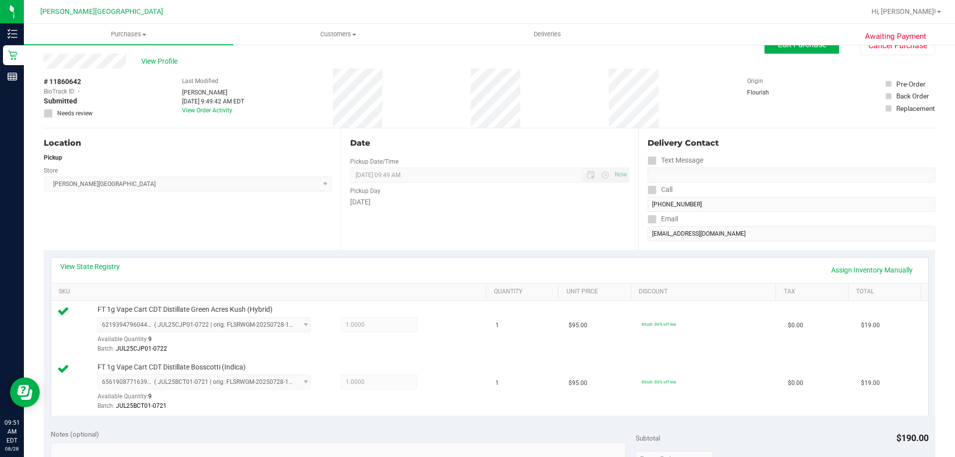
scroll to position [0, 0]
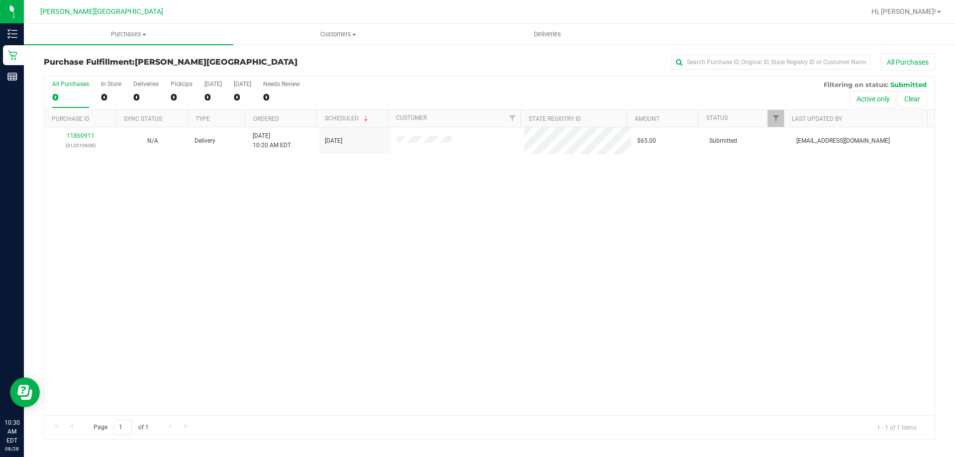
drag, startPoint x: 300, startPoint y: 342, endPoint x: 292, endPoint y: 342, distance: 8.0
click at [292, 342] on div "11860911 (312010608) N/A Delivery 8/28/2025 10:20 AM EDT 8/29/2025 $65.00 Submi…" at bounding box center [489, 271] width 891 height 288
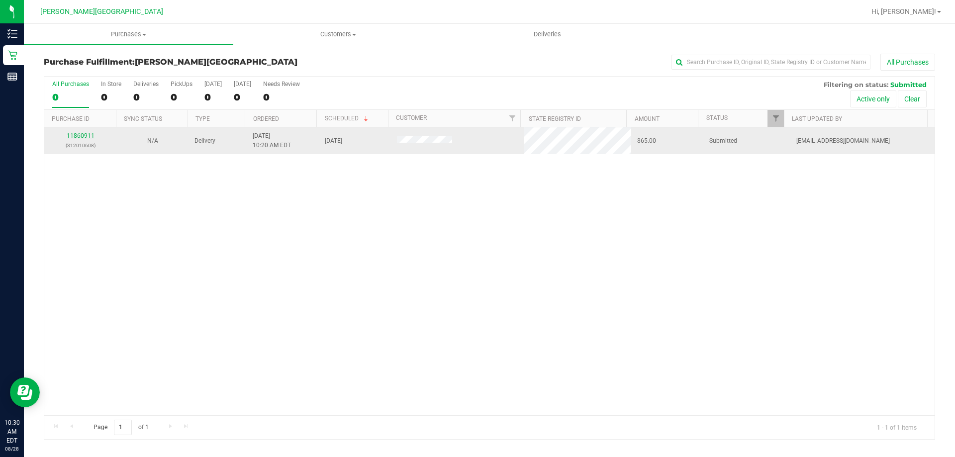
click at [87, 133] on link "11860911" at bounding box center [81, 135] width 28 height 7
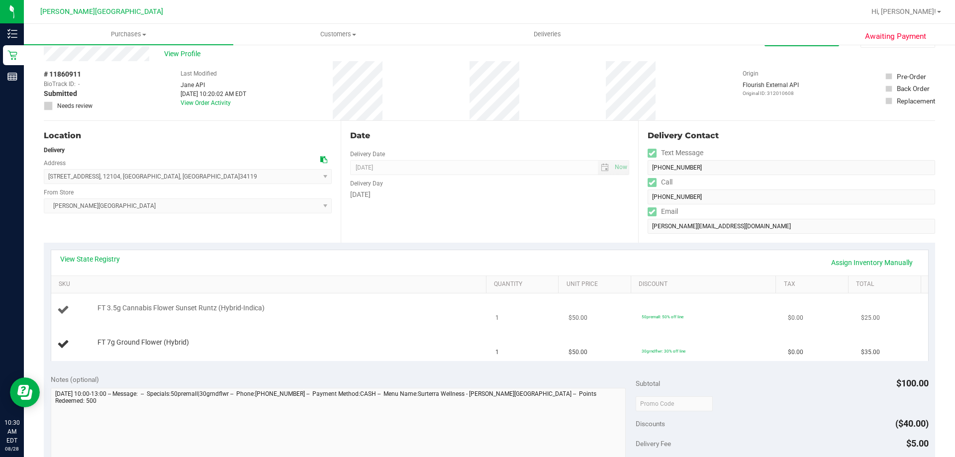
scroll to position [50, 0]
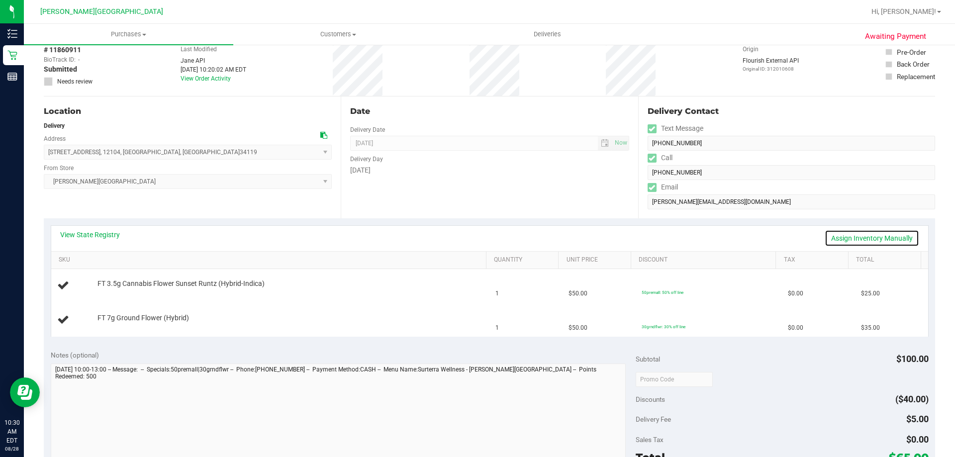
click at [476, 238] on link "Assign Inventory Manually" at bounding box center [872, 238] width 95 height 17
click at [476, 238] on link "Save & Exit" at bounding box center [896, 238] width 47 height 17
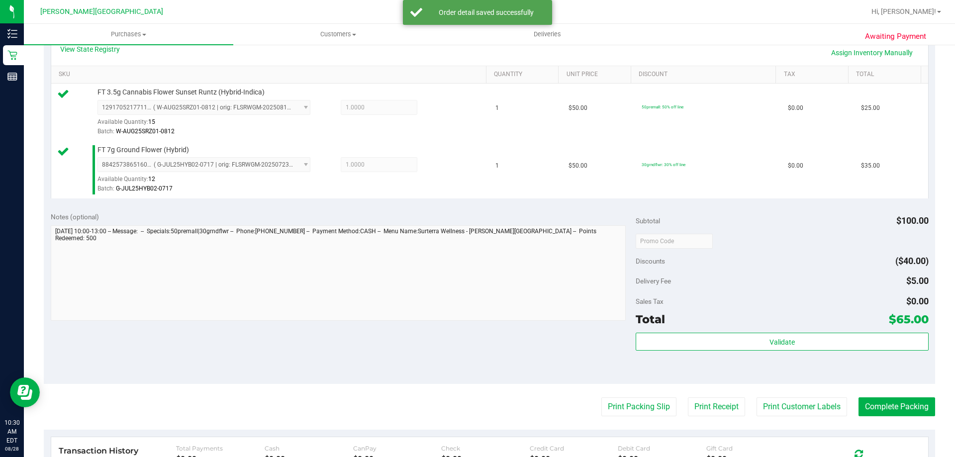
scroll to position [398, 0]
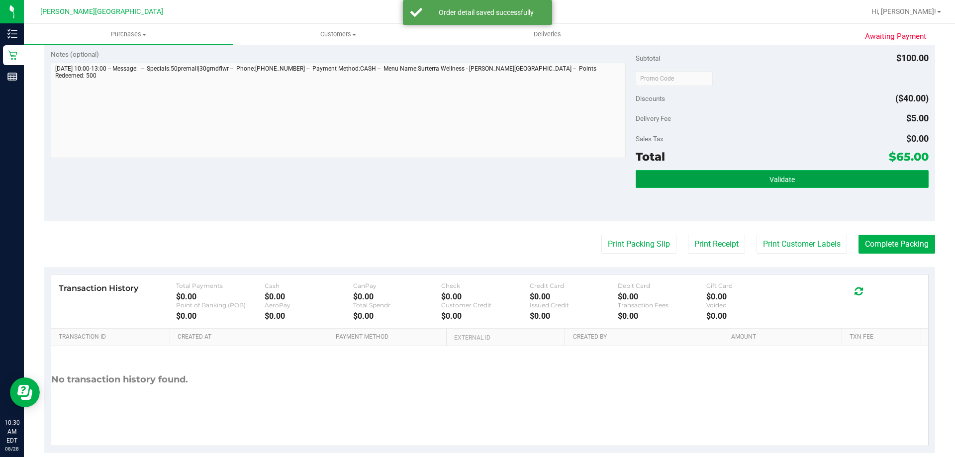
click at [476, 177] on button "Validate" at bounding box center [782, 179] width 293 height 18
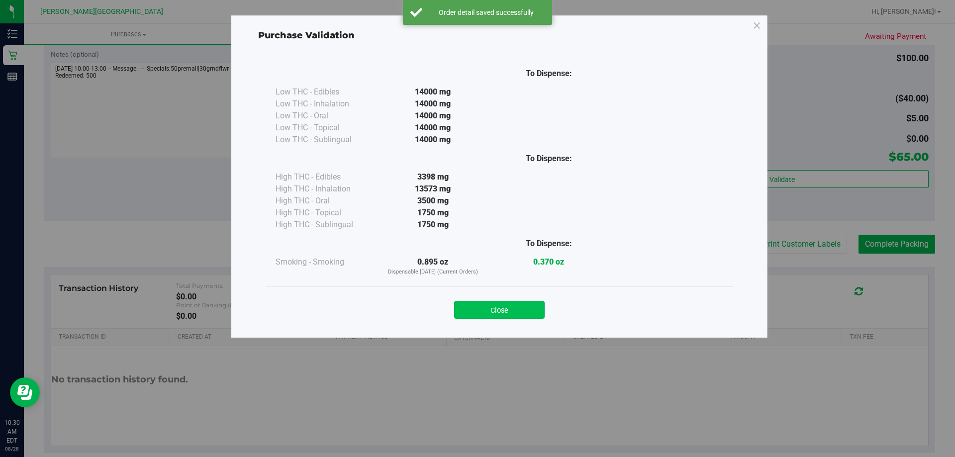
click at [476, 310] on button "Close" at bounding box center [499, 310] width 91 height 18
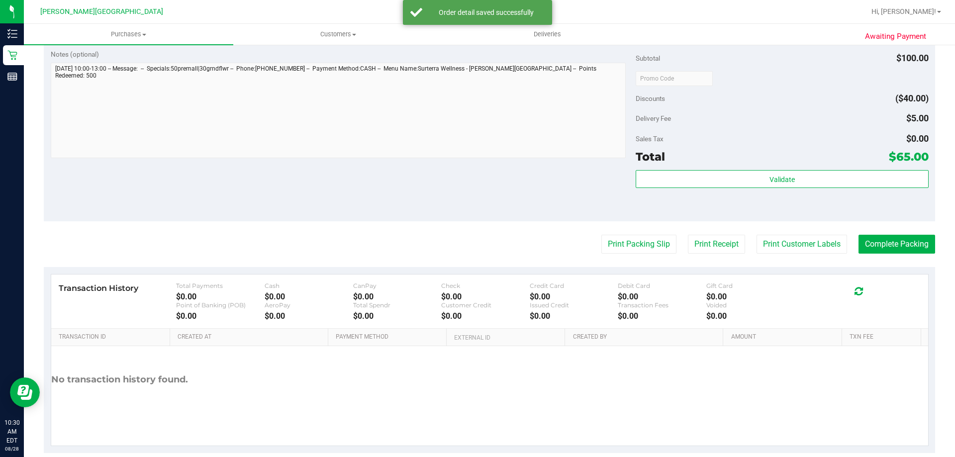
click at [476, 247] on div "Print Packing Slip Print Receipt Print Customer Labels Complete Packing" at bounding box center [490, 244] width 892 height 19
click at [476, 253] on button "Print Packing Slip" at bounding box center [638, 244] width 75 height 19
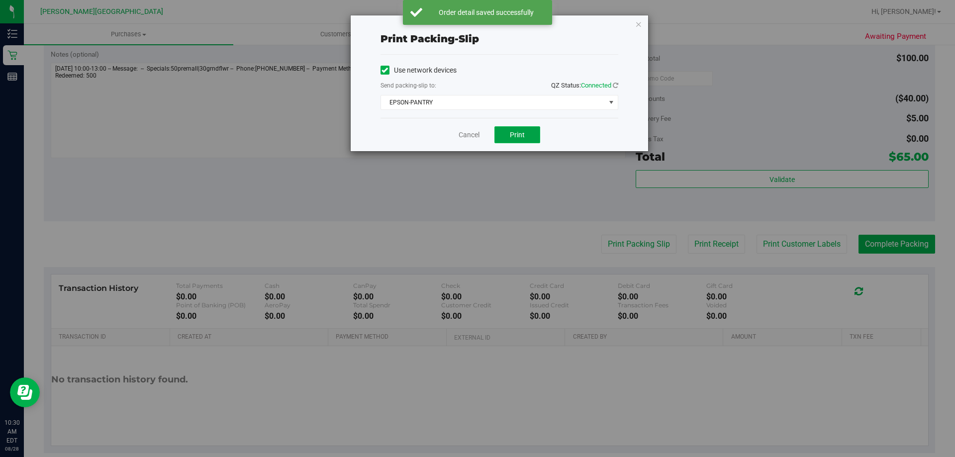
click at [476, 134] on button "Print" at bounding box center [518, 134] width 46 height 17
click at [476, 25] on icon "button" at bounding box center [638, 24] width 7 height 12
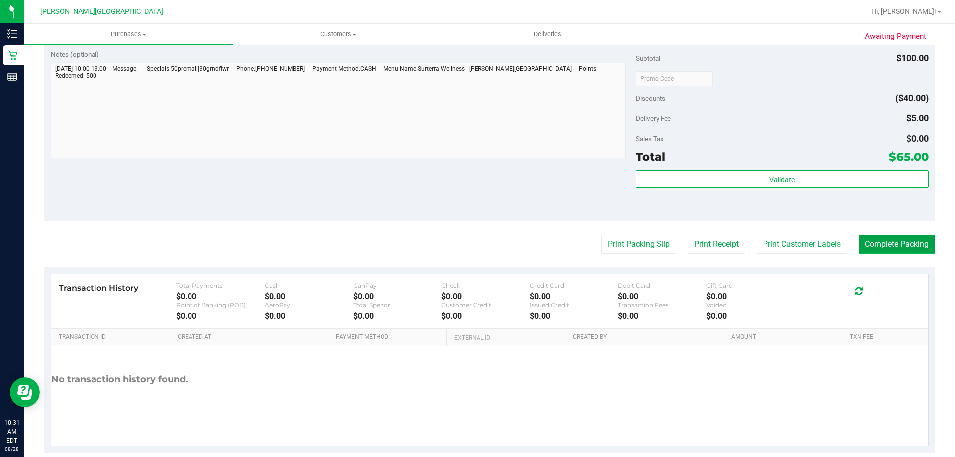
click at [476, 240] on button "Complete Packing" at bounding box center [897, 244] width 77 height 19
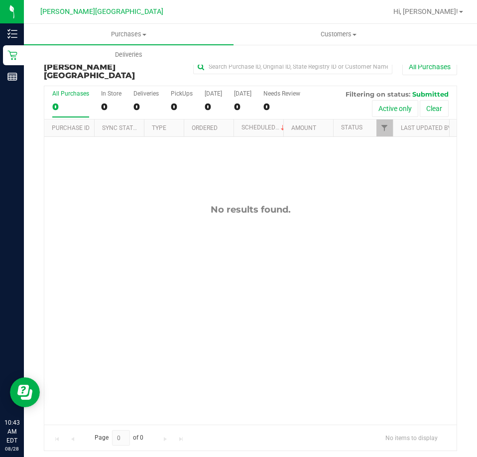
click at [417, 216] on div "No results found." at bounding box center [250, 314] width 412 height 355
click at [350, 239] on div "No results found." at bounding box center [250, 314] width 412 height 355
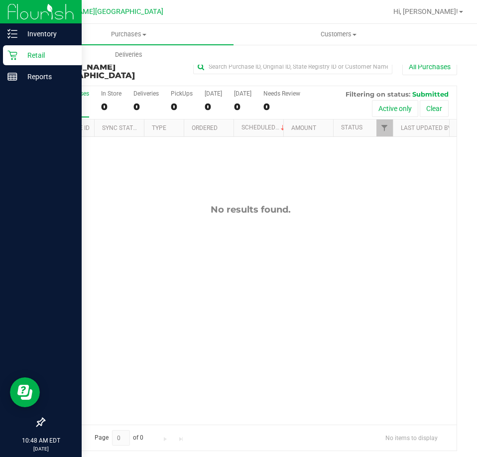
click at [45, 55] on p "Retail" at bounding box center [47, 55] width 60 height 12
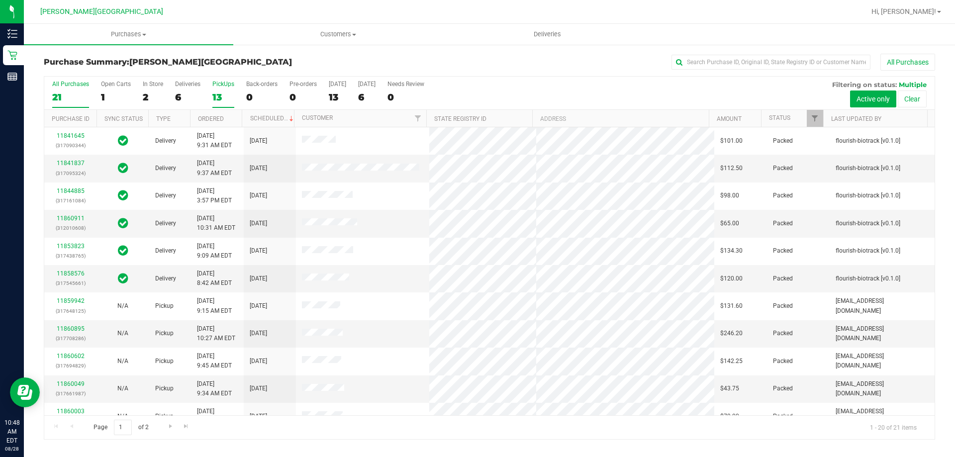
click at [226, 95] on div "13" at bounding box center [223, 97] width 22 height 11
click at [0, 0] on input "PickUps 13" at bounding box center [0, 0] width 0 height 0
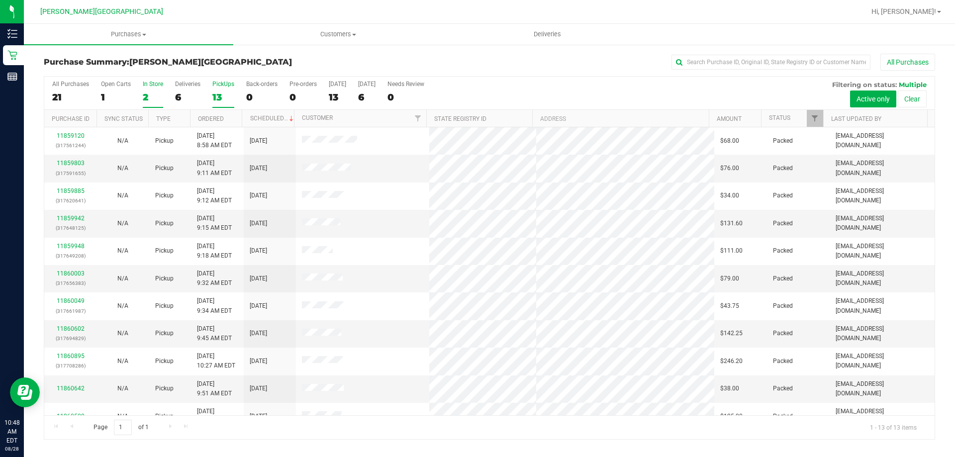
click at [159, 92] on div "2" at bounding box center [153, 97] width 20 height 11
click at [0, 0] on input "In Store 2" at bounding box center [0, 0] width 0 height 0
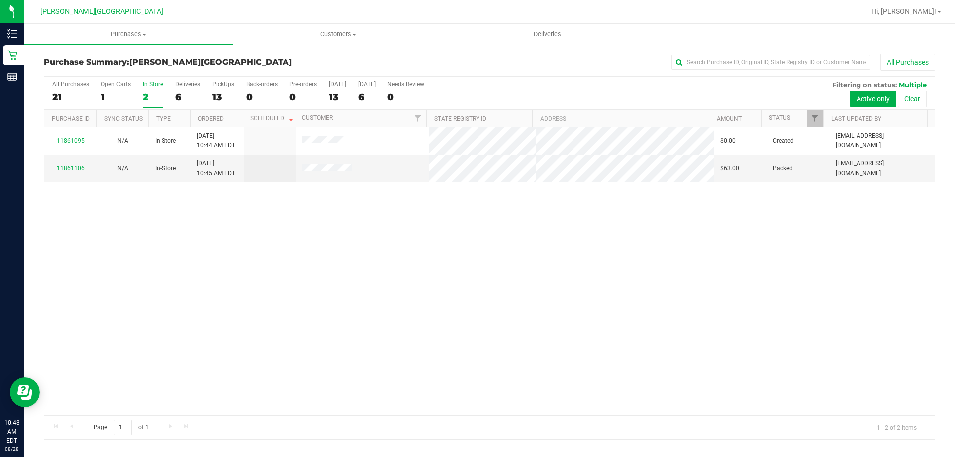
drag, startPoint x: 227, startPoint y: 269, endPoint x: 670, endPoint y: 90, distance: 478.1
click at [228, 267] on div "11861095 N/A In-Store 8/28/2025 10:44 AM EDT $0.00 Created ckobrin@liveparallel…" at bounding box center [489, 271] width 891 height 288
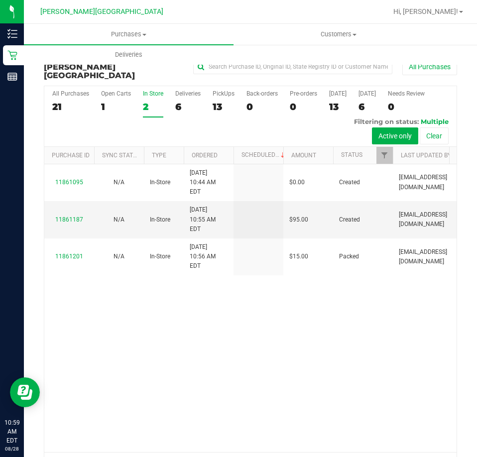
drag, startPoint x: 361, startPoint y: 372, endPoint x: 368, endPoint y: 338, distance: 34.1
click at [367, 368] on div "11861095 N/A In-Store 8/28/2025 10:44 AM EDT $0.00 Created ckobrin@liveparallel…" at bounding box center [250, 308] width 412 height 288
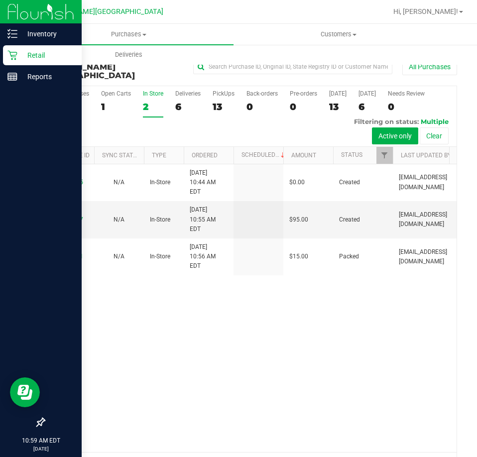
click at [25, 56] on p "Retail" at bounding box center [47, 55] width 60 height 12
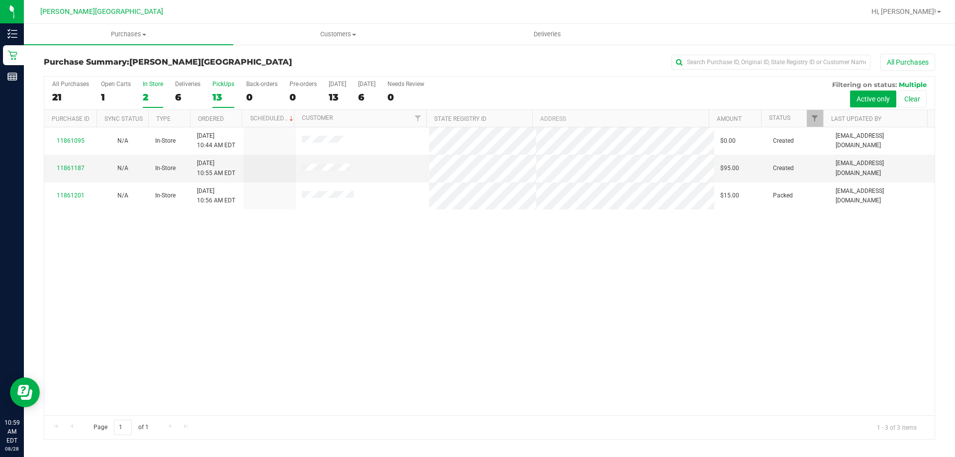
click at [220, 94] on div "13" at bounding box center [223, 97] width 22 height 11
click at [0, 0] on input "PickUps 13" at bounding box center [0, 0] width 0 height 0
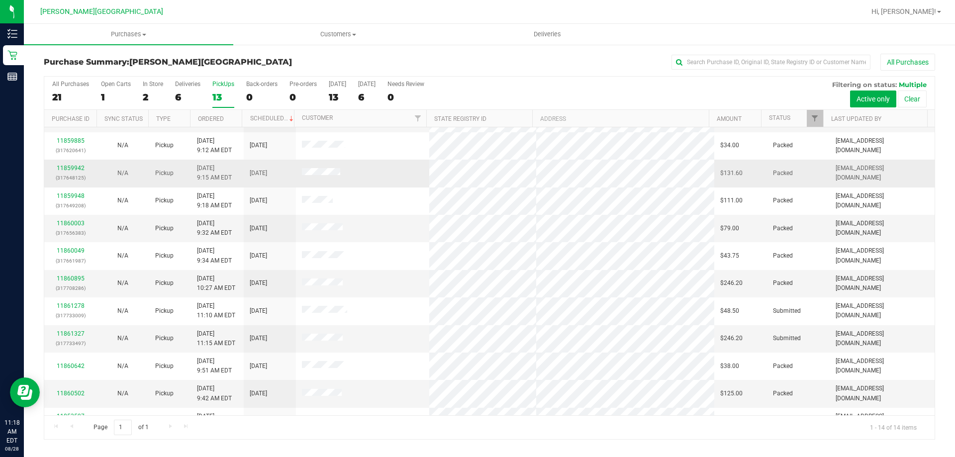
scroll to position [98, 0]
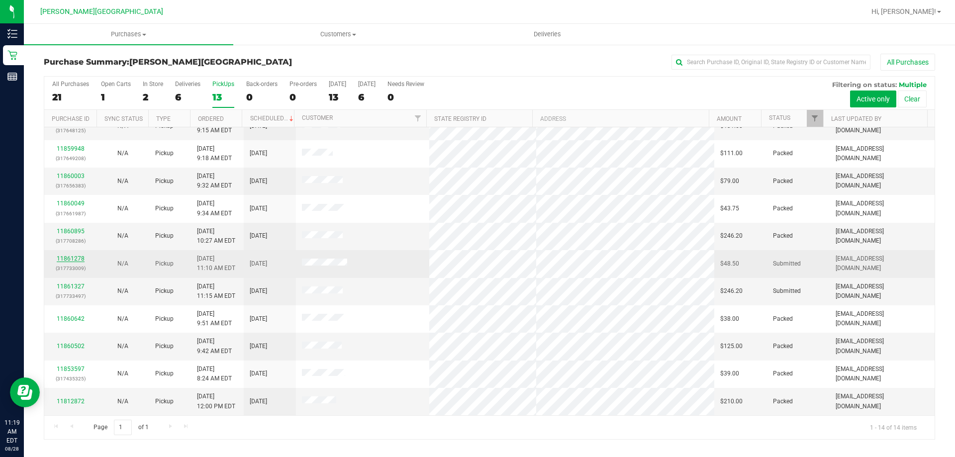
click at [68, 258] on link "11861278" at bounding box center [71, 258] width 28 height 7
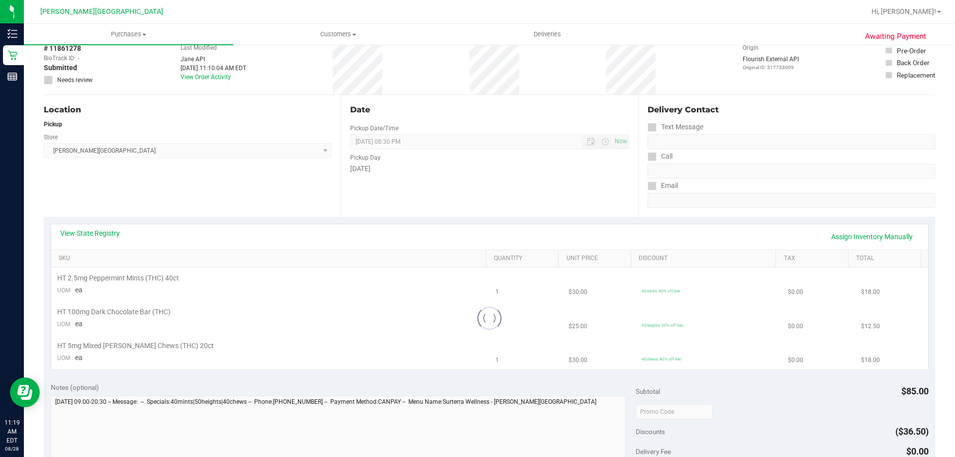
scroll to position [100, 0]
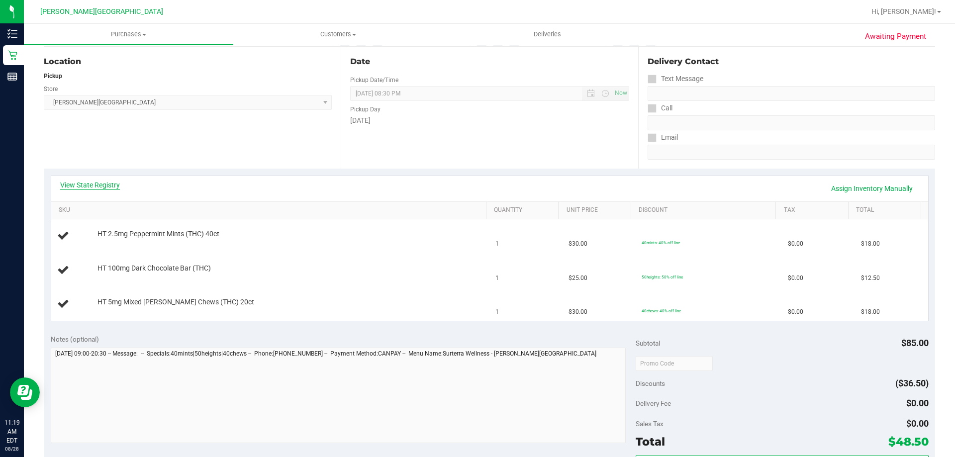
click at [111, 189] on link "View State Registry" at bounding box center [90, 185] width 60 height 10
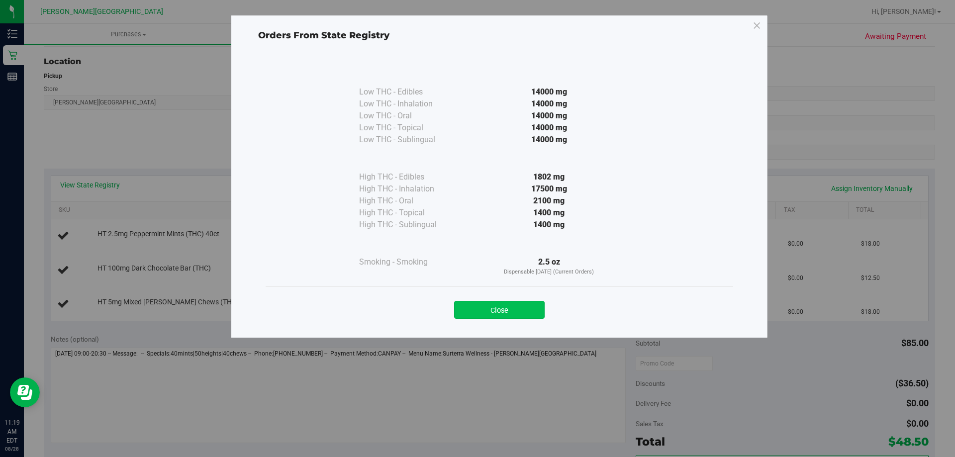
click at [476, 307] on button "Close" at bounding box center [499, 310] width 91 height 18
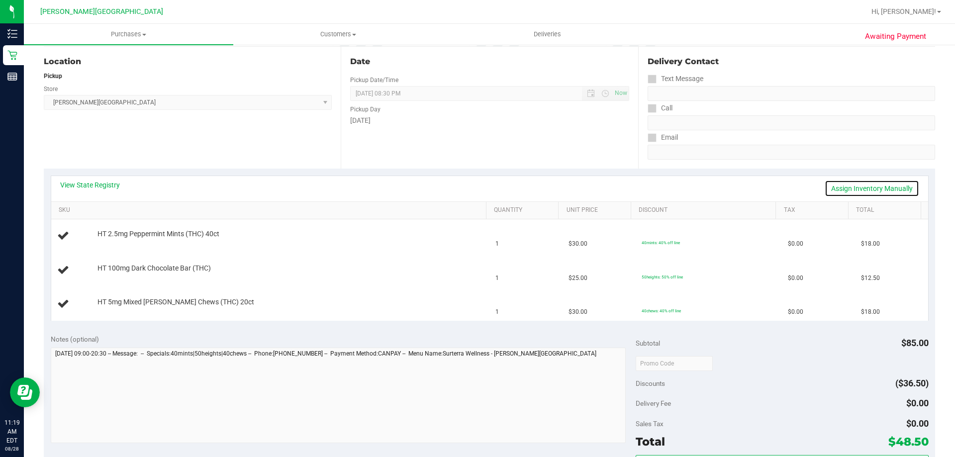
click at [476, 187] on link "Assign Inventory Manually" at bounding box center [872, 188] width 95 height 17
click at [476, 188] on link "Save & Exit" at bounding box center [896, 188] width 47 height 17
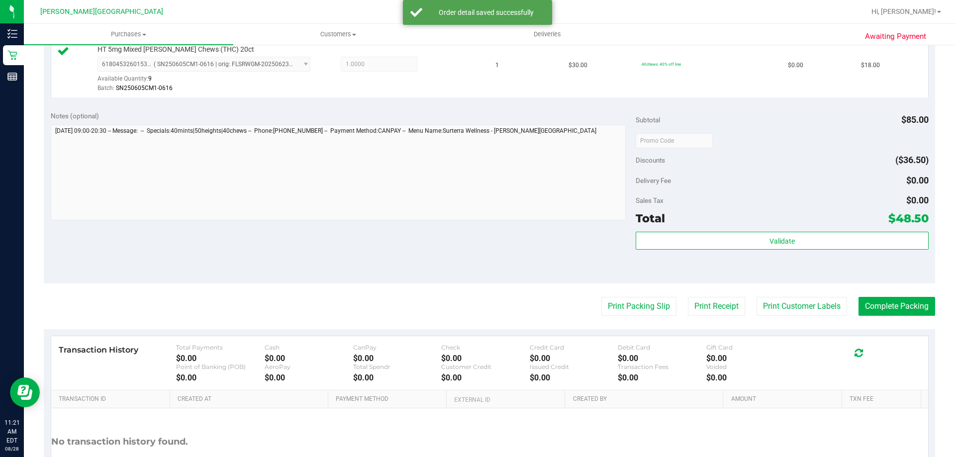
scroll to position [448, 0]
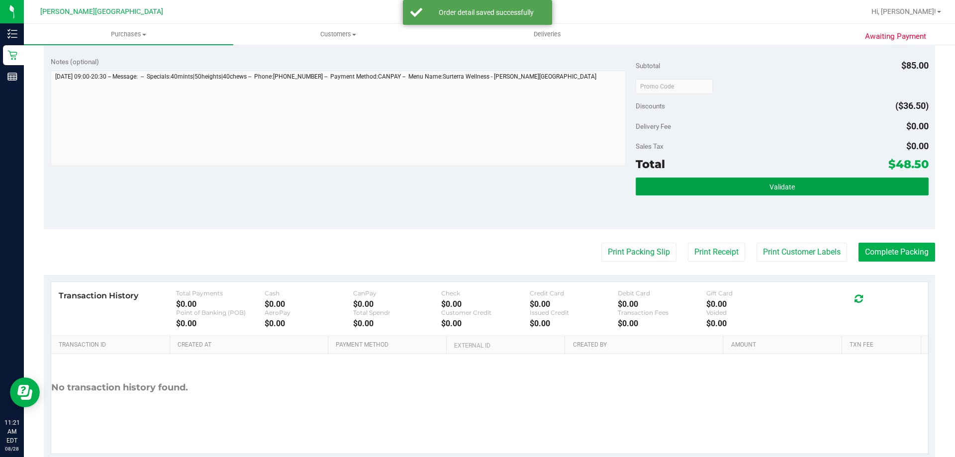
click at [476, 194] on button "Validate" at bounding box center [782, 187] width 293 height 18
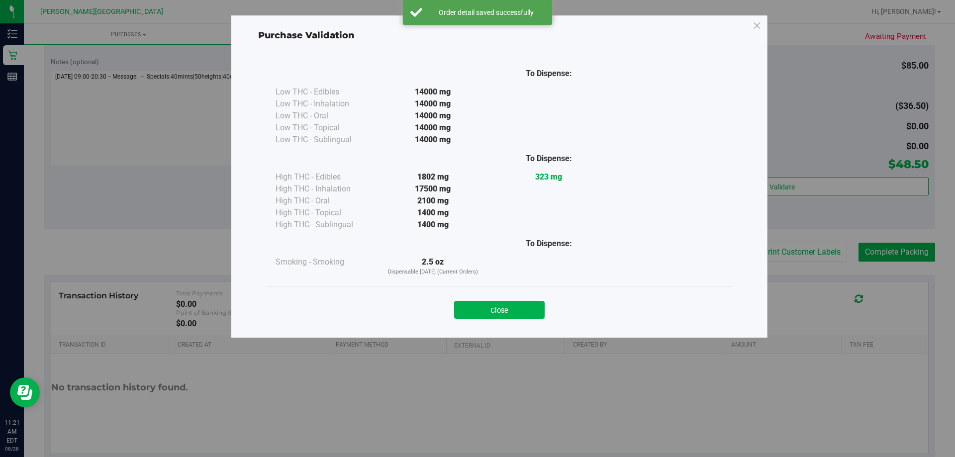
drag, startPoint x: 500, startPoint y: 312, endPoint x: 545, endPoint y: 296, distance: 47.7
click at [476, 312] on button "Close" at bounding box center [499, 310] width 91 height 18
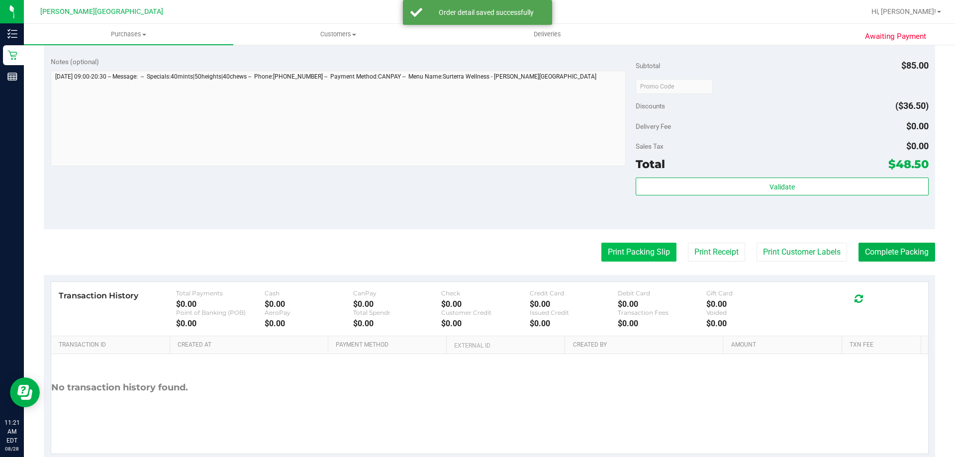
click at [476, 256] on button "Print Packing Slip" at bounding box center [638, 252] width 75 height 19
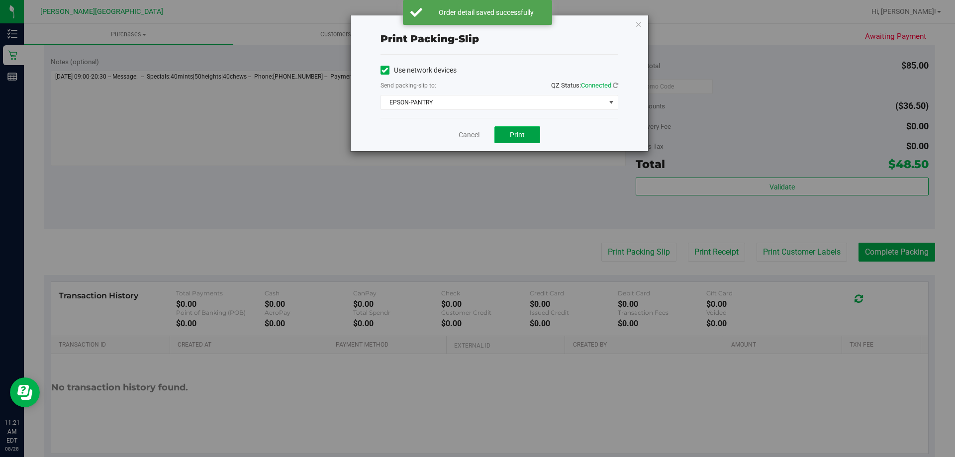
click at [476, 136] on span "Print" at bounding box center [517, 135] width 15 height 8
click at [476, 26] on icon "button" at bounding box center [638, 24] width 7 height 12
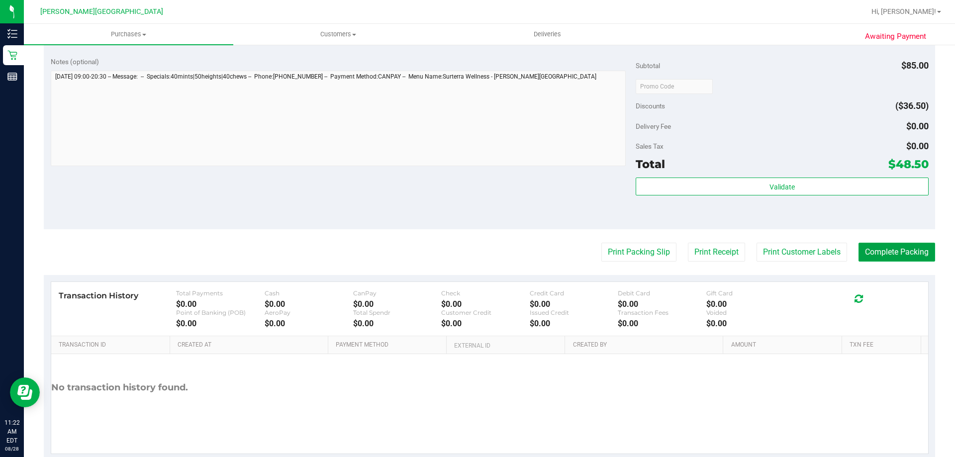
drag, startPoint x: 878, startPoint y: 252, endPoint x: 782, endPoint y: 233, distance: 98.3
click at [476, 252] on button "Complete Packing" at bounding box center [897, 252] width 77 height 19
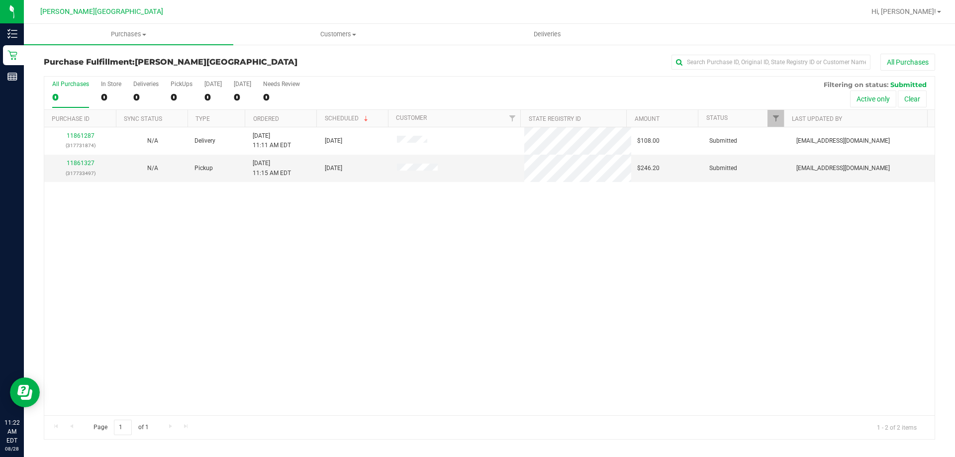
drag, startPoint x: 279, startPoint y: 238, endPoint x: 254, endPoint y: 220, distance: 30.5
click at [279, 236] on div "11861287 (317731874) N/A Delivery 8/28/2025 11:11 AM EDT 8/29/2025 $108.00 Subm…" at bounding box center [489, 271] width 891 height 288
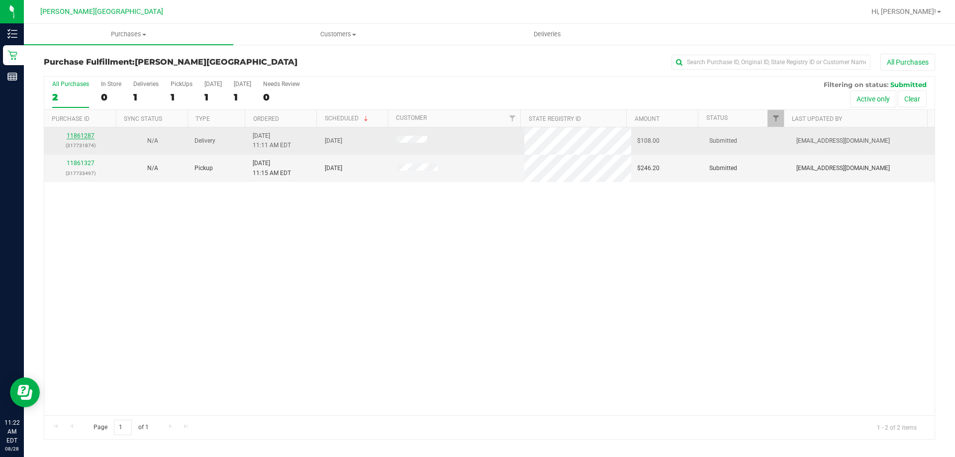
click at [76, 135] on link "11861287" at bounding box center [81, 135] width 28 height 7
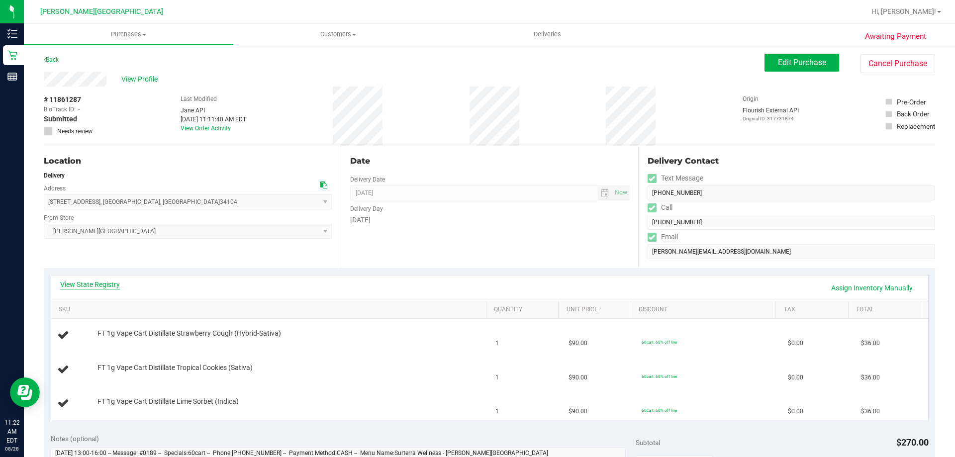
click at [104, 288] on link "View State Registry" at bounding box center [90, 285] width 60 height 10
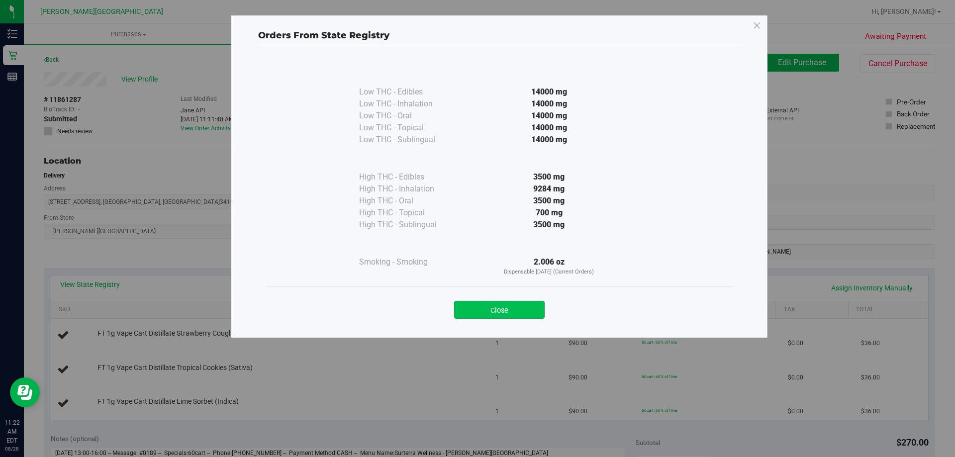
click at [476, 309] on button "Close" at bounding box center [499, 310] width 91 height 18
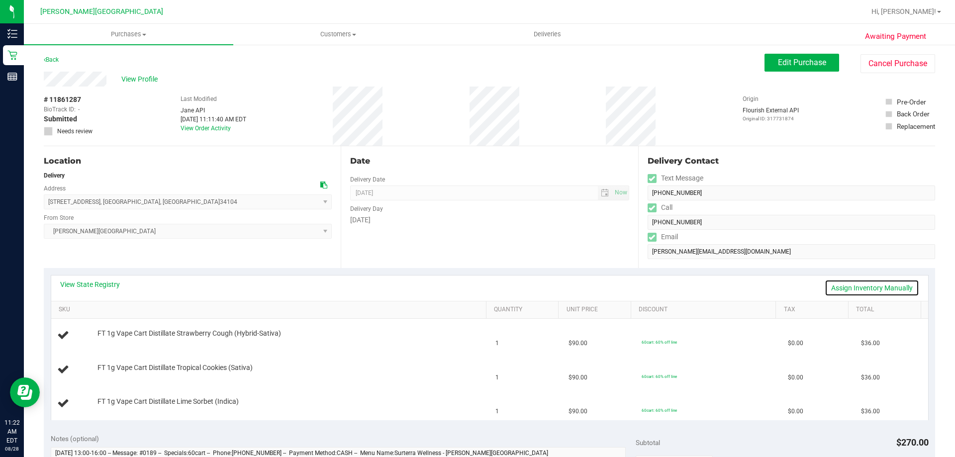
click at [476, 286] on link "Assign Inventory Manually" at bounding box center [872, 288] width 95 height 17
click at [476, 287] on link "Save & Exit" at bounding box center [896, 288] width 47 height 17
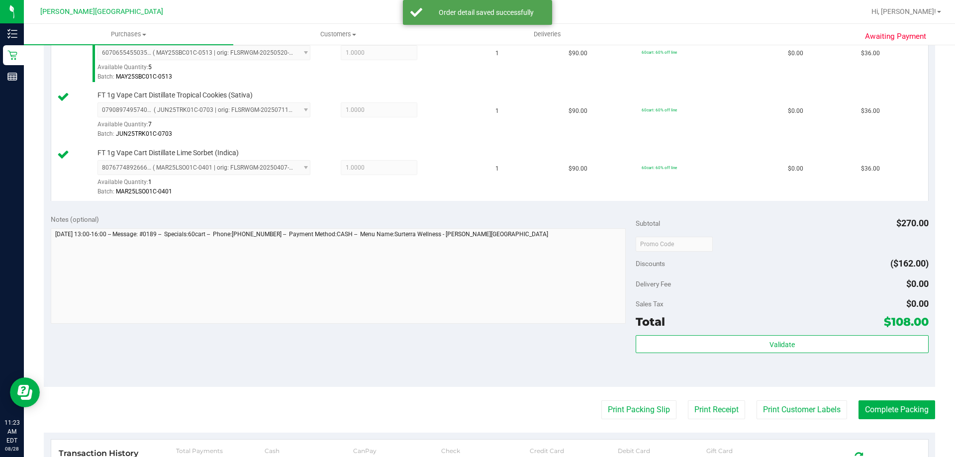
scroll to position [398, 0]
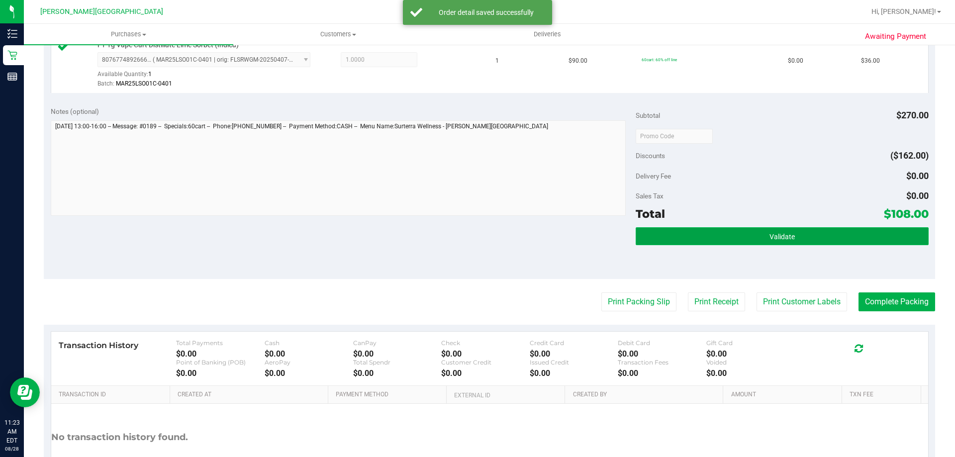
click at [476, 227] on button "Validate" at bounding box center [782, 236] width 293 height 18
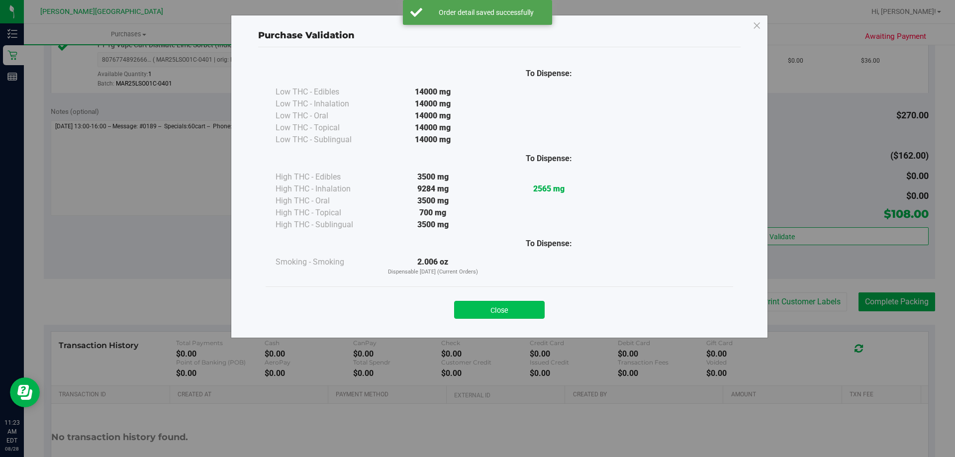
click at [476, 311] on button "Close" at bounding box center [499, 310] width 91 height 18
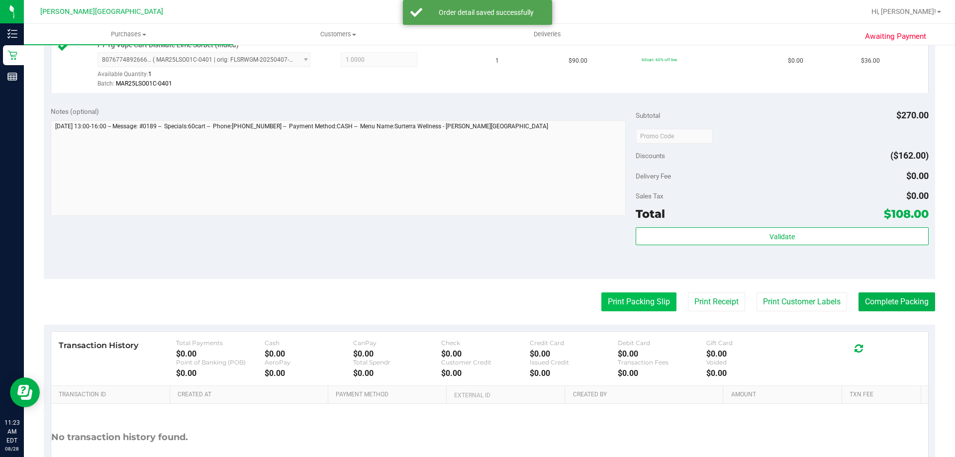
click at [476, 304] on button "Print Packing Slip" at bounding box center [638, 302] width 75 height 19
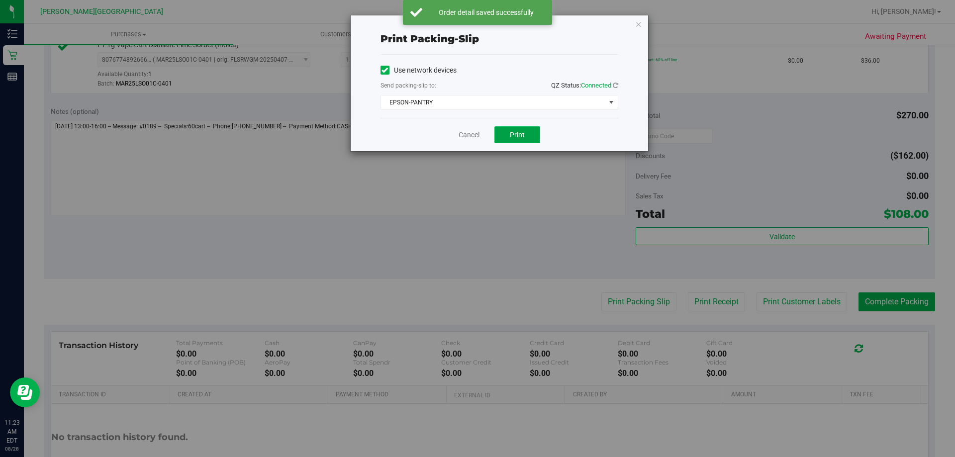
click at [476, 132] on span "Print" at bounding box center [517, 135] width 15 height 8
click at [476, 139] on button "Print" at bounding box center [518, 134] width 46 height 17
click at [476, 23] on icon "button" at bounding box center [638, 24] width 7 height 12
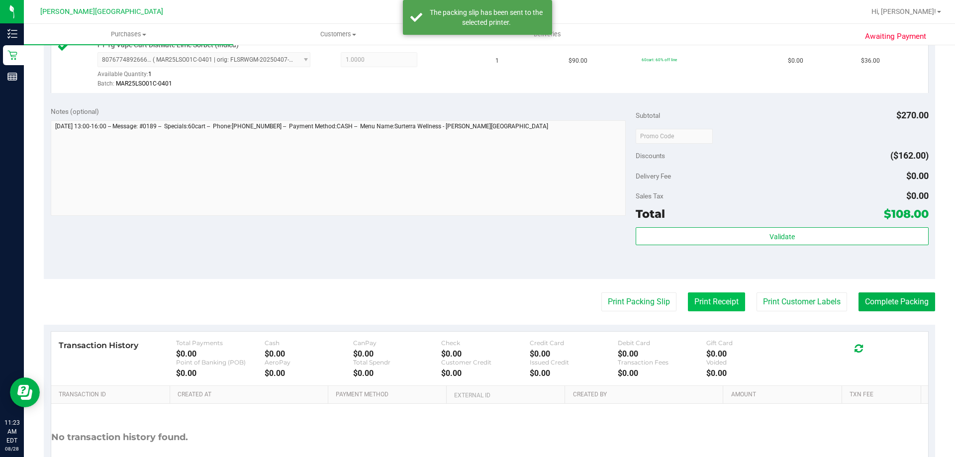
click at [476, 306] on button "Print Receipt" at bounding box center [716, 302] width 57 height 19
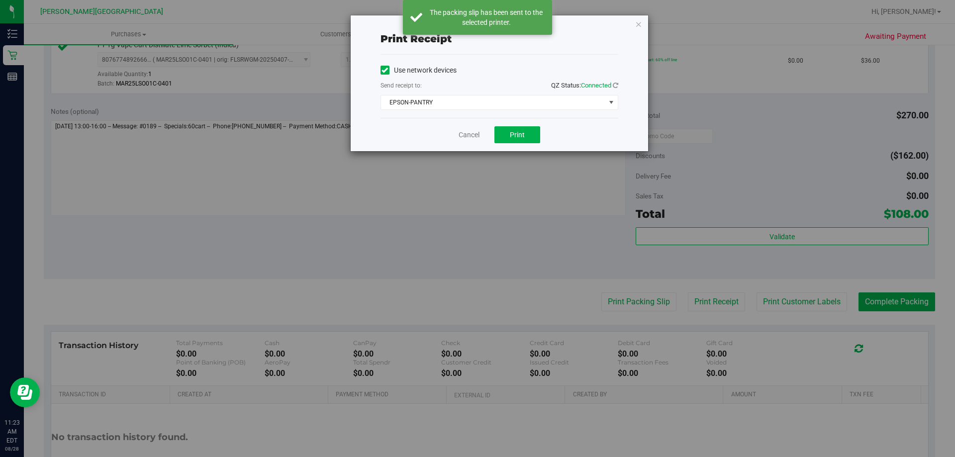
click at [476, 144] on div "Cancel Print" at bounding box center [500, 134] width 238 height 33
click at [476, 138] on span "Print" at bounding box center [517, 135] width 15 height 8
click at [476, 26] on icon "button" at bounding box center [638, 24] width 7 height 12
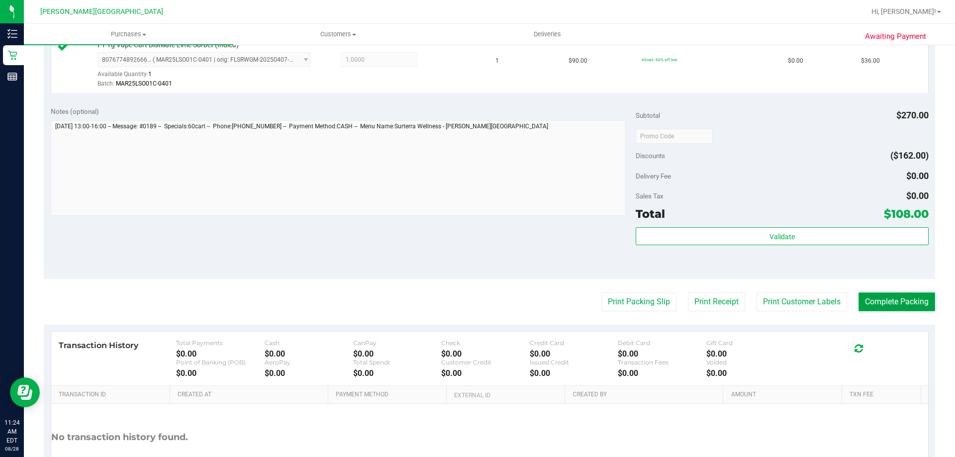
click at [476, 307] on button "Complete Packing" at bounding box center [897, 302] width 77 height 19
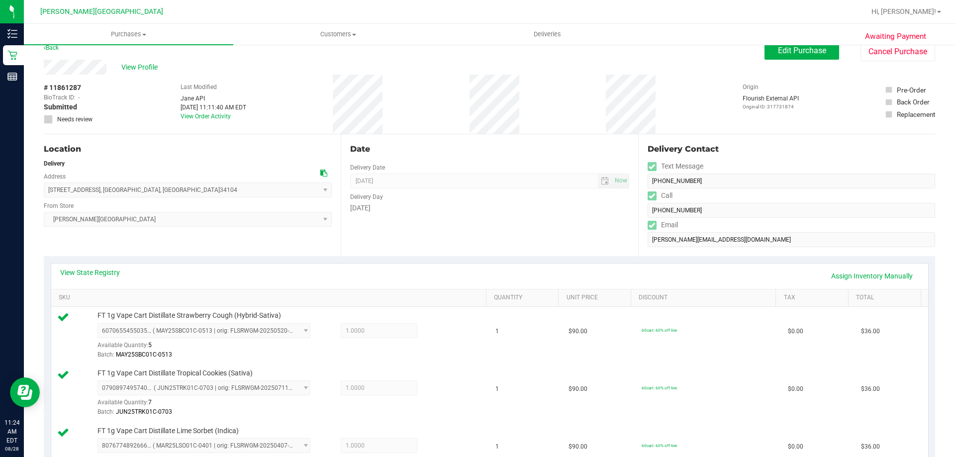
scroll to position [0, 0]
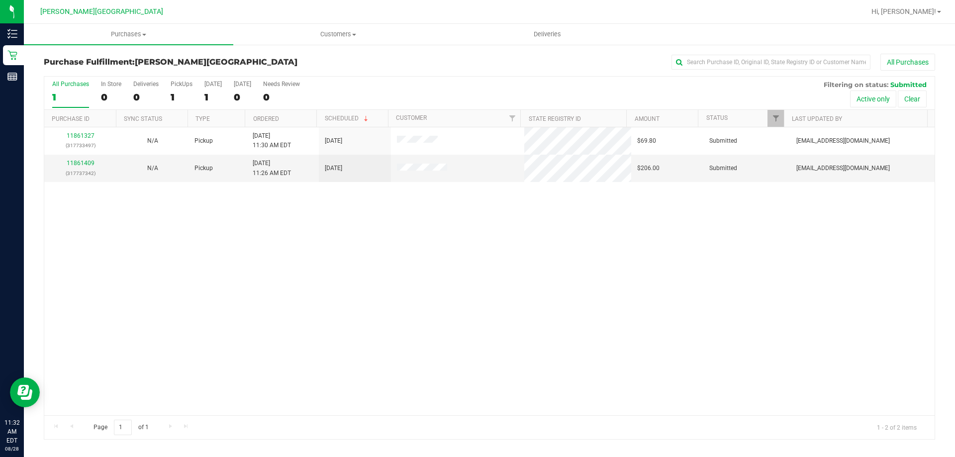
drag, startPoint x: 331, startPoint y: 300, endPoint x: 322, endPoint y: 284, distance: 18.7
click at [329, 298] on div "11861327 (317733497) N/A Pickup 8/28/2025 11:30 AM EDT 8/28/2025 $69.80 Submitt…" at bounding box center [489, 271] width 891 height 288
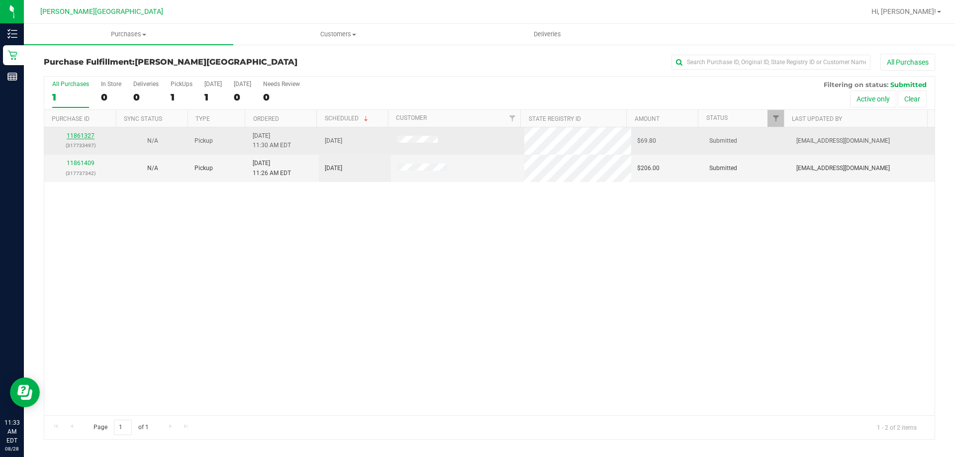
click at [83, 137] on link "11861327" at bounding box center [81, 135] width 28 height 7
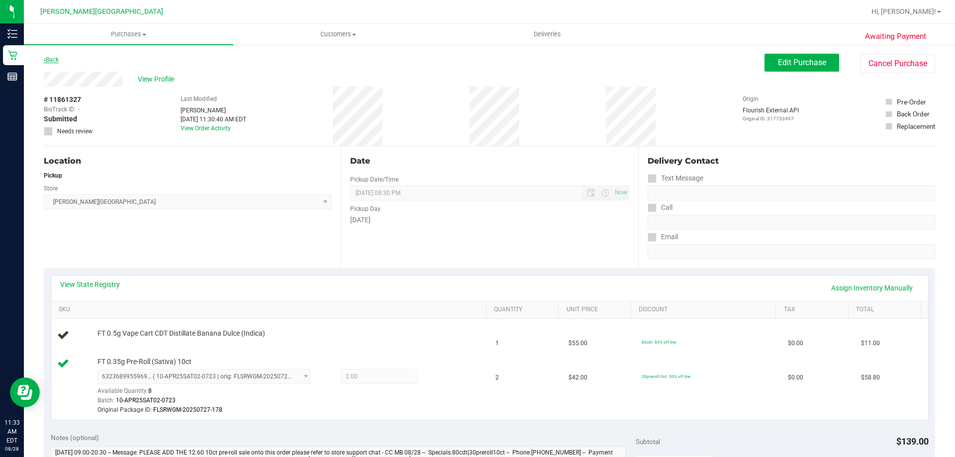
click at [54, 58] on link "Back" at bounding box center [51, 59] width 15 height 7
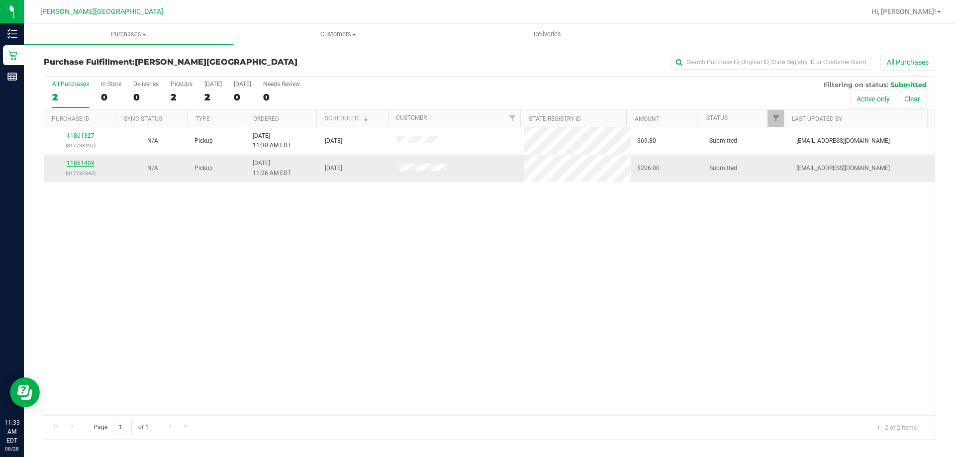
click at [90, 163] on link "11861409" at bounding box center [81, 163] width 28 height 7
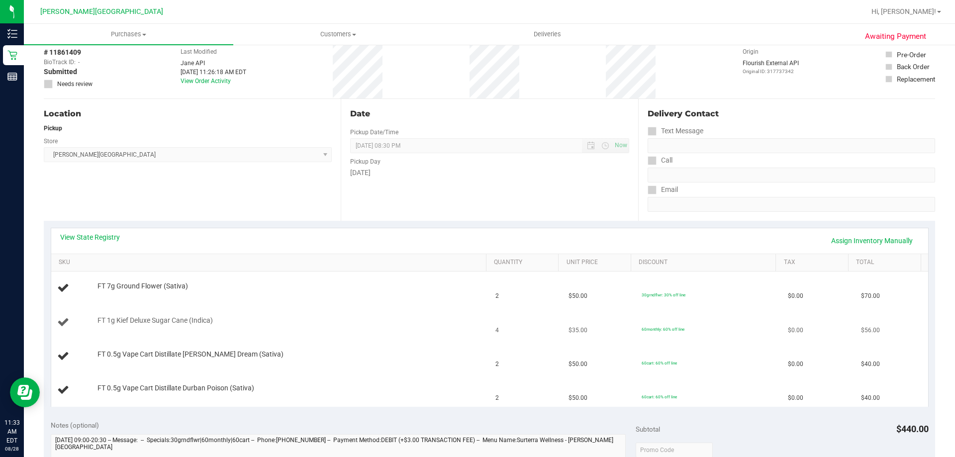
scroll to position [100, 0]
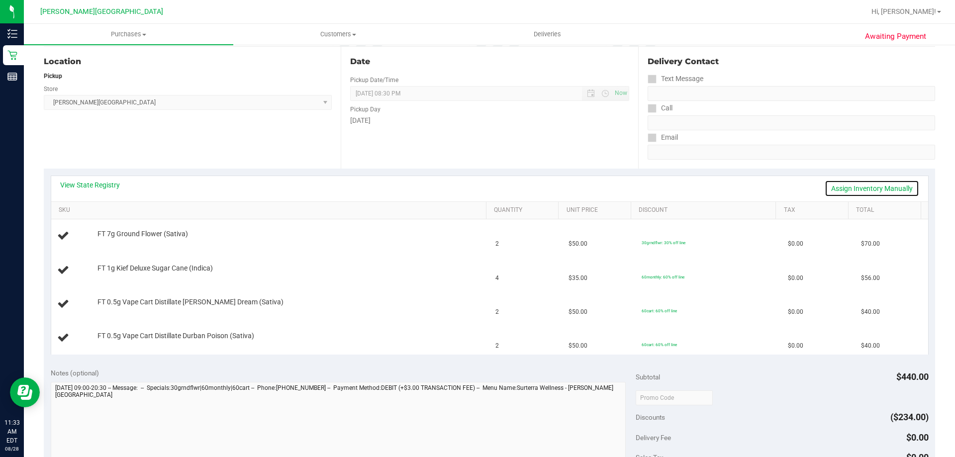
click at [476, 189] on link "Assign Inventory Manually" at bounding box center [872, 188] width 95 height 17
click at [476, 185] on link "Save & Exit" at bounding box center [896, 188] width 47 height 17
click at [84, 181] on div "View State Registry Assign Inventory Manually" at bounding box center [489, 188] width 877 height 25
click at [84, 182] on link "View State Registry" at bounding box center [90, 185] width 60 height 10
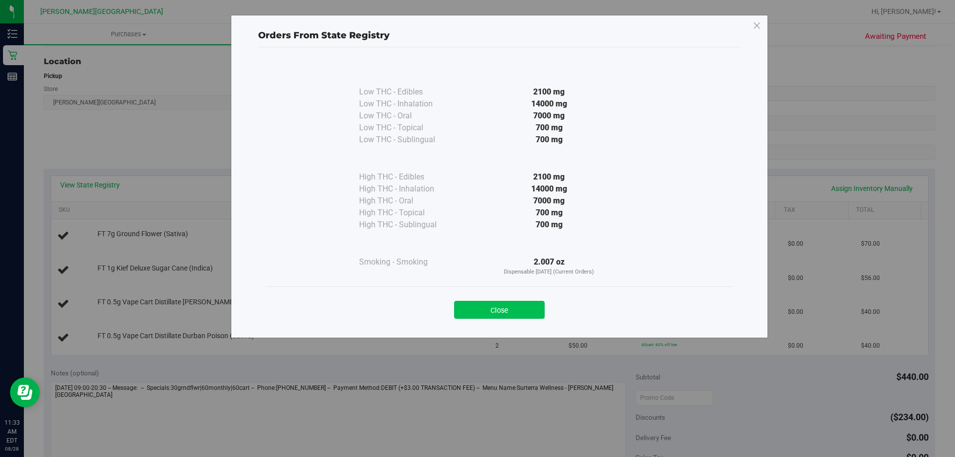
click at [476, 311] on button "Close" at bounding box center [499, 310] width 91 height 18
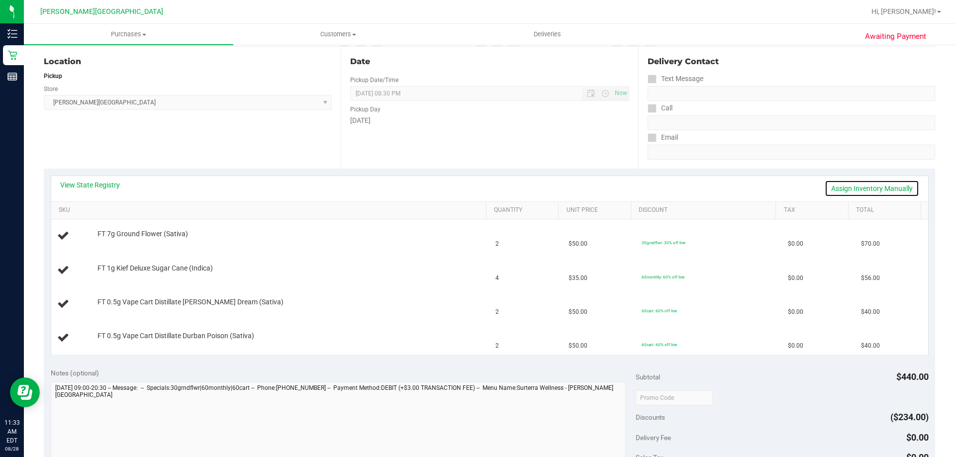
click at [476, 190] on link "Assign Inventory Manually" at bounding box center [872, 188] width 95 height 17
click at [476, 190] on link "Save & Exit" at bounding box center [896, 188] width 47 height 17
click at [476, 187] on link "Assign Inventory Manually" at bounding box center [872, 188] width 95 height 17
click at [476, 190] on link "Save & Exit" at bounding box center [896, 188] width 47 height 17
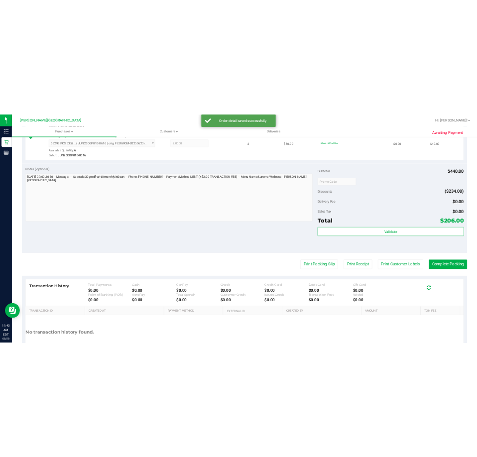
scroll to position [498, 0]
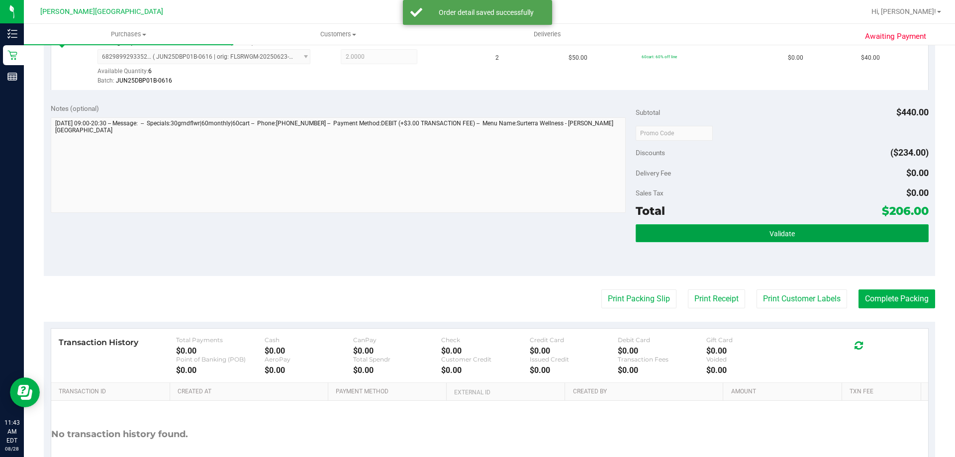
click at [704, 229] on button "Validate" at bounding box center [782, 233] width 293 height 18
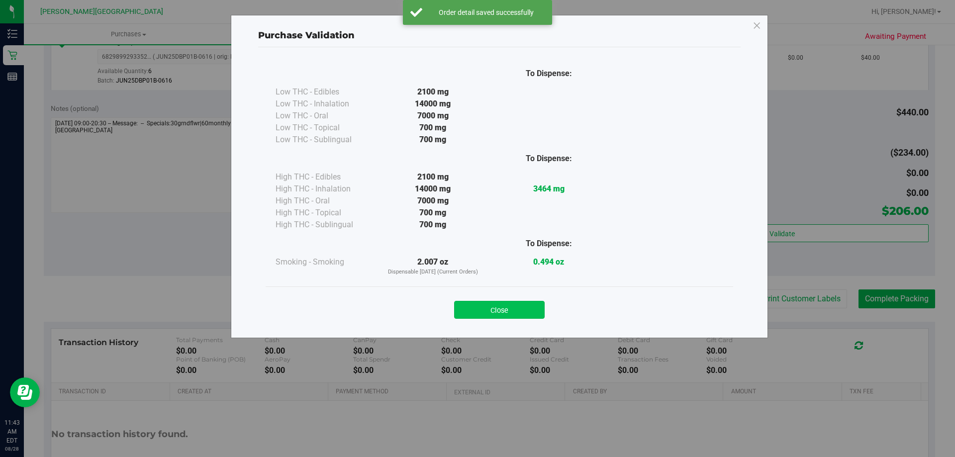
click at [529, 309] on button "Close" at bounding box center [499, 310] width 91 height 18
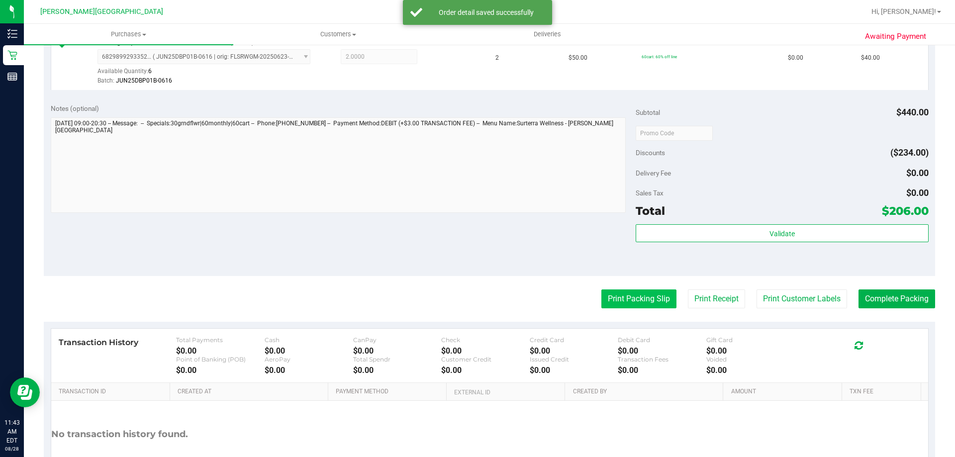
click at [605, 300] on button "Print Packing Slip" at bounding box center [638, 299] width 75 height 19
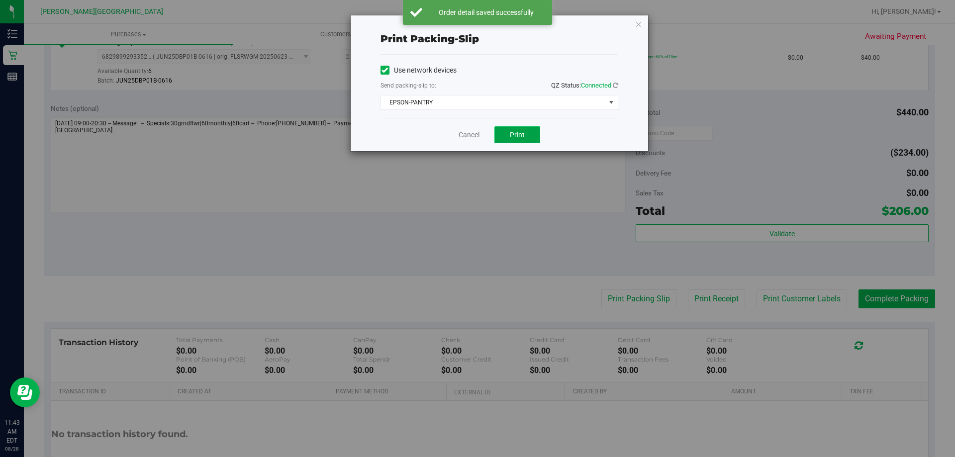
click at [523, 135] on span "Print" at bounding box center [517, 135] width 15 height 8
click at [640, 25] on icon "button" at bounding box center [638, 24] width 7 height 12
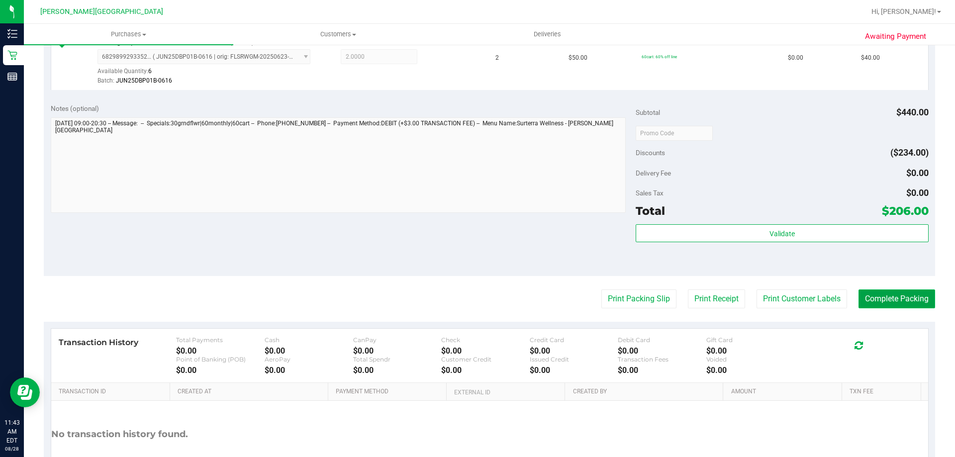
click at [892, 306] on button "Complete Packing" at bounding box center [897, 299] width 77 height 19
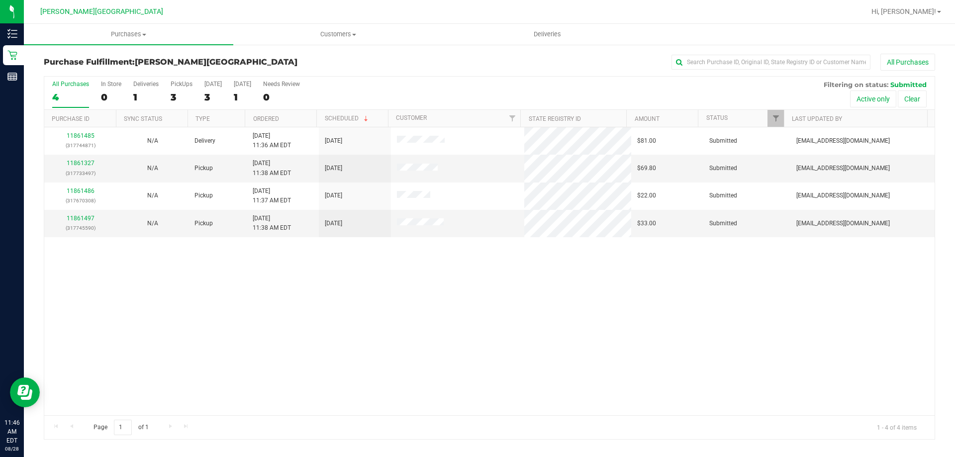
click at [301, 303] on div "11861485 (317744871) N/A Delivery [DATE] 11:36 AM EDT 8/29/2025 $81.00 Submitte…" at bounding box center [489, 271] width 891 height 288
click at [176, 88] on label "PickUps 3" at bounding box center [182, 94] width 22 height 27
click at [0, 0] on input "PickUps 3" at bounding box center [0, 0] width 0 height 0
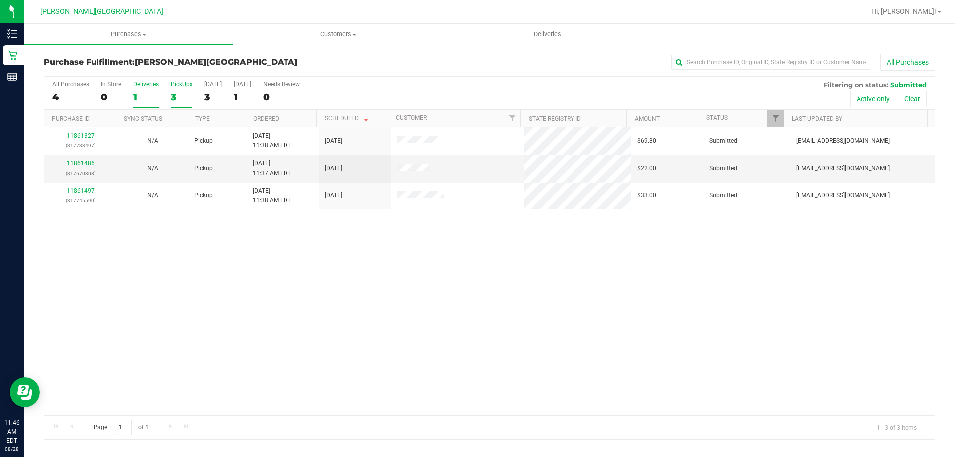
click at [140, 89] on label "Deliveries 1" at bounding box center [145, 94] width 25 height 27
click at [0, 0] on input "Deliveries 1" at bounding box center [0, 0] width 0 height 0
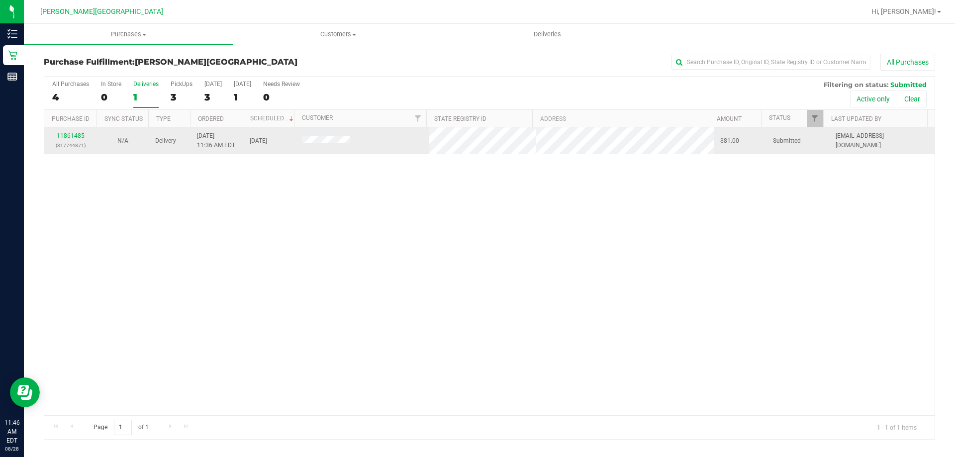
click at [74, 133] on link "11861485" at bounding box center [71, 135] width 28 height 7
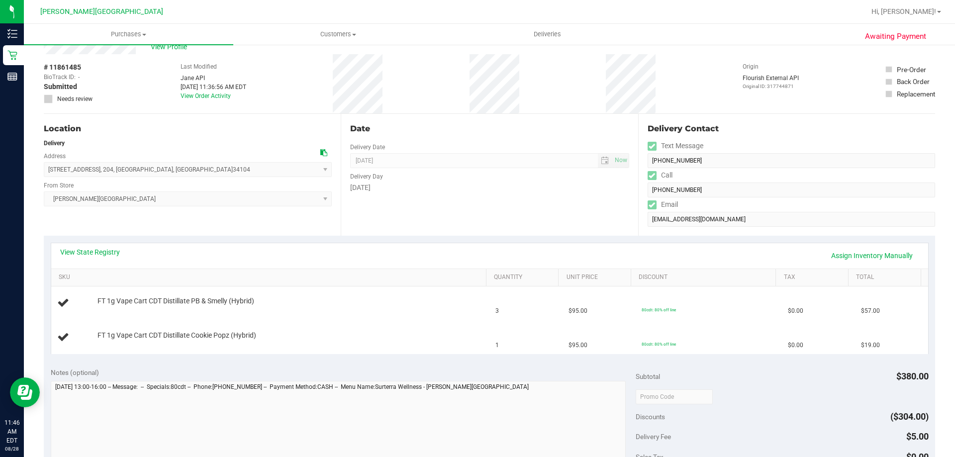
scroll to position [50, 0]
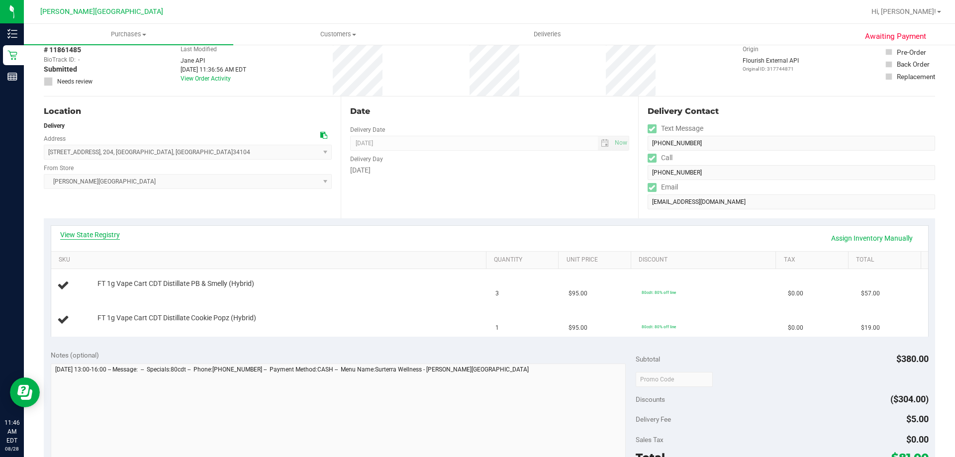
click at [96, 234] on link "View State Registry" at bounding box center [90, 235] width 60 height 10
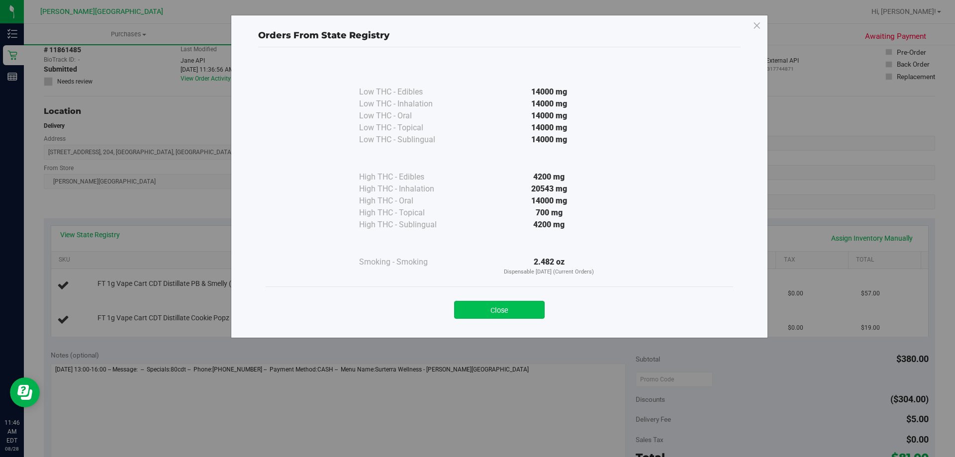
click at [530, 312] on button "Close" at bounding box center [499, 310] width 91 height 18
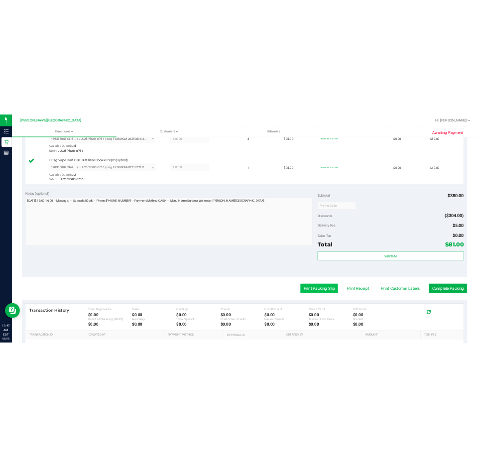
scroll to position [348, 0]
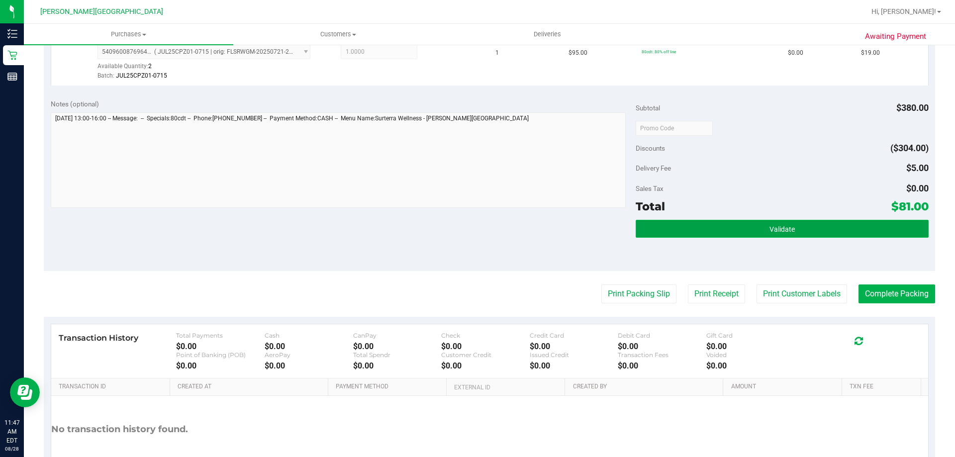
click at [735, 231] on button "Validate" at bounding box center [782, 229] width 293 height 18
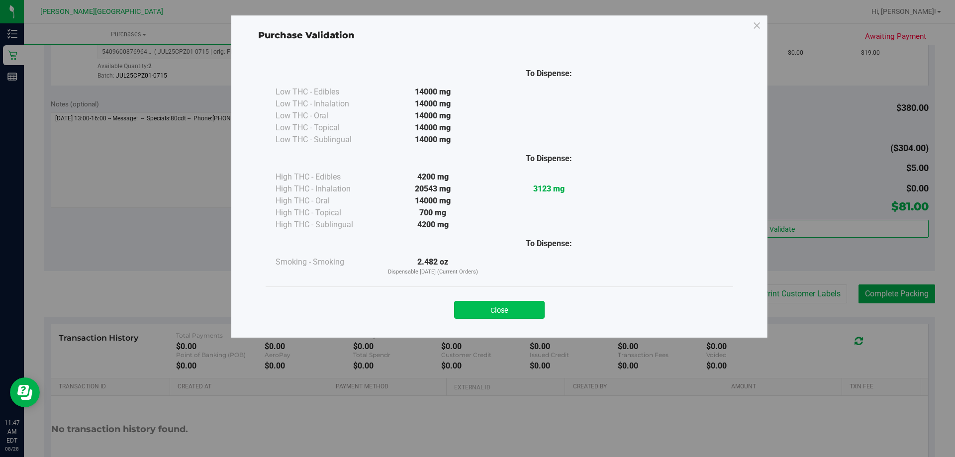
click at [527, 309] on button "Close" at bounding box center [499, 310] width 91 height 18
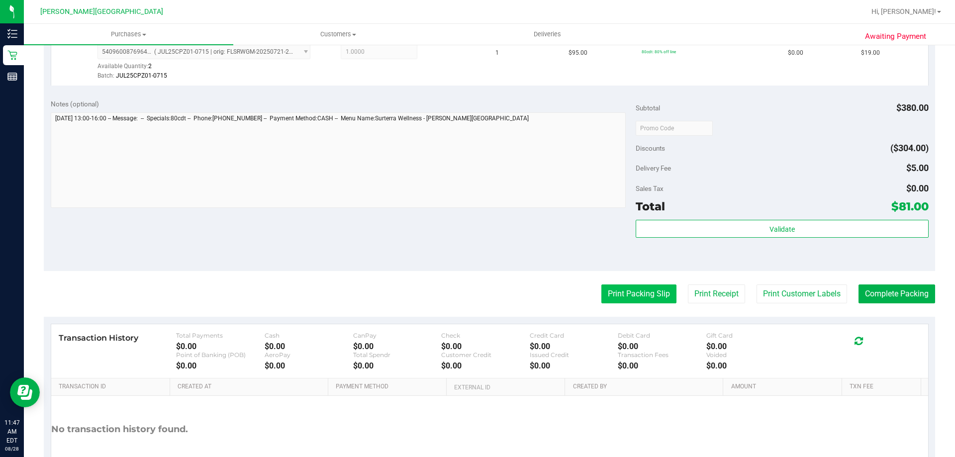
click at [624, 295] on button "Print Packing Slip" at bounding box center [638, 294] width 75 height 19
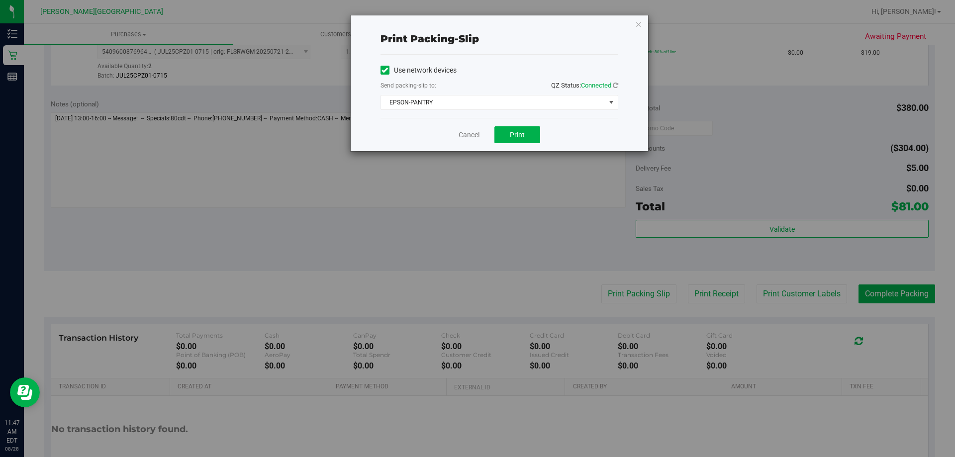
click at [515, 126] on div "Cancel Print" at bounding box center [500, 134] width 238 height 33
drag, startPoint x: 527, startPoint y: 140, endPoint x: 527, endPoint y: 157, distance: 16.9
click at [527, 139] on button "Print" at bounding box center [518, 134] width 46 height 17
click at [640, 22] on icon "button" at bounding box center [638, 24] width 7 height 12
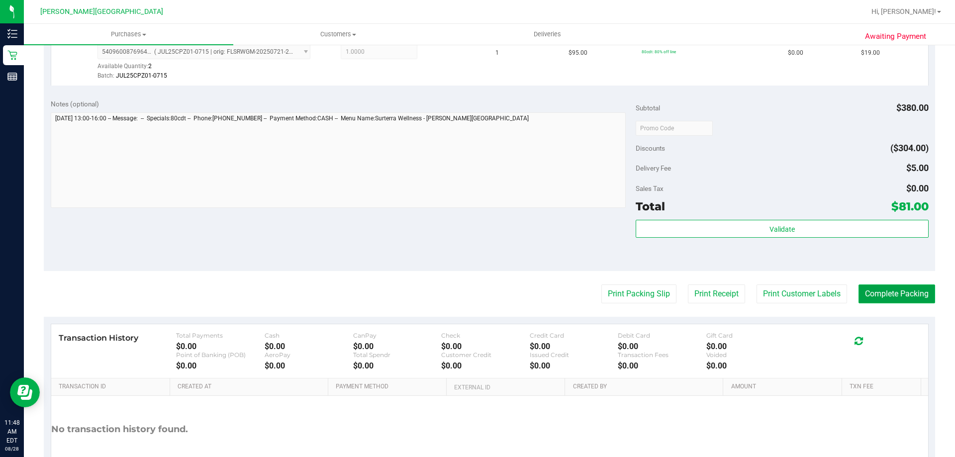
click at [894, 286] on button "Complete Packing" at bounding box center [897, 294] width 77 height 19
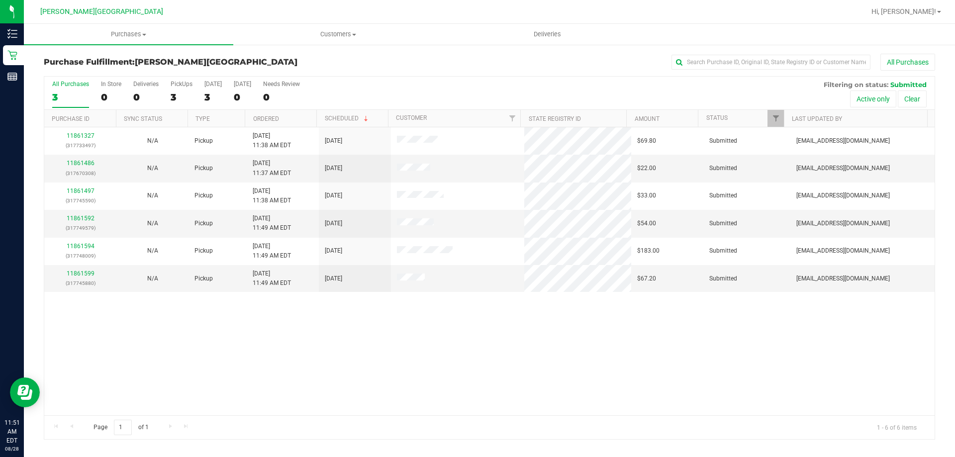
drag, startPoint x: 593, startPoint y: 322, endPoint x: 567, endPoint y: 296, distance: 36.2
click at [593, 322] on div "11861327 (317733497) N/A Pickup [DATE] 11:38 AM EDT 8/28/2025 $69.80 Submitted …" at bounding box center [489, 271] width 891 height 288
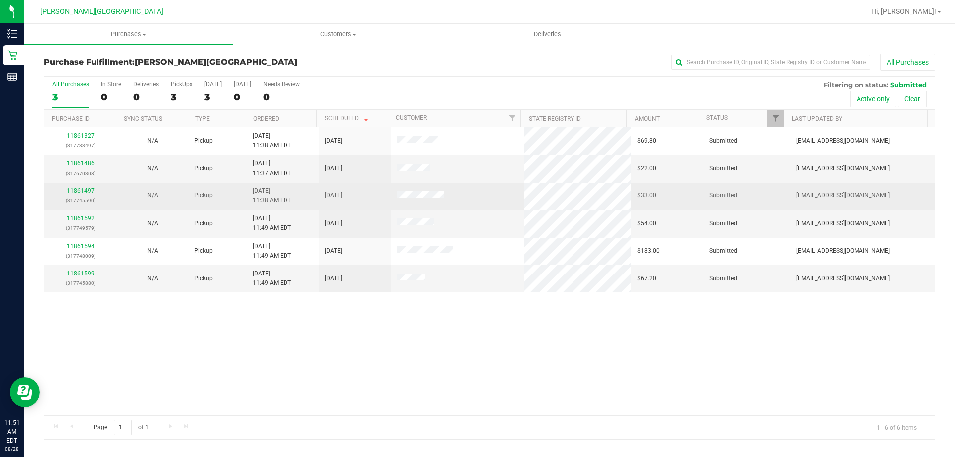
click at [90, 190] on link "11861497" at bounding box center [81, 191] width 28 height 7
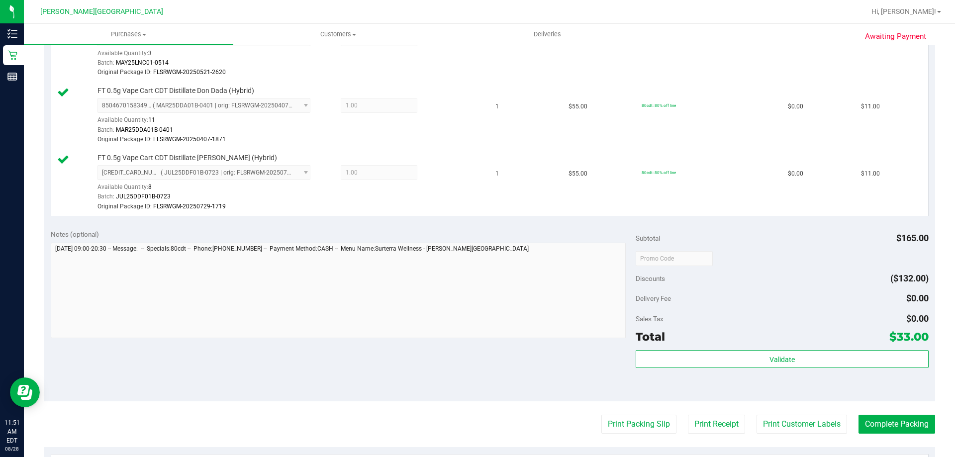
scroll to position [398, 0]
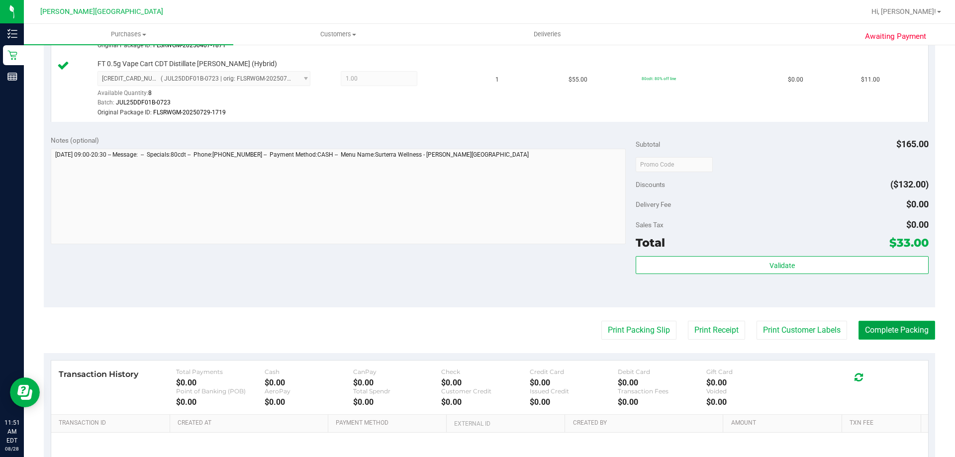
click at [867, 331] on button "Complete Packing" at bounding box center [897, 330] width 77 height 19
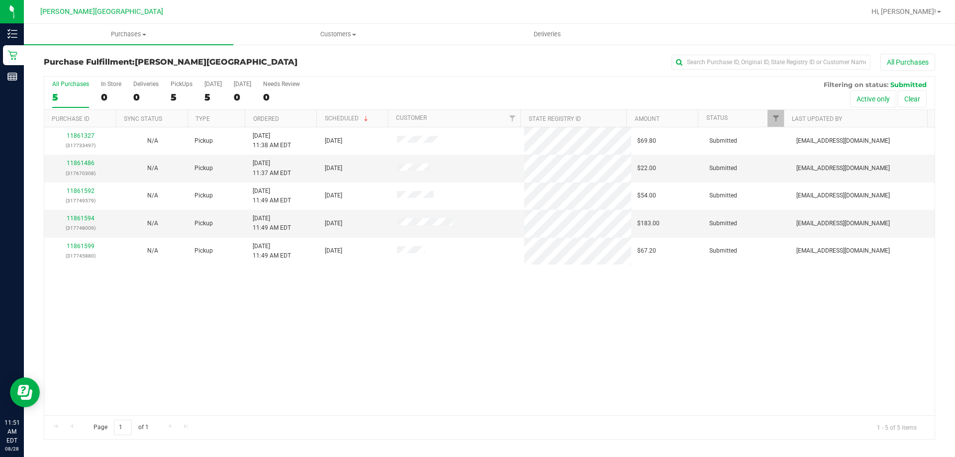
click at [286, 296] on div "11861327 (317733497) N/A Pickup [DATE] 11:38 AM EDT 8/28/2025 $69.80 Submitted …" at bounding box center [489, 271] width 891 height 288
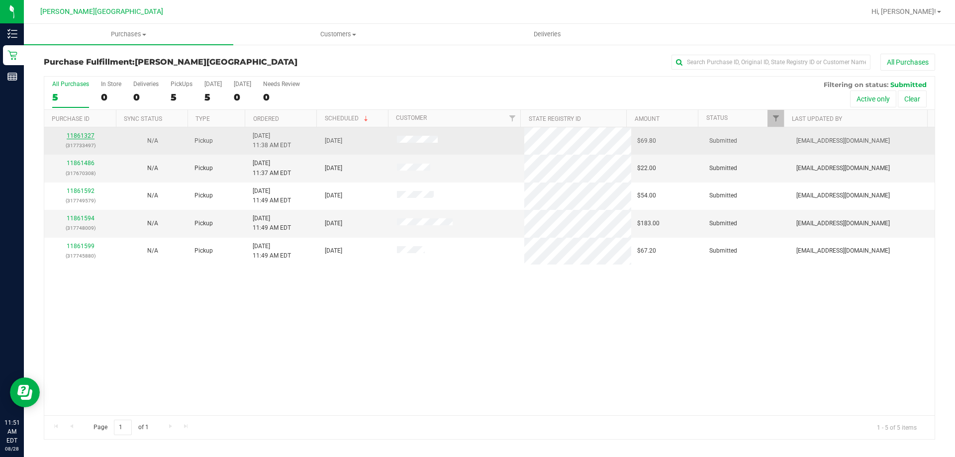
click at [84, 135] on link "11861327" at bounding box center [81, 135] width 28 height 7
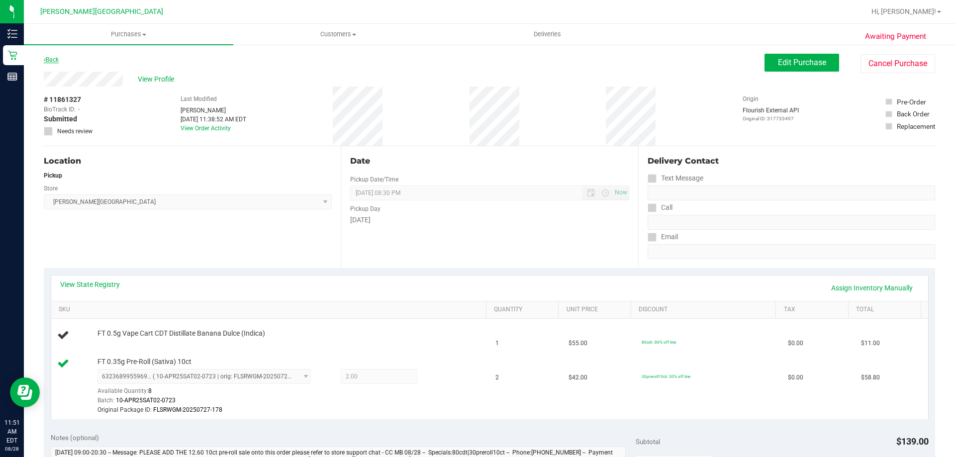
click at [48, 58] on link "Back" at bounding box center [51, 59] width 15 height 7
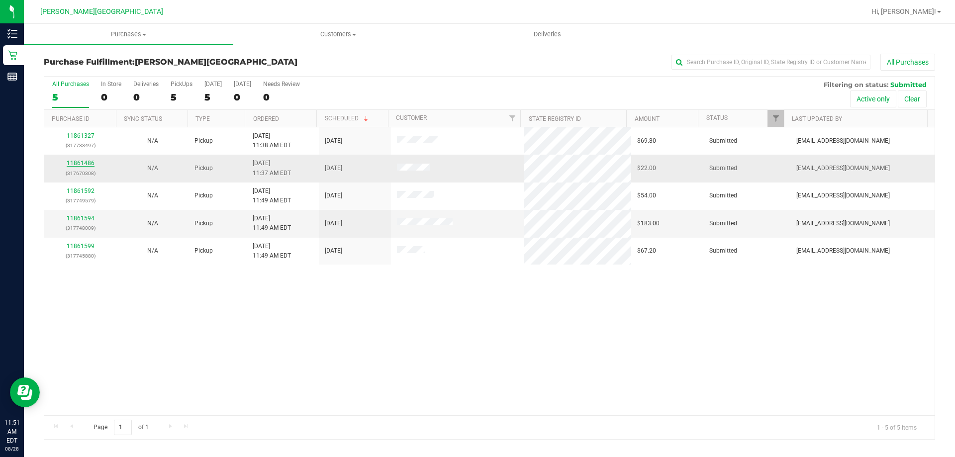
click at [89, 164] on link "11861486" at bounding box center [81, 163] width 28 height 7
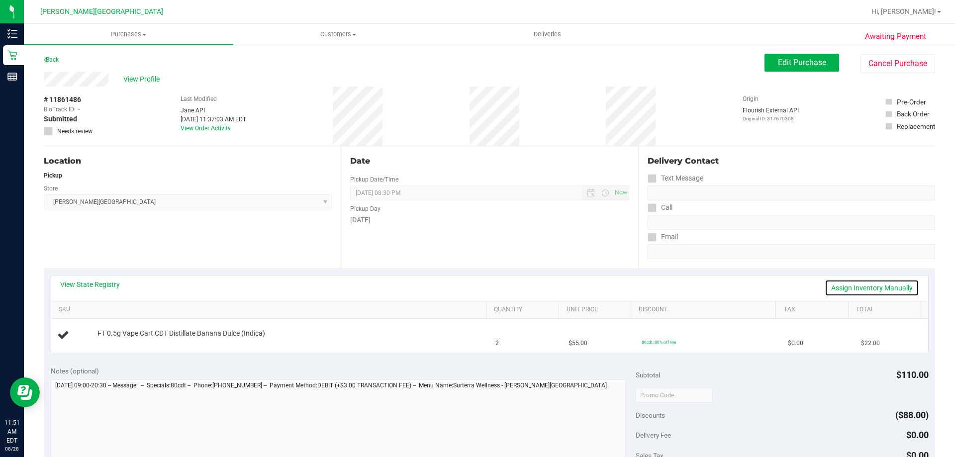
click at [883, 289] on link "Assign Inventory Manually" at bounding box center [872, 288] width 95 height 17
click at [883, 288] on link "Save & Exit" at bounding box center [896, 288] width 47 height 17
click at [54, 57] on link "Back" at bounding box center [51, 59] width 15 height 7
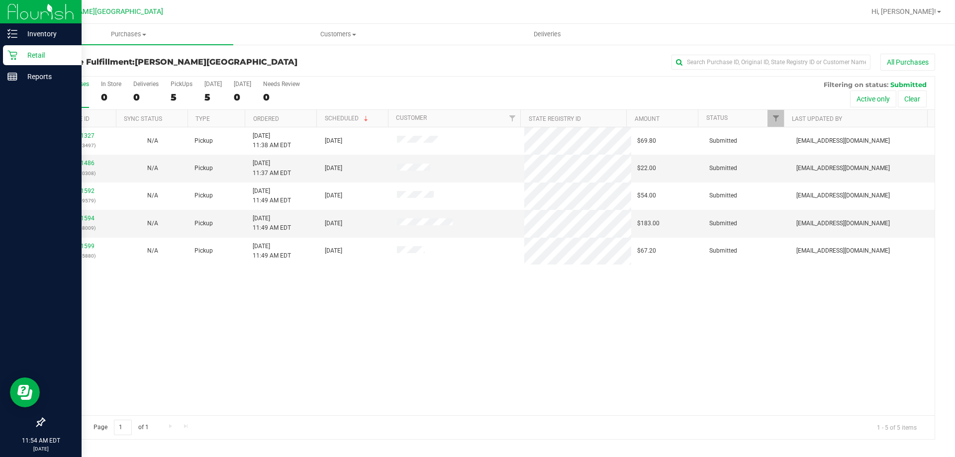
click at [35, 50] on p "Retail" at bounding box center [47, 55] width 60 height 12
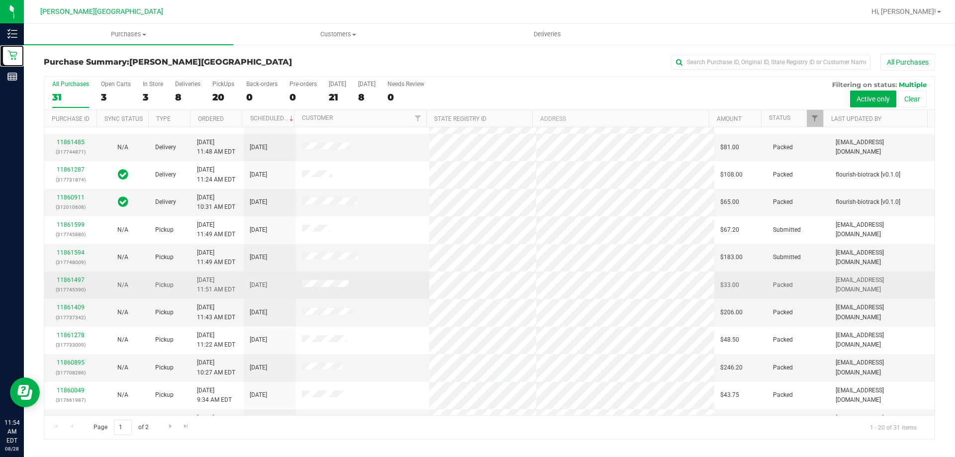
scroll to position [149, 0]
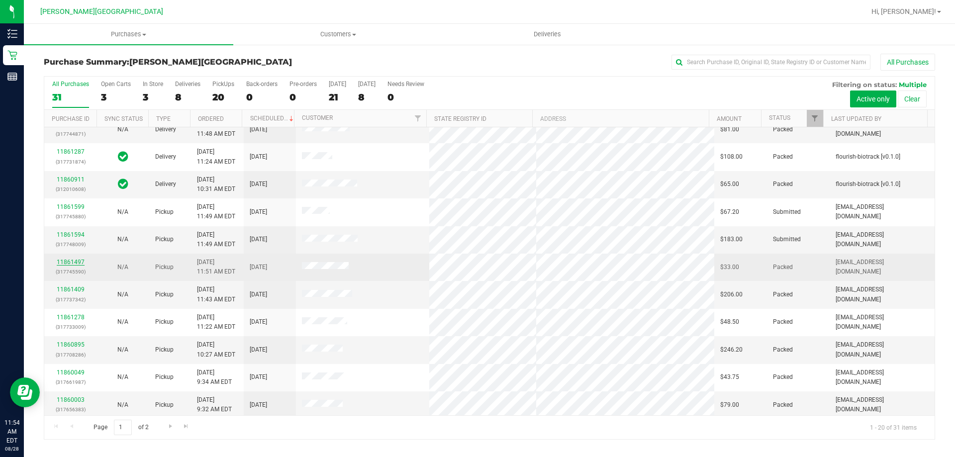
click at [73, 264] on link "11861497" at bounding box center [71, 262] width 28 height 7
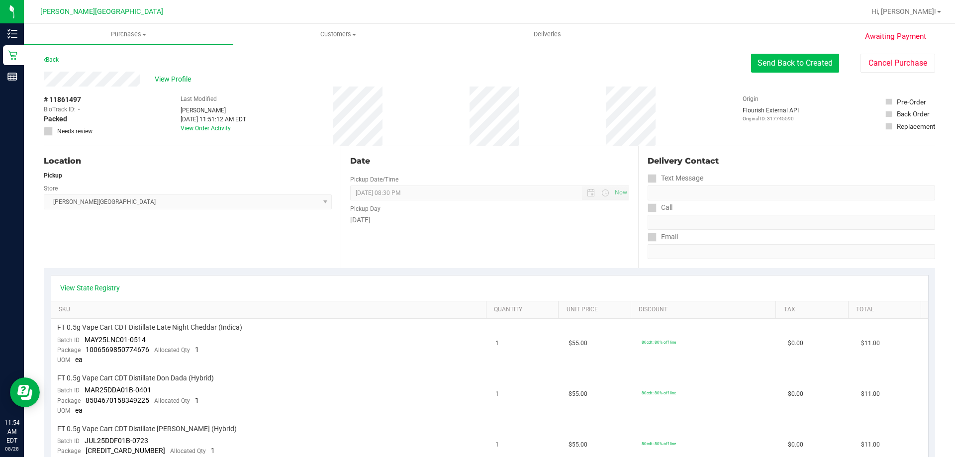
click at [807, 64] on button "Send Back to Created" at bounding box center [795, 63] width 88 height 19
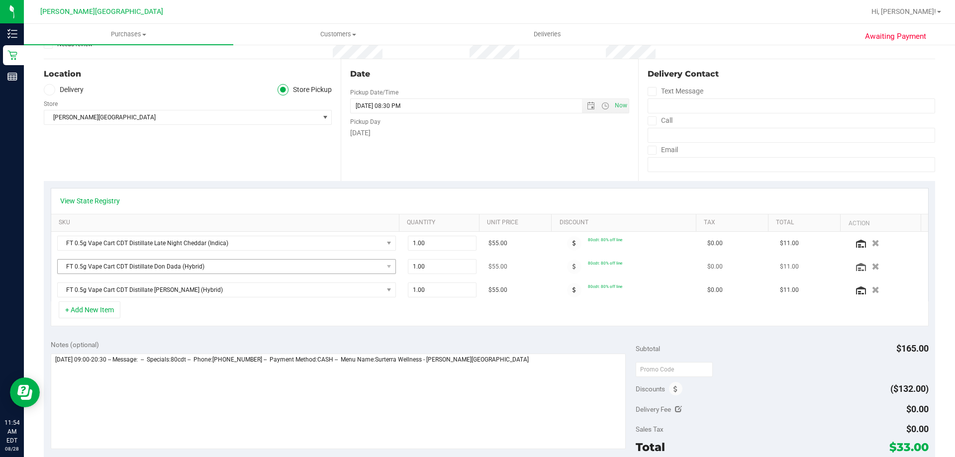
scroll to position [100, 0]
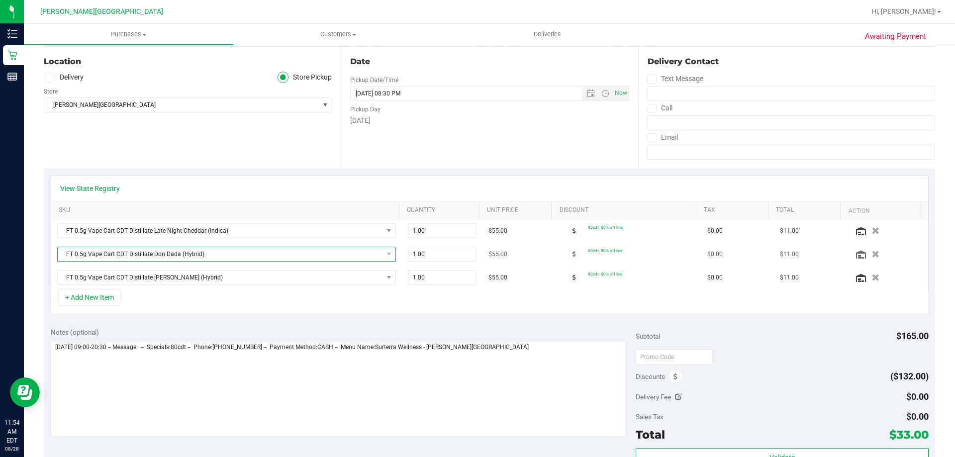
click at [383, 257] on span "NO DATA FOUND" at bounding box center [389, 254] width 12 height 14
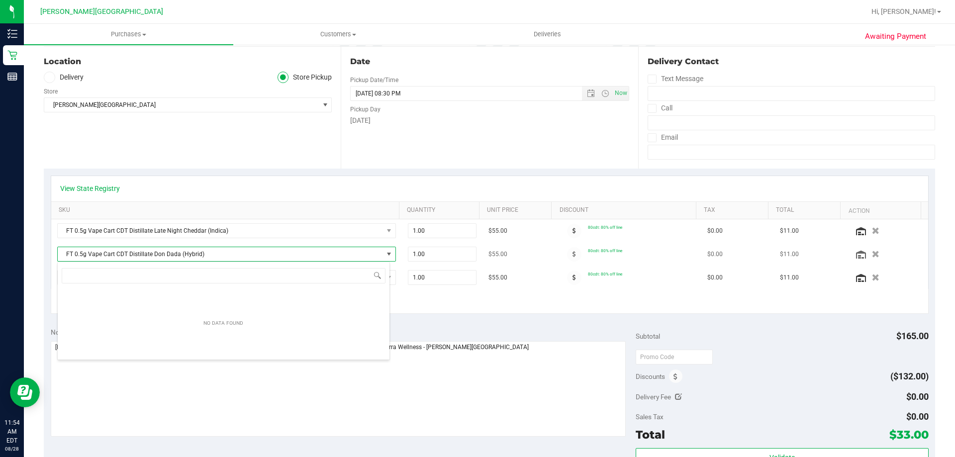
scroll to position [15, 330]
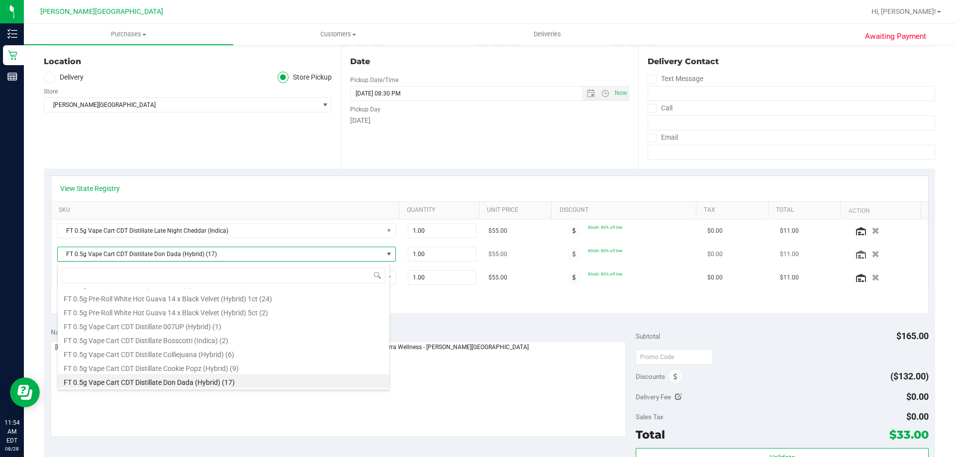
click at [375, 257] on span "FT 0.5g Vape Cart CDT Distillate Don Dada (Hybrid) (17)" at bounding box center [220, 254] width 325 height 14
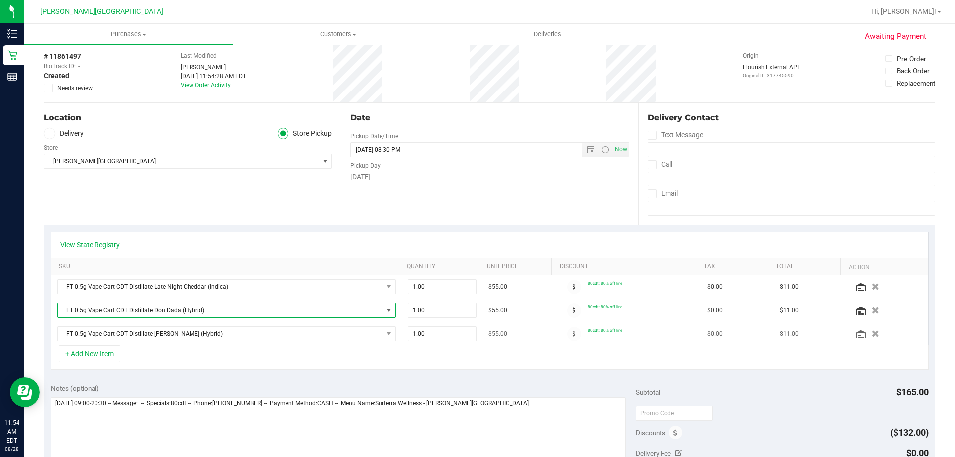
scroll to position [0, 0]
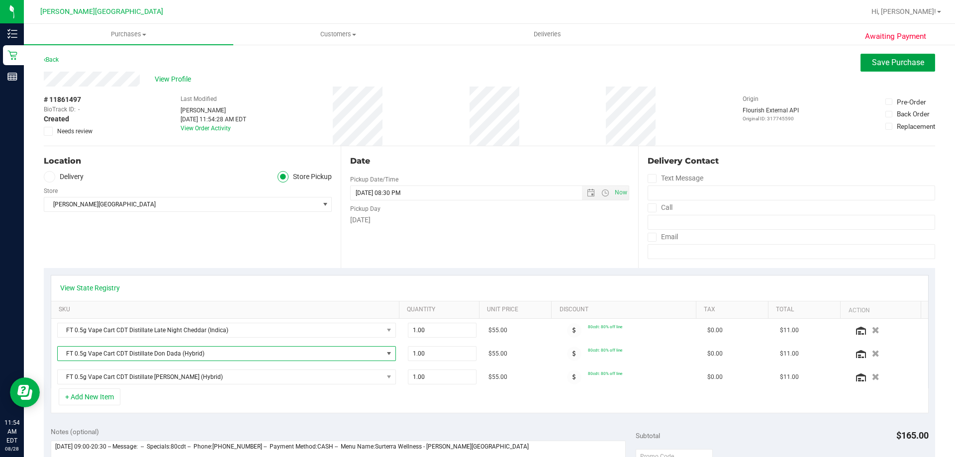
click at [882, 66] on span "Save Purchase" at bounding box center [898, 62] width 52 height 9
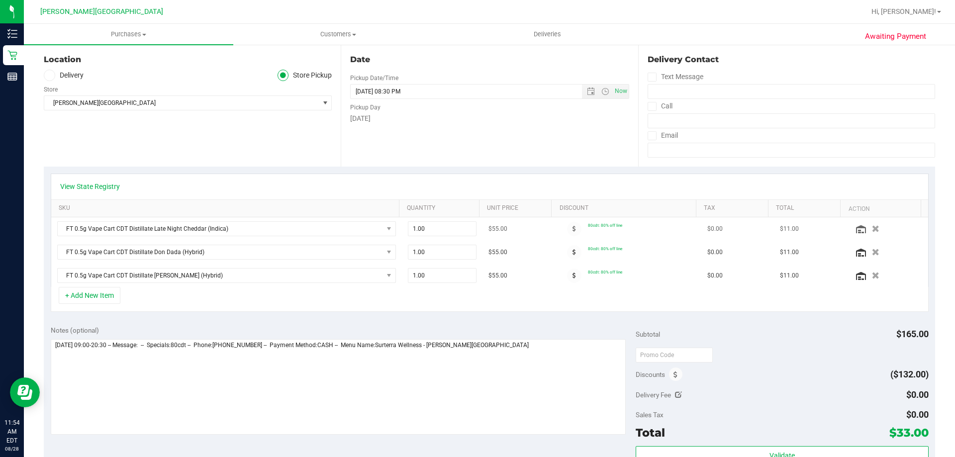
scroll to position [100, 0]
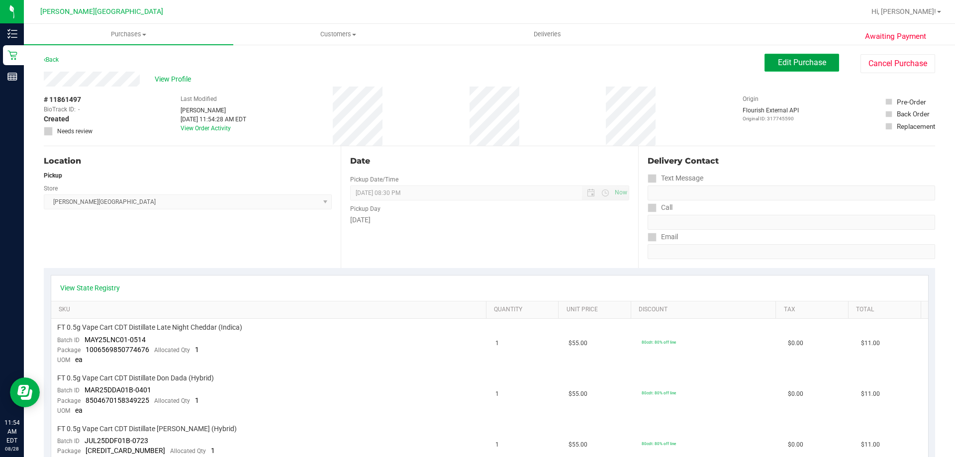
click at [810, 62] on span "Edit Purchase" at bounding box center [802, 62] width 48 height 9
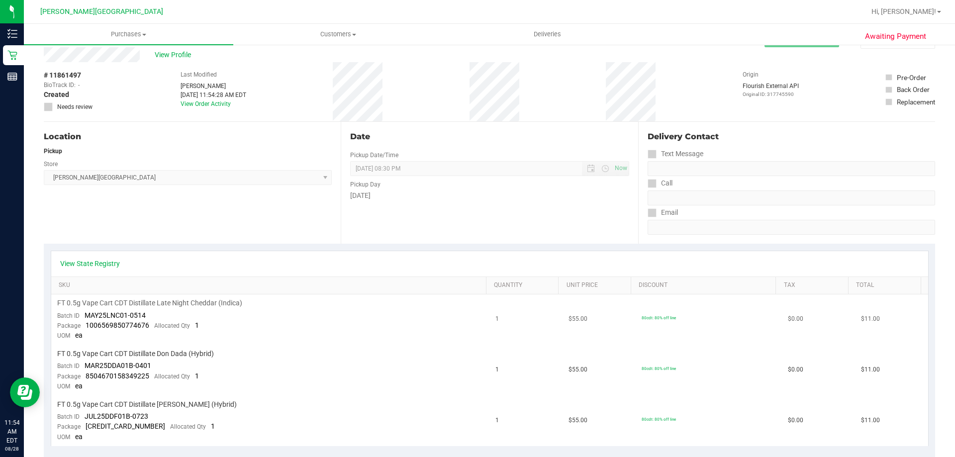
scroll to position [100, 0]
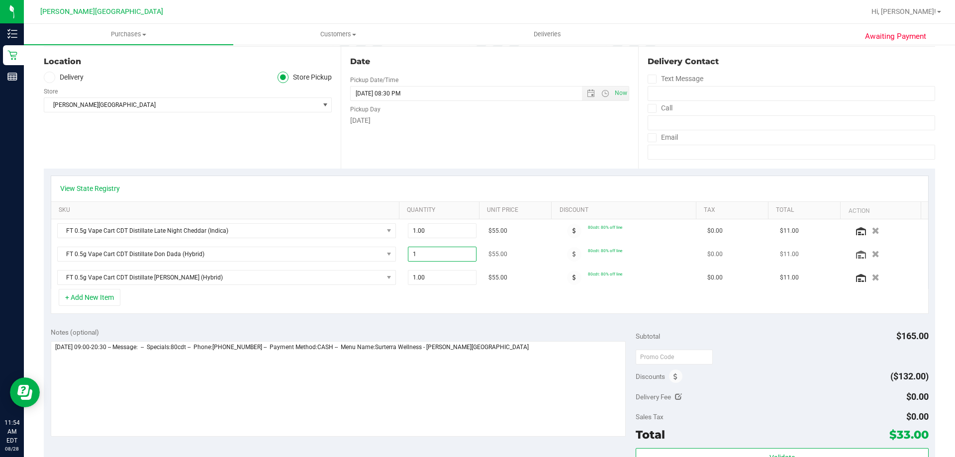
click at [438, 252] on span "1.00 1" at bounding box center [442, 254] width 69 height 15
click at [438, 252] on input "1" at bounding box center [442, 254] width 68 height 14
type input "1.00"
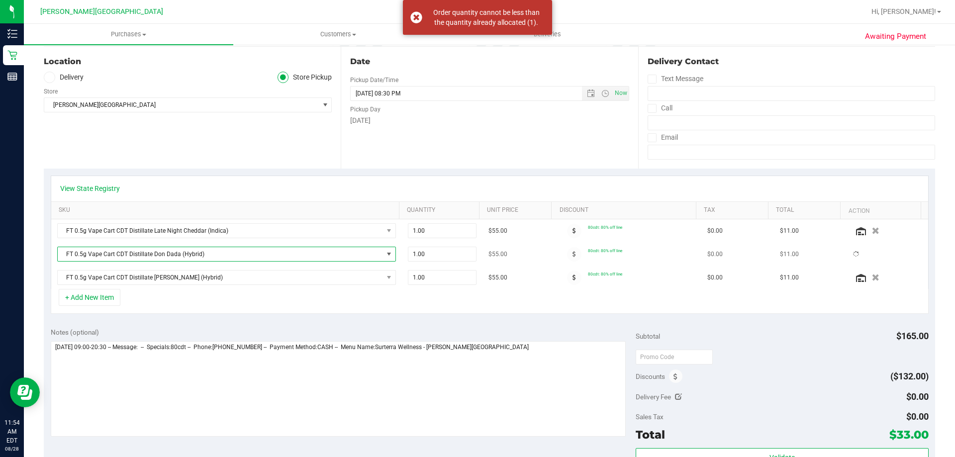
click at [318, 253] on span "FT 0.5g Vape Cart CDT Distillate Don Dada (Hybrid)" at bounding box center [220, 254] width 325 height 14
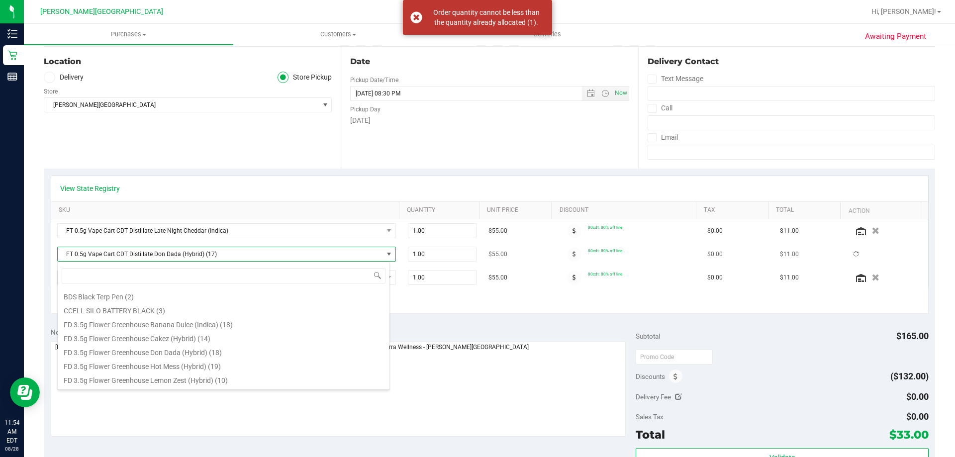
scroll to position [15, 330]
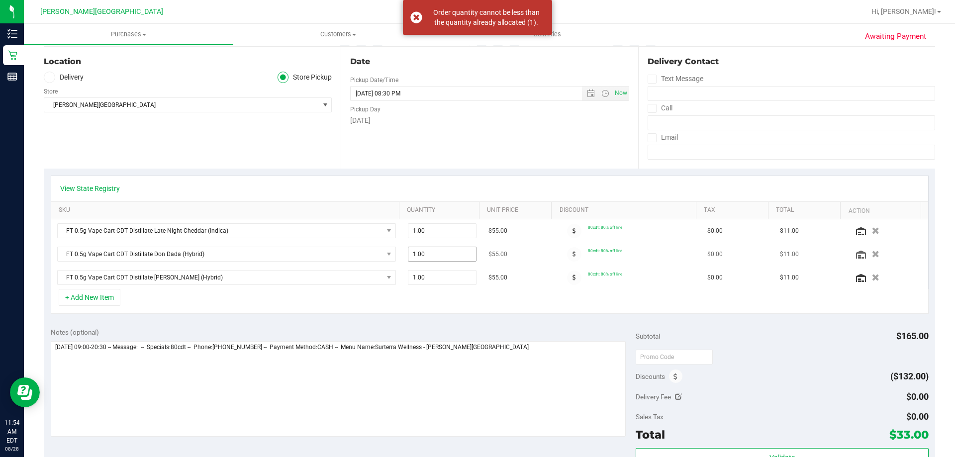
click at [429, 260] on span "1.00 1" at bounding box center [442, 254] width 69 height 15
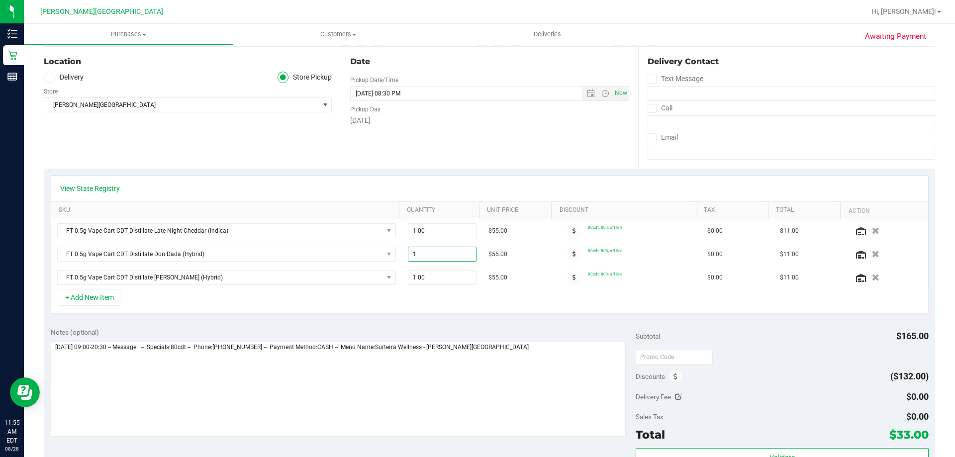
scroll to position [0, 0]
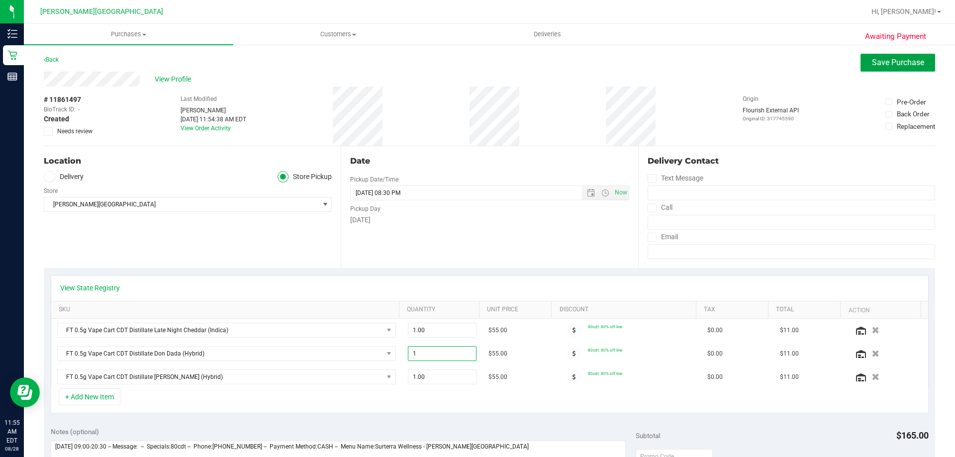
drag, startPoint x: 891, startPoint y: 64, endPoint x: 790, endPoint y: 56, distance: 101.3
click at [890, 64] on span "Save Purchase" at bounding box center [898, 62] width 52 height 9
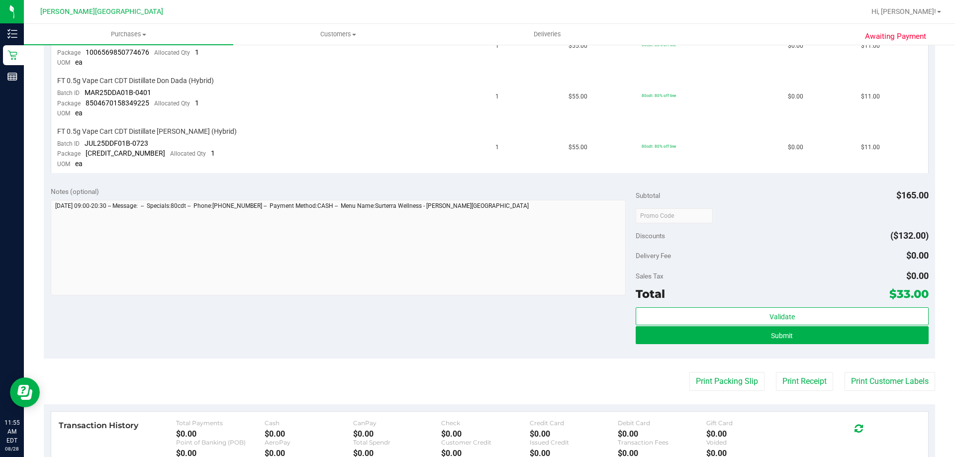
scroll to position [299, 0]
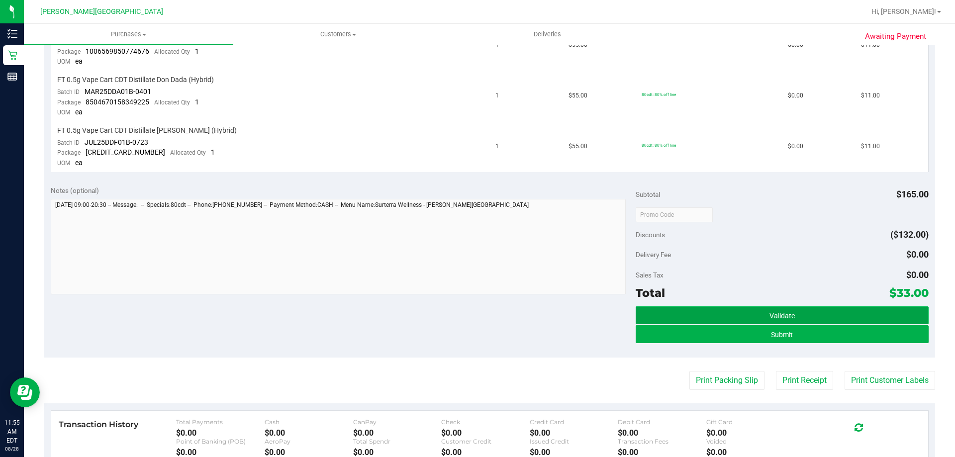
click at [788, 312] on span "Validate" at bounding box center [782, 316] width 25 height 8
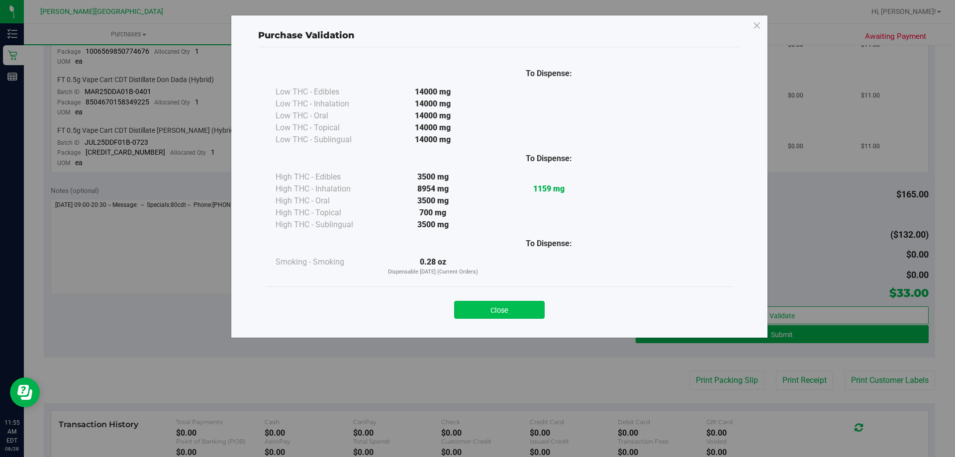
click at [498, 306] on button "Close" at bounding box center [499, 310] width 91 height 18
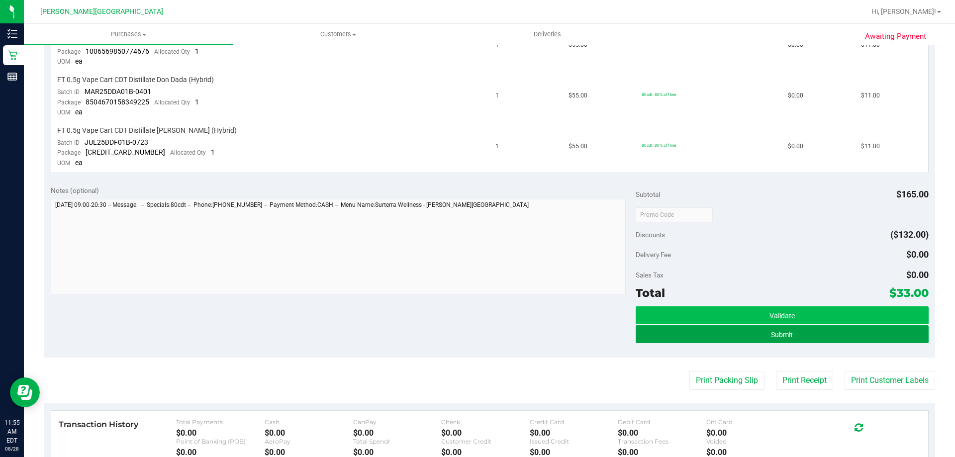
click at [771, 333] on span "Submit" at bounding box center [782, 335] width 22 height 8
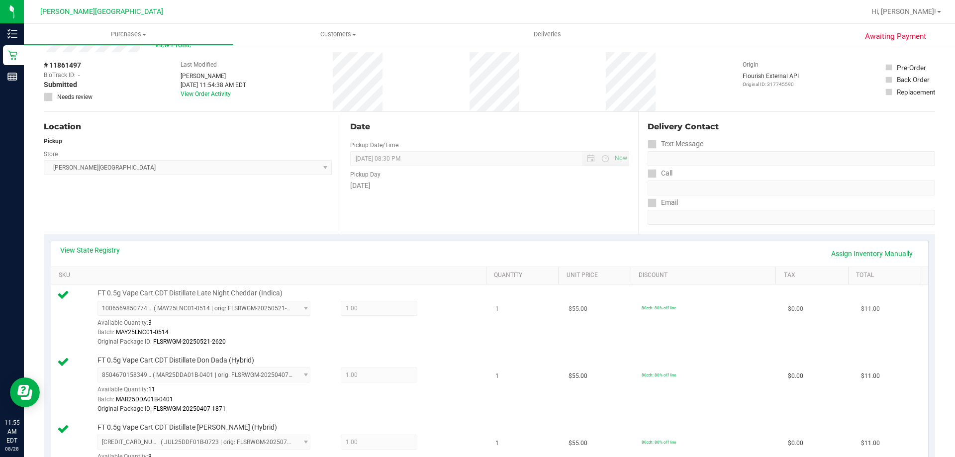
scroll to position [134, 0]
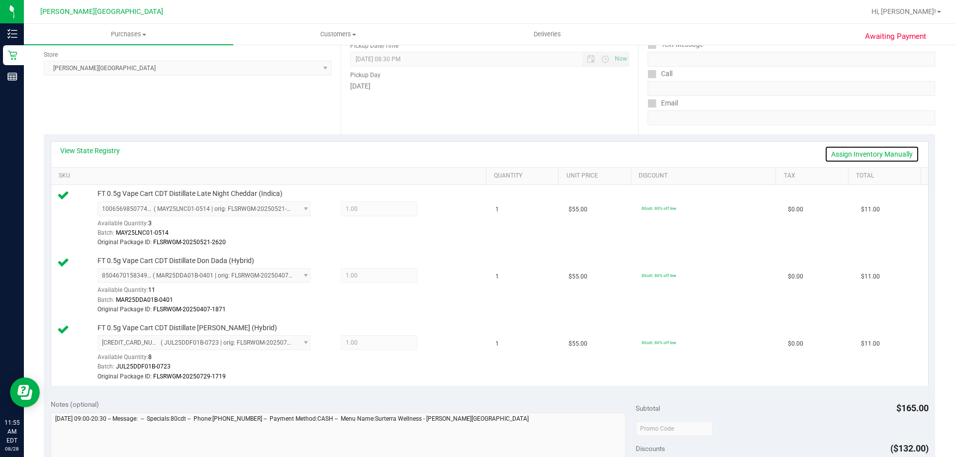
click at [878, 152] on link "Assign Inventory Manually" at bounding box center [872, 154] width 95 height 17
click at [436, 277] on icon at bounding box center [441, 276] width 10 height 11
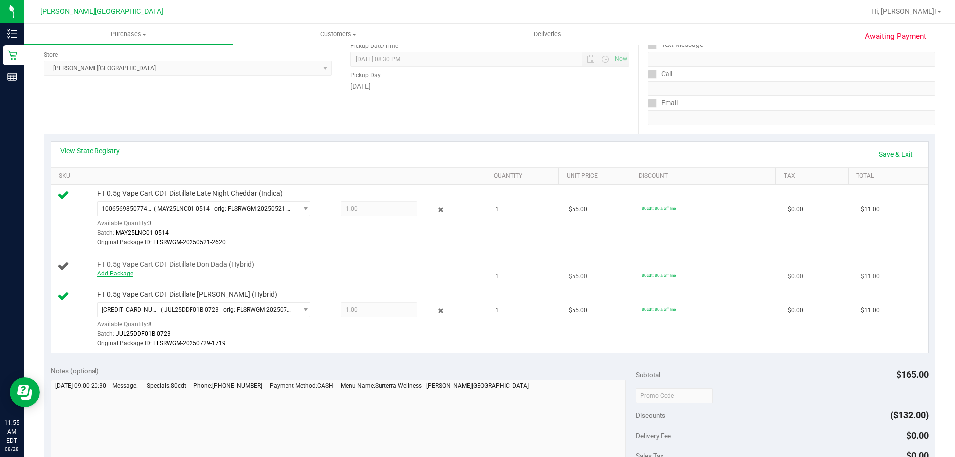
click at [115, 276] on link "Add Package" at bounding box center [116, 273] width 36 height 7
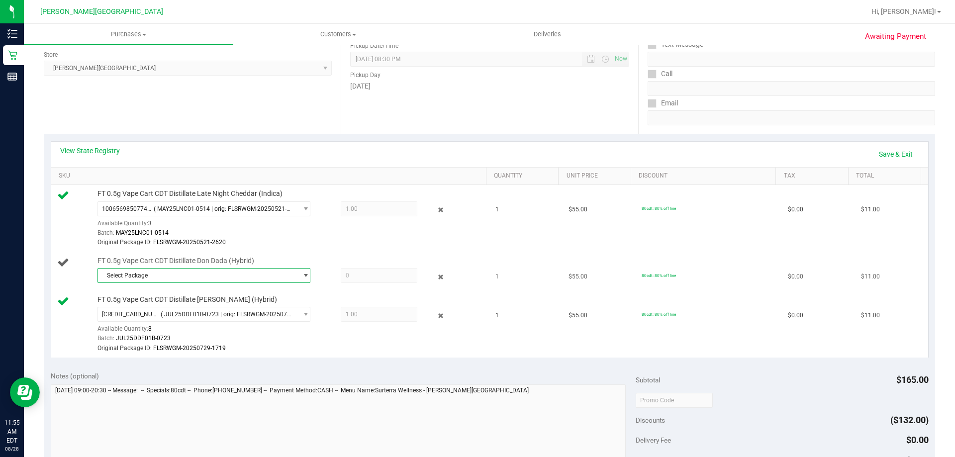
click at [197, 277] on span "Select Package" at bounding box center [197, 276] width 199 height 14
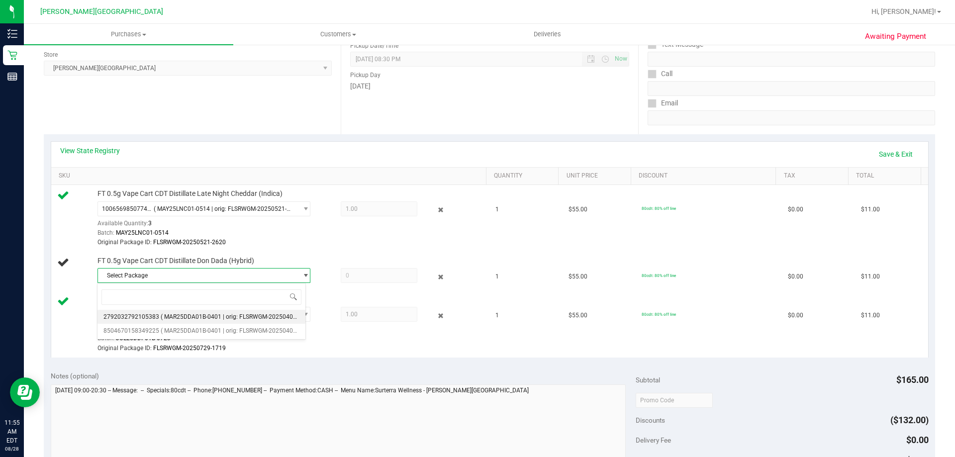
click at [199, 320] on li "2792032792105383 ( MAR25DDA01B-0401 | orig: FLSRWGM-20250407-2006 )" at bounding box center [202, 317] width 208 height 14
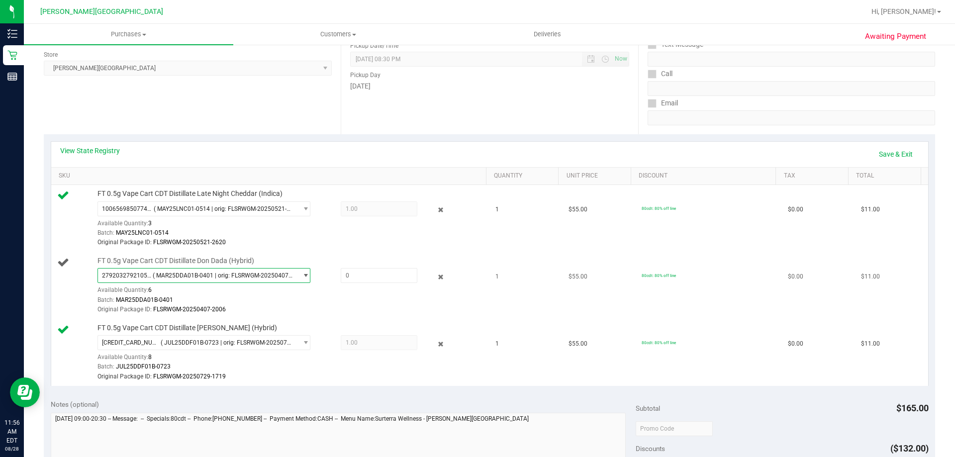
click at [203, 277] on span "( MAR25DDA01B-0401 | orig: FLSRWGM-20250407-2006 )" at bounding box center [223, 275] width 141 height 7
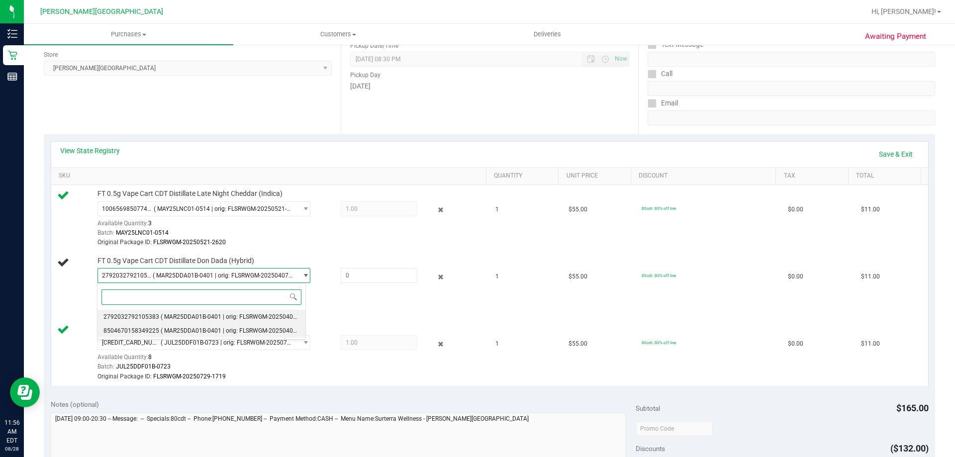
click at [200, 334] on span "( MAR25DDA01B-0401 | orig: FLSRWGM-20250407-1871 )" at bounding box center [238, 330] width 155 height 7
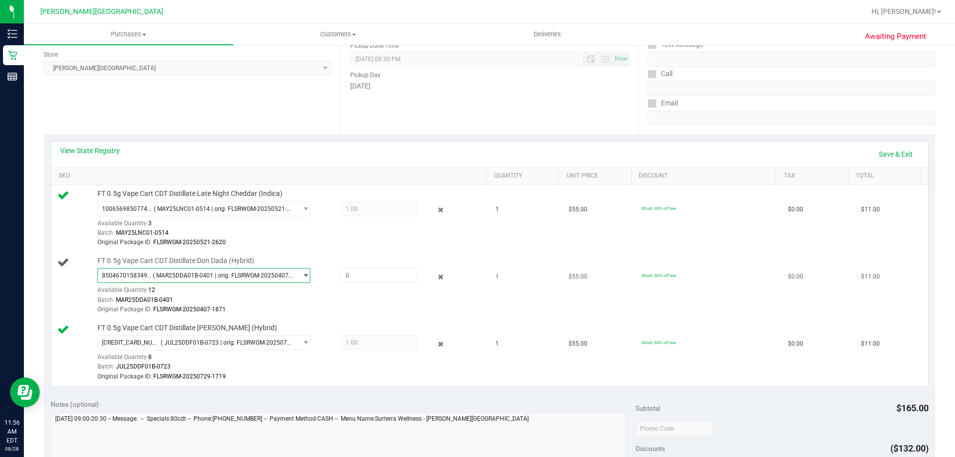
click at [284, 275] on span "( MAR25DDA01B-0401 | orig: FLSRWGM-20250407-1871 )" at bounding box center [223, 275] width 141 height 7
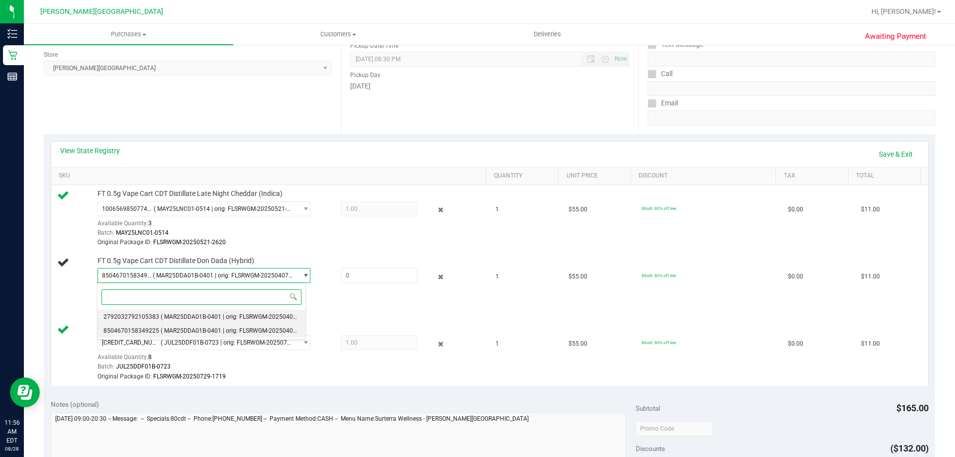
click at [251, 317] on span "( MAR25DDA01B-0401 | orig: FLSRWGM-20250407-2006 )" at bounding box center [238, 316] width 155 height 7
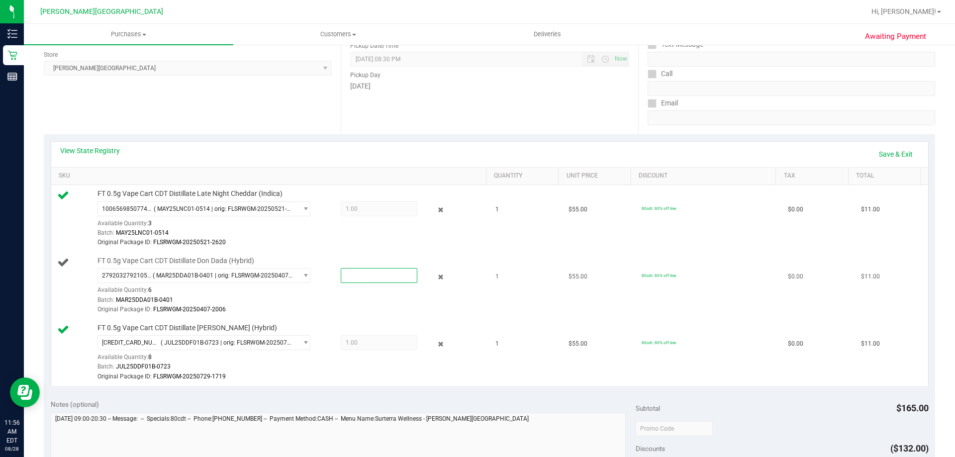
click at [379, 280] on span at bounding box center [379, 275] width 77 height 15
type input "1"
type input "1.0000"
click at [893, 157] on link "Save & Exit" at bounding box center [896, 154] width 47 height 17
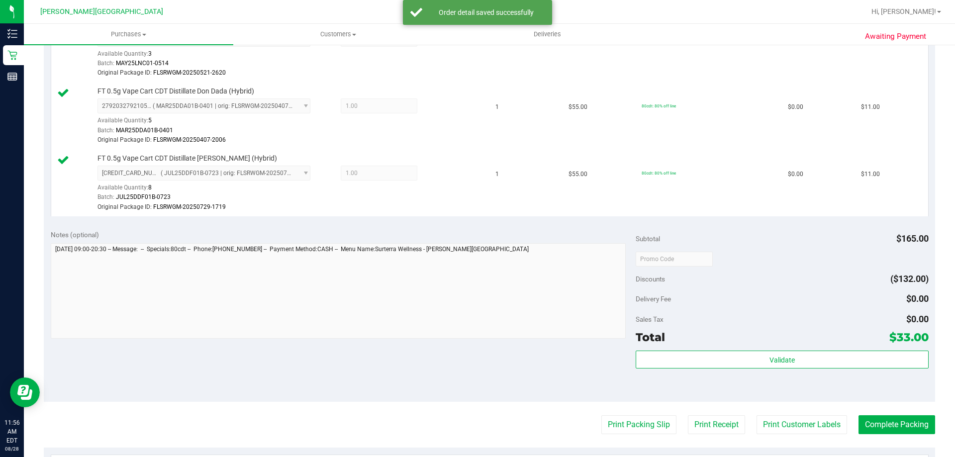
scroll to position [333, 0]
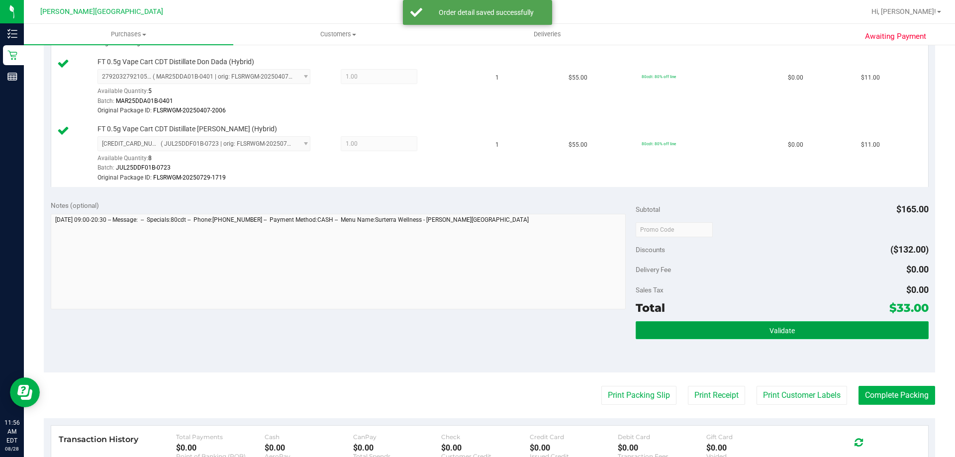
click at [828, 332] on button "Validate" at bounding box center [782, 330] width 293 height 18
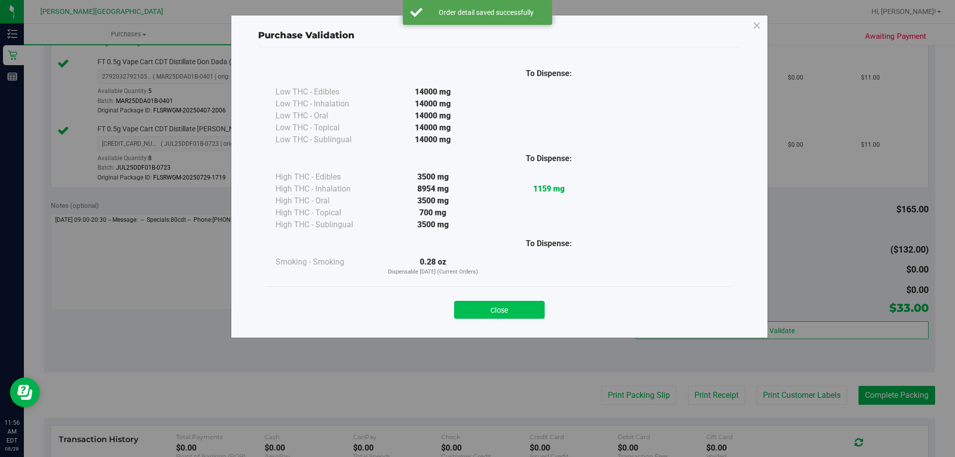
click at [499, 311] on button "Close" at bounding box center [499, 310] width 91 height 18
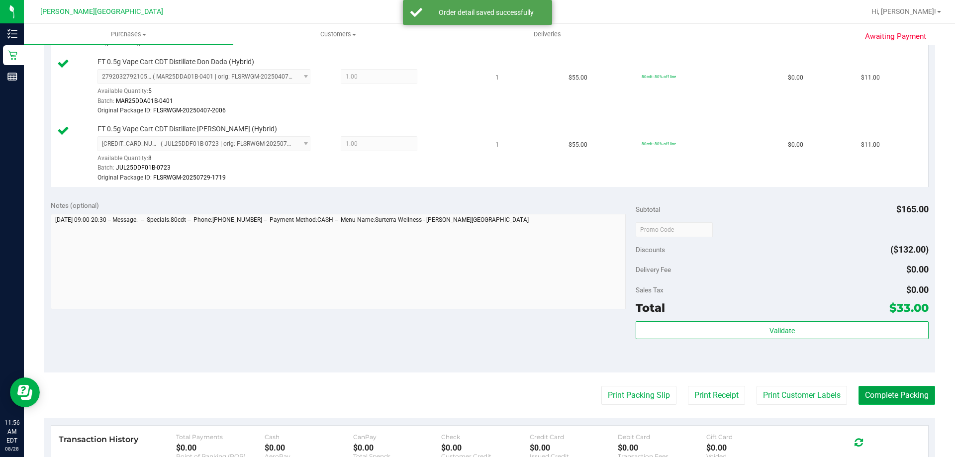
drag, startPoint x: 880, startPoint y: 398, endPoint x: 877, endPoint y: 390, distance: 8.5
click at [880, 398] on button "Complete Packing" at bounding box center [897, 395] width 77 height 19
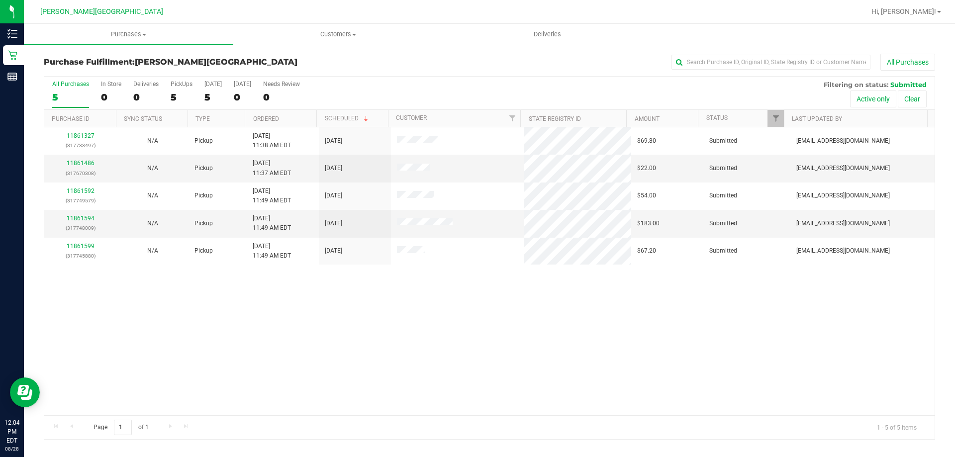
click at [281, 321] on div "11861327 (317733497) N/A Pickup [DATE] 11:38 AM EDT 8/28/2025 $69.80 Submitted …" at bounding box center [489, 271] width 891 height 288
click at [84, 162] on link "11861486" at bounding box center [81, 163] width 28 height 7
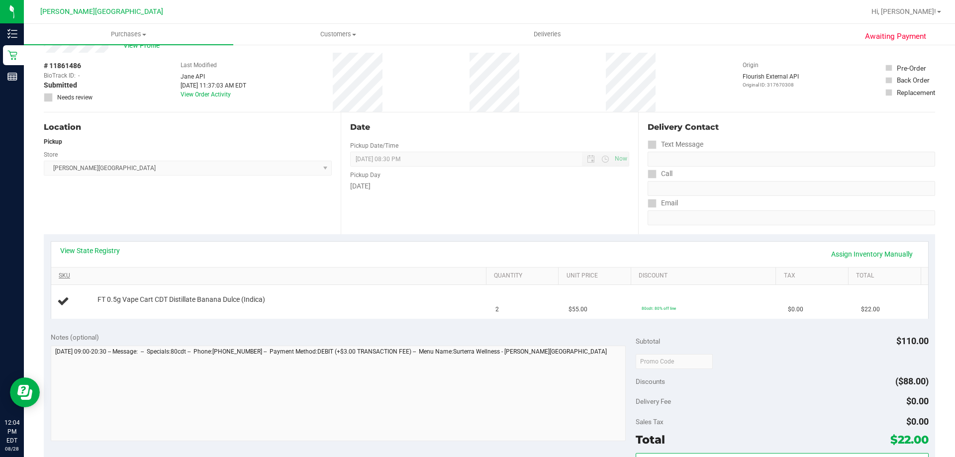
scroll to position [50, 0]
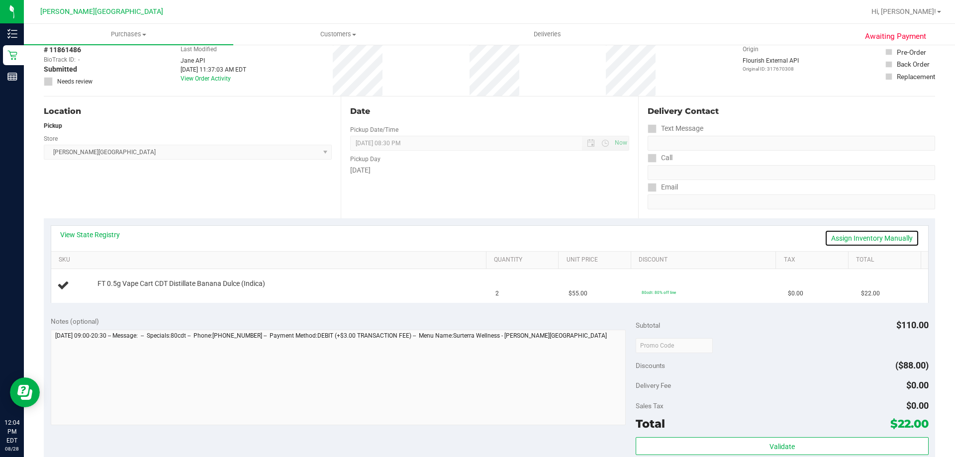
click at [878, 238] on link "Assign Inventory Manually" at bounding box center [872, 238] width 95 height 17
click at [881, 240] on link "Save & Exit" at bounding box center [896, 238] width 47 height 17
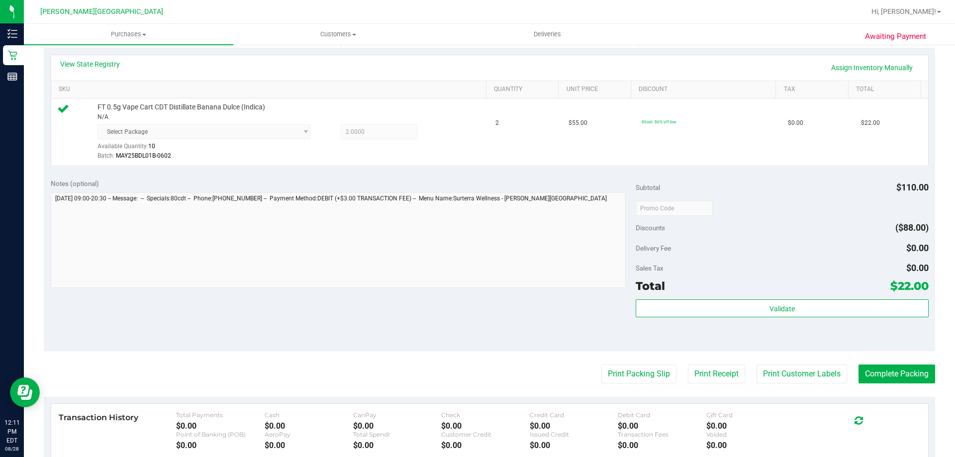
scroll to position [249, 0]
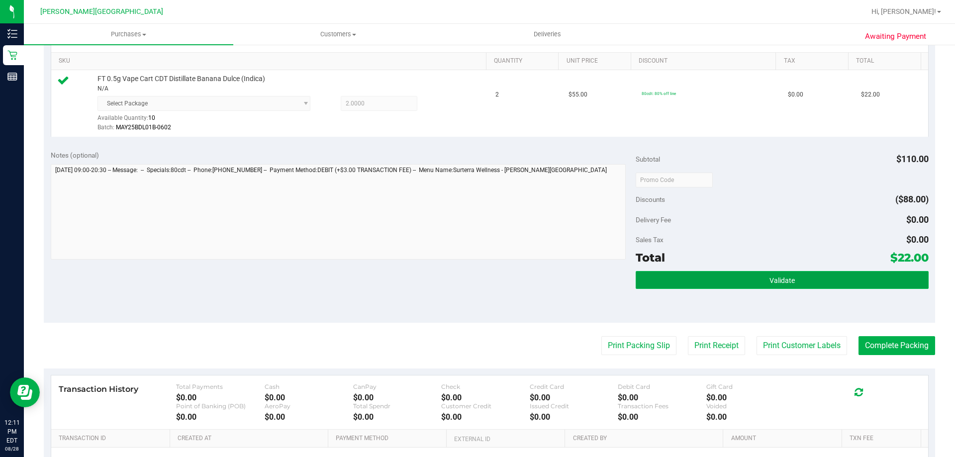
click at [798, 282] on button "Validate" at bounding box center [782, 280] width 293 height 18
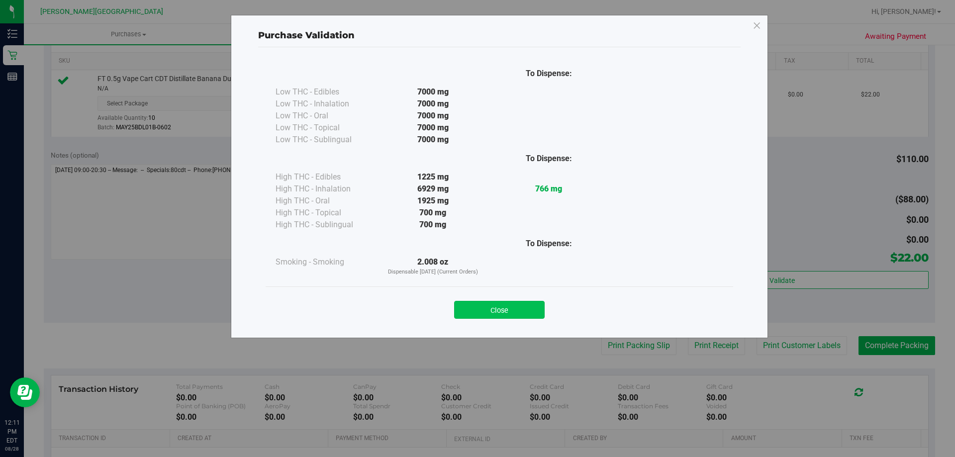
click at [523, 317] on button "Close" at bounding box center [499, 310] width 91 height 18
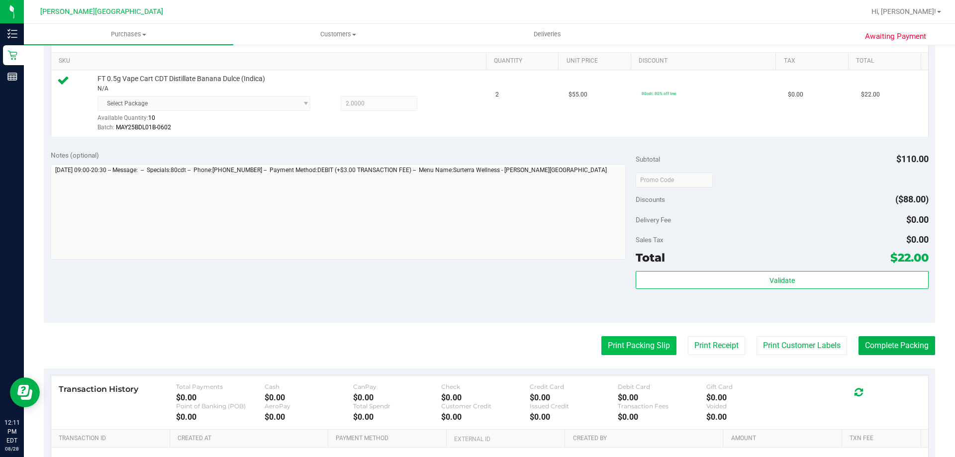
click at [614, 347] on button "Print Packing Slip" at bounding box center [638, 345] width 75 height 19
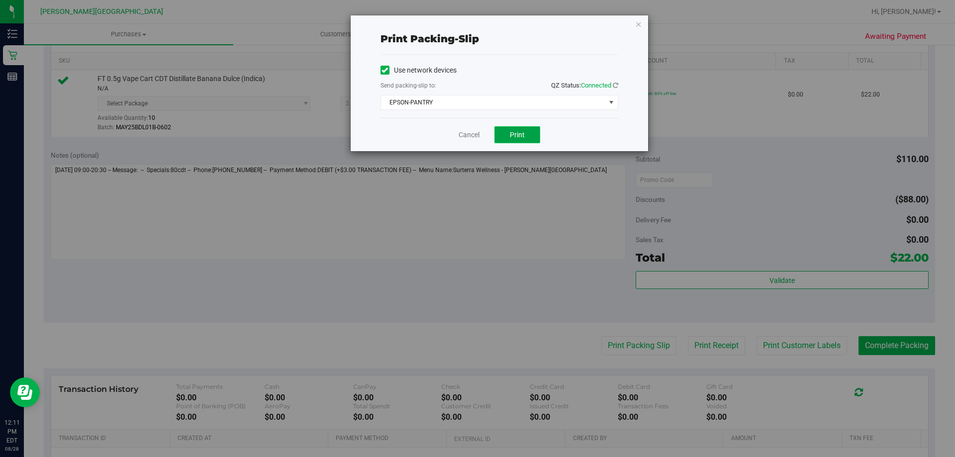
click at [516, 142] on button "Print" at bounding box center [518, 134] width 46 height 17
click at [636, 24] on icon "button" at bounding box center [638, 24] width 7 height 12
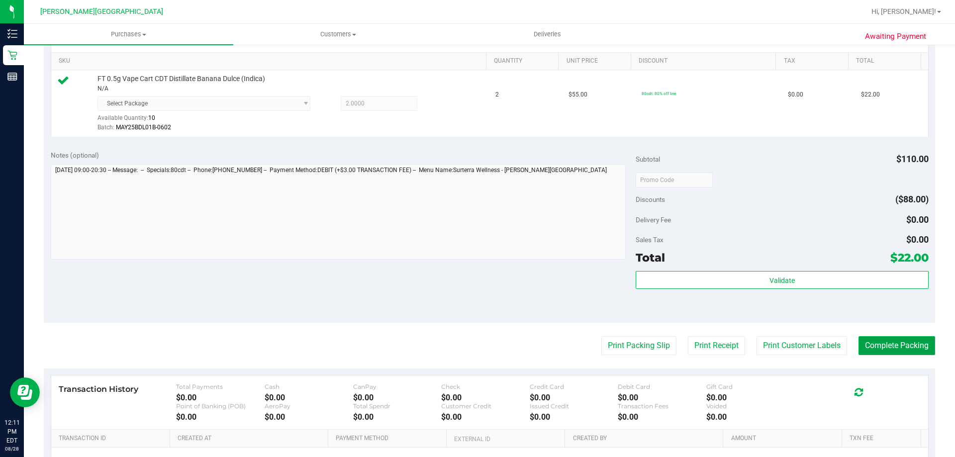
click at [903, 348] on button "Complete Packing" at bounding box center [897, 345] width 77 height 19
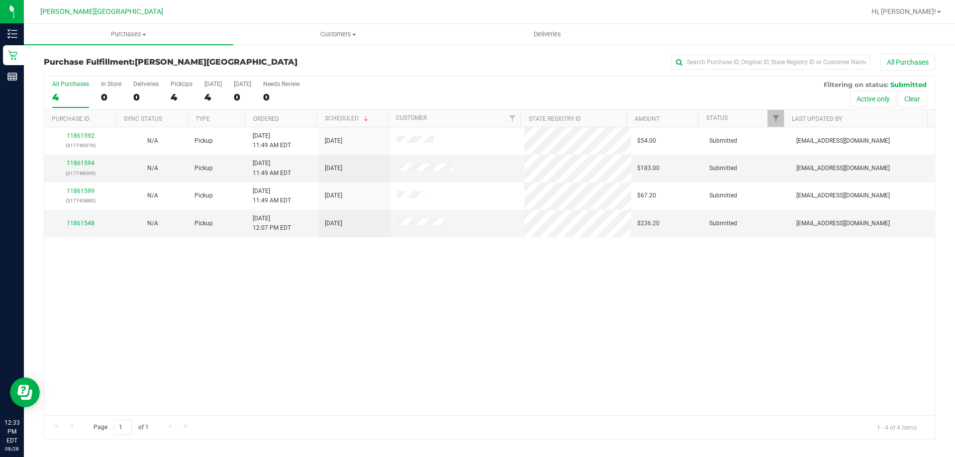
drag, startPoint x: 583, startPoint y: 405, endPoint x: 487, endPoint y: 247, distance: 184.8
click at [583, 397] on div "11861592 (317749579) N/A Pickup [DATE] 11:49 AM EDT 8/28/2025 $54.00 Submitted …" at bounding box center [489, 271] width 891 height 288
click at [180, 90] on label "PickUps 4" at bounding box center [182, 94] width 22 height 27
click at [0, 0] on input "PickUps 4" at bounding box center [0, 0] width 0 height 0
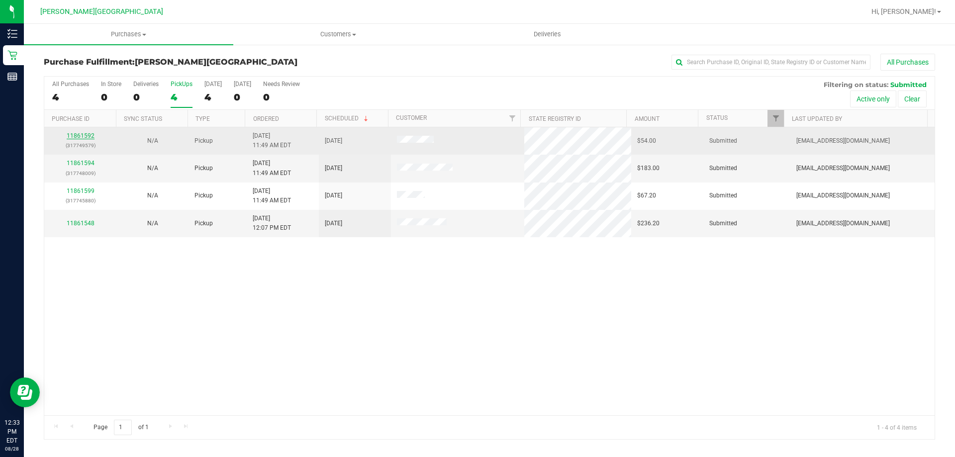
click at [81, 132] on link "11861592" at bounding box center [81, 135] width 28 height 7
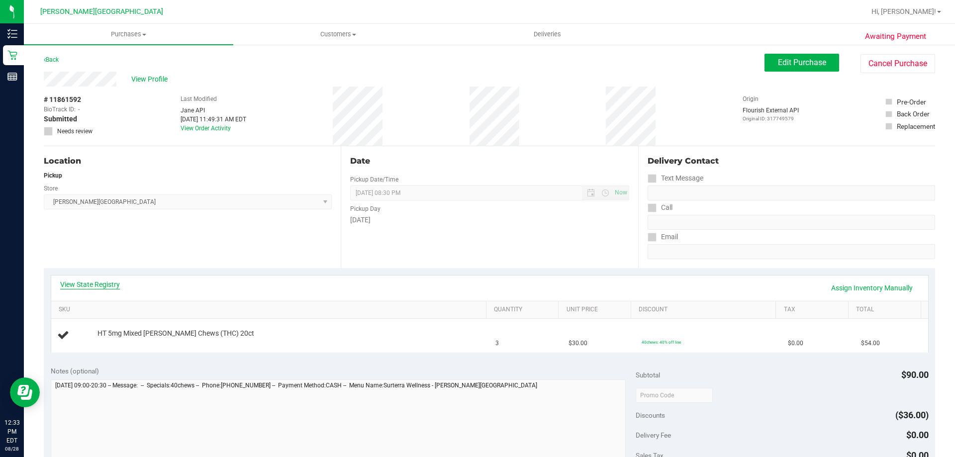
click at [117, 285] on link "View State Registry" at bounding box center [90, 285] width 60 height 10
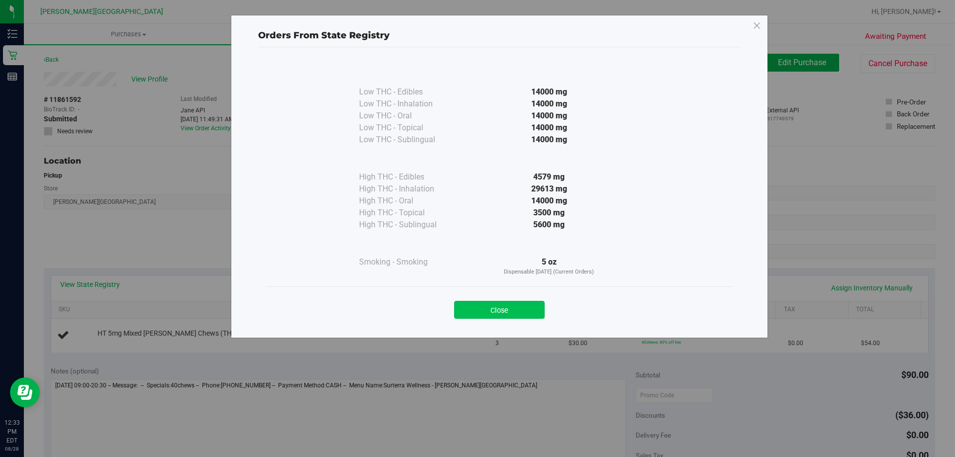
click at [536, 315] on button "Close" at bounding box center [499, 310] width 91 height 18
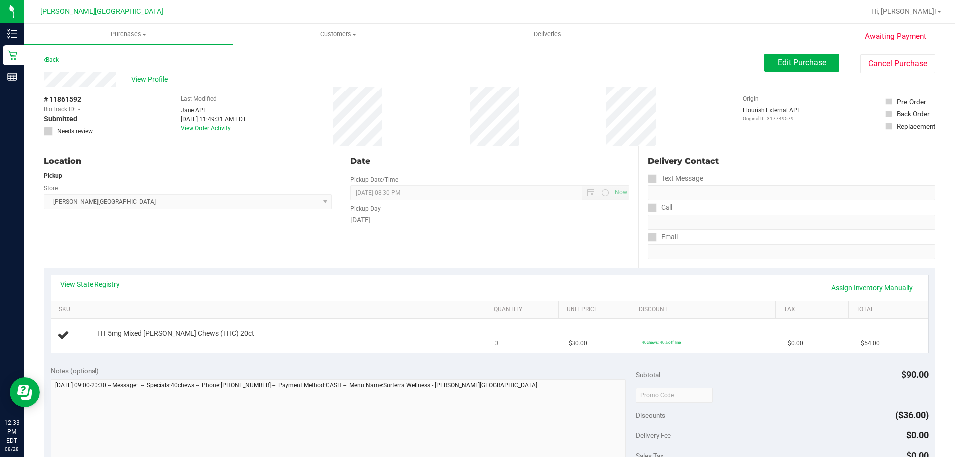
click at [100, 282] on link "View State Registry" at bounding box center [90, 285] width 60 height 10
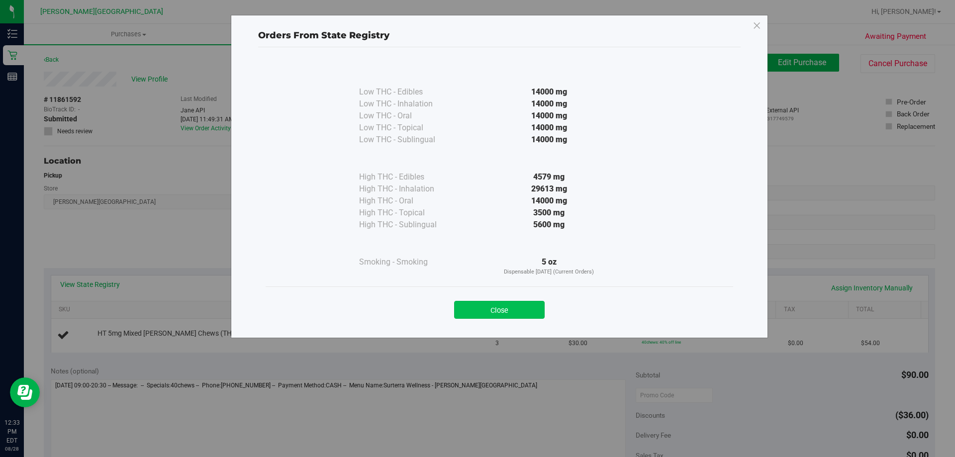
click at [520, 305] on button "Close" at bounding box center [499, 310] width 91 height 18
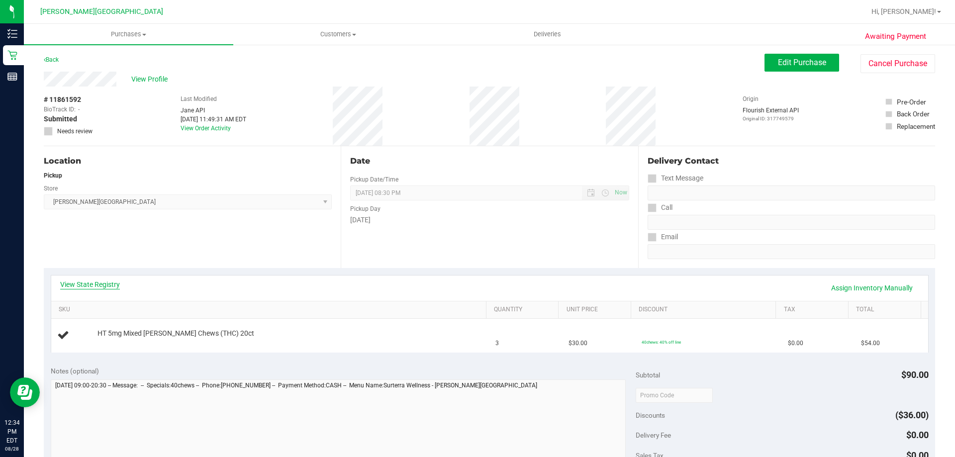
click at [110, 285] on link "View State Registry" at bounding box center [90, 285] width 60 height 10
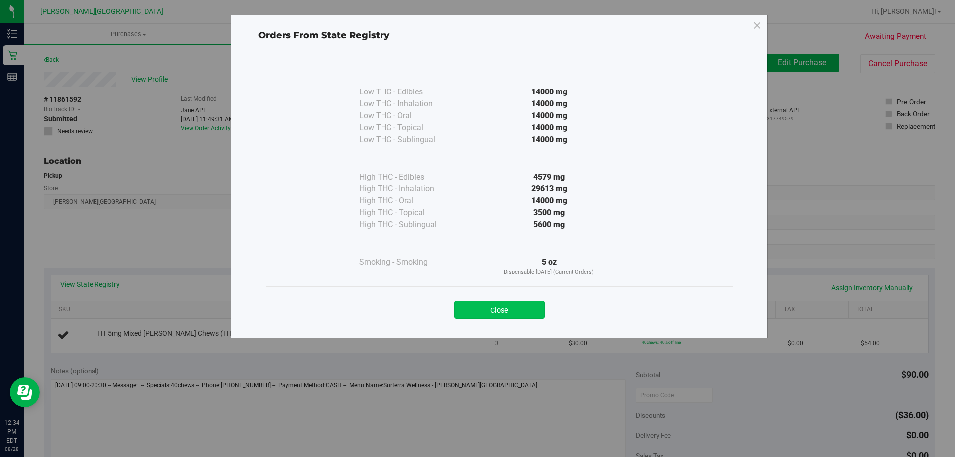
click at [490, 311] on button "Close" at bounding box center [499, 310] width 91 height 18
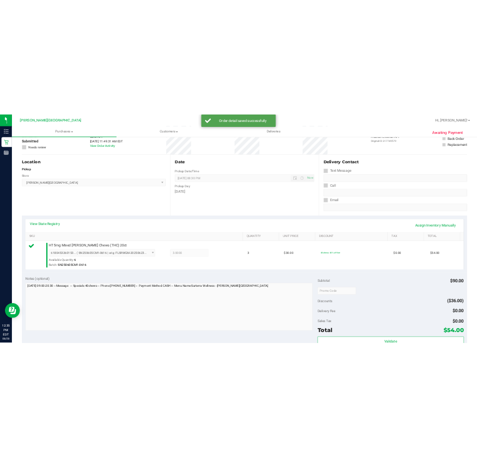
scroll to position [249, 0]
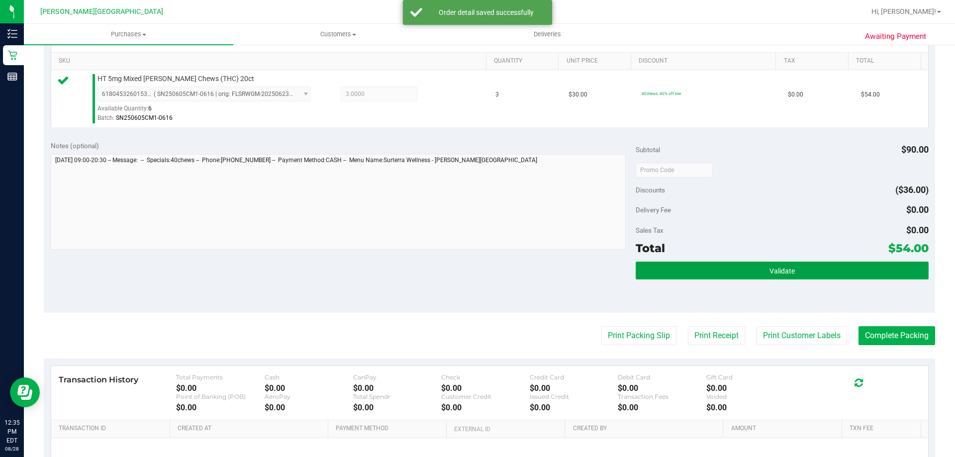
click at [804, 274] on button "Validate" at bounding box center [782, 271] width 293 height 18
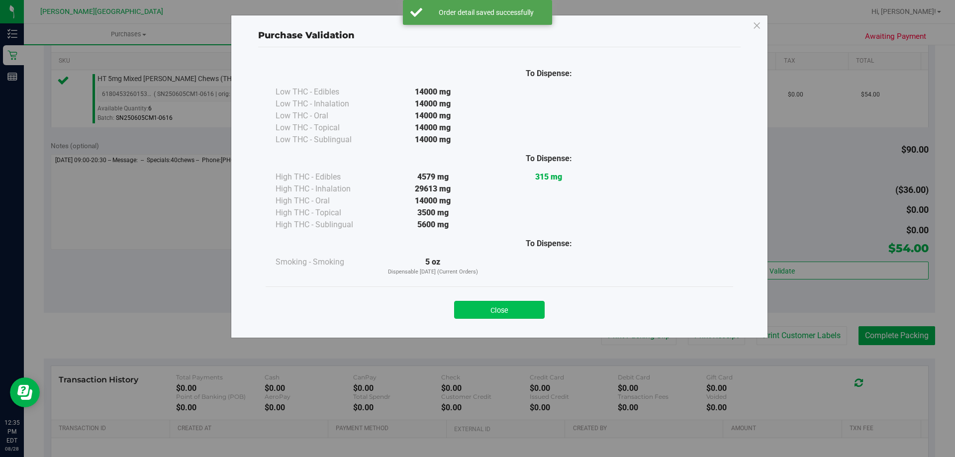
click at [510, 302] on button "Close" at bounding box center [499, 310] width 91 height 18
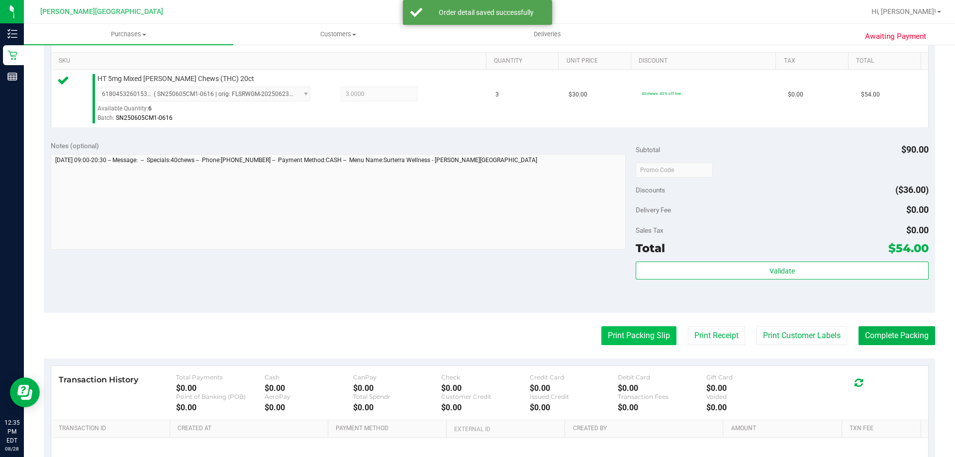
click at [651, 330] on button "Print Packing Slip" at bounding box center [638, 335] width 75 height 19
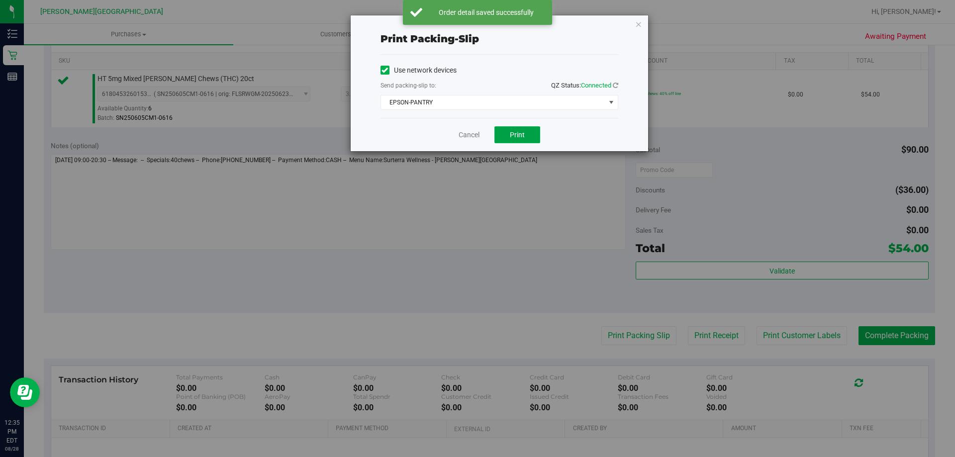
click at [520, 129] on button "Print" at bounding box center [518, 134] width 46 height 17
click at [636, 26] on icon "button" at bounding box center [638, 24] width 7 height 12
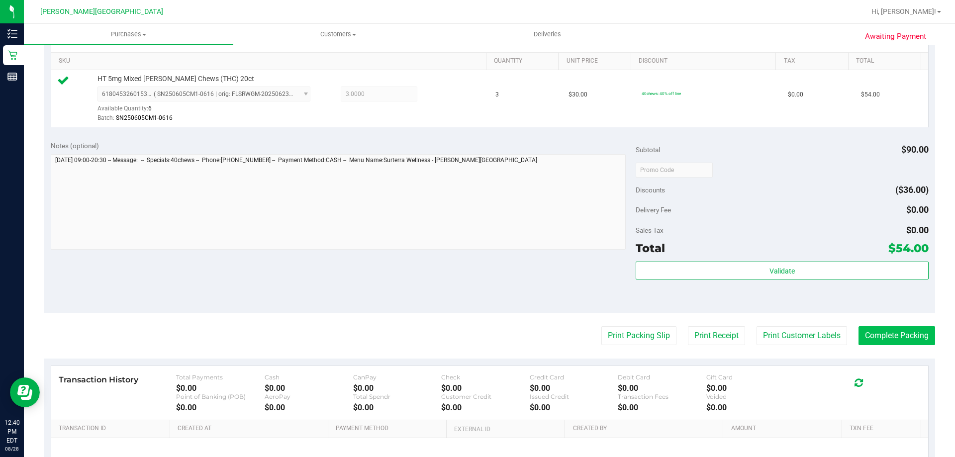
drag, startPoint x: 876, startPoint y: 319, endPoint x: 872, endPoint y: 339, distance: 20.2
click at [876, 320] on purchase-details "Back Edit Purchase Cancel Purchase View Profile # 11861592 BioTrack ID: - Submi…" at bounding box center [490, 175] width 892 height 740
click at [872, 337] on button "Complete Packing" at bounding box center [897, 335] width 77 height 19
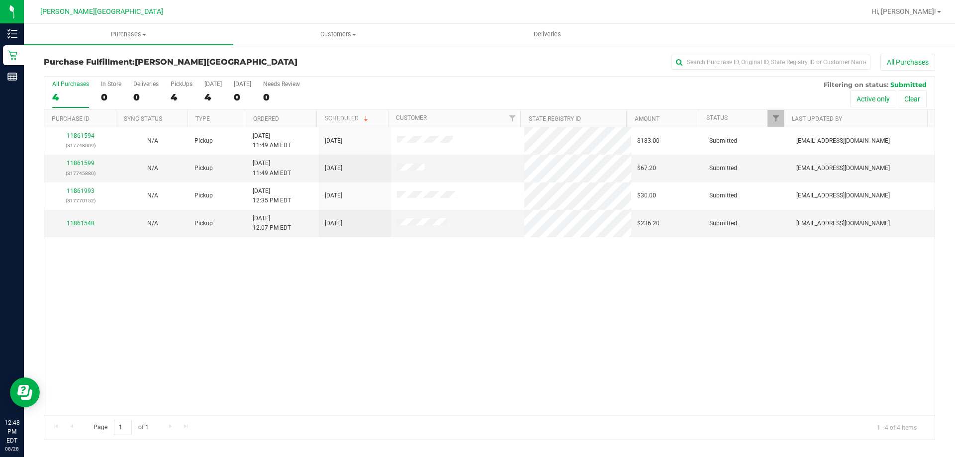
click at [387, 311] on div "11861594 (317748009) N/A Pickup [DATE] 11:49 AM EDT 8/28/2025 $183.00 Submitted…" at bounding box center [489, 271] width 891 height 288
click at [187, 89] on label "PickUps 4" at bounding box center [182, 94] width 22 height 27
click at [0, 0] on input "PickUps 4" at bounding box center [0, 0] width 0 height 0
drag, startPoint x: 295, startPoint y: 286, endPoint x: 888, endPoint y: 114, distance: 617.4
click at [308, 277] on div "11861594 (317748009) N/A Pickup [DATE] 11:49 AM EDT 8/28/2025 $183.00 Submitted…" at bounding box center [489, 271] width 891 height 288
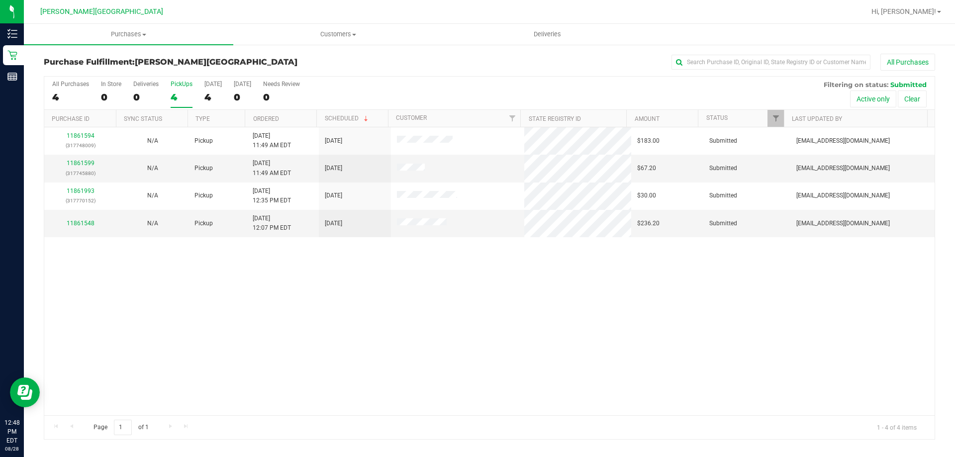
drag, startPoint x: 331, startPoint y: 347, endPoint x: 366, endPoint y: 330, distance: 38.7
click at [335, 348] on div "11861594 (317748009) N/A Pickup [DATE] 11:49 AM EDT 8/28/2025 $183.00 Submitted…" at bounding box center [489, 271] width 891 height 288
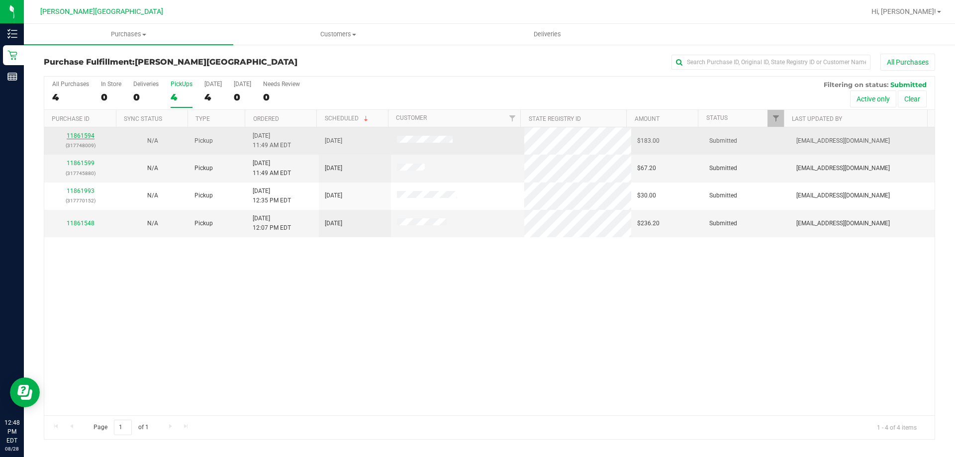
click at [81, 133] on link "11861594" at bounding box center [81, 135] width 28 height 7
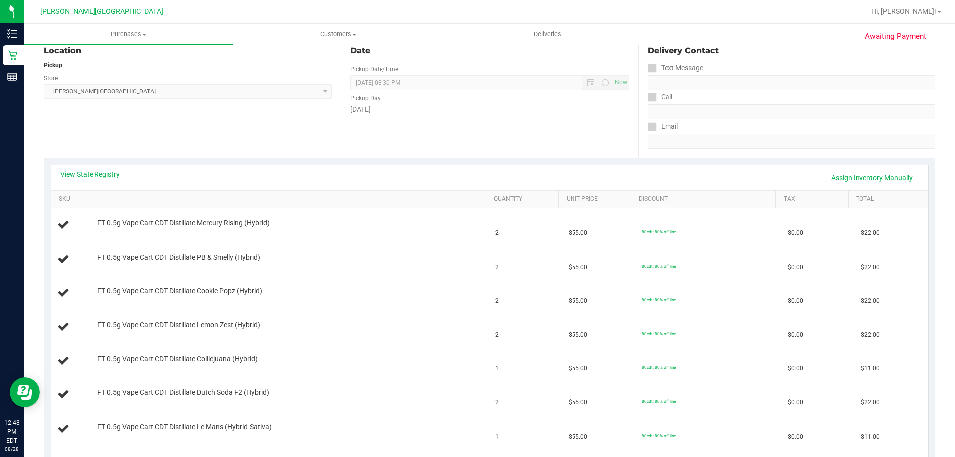
scroll to position [100, 0]
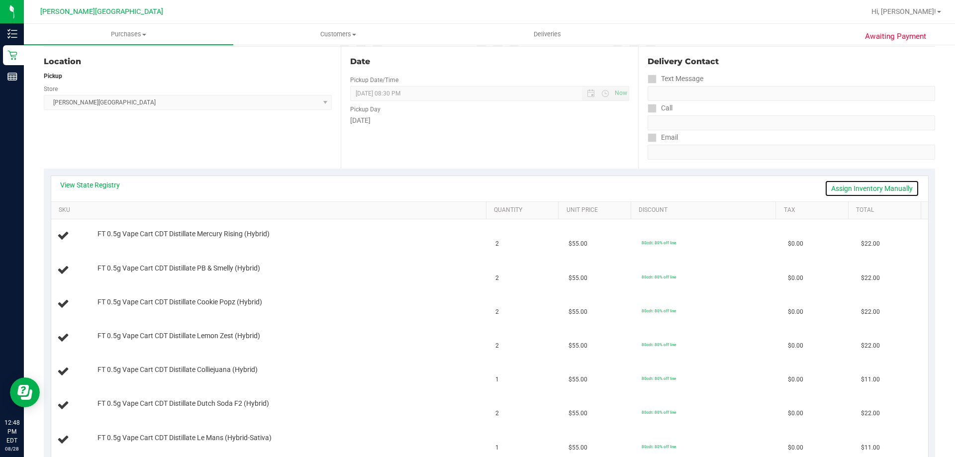
click at [892, 191] on link "Assign Inventory Manually" at bounding box center [872, 188] width 95 height 17
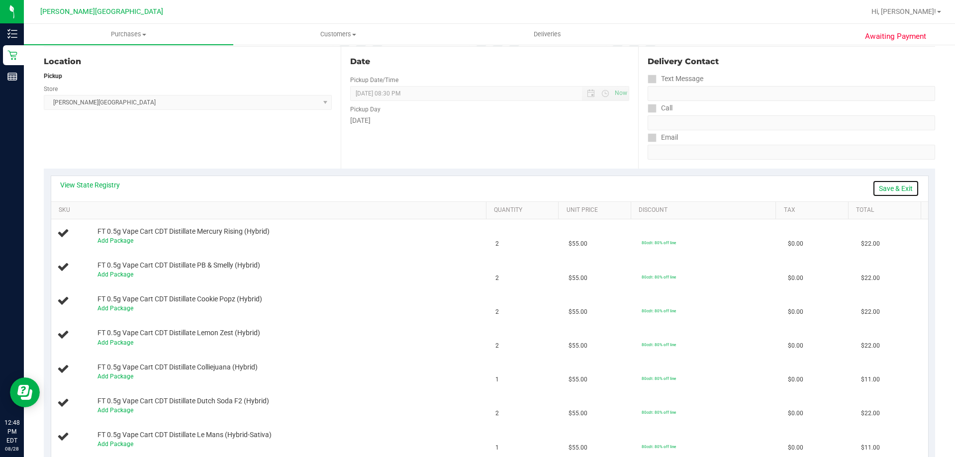
click at [889, 188] on link "Save & Exit" at bounding box center [896, 188] width 47 height 17
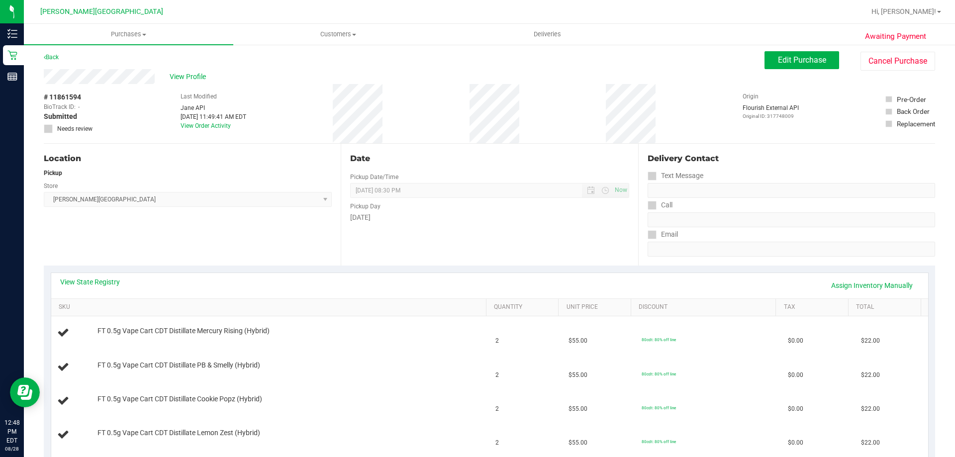
scroll to position [0, 0]
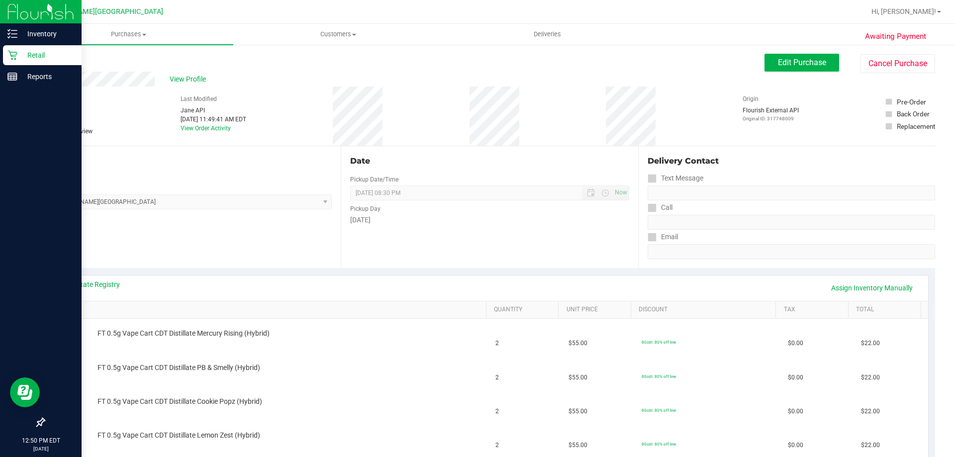
click at [29, 56] on p "Retail" at bounding box center [47, 55] width 60 height 12
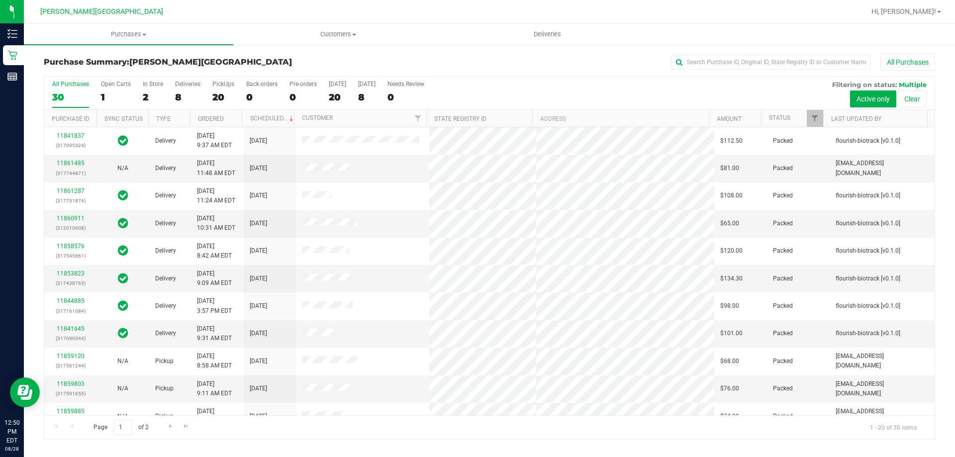
click at [70, 84] on div "All Purchases" at bounding box center [70, 84] width 37 height 7
click at [0, 0] on input "All Purchases 30" at bounding box center [0, 0] width 0 height 0
click at [696, 62] on input "text" at bounding box center [771, 62] width 199 height 15
type input "d"
click at [345, 32] on span "Customers" at bounding box center [338, 34] width 208 height 9
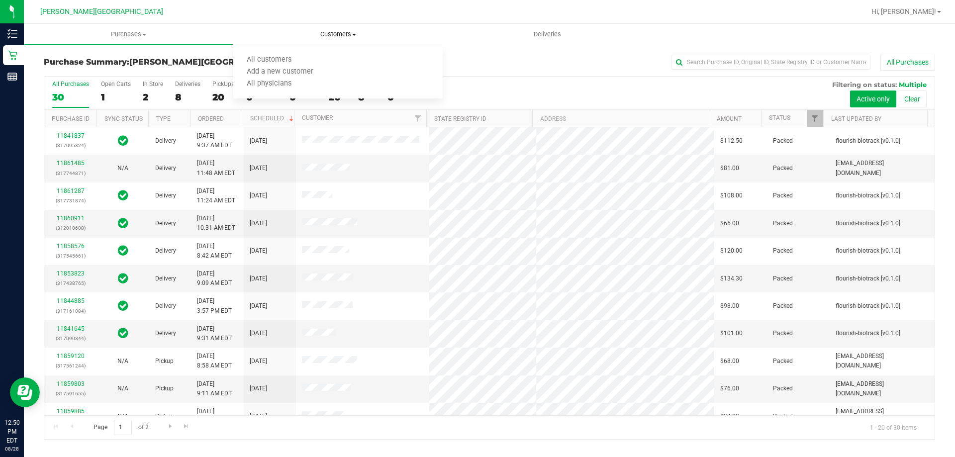
click at [319, 53] on ul "All customers Add a new customer All physicians" at bounding box center [337, 72] width 209 height 54
click at [335, 36] on span "Customers" at bounding box center [337, 34] width 209 height 9
click at [309, 59] on li "All customers" at bounding box center [337, 60] width 209 height 12
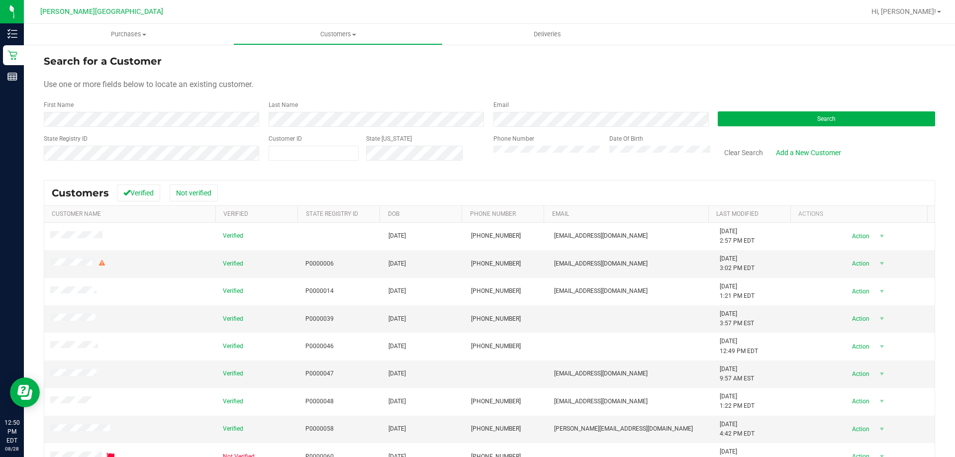
click at [342, 109] on div "Last Name" at bounding box center [373, 113] width 225 height 26
click at [825, 113] on button "Search" at bounding box center [826, 118] width 217 height 15
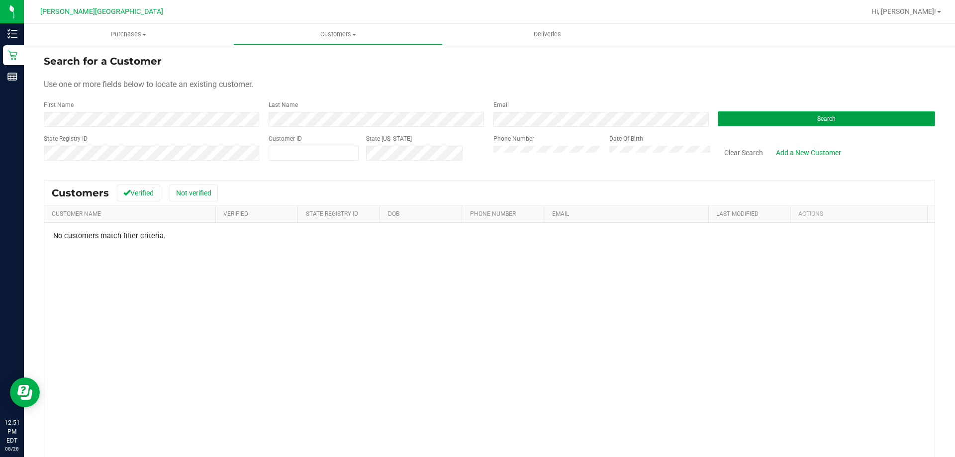
click at [819, 122] on button "Search" at bounding box center [826, 118] width 217 height 15
click at [852, 116] on button "Search" at bounding box center [826, 118] width 217 height 15
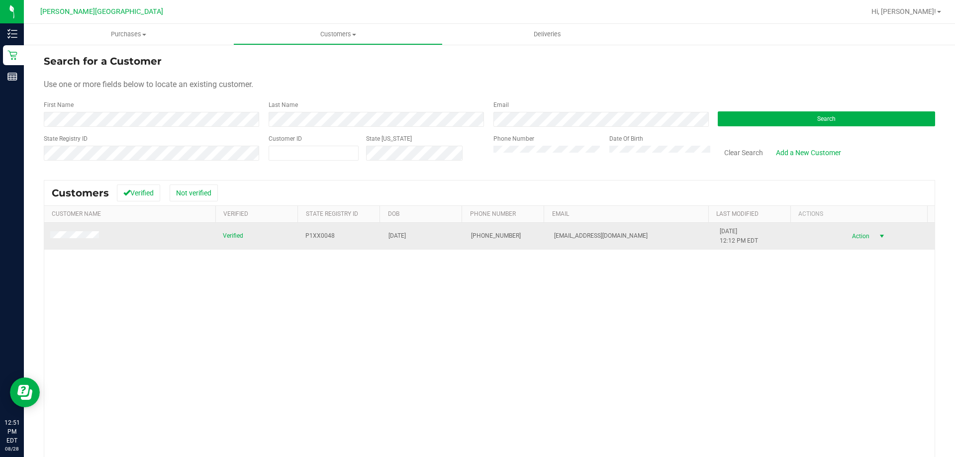
click at [856, 236] on span "Action" at bounding box center [859, 236] width 32 height 14
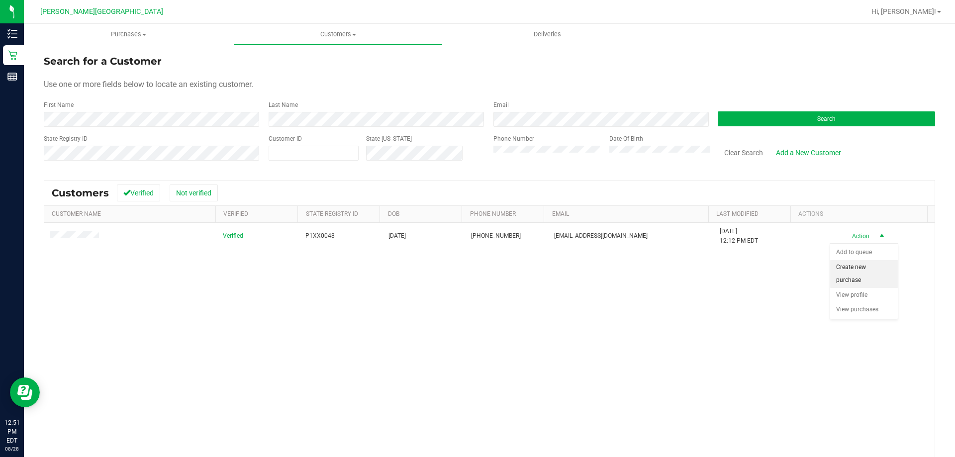
click at [859, 271] on li "Create new purchase" at bounding box center [864, 273] width 68 height 27
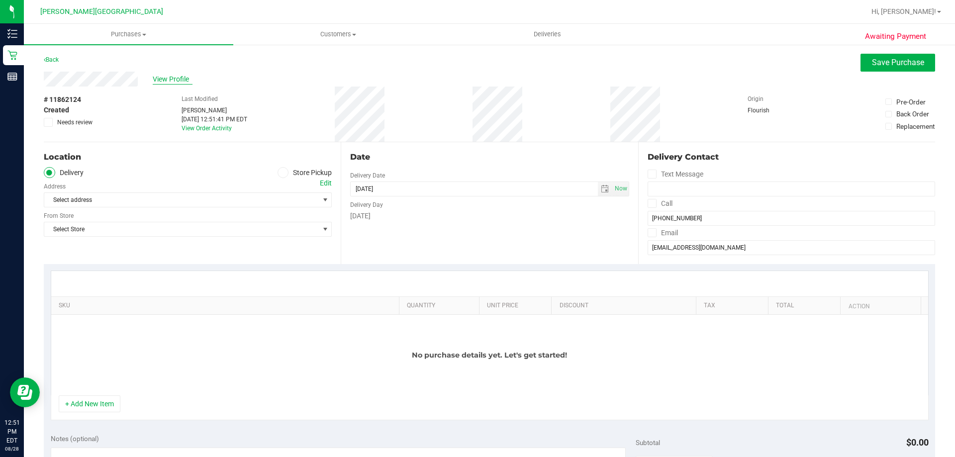
click at [165, 80] on span "View Profile" at bounding box center [173, 79] width 40 height 10
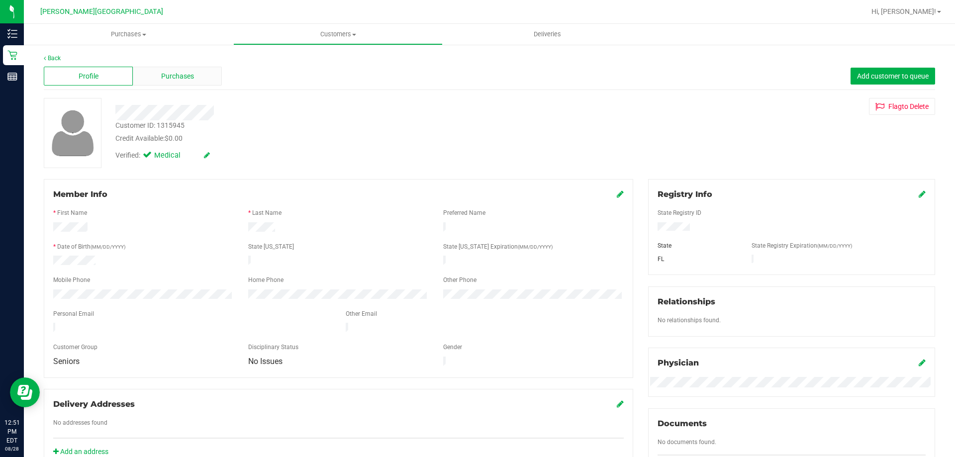
click at [189, 78] on span "Purchases" at bounding box center [177, 76] width 33 height 10
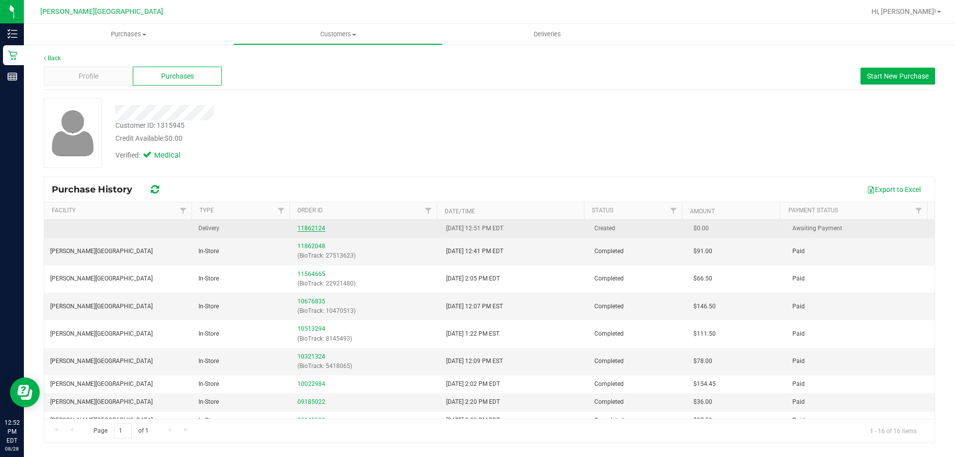
click at [308, 228] on link "11862124" at bounding box center [312, 228] width 28 height 7
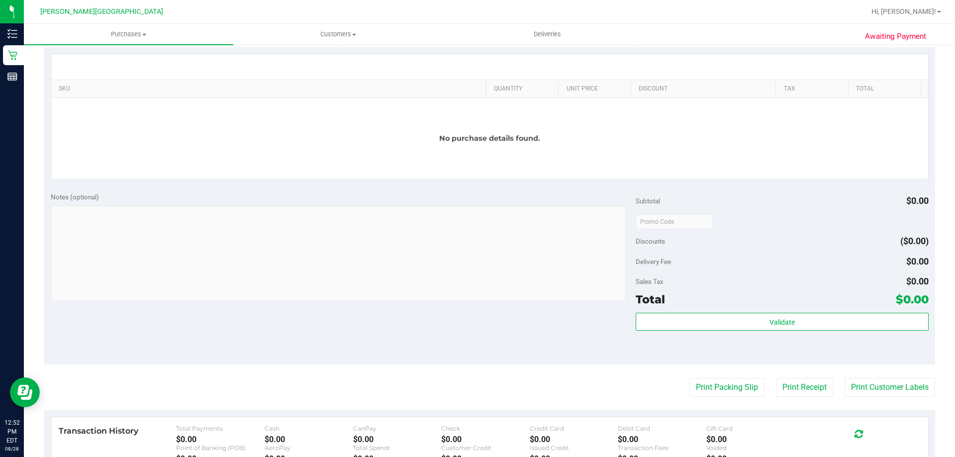
scroll to position [199, 0]
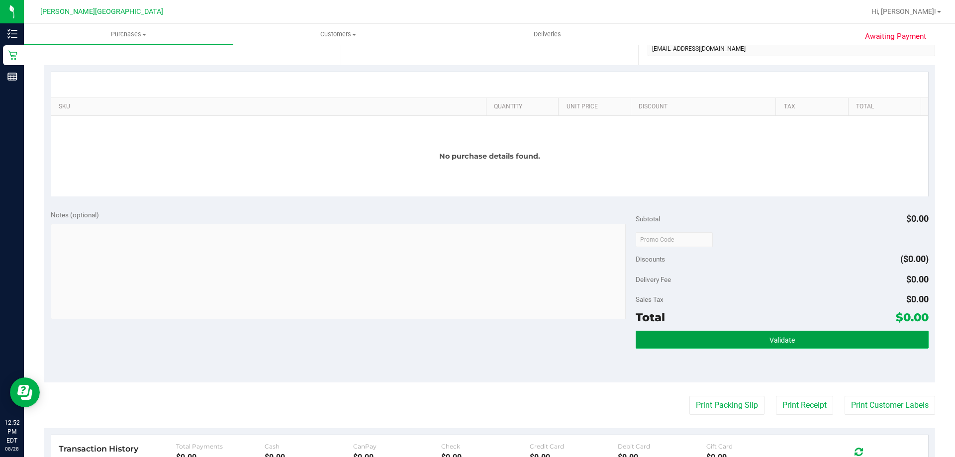
click at [821, 336] on button "Validate" at bounding box center [782, 340] width 293 height 18
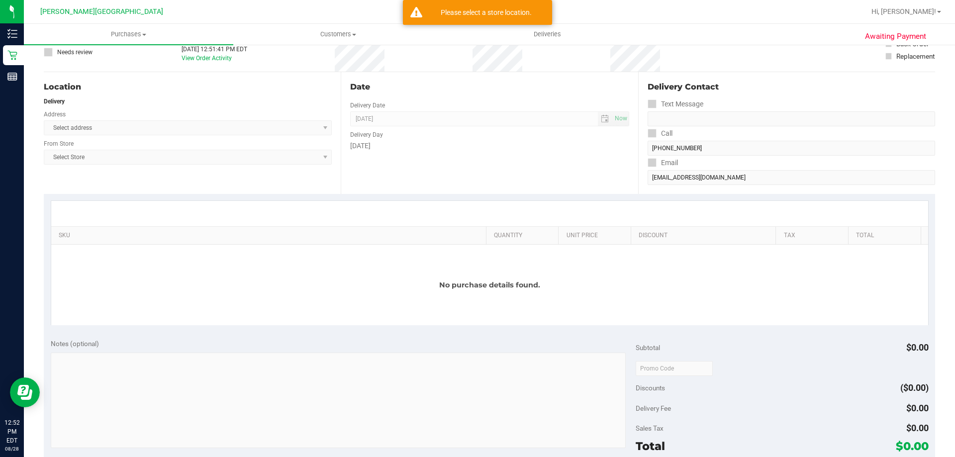
scroll to position [0, 0]
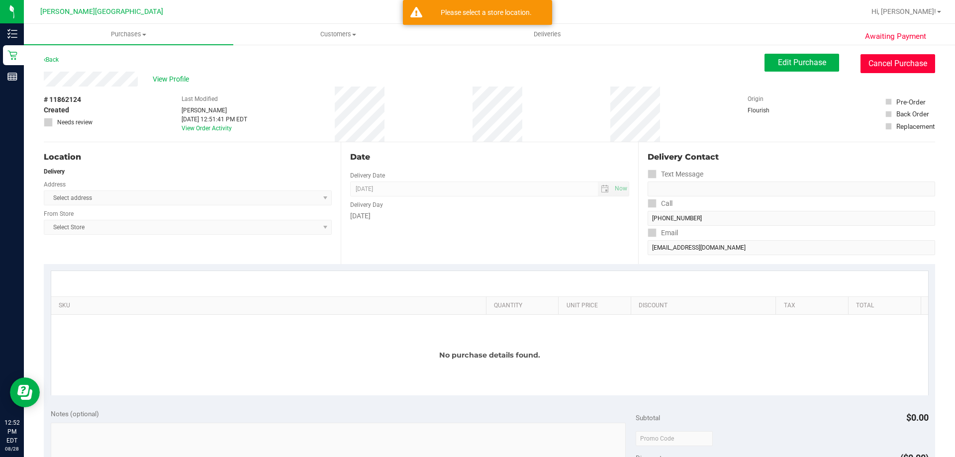
click at [866, 65] on button "Cancel Purchase" at bounding box center [898, 63] width 75 height 19
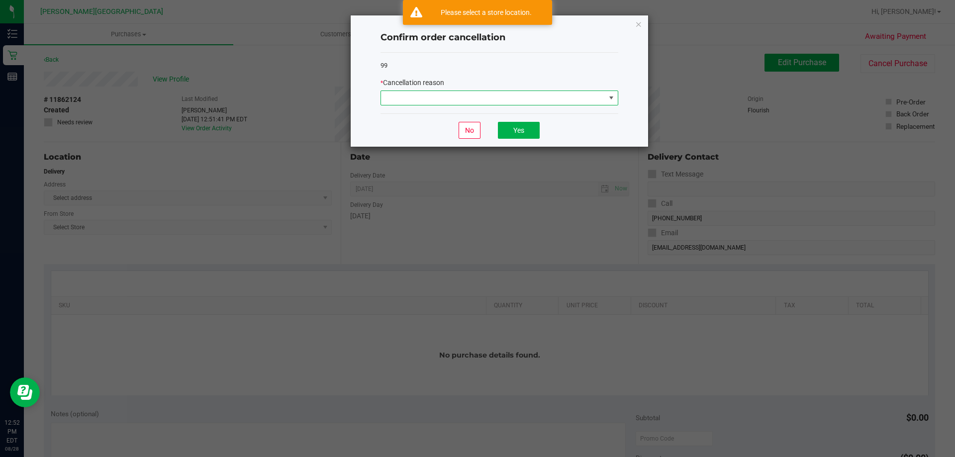
click at [607, 96] on span at bounding box center [611, 98] width 8 height 8
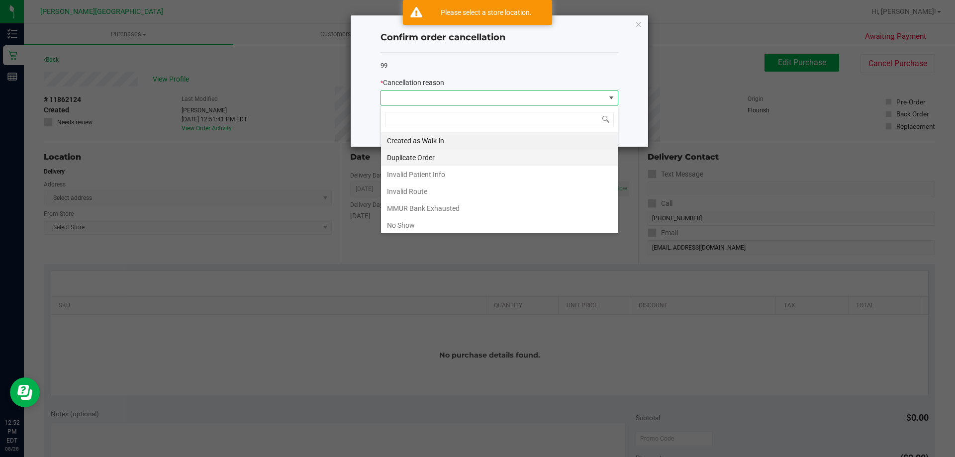
scroll to position [15, 238]
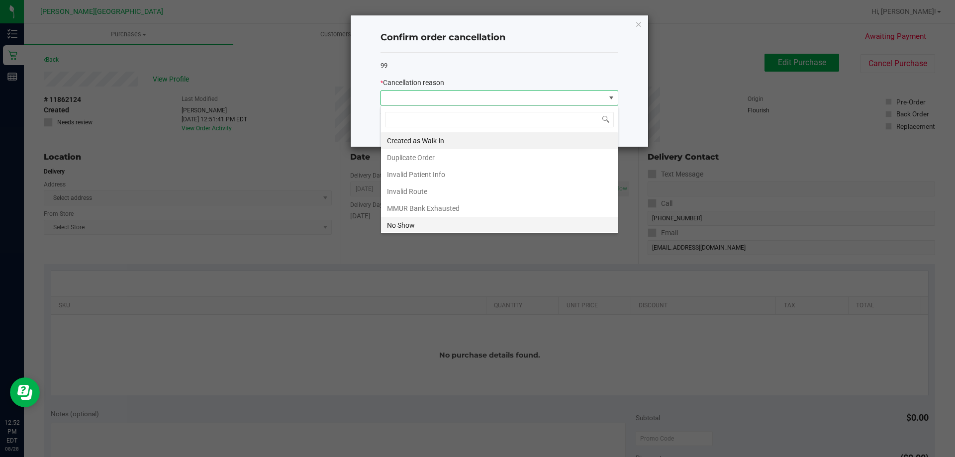
click at [446, 220] on li "No Show" at bounding box center [499, 225] width 237 height 17
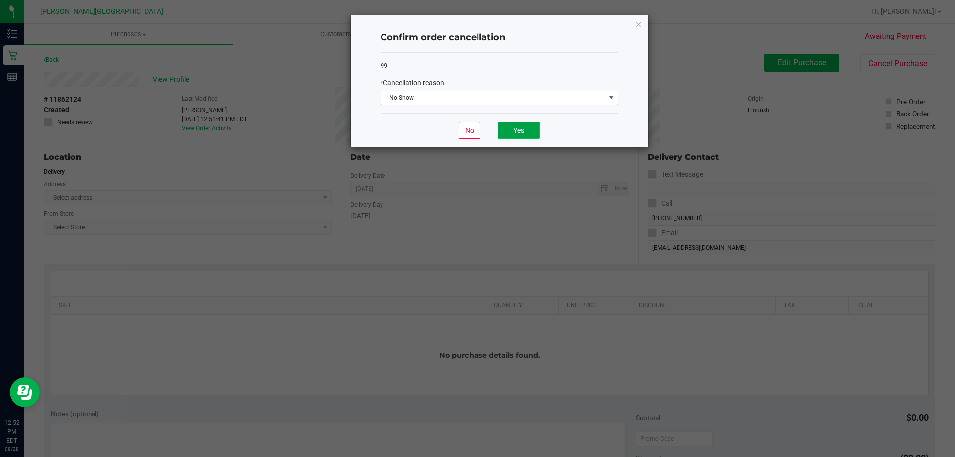
click at [527, 137] on button "Yes" at bounding box center [519, 130] width 42 height 17
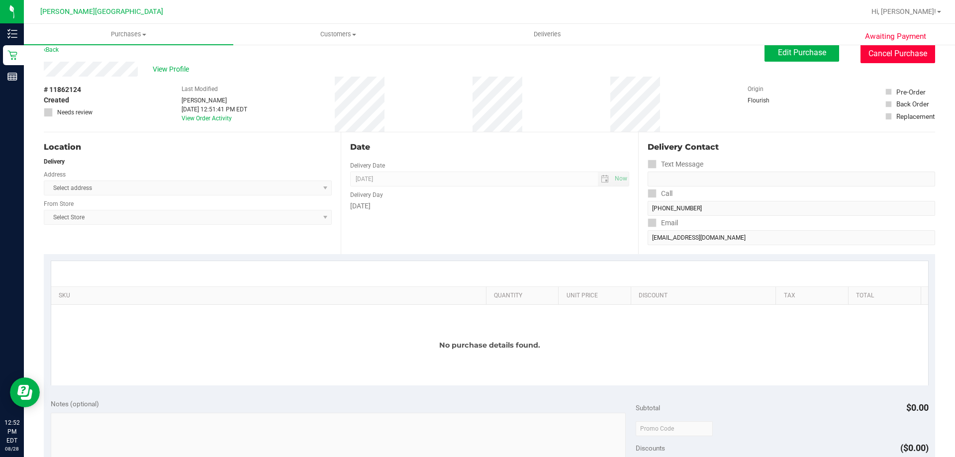
scroll to position [0, 0]
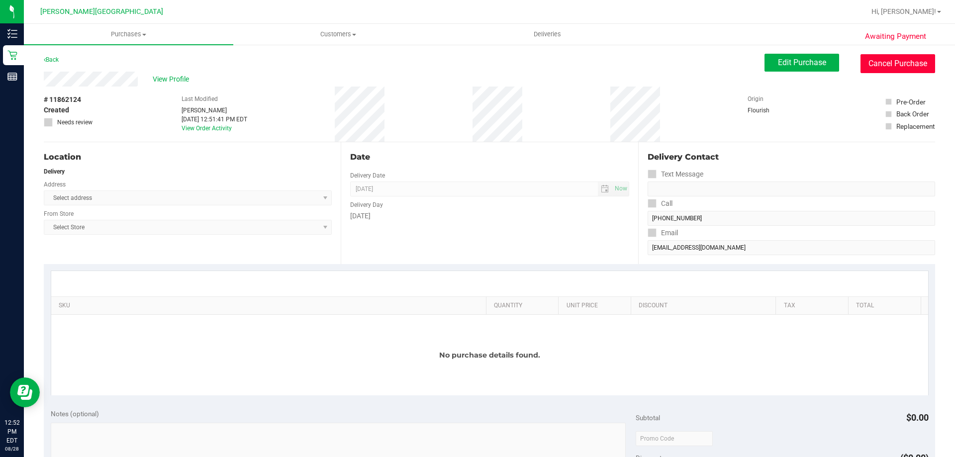
click at [877, 66] on button "Cancel Purchase" at bounding box center [898, 63] width 75 height 19
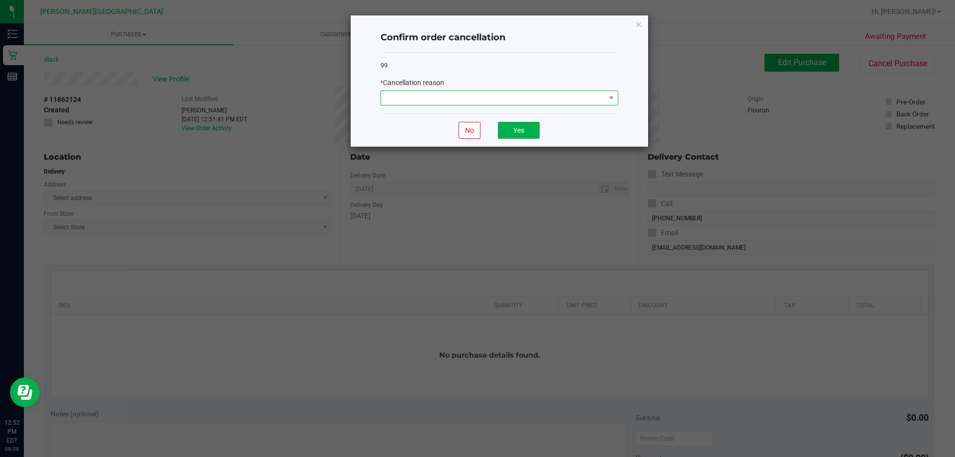
click at [526, 101] on span at bounding box center [493, 98] width 224 height 14
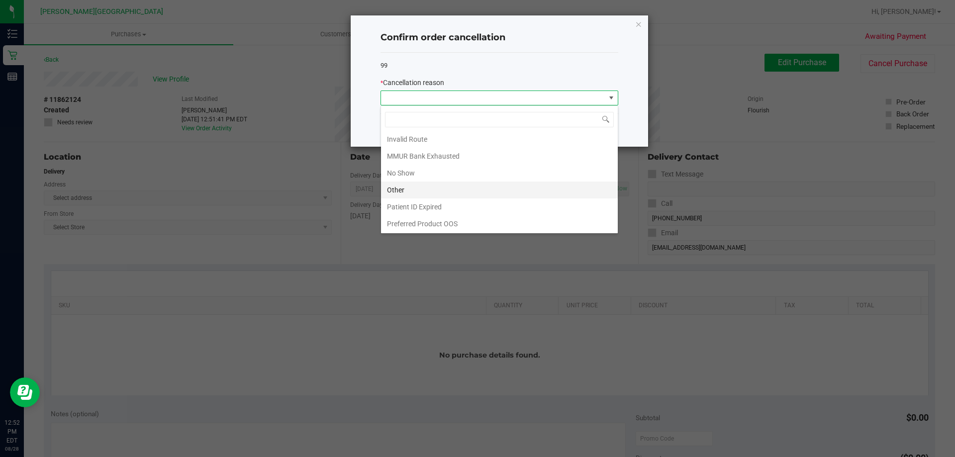
scroll to position [53, 0]
click at [479, 184] on li "Other" at bounding box center [499, 189] width 237 height 17
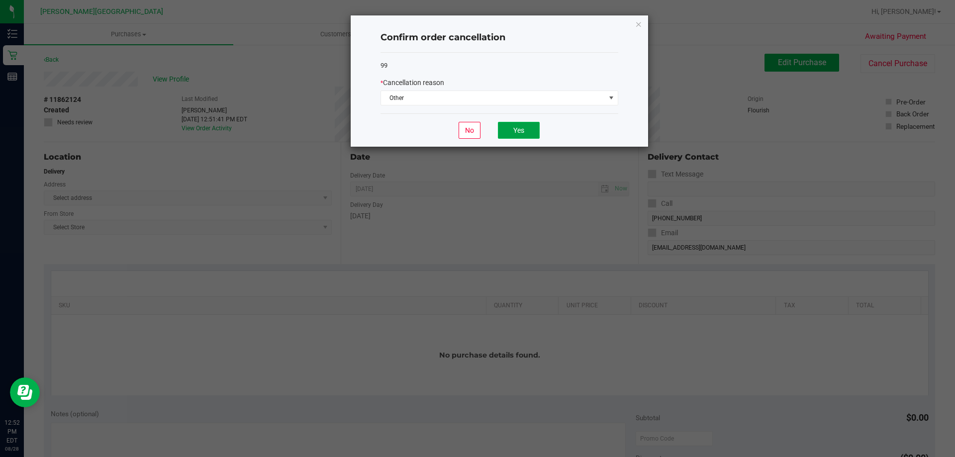
click at [519, 132] on button "Yes" at bounding box center [519, 130] width 42 height 17
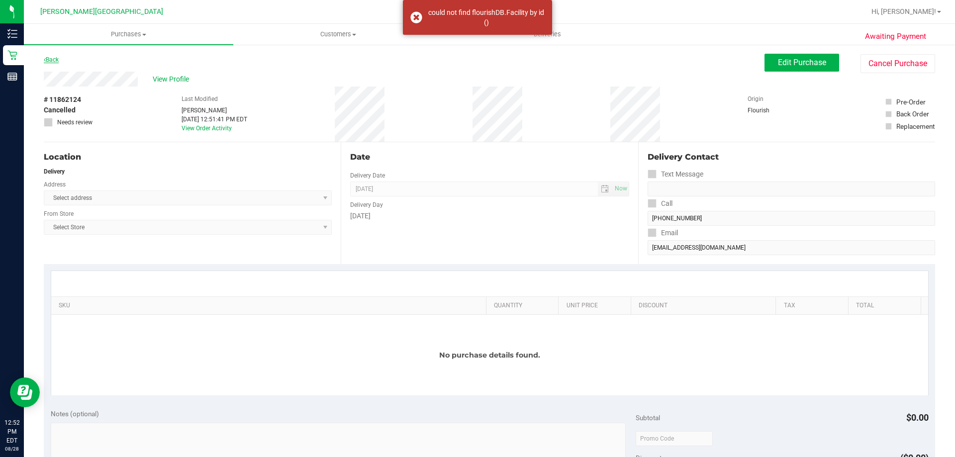
click at [59, 57] on link "Back" at bounding box center [51, 59] width 15 height 7
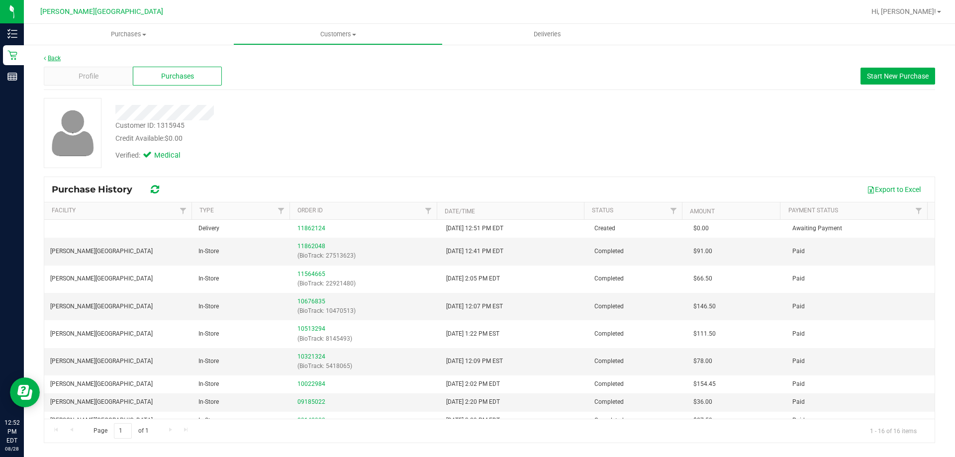
click at [60, 56] on link "Back" at bounding box center [52, 58] width 17 height 7
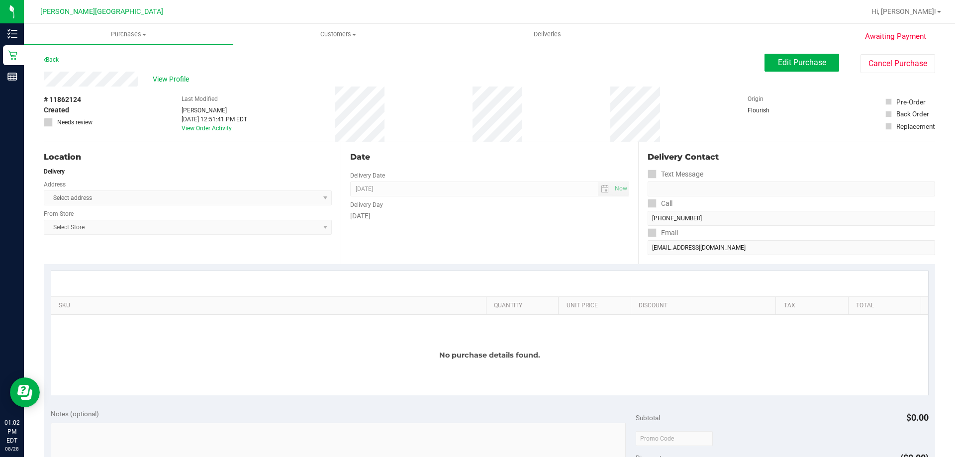
drag, startPoint x: 416, startPoint y: 92, endPoint x: 420, endPoint y: 85, distance: 8.3
click at [416, 92] on div "# 11862124 Created Needs review Last Modified [PERSON_NAME] [DATE] 12:51:41 PM …" at bounding box center [490, 114] width 892 height 55
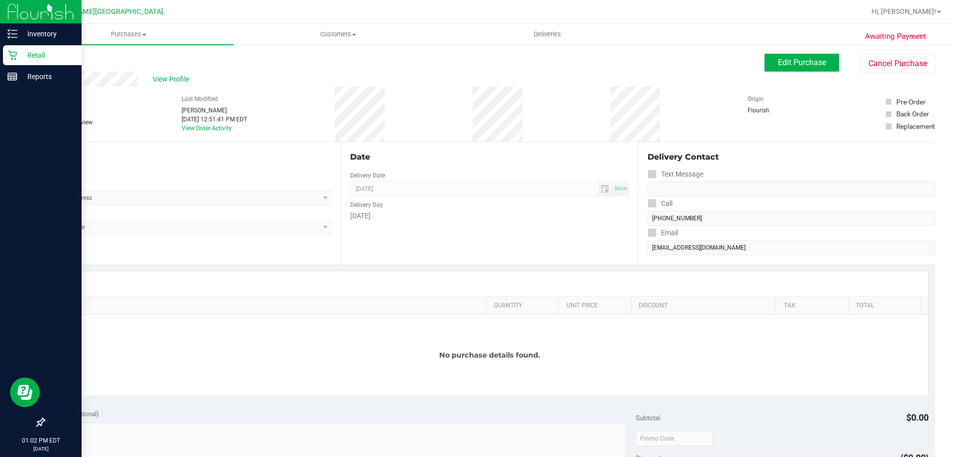
click at [37, 62] on div "Retail" at bounding box center [42, 55] width 79 height 20
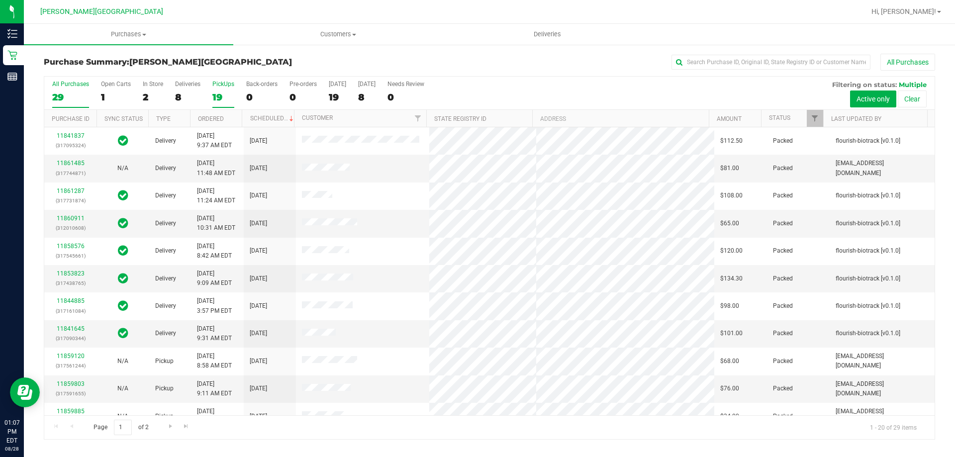
click at [226, 90] on label "PickUps 19" at bounding box center [223, 94] width 22 height 27
click at [0, 0] on input "PickUps 19" at bounding box center [0, 0] width 0 height 0
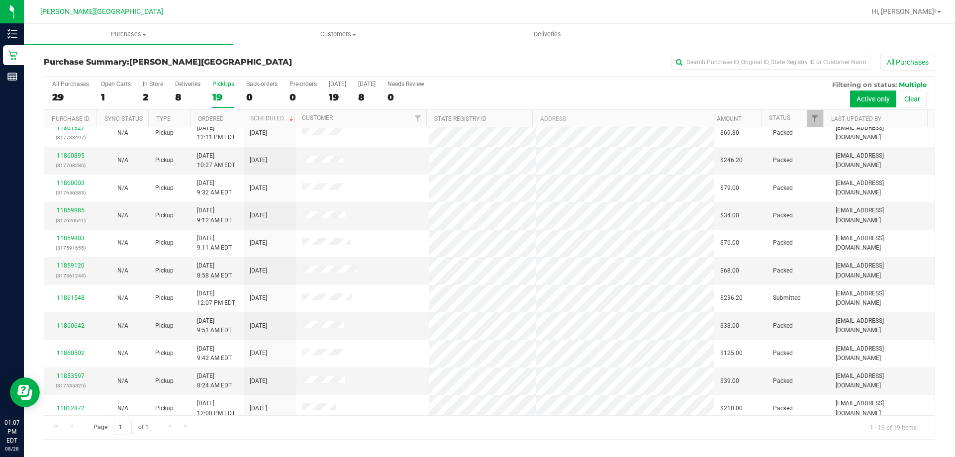
scroll to position [235, 0]
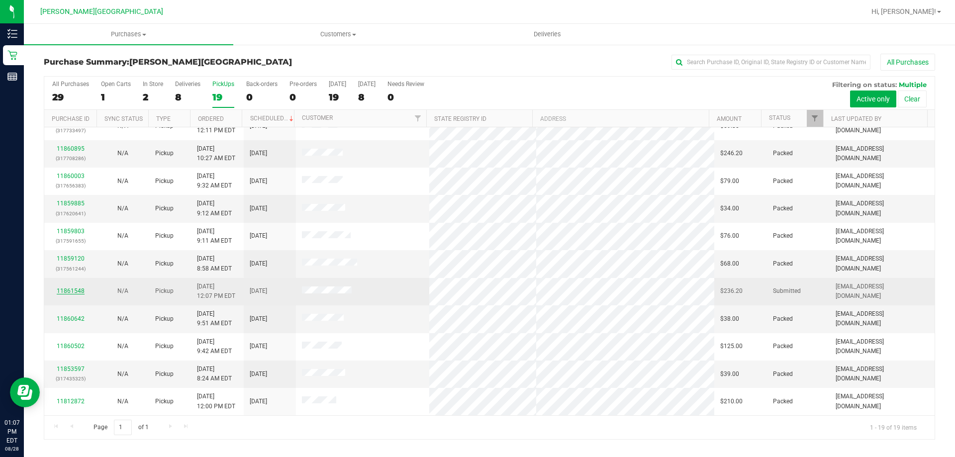
click at [64, 291] on link "11861548" at bounding box center [71, 291] width 28 height 7
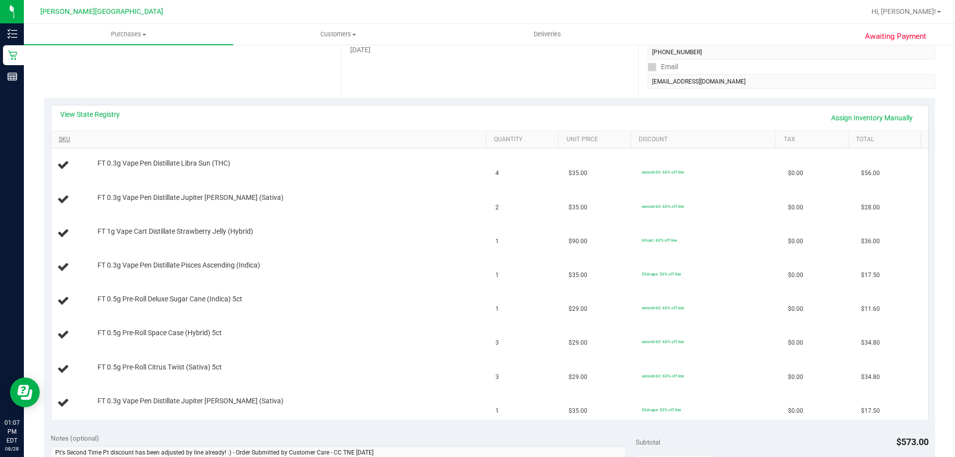
scroll to position [199, 0]
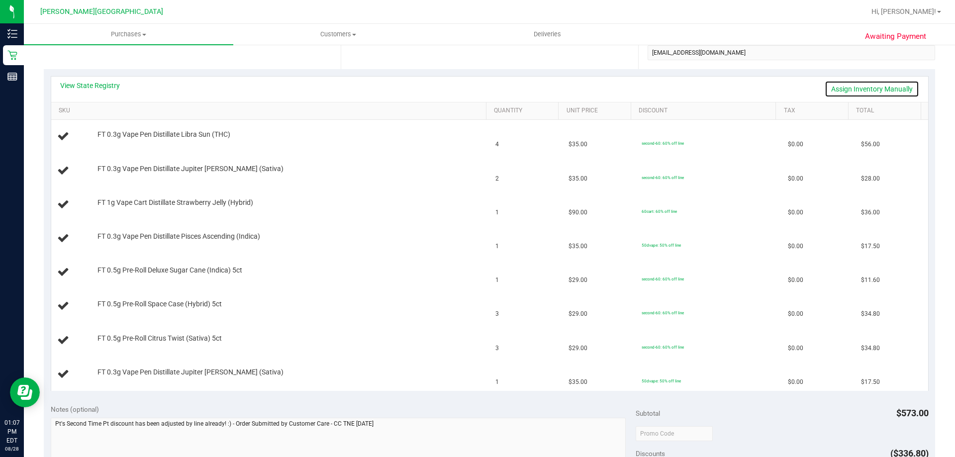
click at [859, 85] on link "Assign Inventory Manually" at bounding box center [872, 89] width 95 height 17
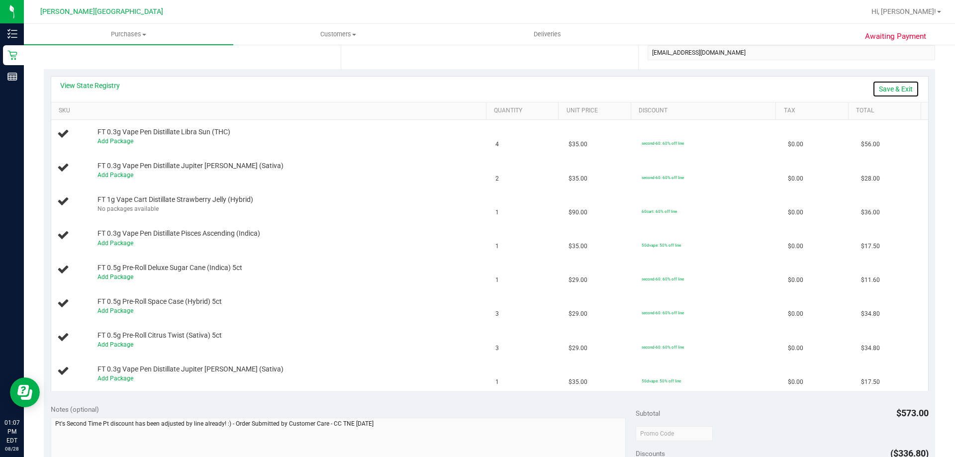
click at [885, 88] on link "Save & Exit" at bounding box center [896, 89] width 47 height 17
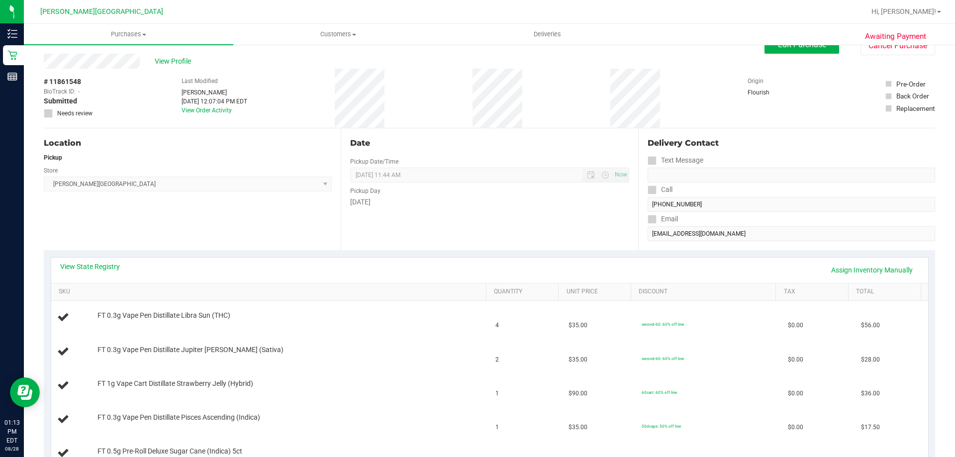
scroll to position [0, 0]
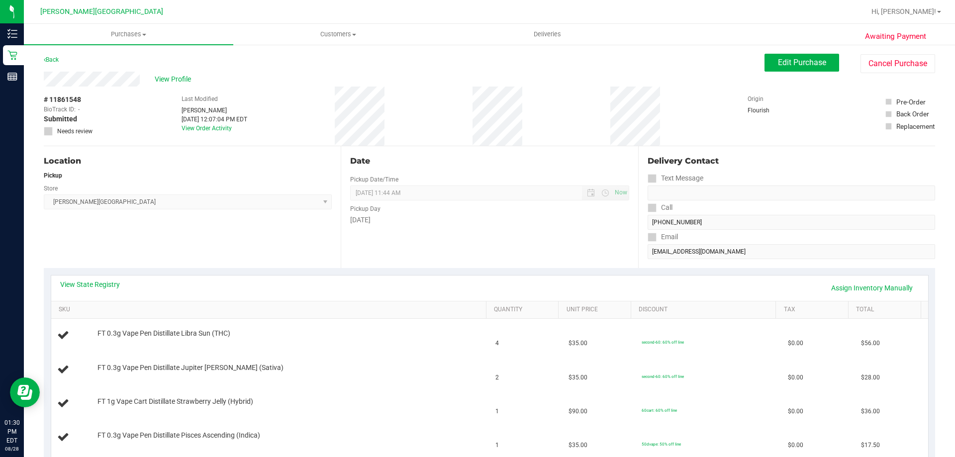
click at [48, 60] on link "Back" at bounding box center [51, 59] width 15 height 7
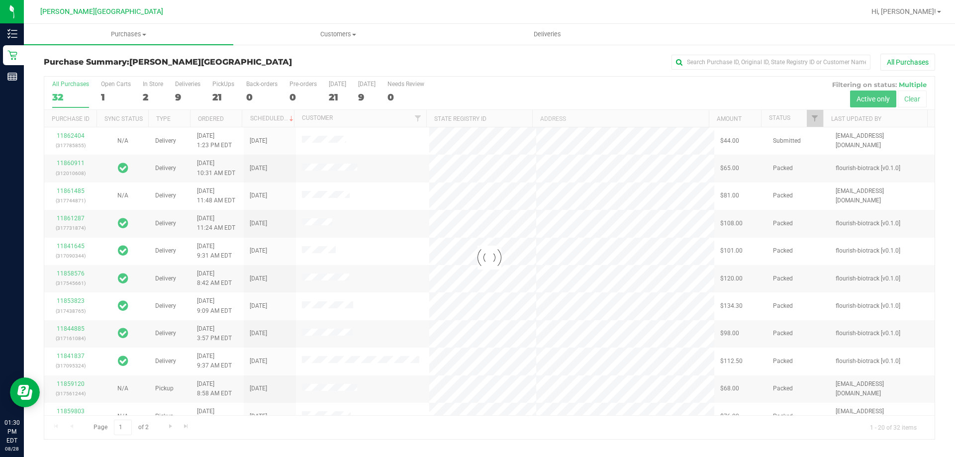
click at [219, 90] on div at bounding box center [489, 258] width 891 height 363
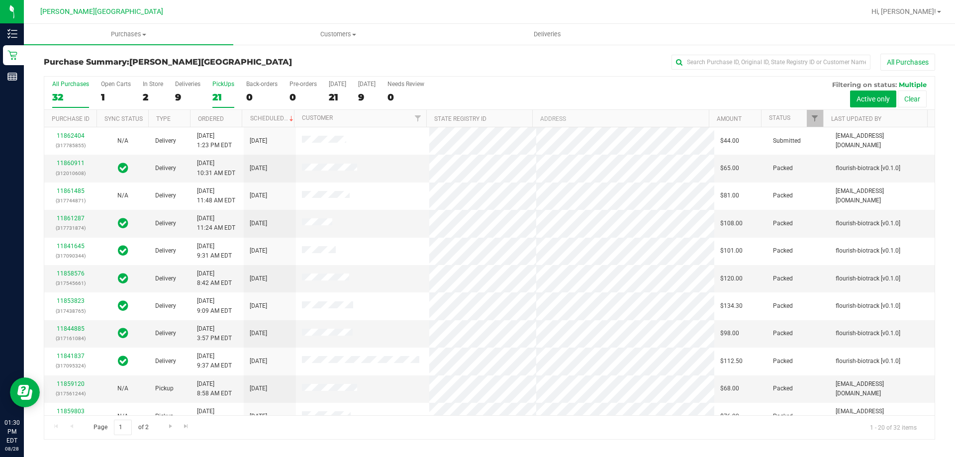
click at [219, 90] on label "PickUps 21" at bounding box center [223, 94] width 22 height 27
click at [0, 0] on input "PickUps 21" at bounding box center [0, 0] width 0 height 0
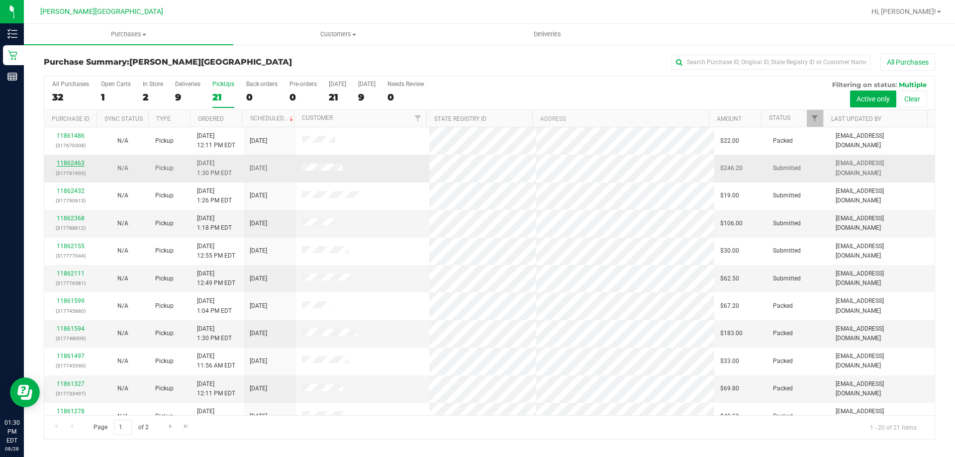
click at [71, 163] on link "11862463" at bounding box center [71, 163] width 28 height 7
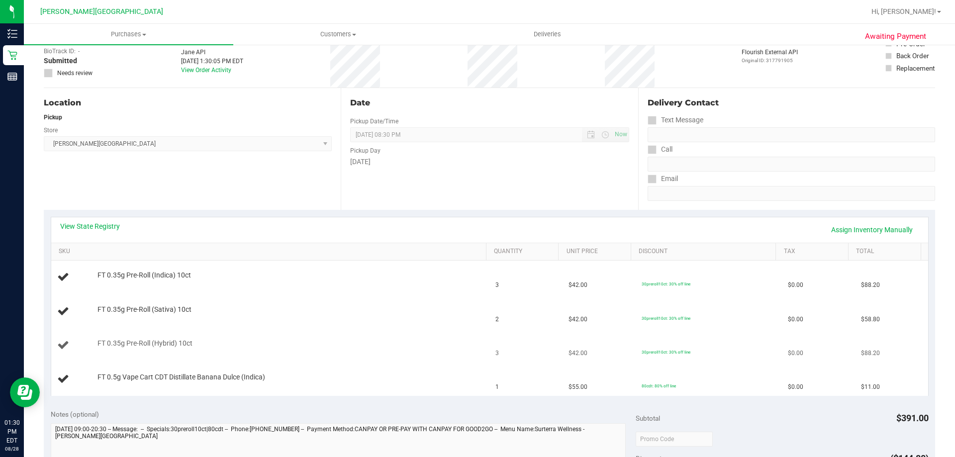
scroll to position [50, 0]
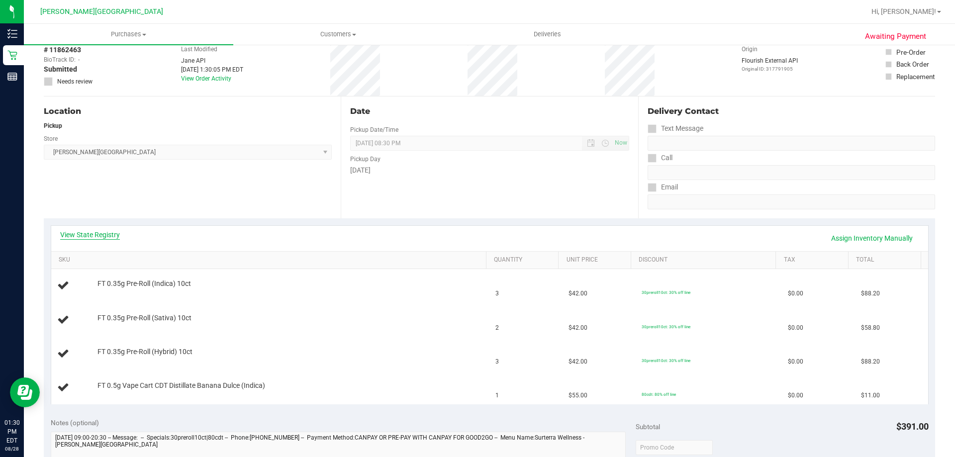
click at [85, 236] on link "View State Registry" at bounding box center [90, 235] width 60 height 10
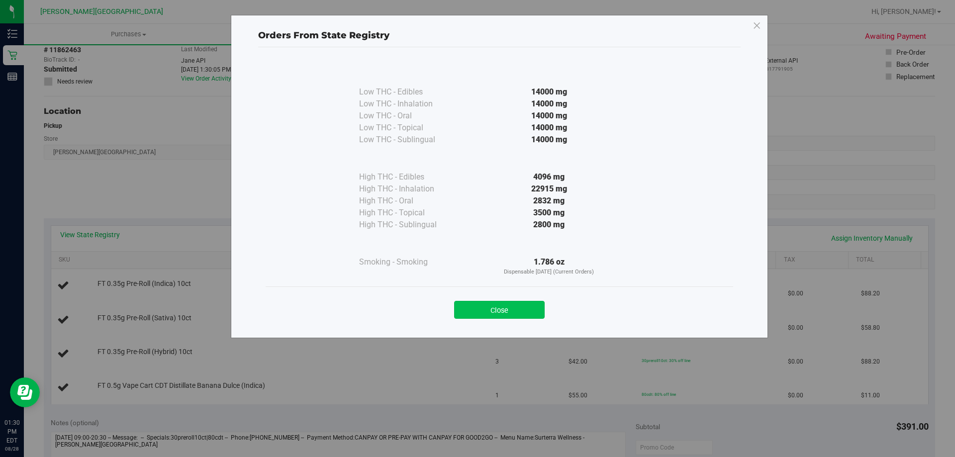
click at [529, 313] on button "Close" at bounding box center [499, 310] width 91 height 18
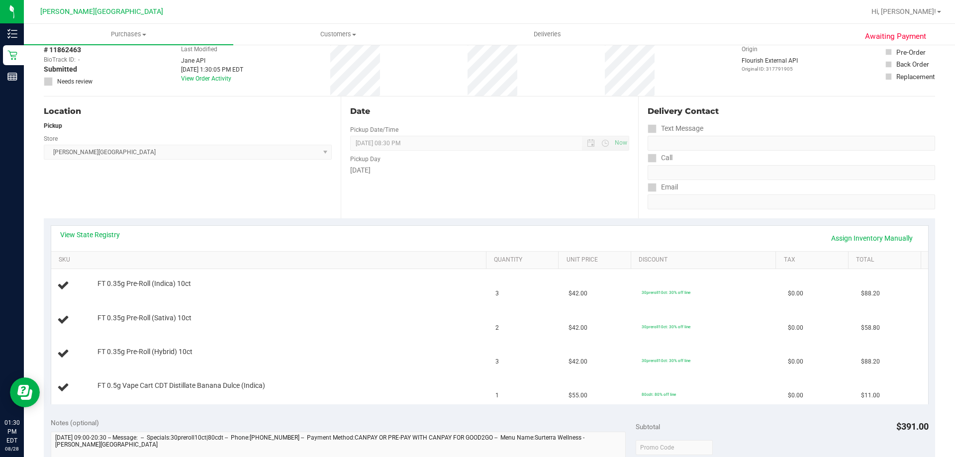
scroll to position [0, 0]
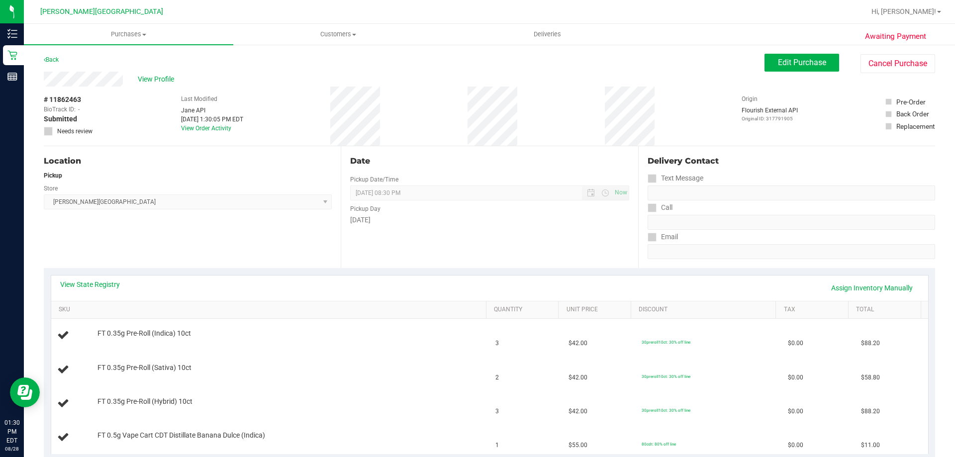
click at [55, 64] on div "Back" at bounding box center [51, 60] width 15 height 12
click at [52, 59] on link "Back" at bounding box center [51, 59] width 15 height 7
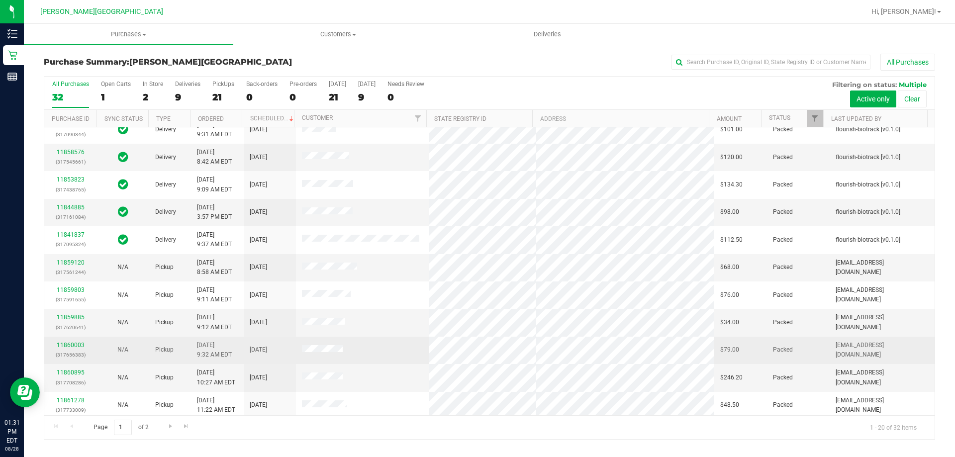
scroll to position [199, 0]
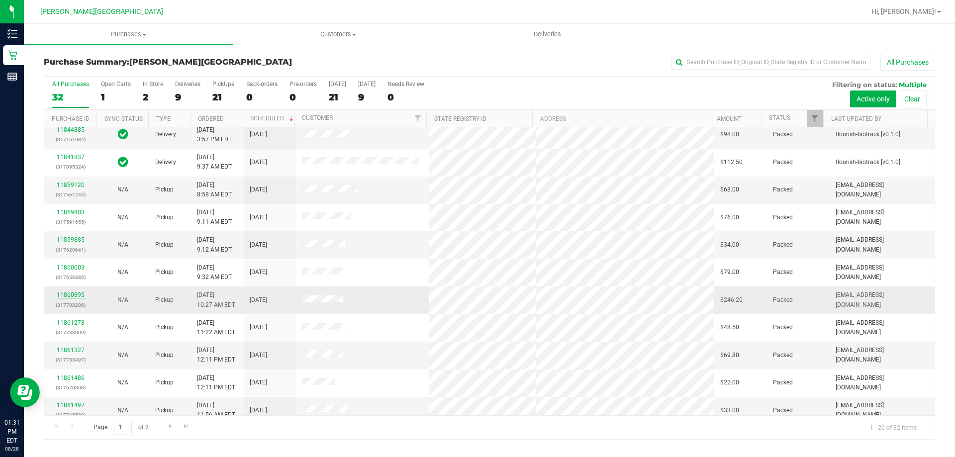
click at [73, 296] on link "11860895" at bounding box center [71, 295] width 28 height 7
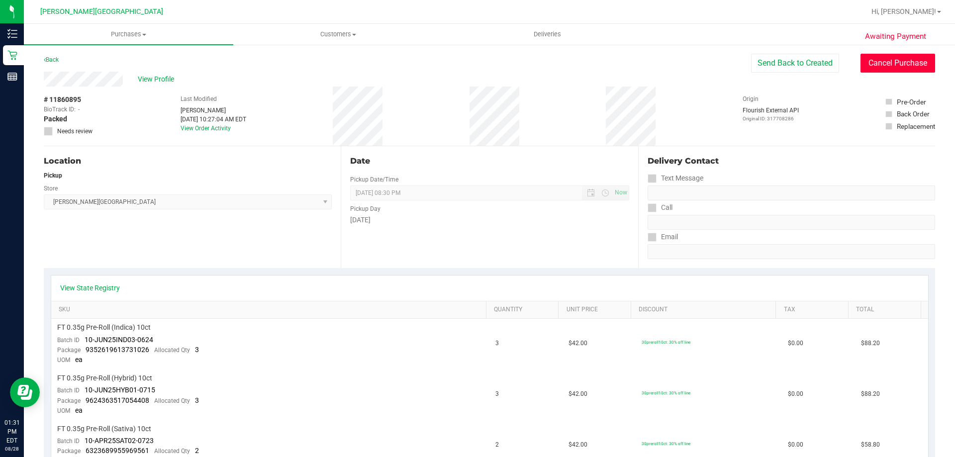
click at [884, 60] on button "Cancel Purchase" at bounding box center [898, 63] width 75 height 19
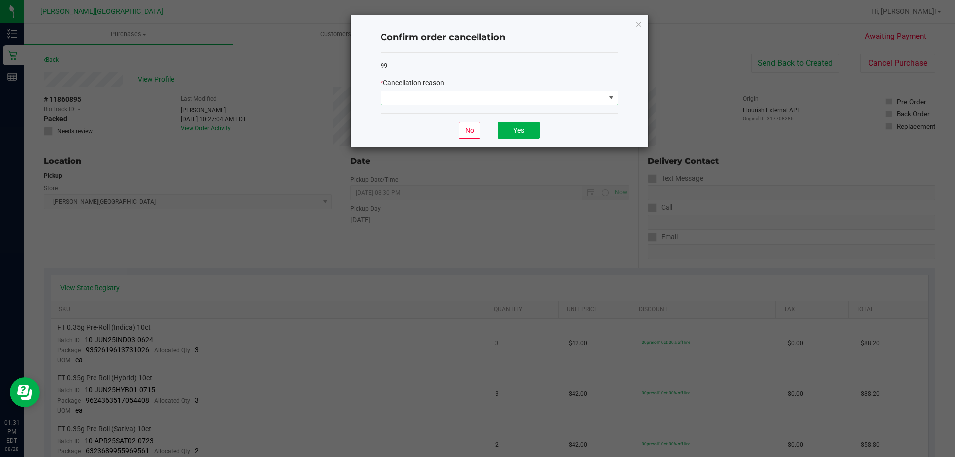
click at [468, 96] on span at bounding box center [493, 98] width 224 height 14
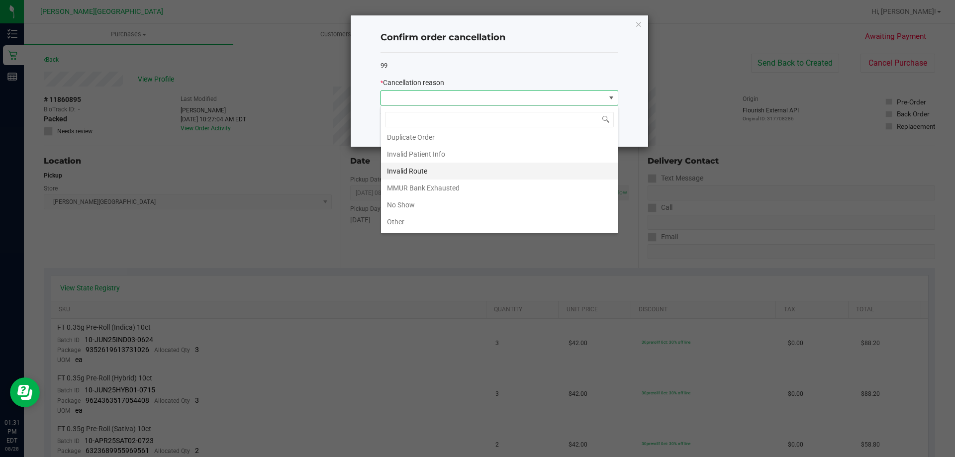
scroll to position [3, 0]
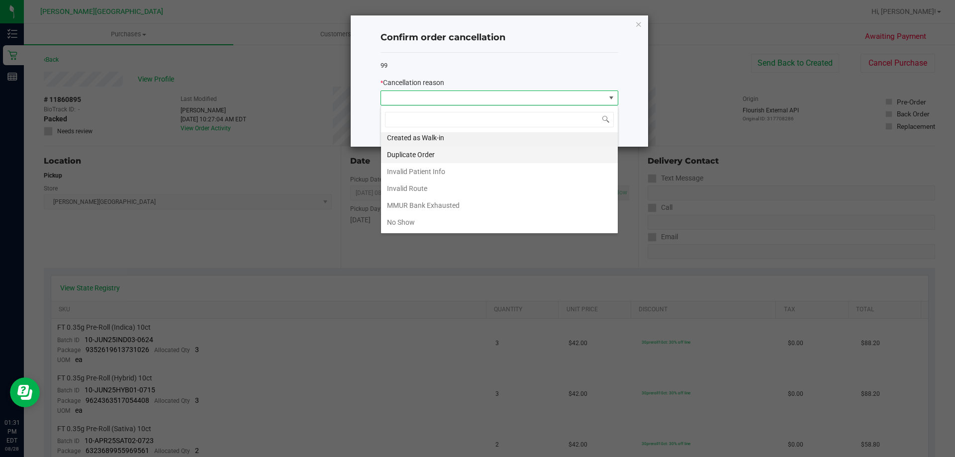
click at [422, 155] on li "Duplicate Order" at bounding box center [499, 154] width 237 height 17
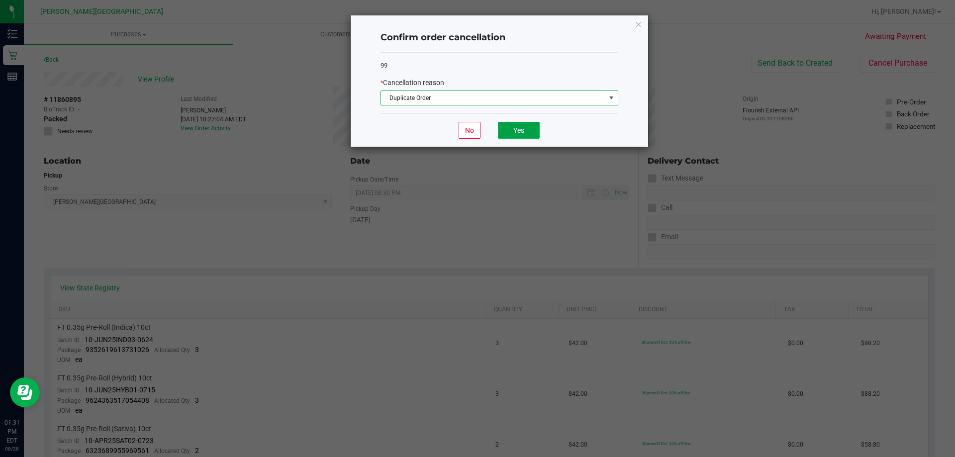
click at [519, 125] on button "Yes" at bounding box center [519, 130] width 42 height 17
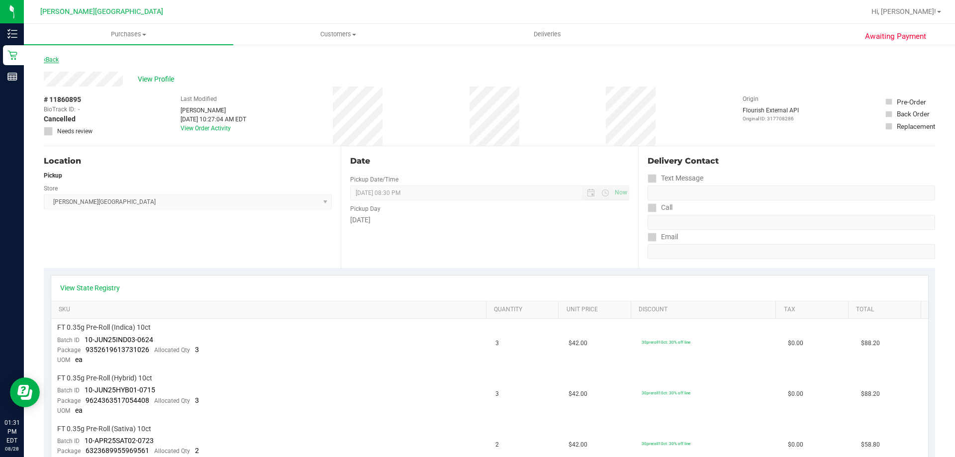
click at [59, 57] on link "Back" at bounding box center [51, 59] width 15 height 7
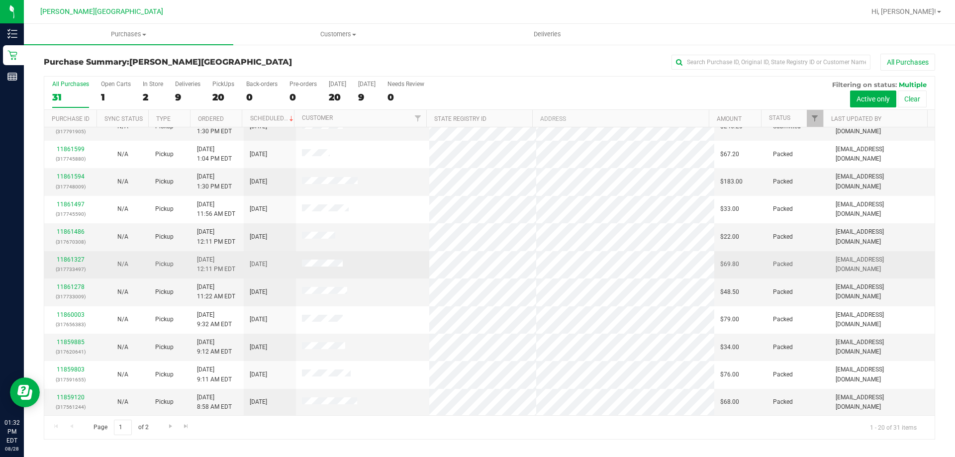
scroll to position [263, 0]
click at [67, 260] on link "11861327" at bounding box center [71, 259] width 28 height 7
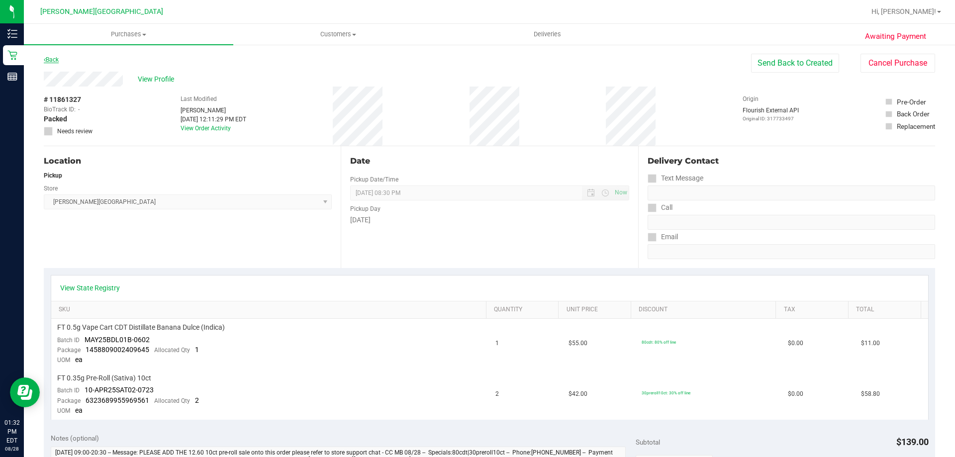
click at [53, 57] on link "Back" at bounding box center [51, 59] width 15 height 7
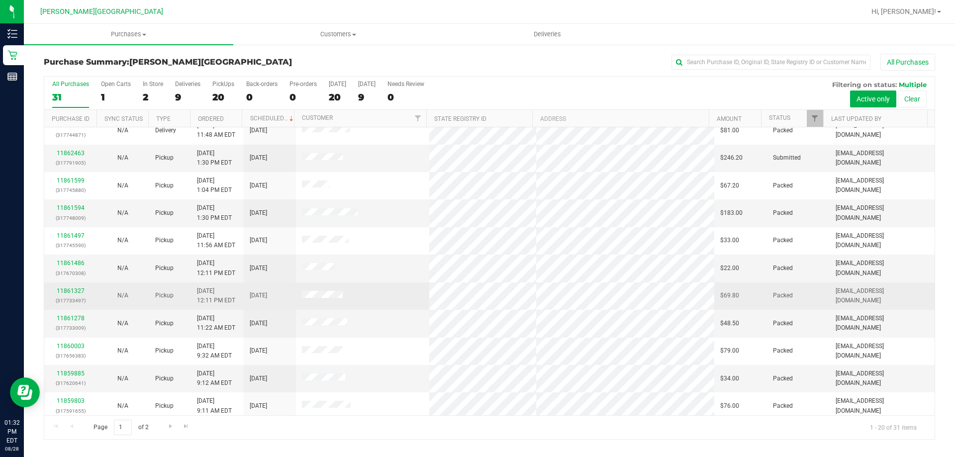
scroll to position [213, 0]
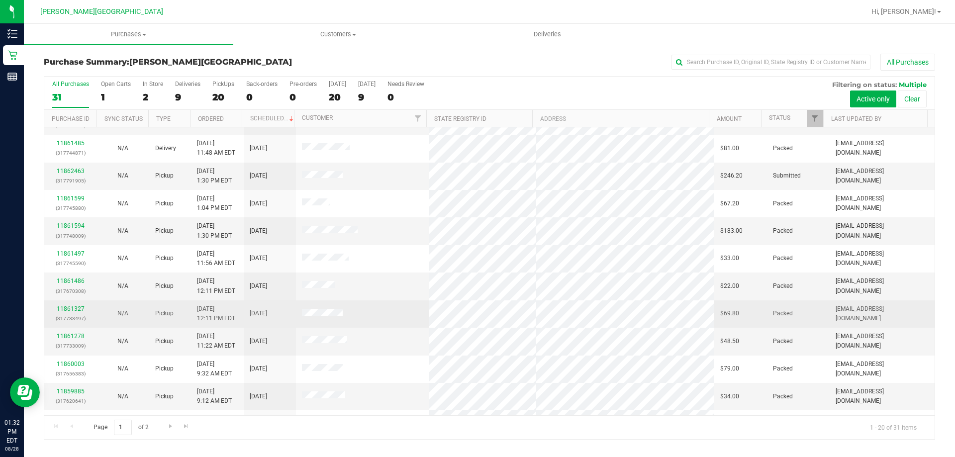
click at [382, 315] on td at bounding box center [363, 313] width 134 height 27
click at [75, 309] on link "11861327" at bounding box center [71, 308] width 28 height 7
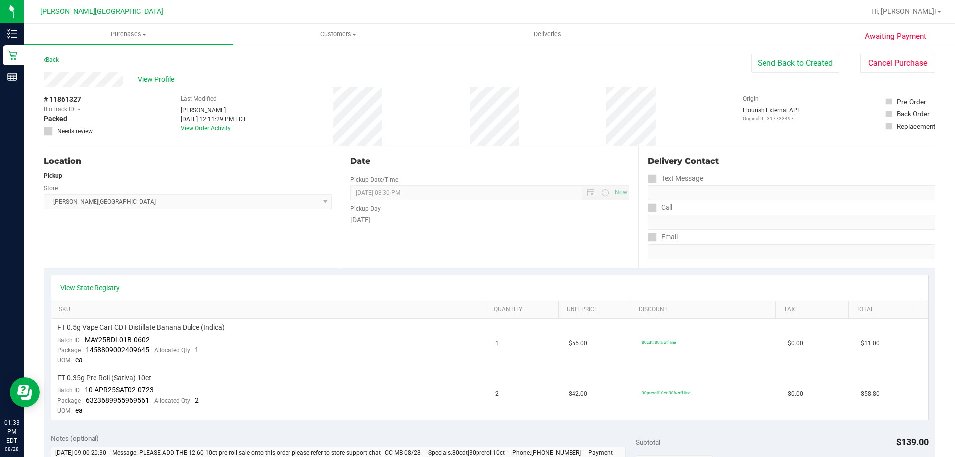
click at [56, 59] on link "Back" at bounding box center [51, 59] width 15 height 7
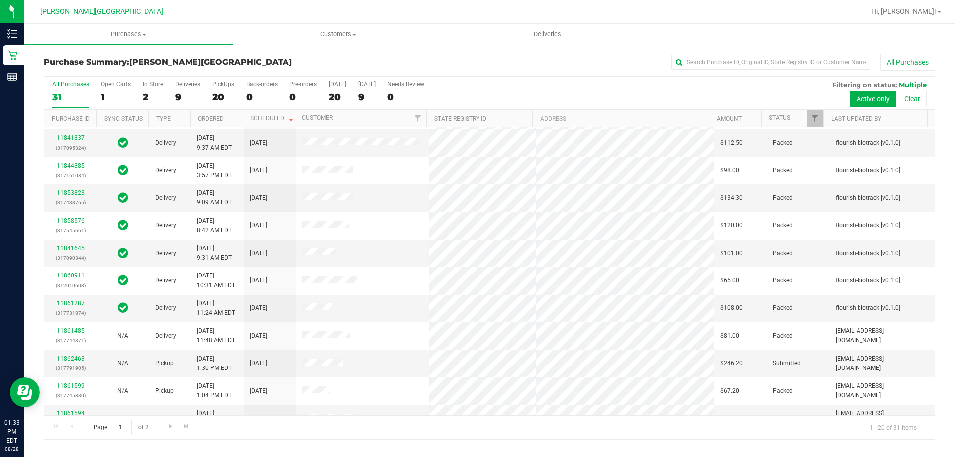
scroll to position [50, 0]
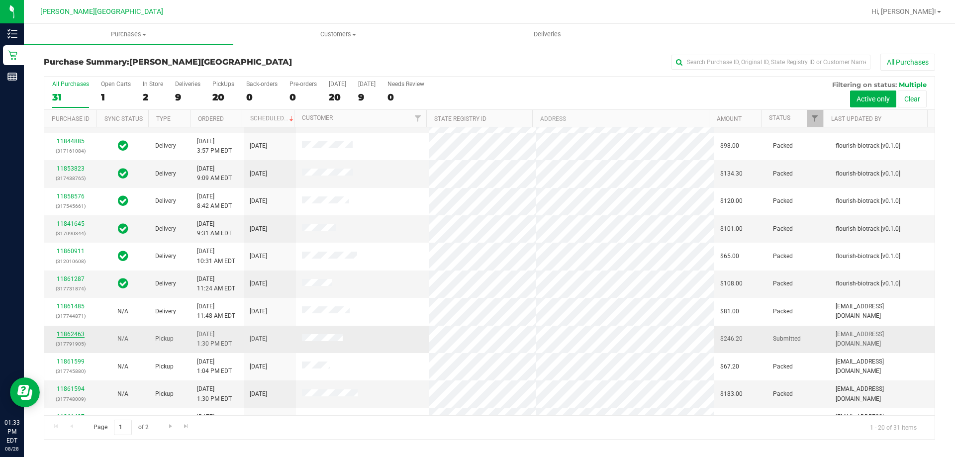
click at [80, 334] on link "11862463" at bounding box center [71, 334] width 28 height 7
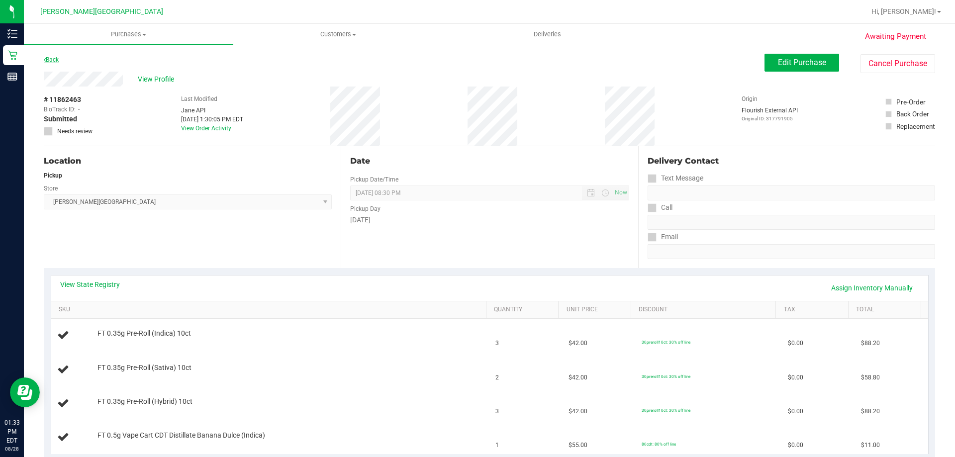
click at [56, 59] on link "Back" at bounding box center [51, 59] width 15 height 7
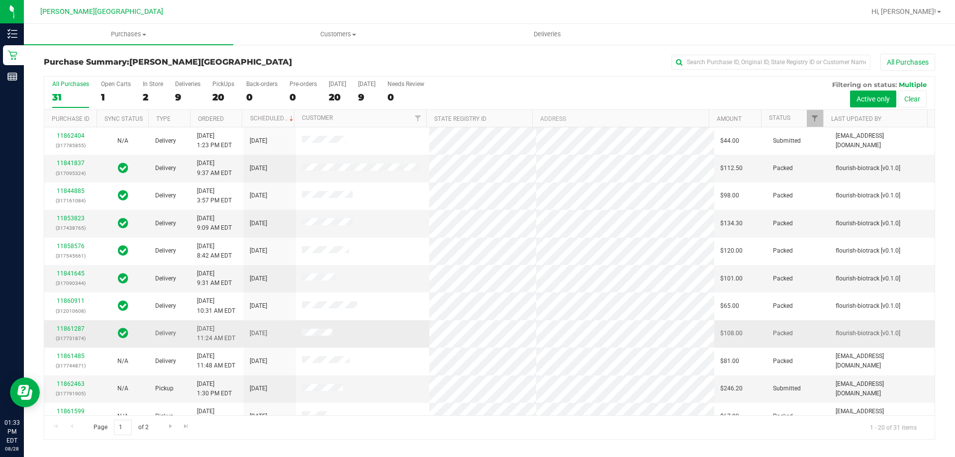
scroll to position [249, 0]
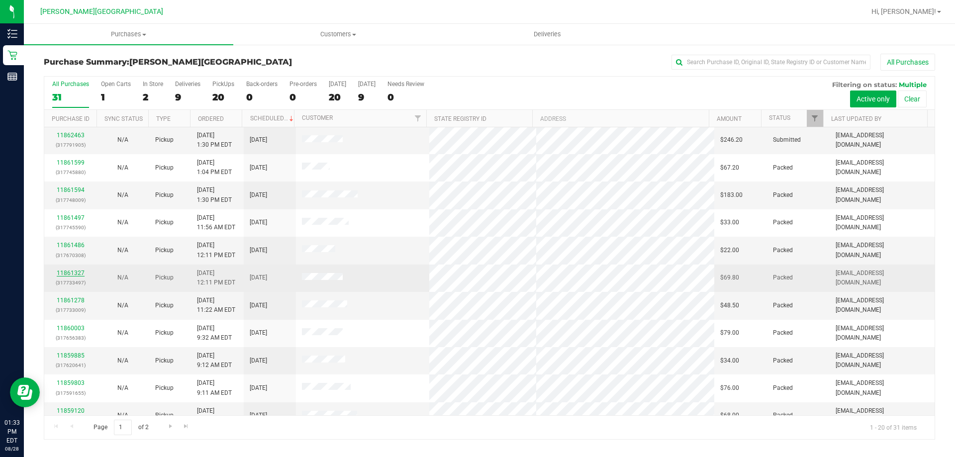
click at [82, 273] on link "11861327" at bounding box center [71, 273] width 28 height 7
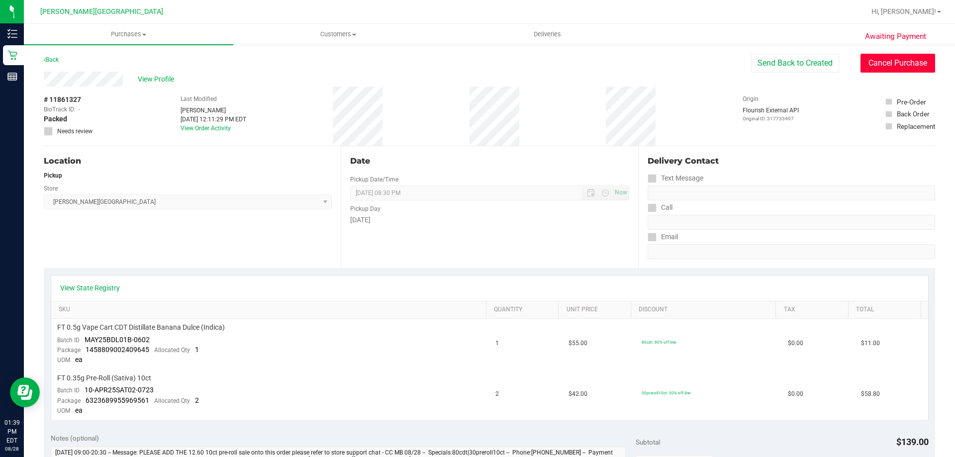
click at [916, 59] on button "Cancel Purchase" at bounding box center [898, 63] width 75 height 19
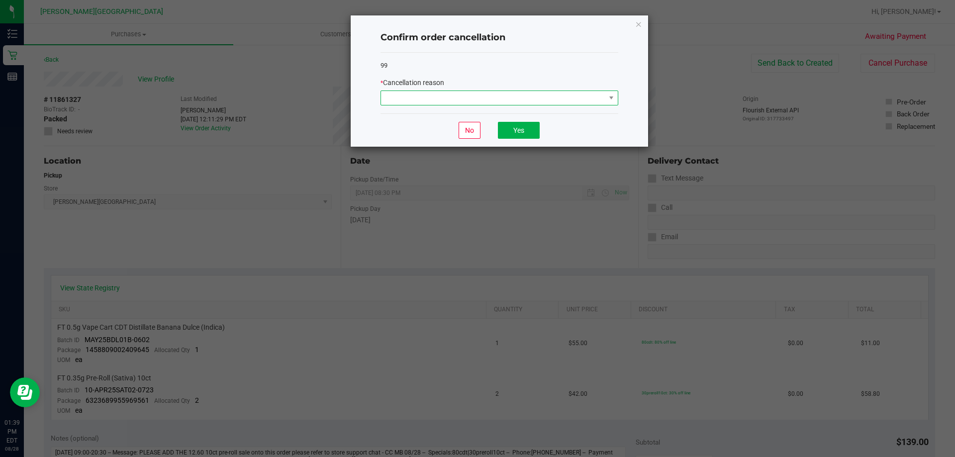
click at [529, 96] on span at bounding box center [493, 98] width 224 height 14
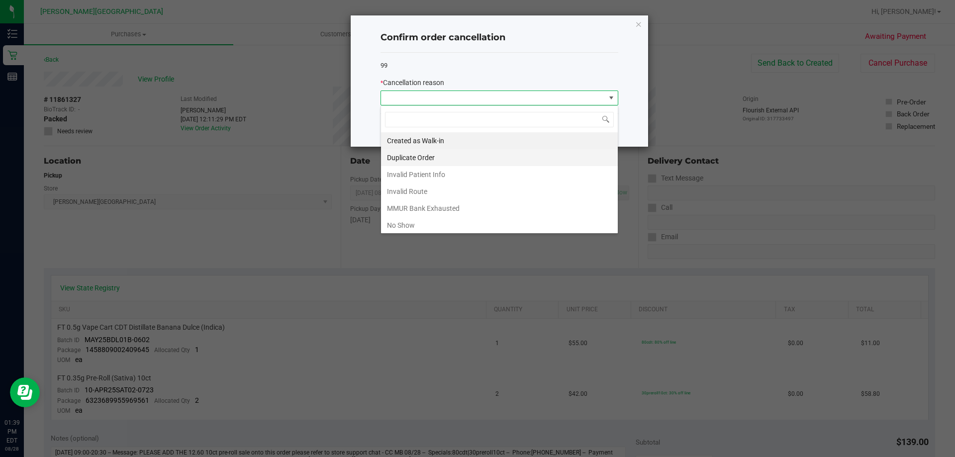
click at [419, 163] on li "Duplicate Order" at bounding box center [499, 157] width 237 height 17
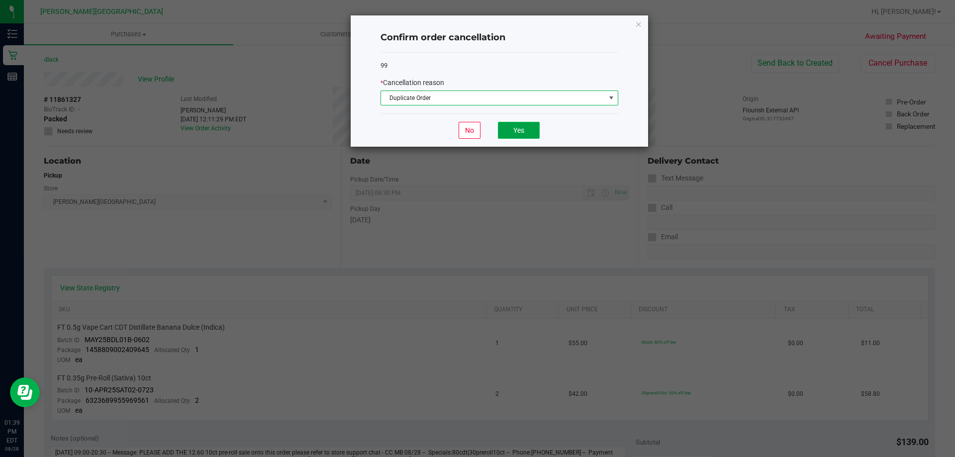
click at [520, 131] on button "Yes" at bounding box center [519, 130] width 42 height 17
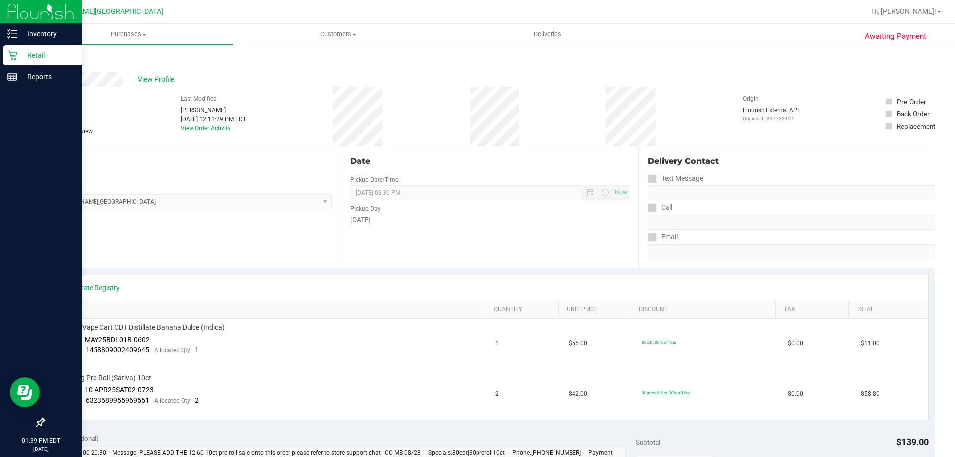
click at [46, 51] on p "Retail" at bounding box center [47, 55] width 60 height 12
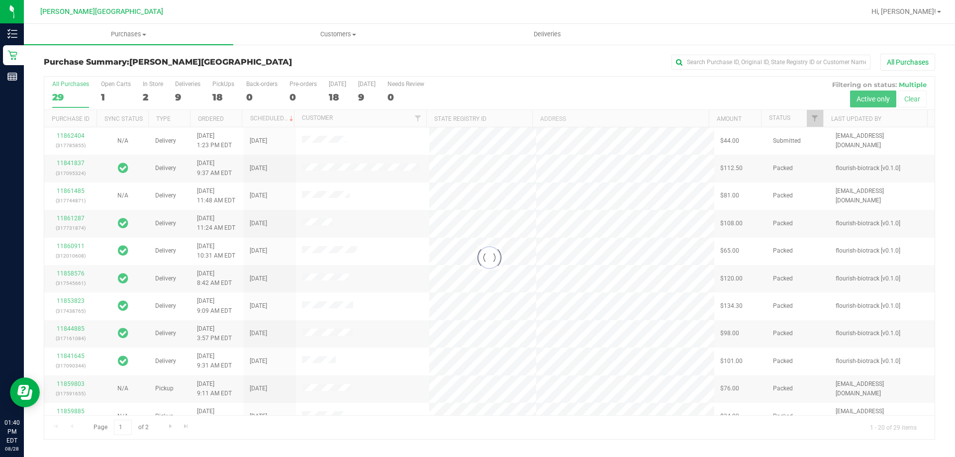
click at [219, 91] on div at bounding box center [489, 258] width 891 height 363
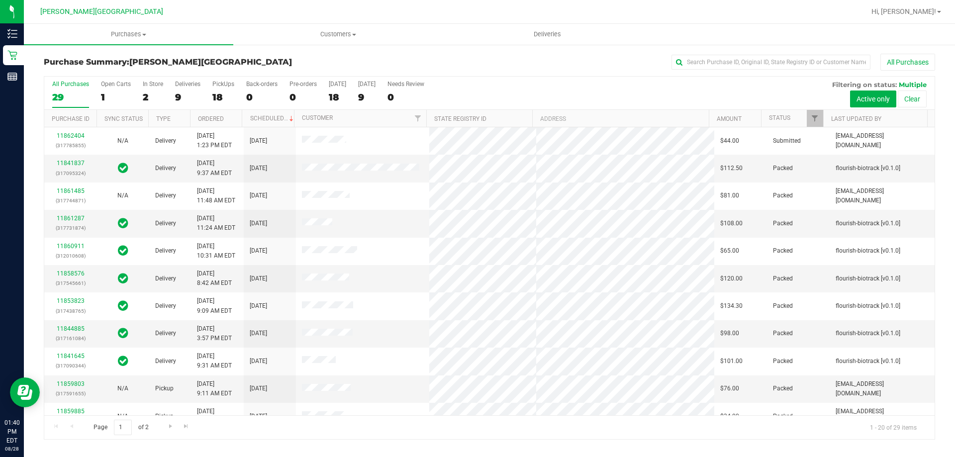
click at [219, 92] on div "18" at bounding box center [223, 97] width 22 height 11
click at [0, 0] on input "PickUps 18" at bounding box center [0, 0] width 0 height 0
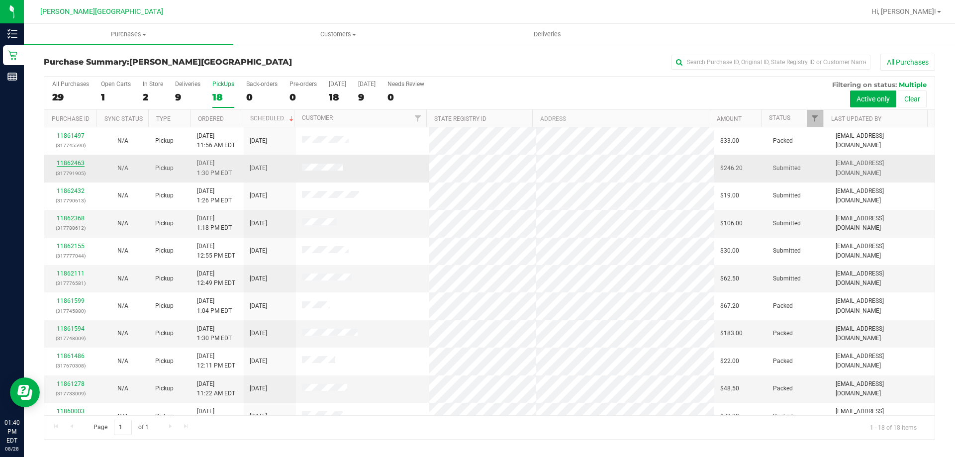
click at [74, 163] on link "11862463" at bounding box center [71, 163] width 28 height 7
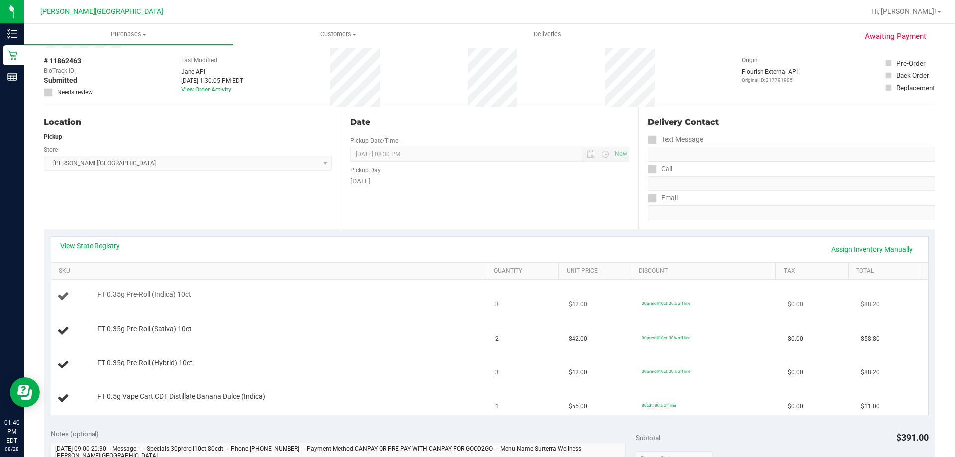
scroll to position [100, 0]
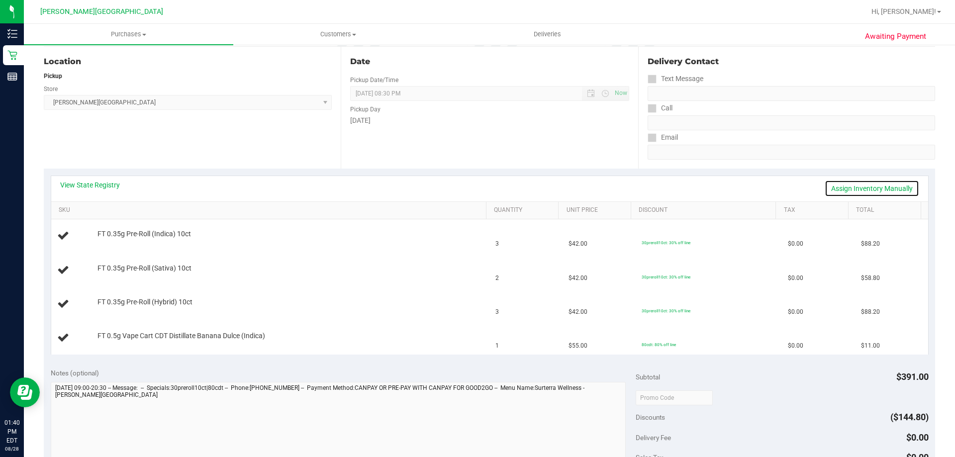
click at [866, 183] on link "Assign Inventory Manually" at bounding box center [872, 188] width 95 height 17
click at [894, 190] on link "Save & Exit" at bounding box center [896, 188] width 47 height 17
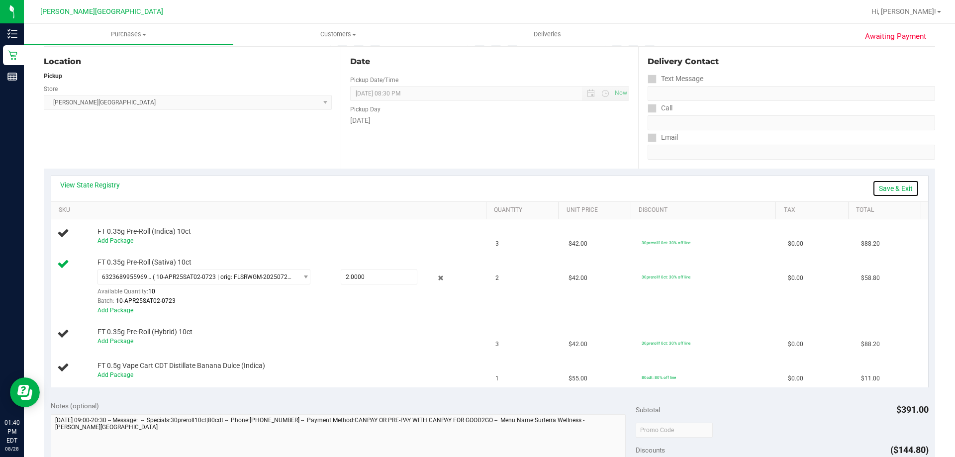
click at [894, 191] on link "Save & Exit" at bounding box center [896, 188] width 47 height 17
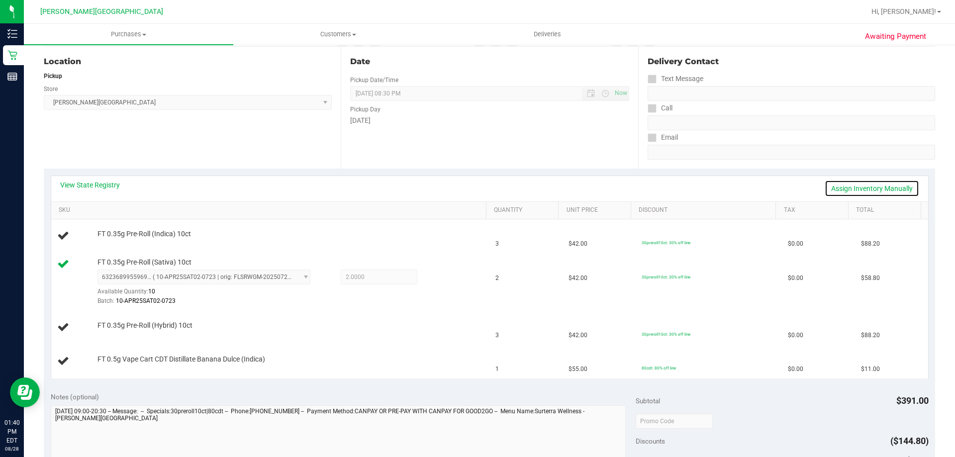
click at [879, 187] on link "Assign Inventory Manually" at bounding box center [872, 188] width 95 height 17
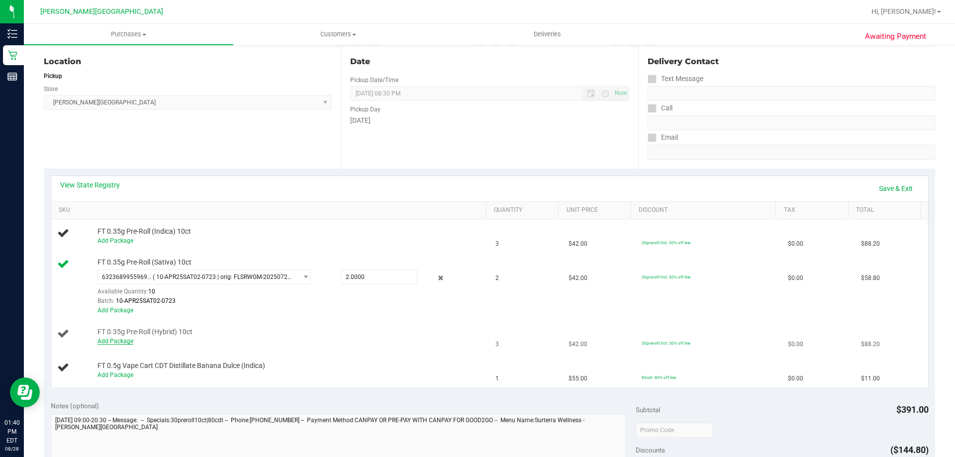
click at [117, 342] on link "Add Package" at bounding box center [116, 341] width 36 height 7
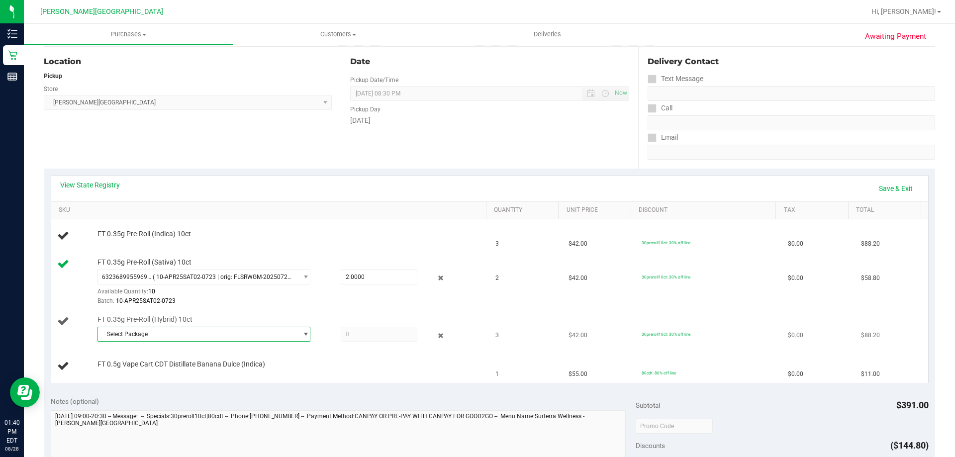
drag, startPoint x: 117, startPoint y: 342, endPoint x: 183, endPoint y: 340, distance: 65.2
click at [183, 340] on span "Select Package" at bounding box center [197, 334] width 199 height 14
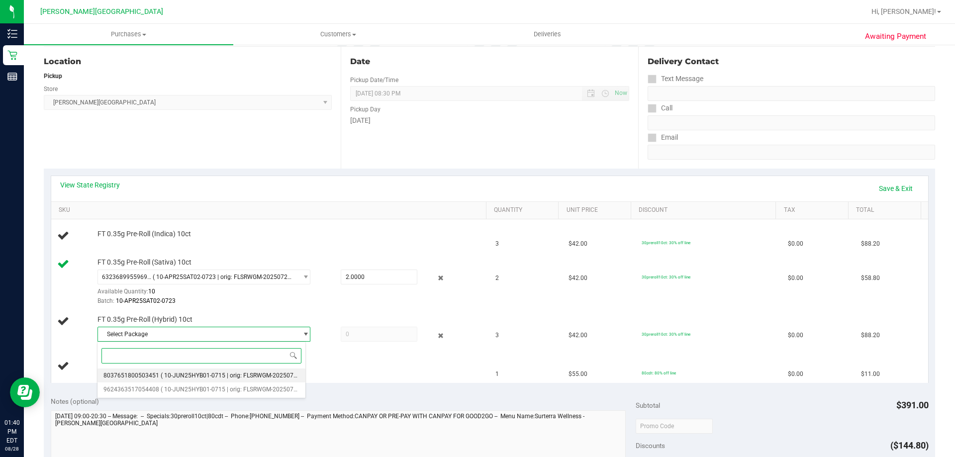
click at [198, 371] on li "8037651800503451 ( 10-JUN25HYB01-0715 | orig: FLSRWGM-20250721-1443 )" at bounding box center [202, 376] width 208 height 14
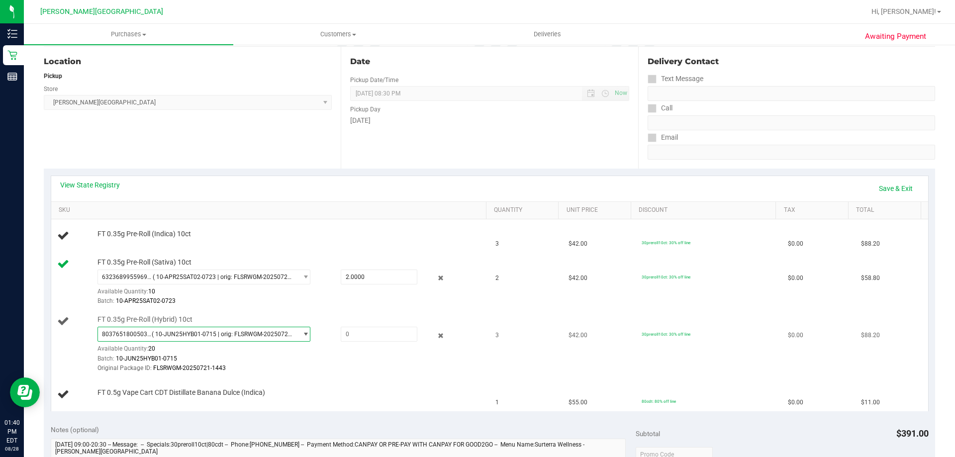
click at [224, 336] on span "( 10-JUN25HYB01-0715 | orig: FLSRWGM-20250721-1443 )" at bounding box center [223, 334] width 142 height 7
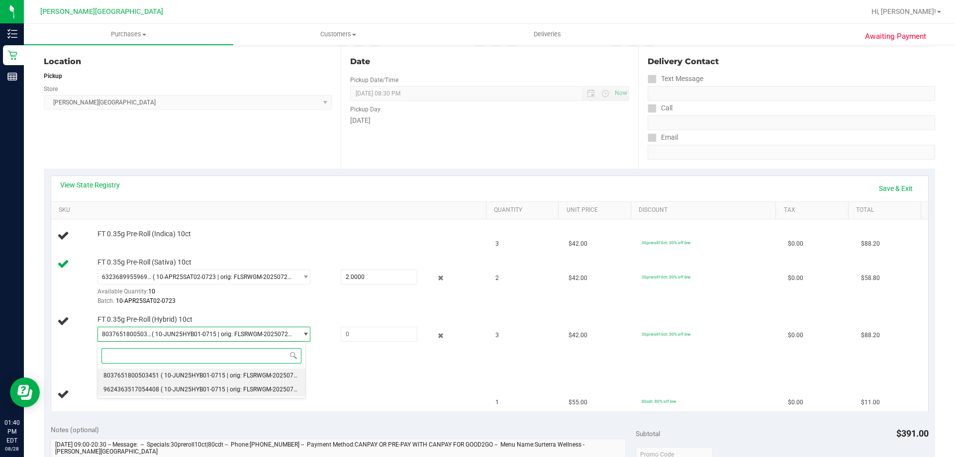
click at [232, 390] on span "( 10-JUN25HYB01-0715 | orig: FLSRWGM-20250721-1391 )" at bounding box center [240, 389] width 159 height 7
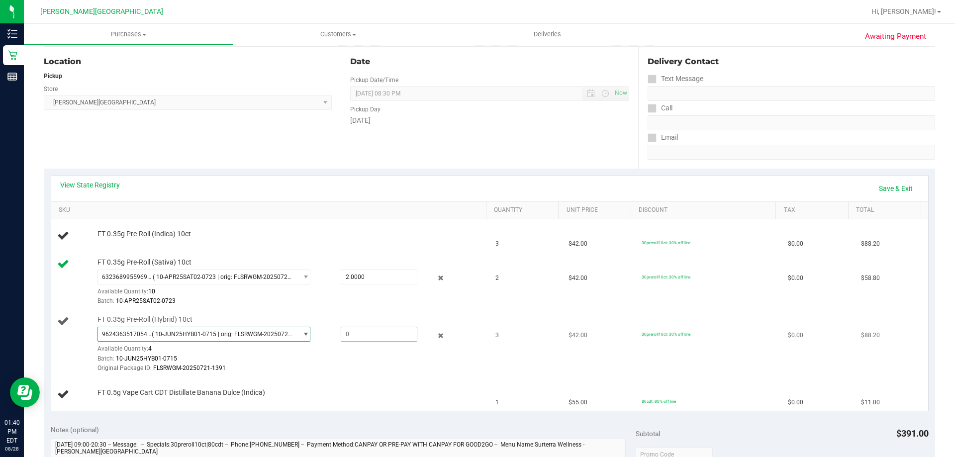
click at [364, 336] on span at bounding box center [379, 334] width 77 height 15
type input "3"
type input "3.0000"
click at [889, 195] on link "Save & Exit" at bounding box center [896, 188] width 47 height 17
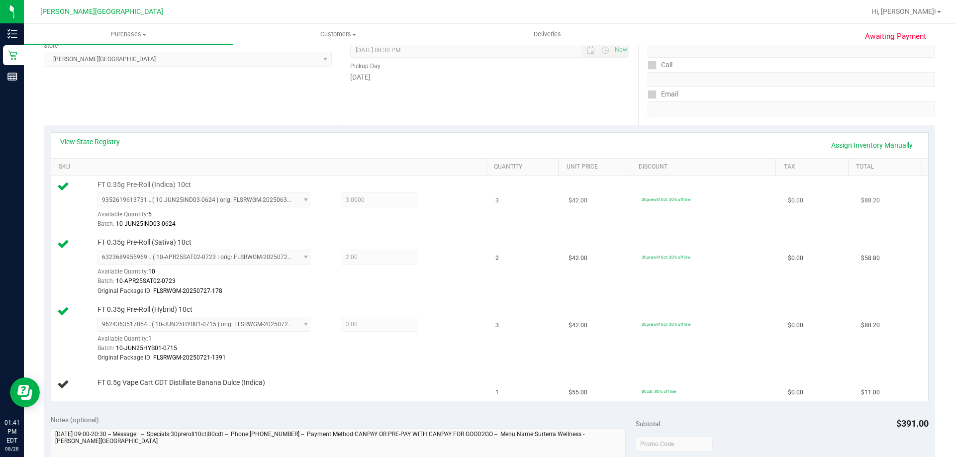
scroll to position [199, 0]
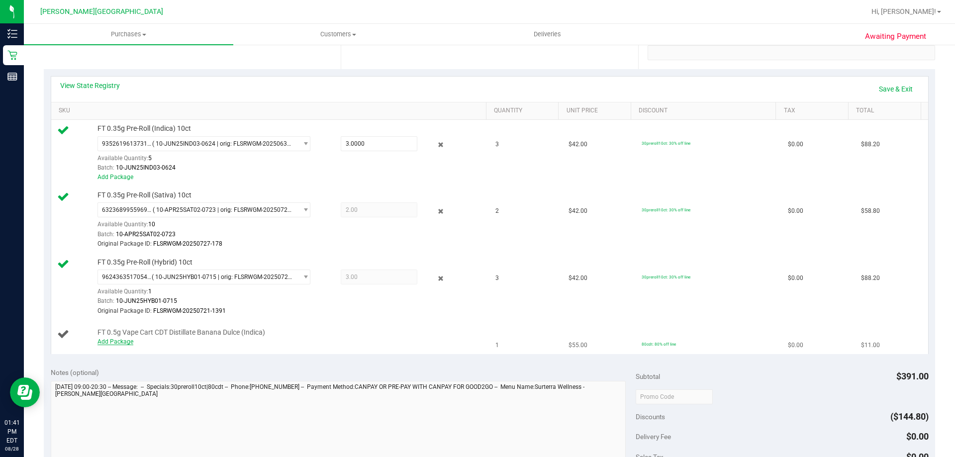
click at [110, 342] on link "Add Package" at bounding box center [116, 341] width 36 height 7
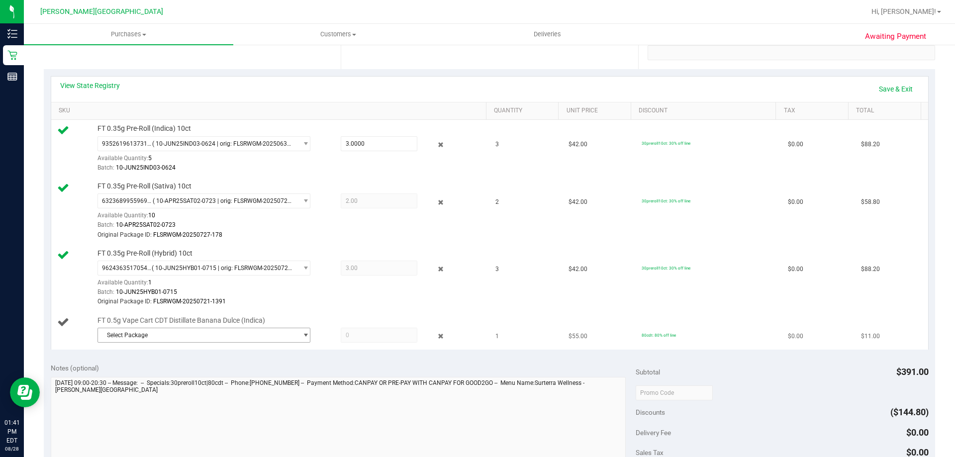
click at [197, 335] on span "Select Package" at bounding box center [197, 335] width 199 height 14
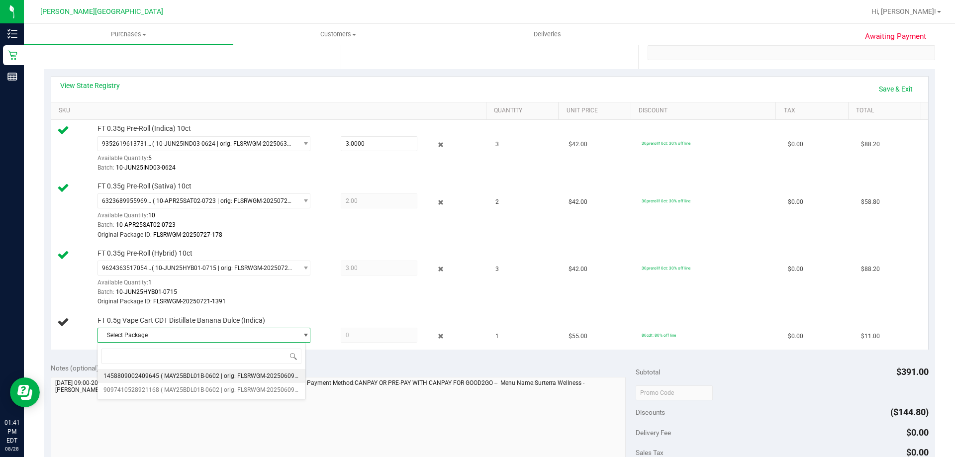
click at [197, 371] on li "1458809002409645 ( MAY25BDL01B-0602 | orig: FLSRWGM-20250609-2622 )" at bounding box center [202, 376] width 208 height 14
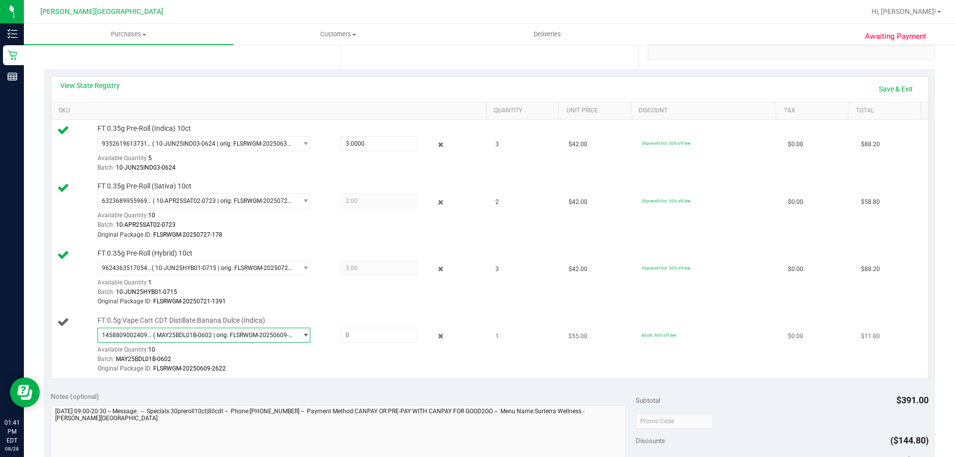
click at [205, 334] on span "( MAY25BDL01B-0602 | orig: FLSRWGM-20250609-2622 )" at bounding box center [223, 335] width 140 height 7
